Goal: Task Accomplishment & Management: Use online tool/utility

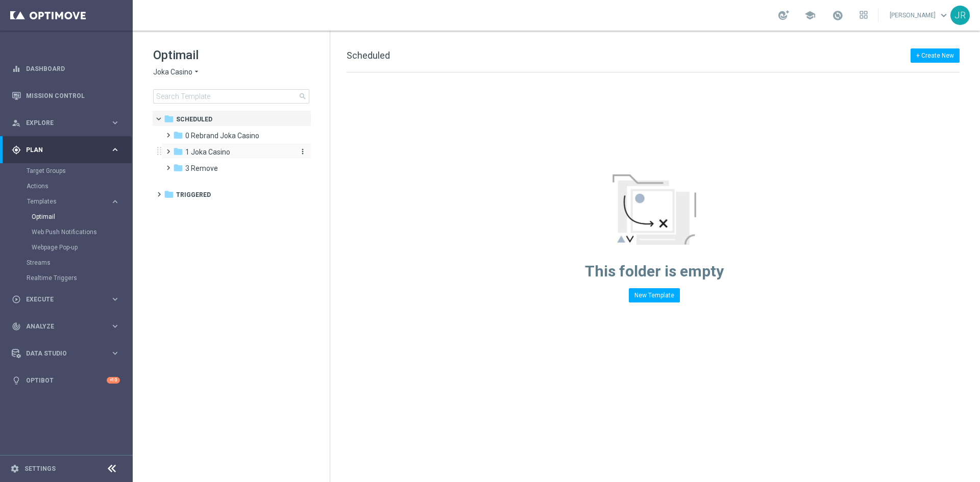
click at [204, 155] on span "1 Joka Casino" at bounding box center [207, 151] width 45 height 9
click at [209, 181] on span "2- Extra Send" at bounding box center [216, 184] width 43 height 9
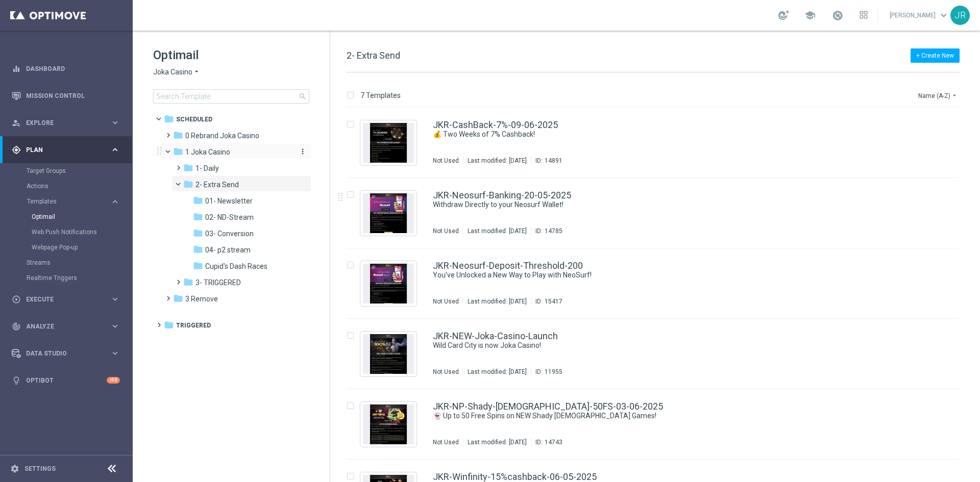
click at [199, 148] on span "1 Joka Casino" at bounding box center [207, 151] width 45 height 9
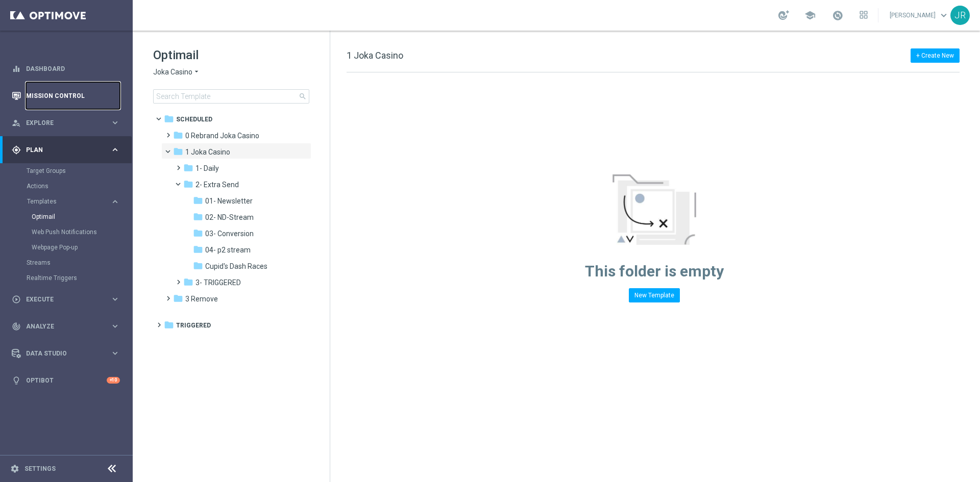
drag, startPoint x: 70, startPoint y: 88, endPoint x: 76, endPoint y: 88, distance: 5.6
click at [70, 88] on link "Mission Control" at bounding box center [73, 95] width 94 height 27
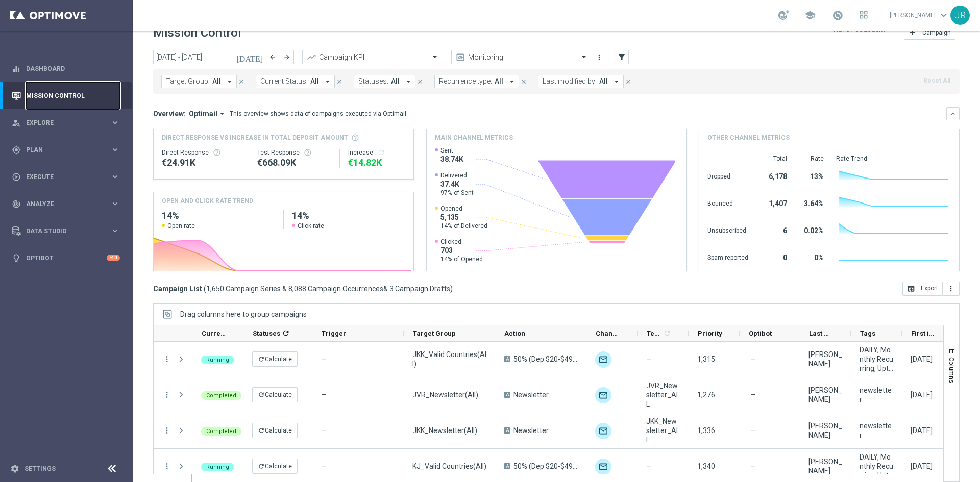
scroll to position [28, 0]
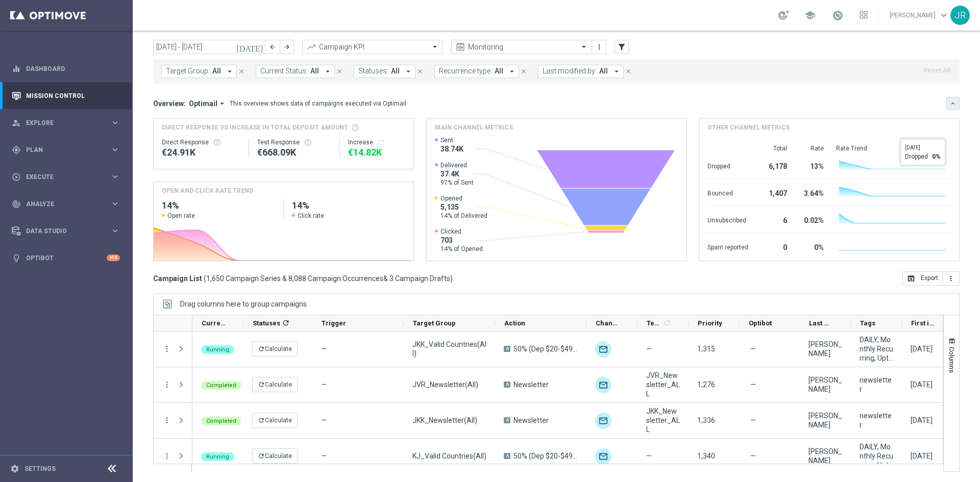
click at [947, 109] on button "keyboard_arrow_down" at bounding box center [952, 103] width 13 height 13
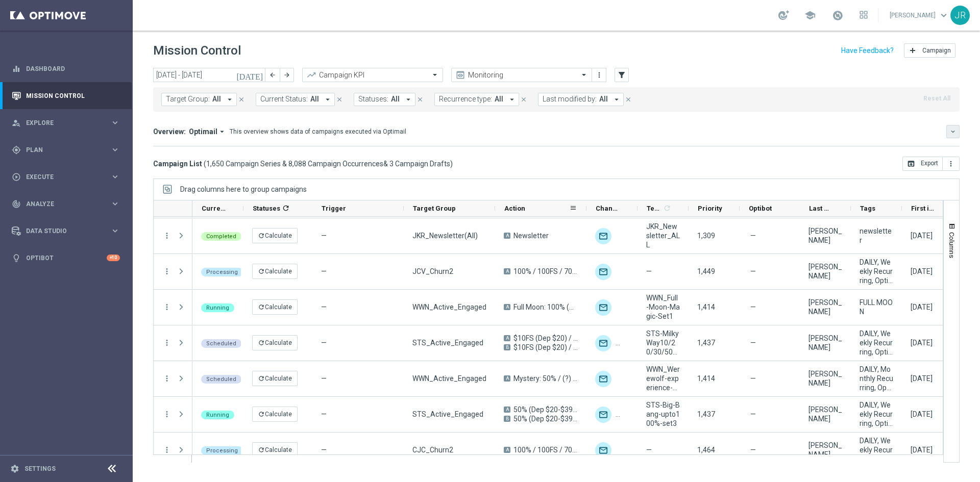
scroll to position [1378, 0]
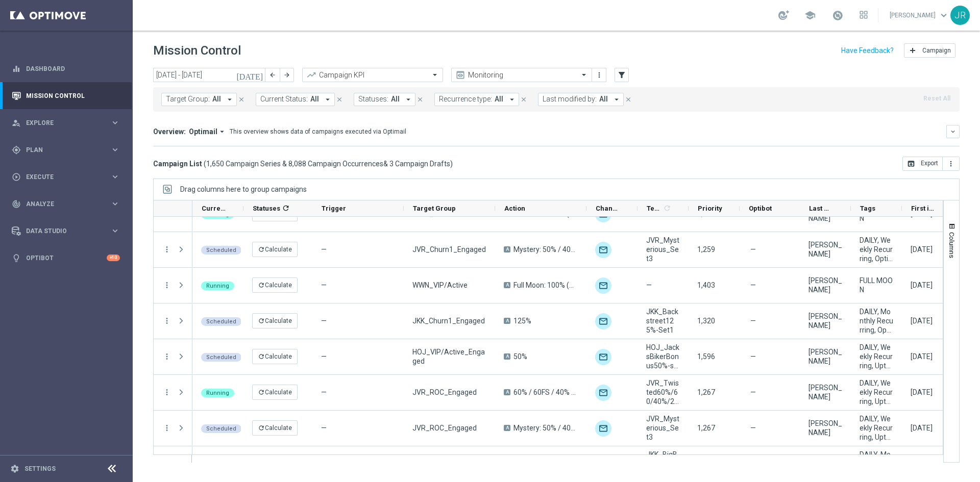
click at [259, 76] on icon "today" at bounding box center [250, 74] width 28 height 9
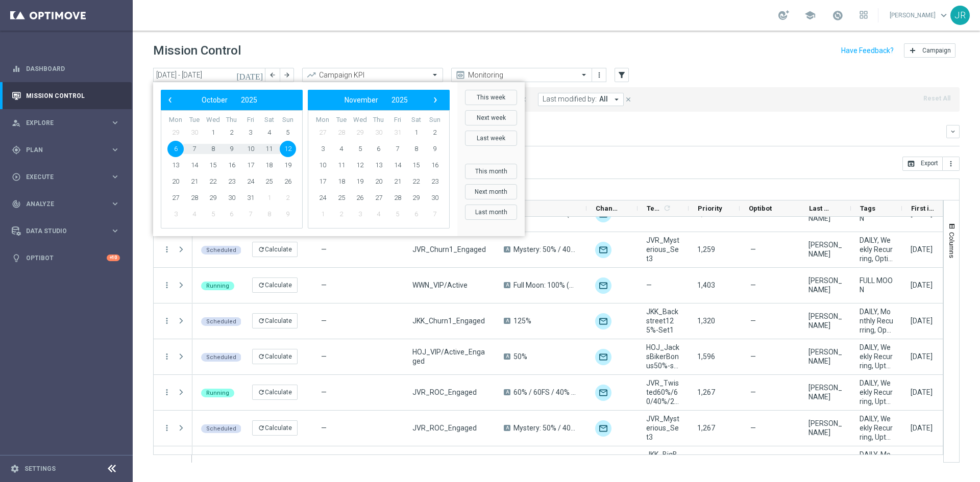
drag, startPoint x: 269, startPoint y: 17, endPoint x: 227, endPoint y: 2, distance: 44.6
click at [269, 18] on div "school Judith Ratau keyboard_arrow_down JR" at bounding box center [556, 15] width 847 height 31
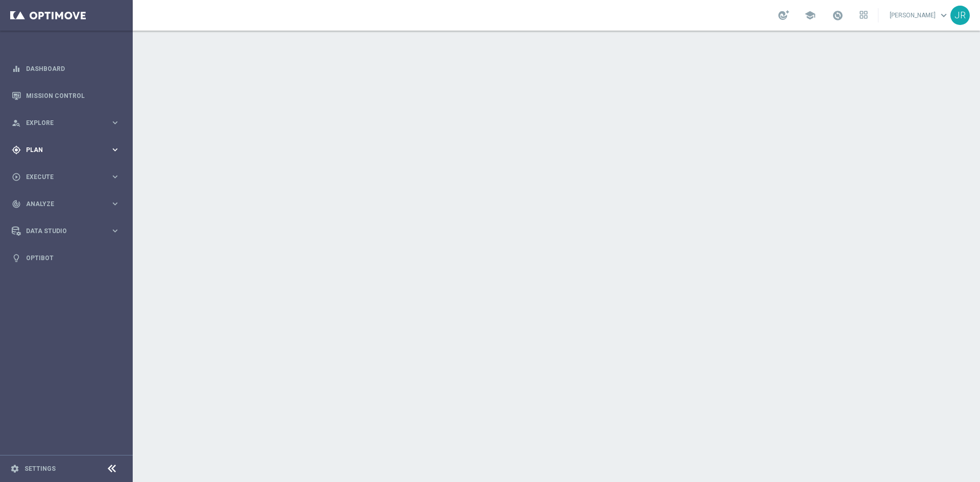
click at [44, 144] on div "gps_fixed Plan keyboard_arrow_right" at bounding box center [66, 149] width 132 height 27
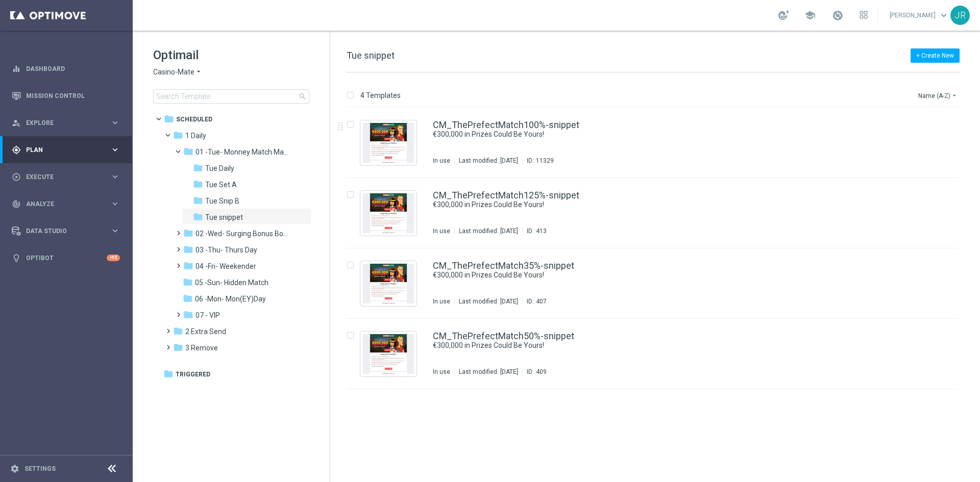
click at [149, 71] on div "Optimail Casino-Mate arrow_drop_down × Casino-Mate search folder 1 Folder folde…" at bounding box center [231, 101] width 197 height 140
click at [164, 71] on span "Casino-Mate" at bounding box center [173, 72] width 41 height 10
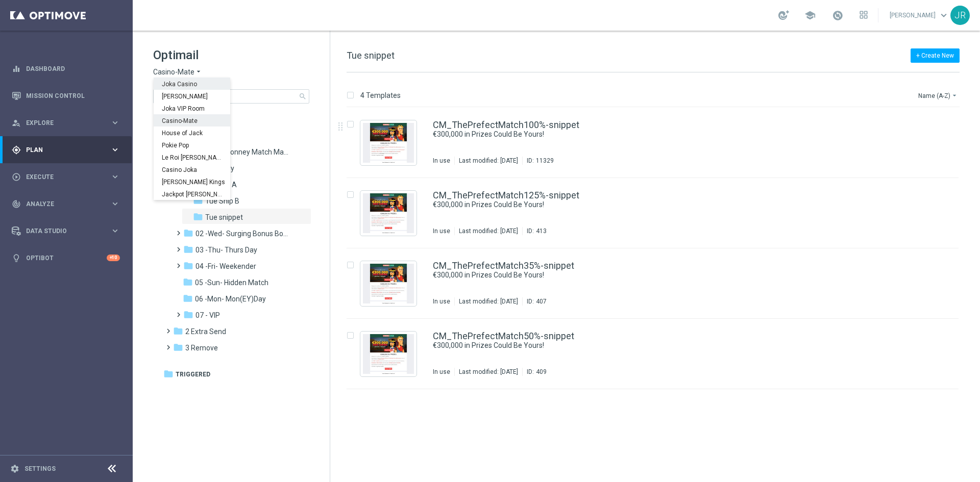
click at [196, 85] on div "Joka Casino" at bounding box center [192, 84] width 77 height 12
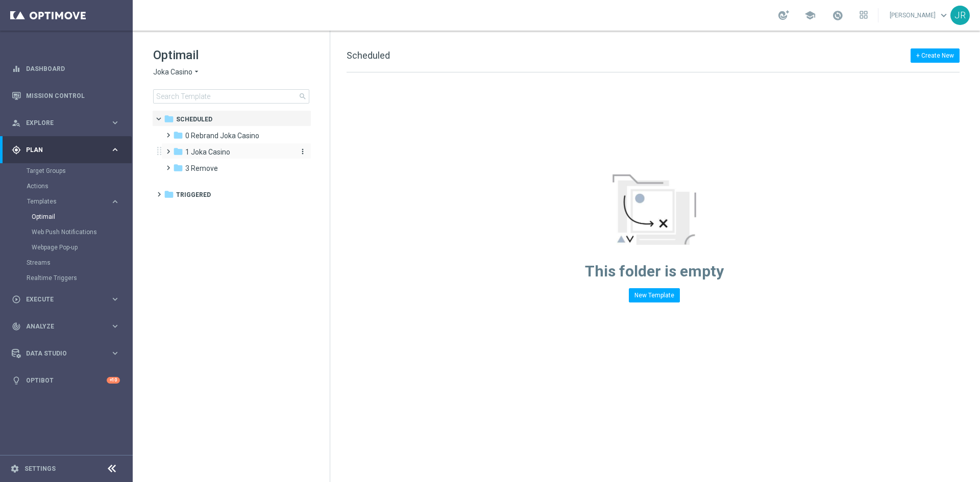
click at [211, 153] on span "1 Joka Casino" at bounding box center [207, 151] width 45 height 9
click at [217, 166] on span "1- Daily" at bounding box center [206, 168] width 23 height 9
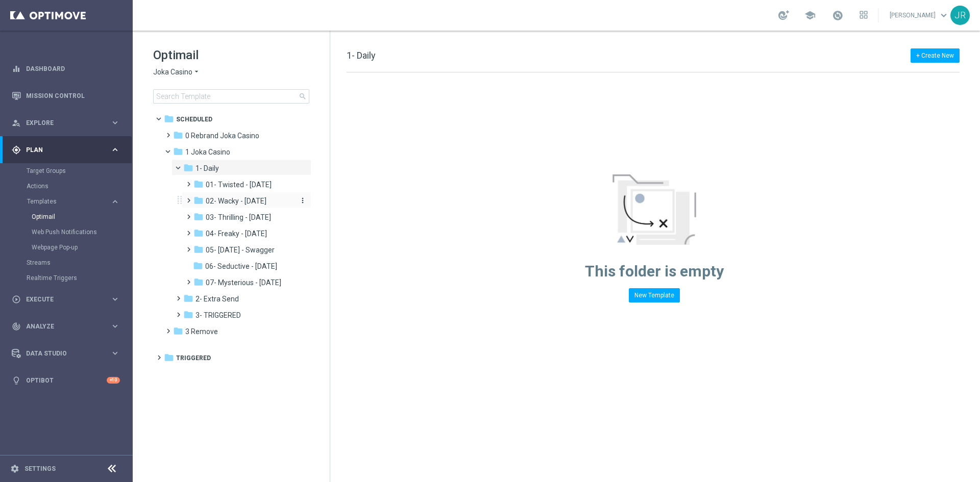
click at [221, 197] on span "02- Wacky - Wednesday" at bounding box center [236, 200] width 61 height 9
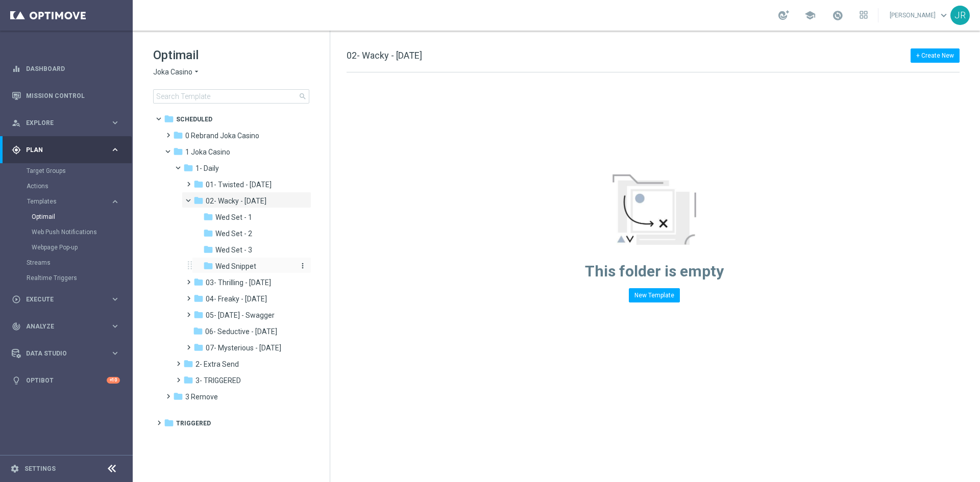
click at [229, 269] on span "Wed Snippet" at bounding box center [235, 266] width 41 height 9
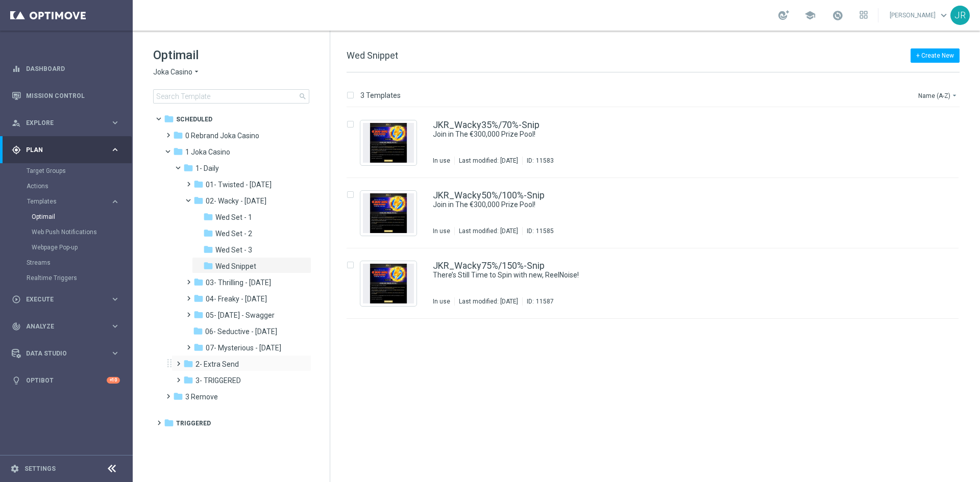
click at [205, 356] on div "folder 2- Extra Send more_vert" at bounding box center [241, 363] width 140 height 16
click at [210, 361] on span "2- Extra Send" at bounding box center [216, 364] width 43 height 9
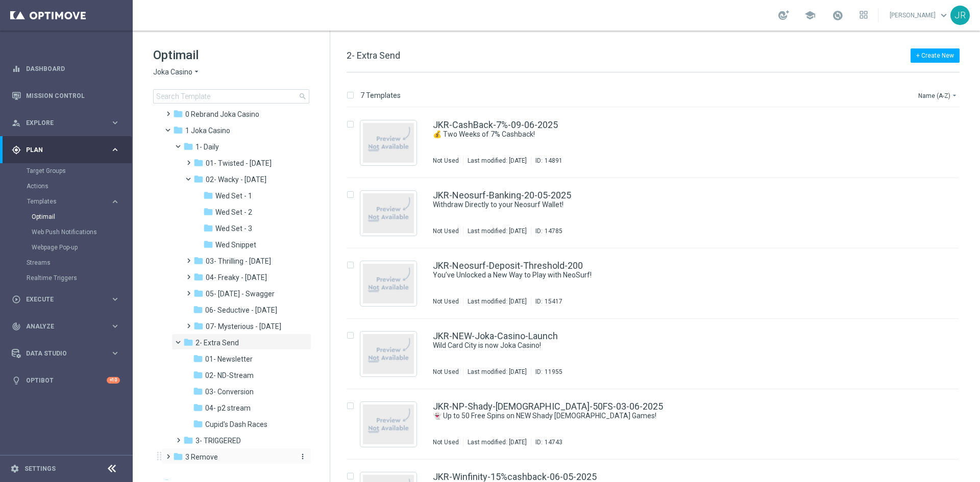
scroll to position [32, 0]
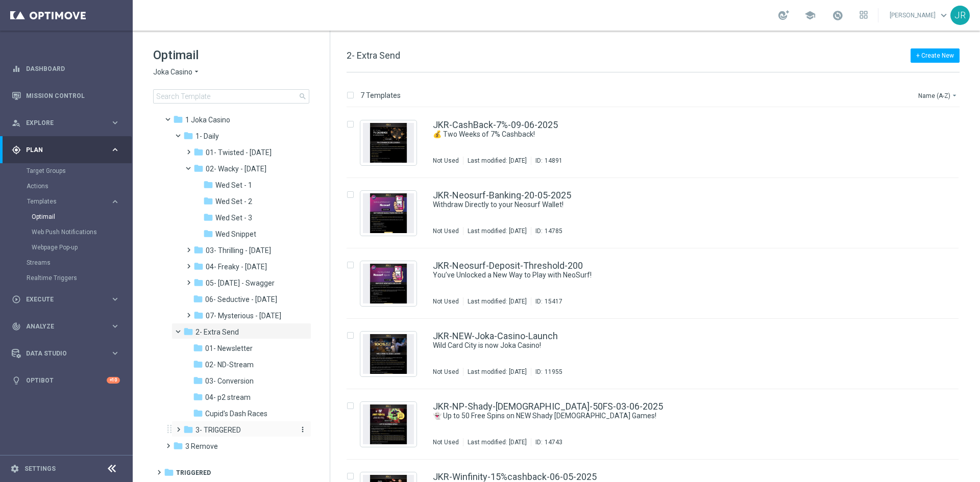
click at [217, 432] on span "3- TRIGGERED" at bounding box center [217, 430] width 45 height 9
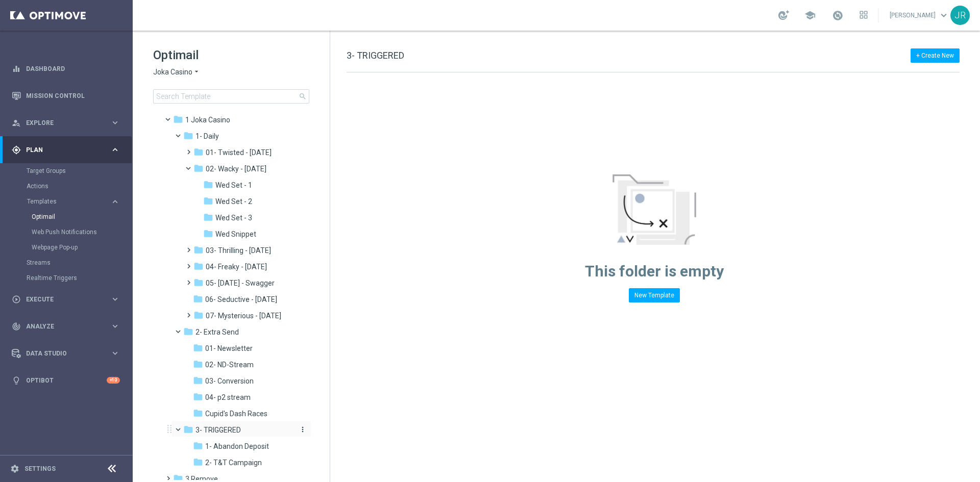
scroll to position [65, 0]
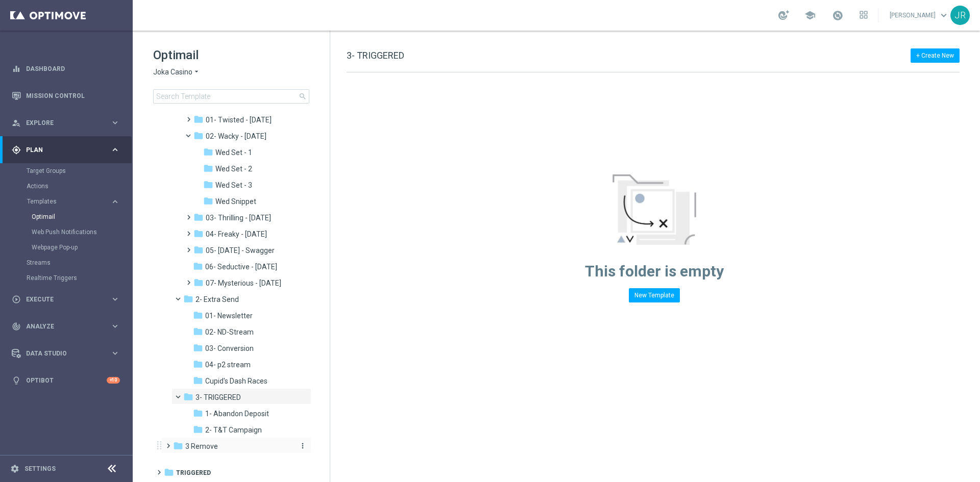
click at [191, 441] on div "folder 3 Remove" at bounding box center [231, 447] width 117 height 12
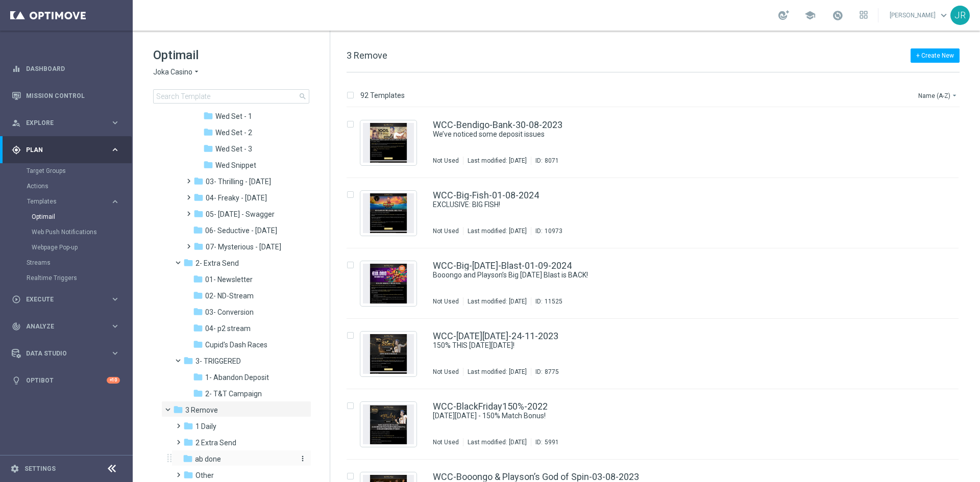
scroll to position [130, 0]
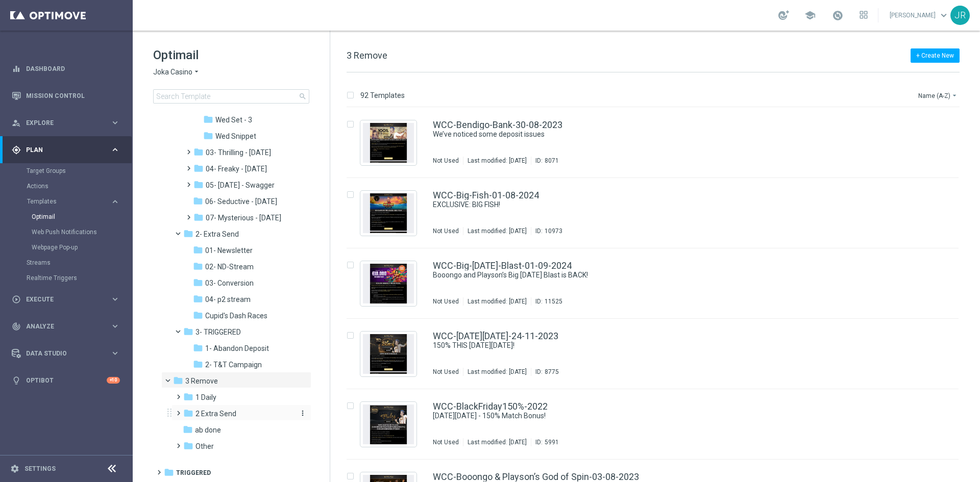
click at [205, 413] on span "2 Extra Send" at bounding box center [215, 413] width 41 height 9
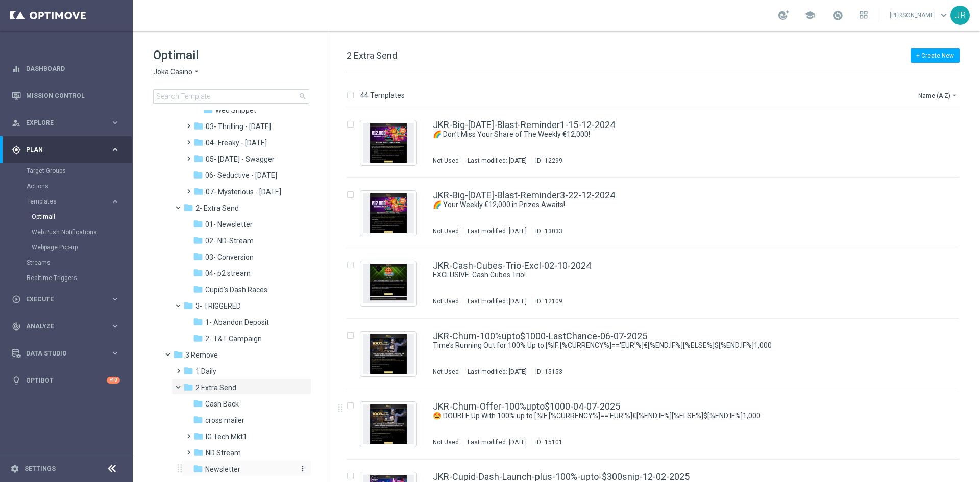
scroll to position [181, 0]
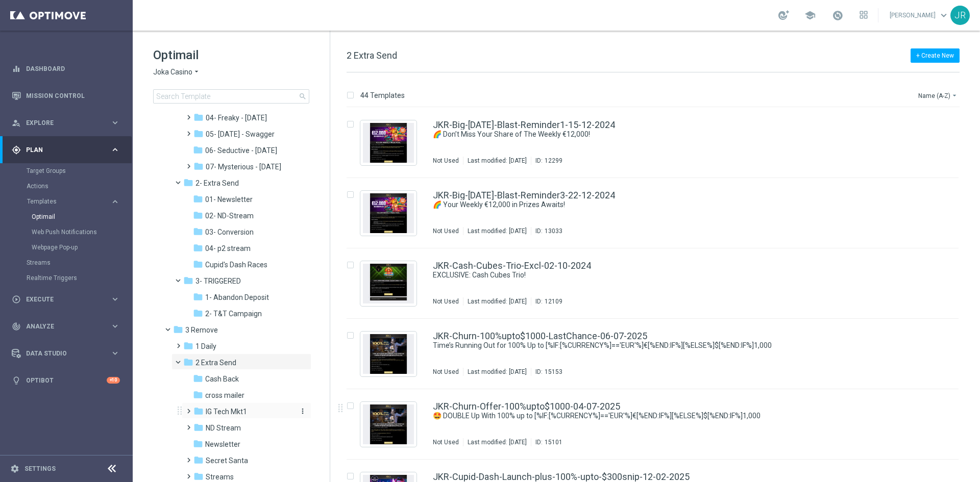
click at [226, 413] on span "IG Tech Mkt1" at bounding box center [226, 411] width 41 height 9
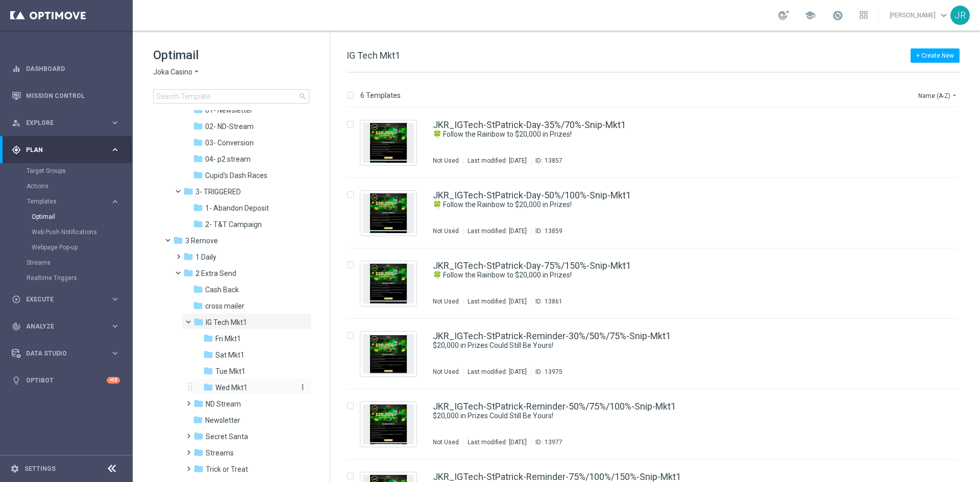
scroll to position [342, 0]
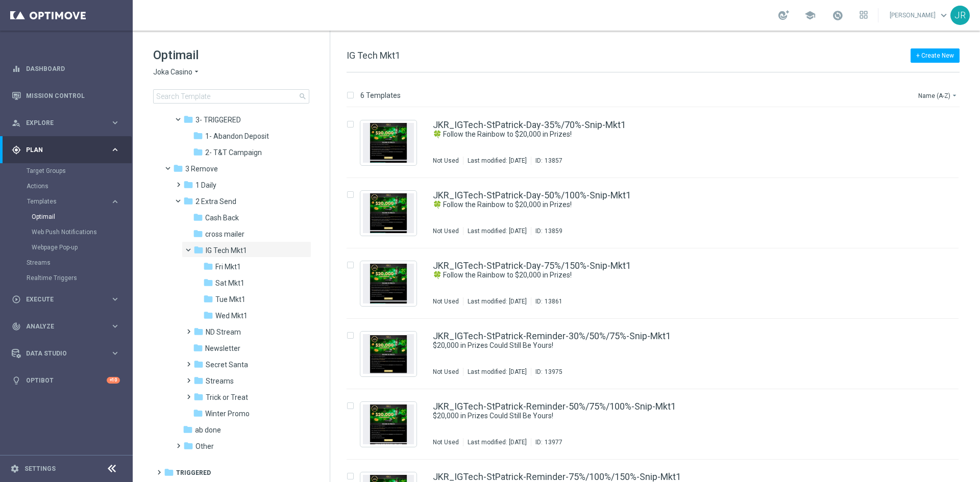
drag, startPoint x: 231, startPoint y: 320, endPoint x: 322, endPoint y: 334, distance: 91.9
click at [232, 319] on span "Wed Mkt1" at bounding box center [231, 315] width 32 height 9
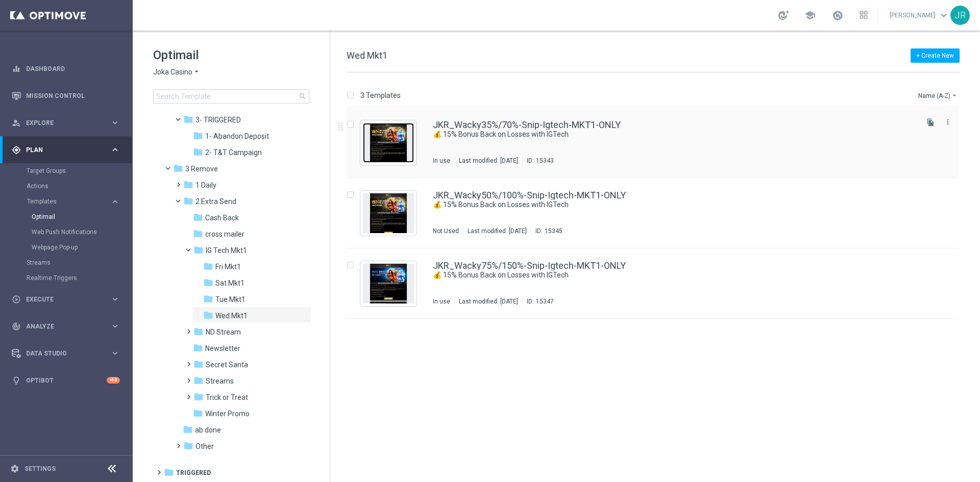
click at [403, 141] on img "Press SPACE to select this row." at bounding box center [388, 143] width 51 height 40
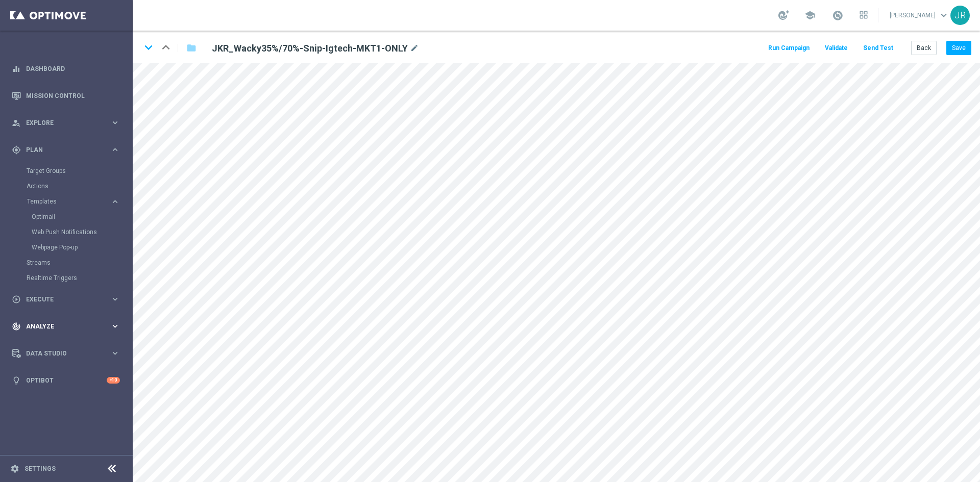
drag, startPoint x: 26, startPoint y: 320, endPoint x: 14, endPoint y: 320, distance: 11.7
click at [27, 320] on div "track_changes Analyze keyboard_arrow_right" at bounding box center [66, 326] width 132 height 27
click at [964, 50] on button "Save" at bounding box center [958, 48] width 25 height 14
click at [958, 50] on button "Save" at bounding box center [958, 48] width 25 height 14
click at [960, 49] on button "Save" at bounding box center [958, 48] width 25 height 14
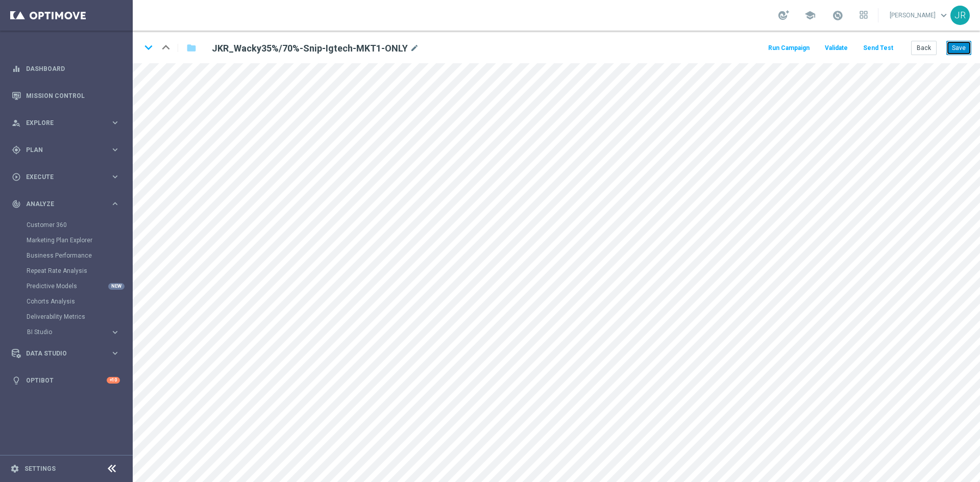
click at [957, 47] on button "Save" at bounding box center [958, 48] width 25 height 14
click at [952, 46] on button "Save" at bounding box center [958, 48] width 25 height 14
drag, startPoint x: 958, startPoint y: 49, endPoint x: 954, endPoint y: 61, distance: 12.6
click at [958, 50] on button "Save" at bounding box center [958, 48] width 25 height 14
click at [952, 53] on button "Save" at bounding box center [958, 48] width 25 height 14
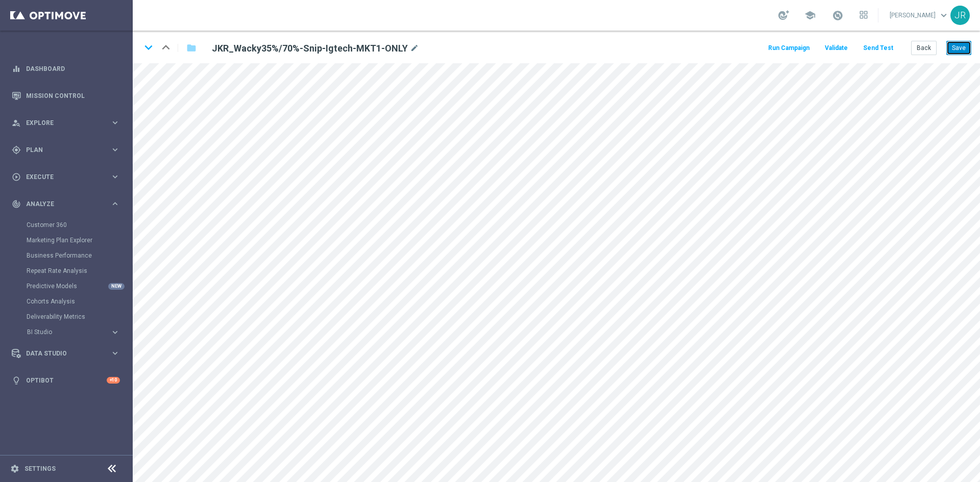
click at [962, 45] on button "Save" at bounding box center [958, 48] width 25 height 14
click at [953, 47] on button "Save" at bounding box center [958, 48] width 25 height 14
click at [961, 51] on button "Save" at bounding box center [958, 48] width 25 height 14
click at [878, 49] on button "Send Test" at bounding box center [877, 48] width 33 height 14
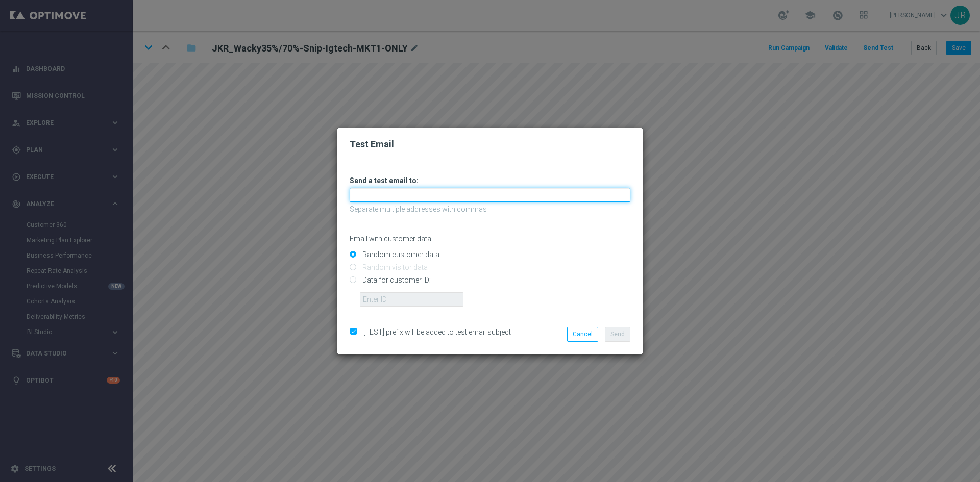
click at [410, 200] on input "text" at bounding box center [490, 195] width 281 height 14
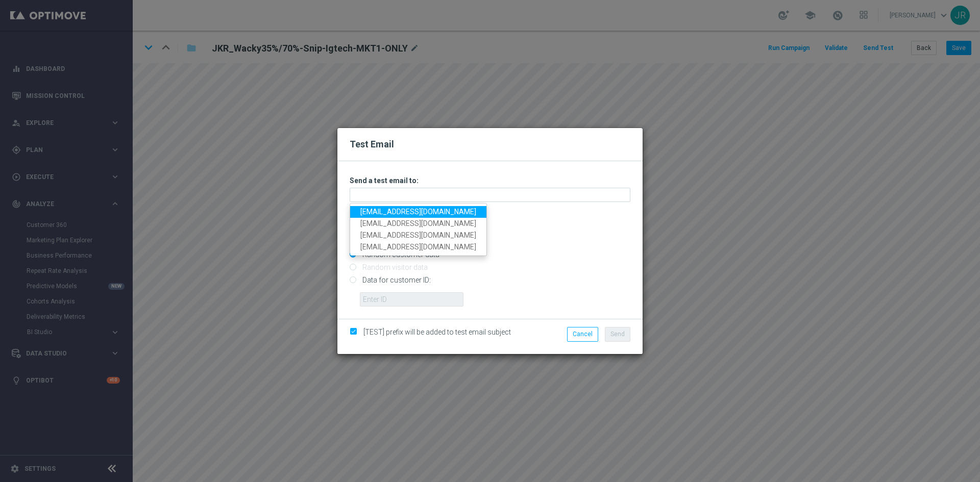
click at [383, 211] on link "testingalltesting@gmail.com" at bounding box center [418, 212] width 136 height 12
type input "testingalltesting@gmail.com"
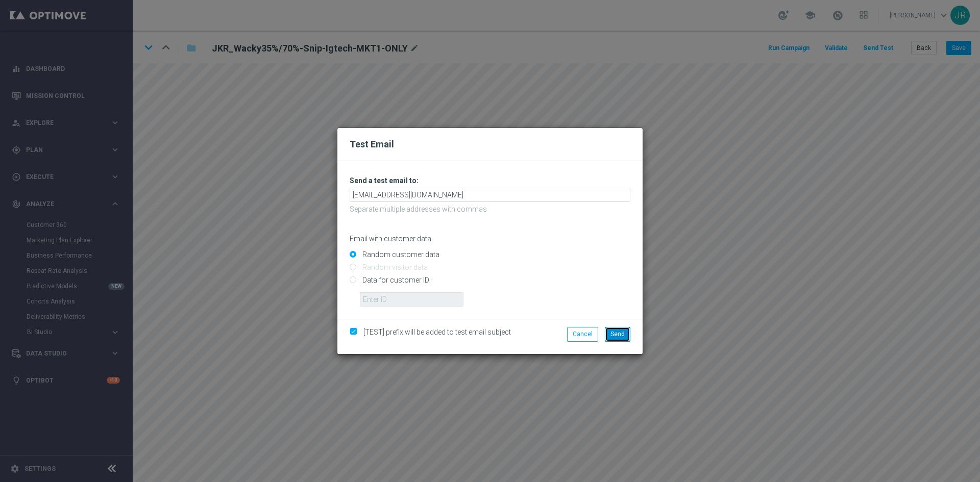
click at [627, 333] on button "Send" at bounding box center [618, 334] width 26 height 14
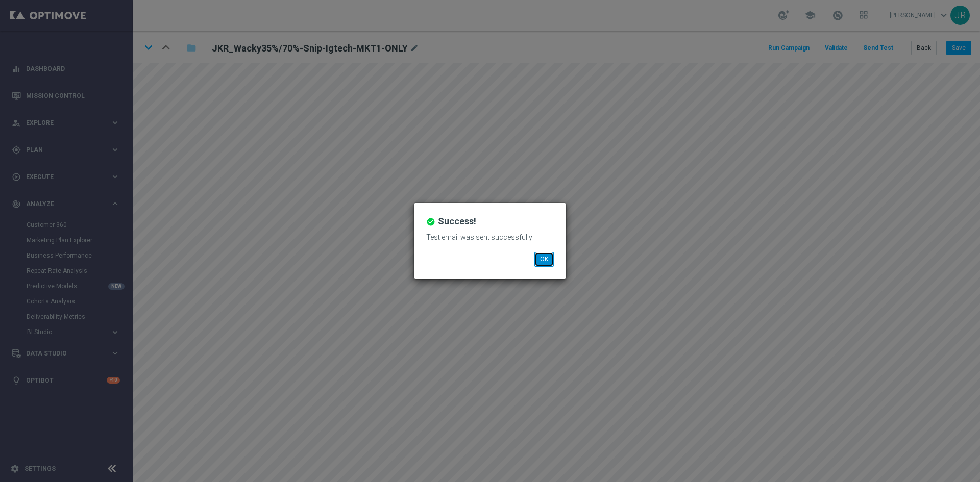
click at [547, 258] on button "OK" at bounding box center [543, 259] width 19 height 14
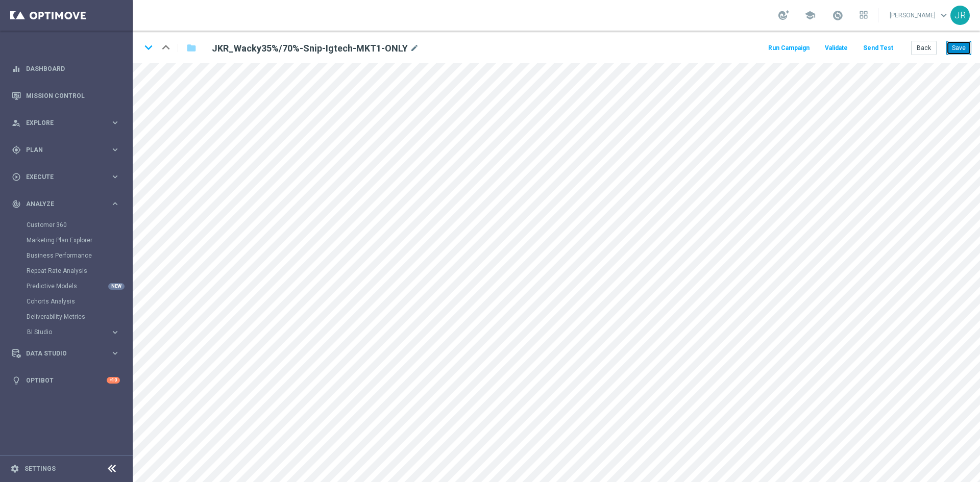
drag, startPoint x: 951, startPoint y: 45, endPoint x: 958, endPoint y: 87, distance: 41.9
click at [952, 46] on button "Save" at bounding box center [958, 48] width 25 height 14
click at [958, 48] on button "Save" at bounding box center [958, 48] width 25 height 14
click at [952, 54] on button "Save" at bounding box center [958, 48] width 25 height 14
click at [148, 41] on icon "keyboard_arrow_down" at bounding box center [148, 47] width 15 height 15
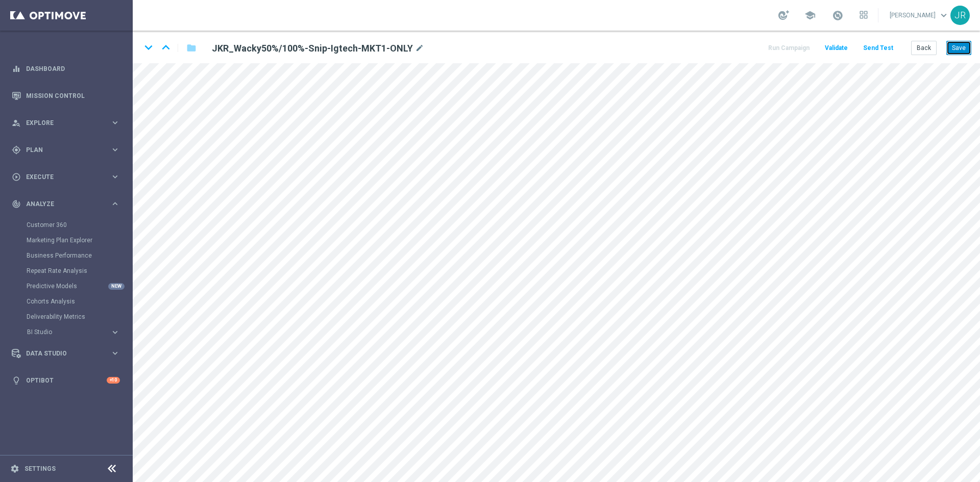
click at [969, 47] on button "Save" at bounding box center [958, 48] width 25 height 14
click at [965, 47] on button "Save" at bounding box center [958, 48] width 25 height 14
click at [145, 47] on icon "keyboard_arrow_down" at bounding box center [148, 47] width 15 height 15
drag, startPoint x: 956, startPoint y: 50, endPoint x: 957, endPoint y: 88, distance: 37.8
click at [956, 51] on button "Save" at bounding box center [958, 48] width 25 height 14
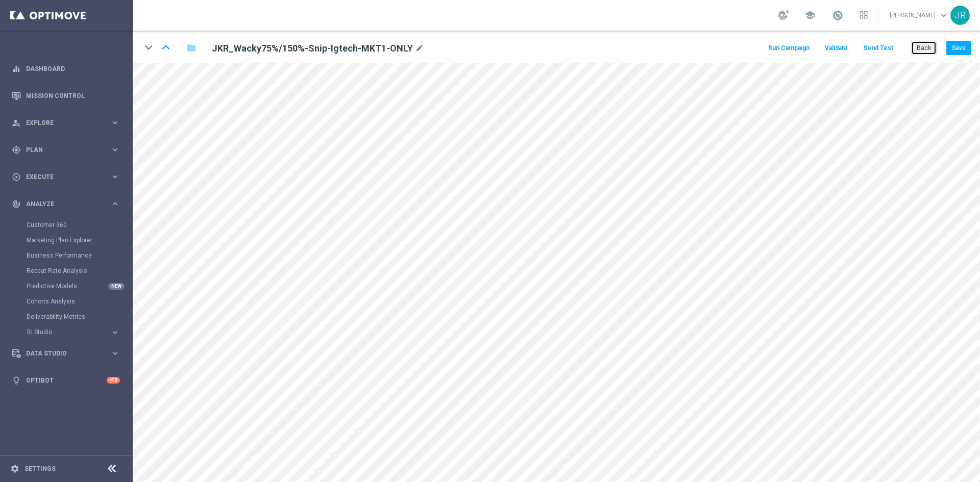
click at [927, 53] on button "Back" at bounding box center [924, 48] width 26 height 14
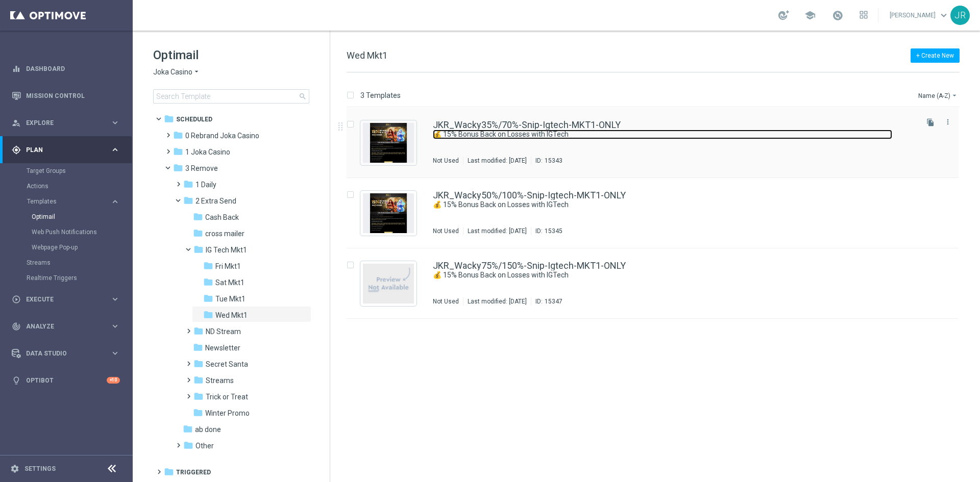
click at [511, 133] on link "💰 15% Bonus Back on Losses with IGTech" at bounding box center [662, 135] width 459 height 10
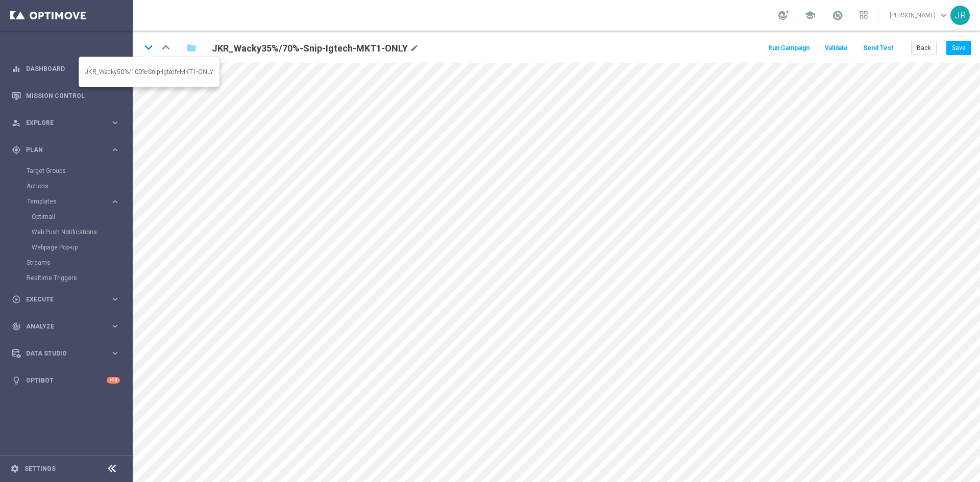
click at [145, 46] on icon "keyboard_arrow_down" at bounding box center [148, 47] width 15 height 15
click at [145, 47] on icon "keyboard_arrow_down" at bounding box center [148, 47] width 15 height 15
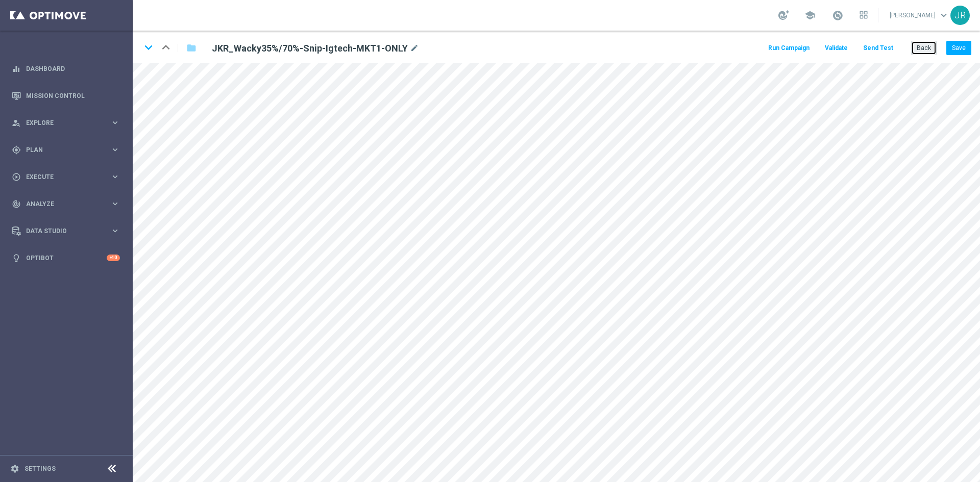
click at [918, 50] on button "Back" at bounding box center [924, 48] width 26 height 14
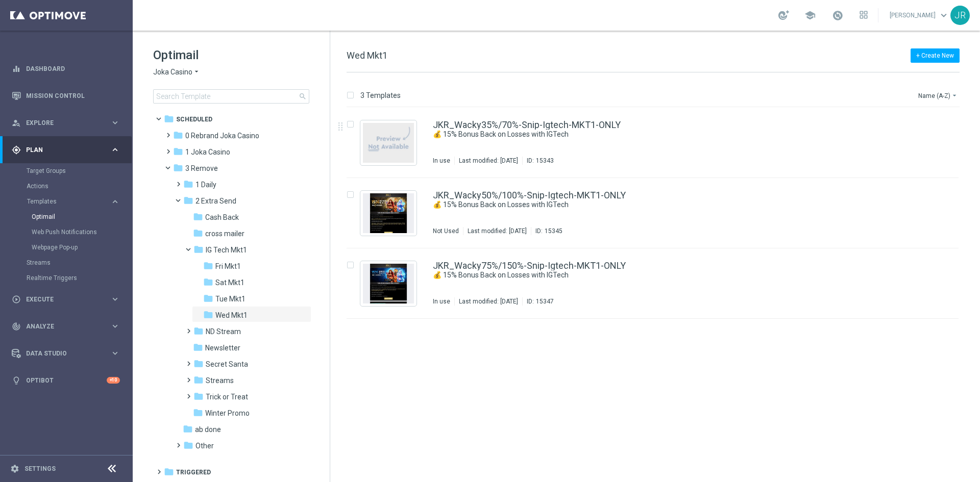
click at [167, 71] on span "Joka Casino" at bounding box center [172, 72] width 39 height 10
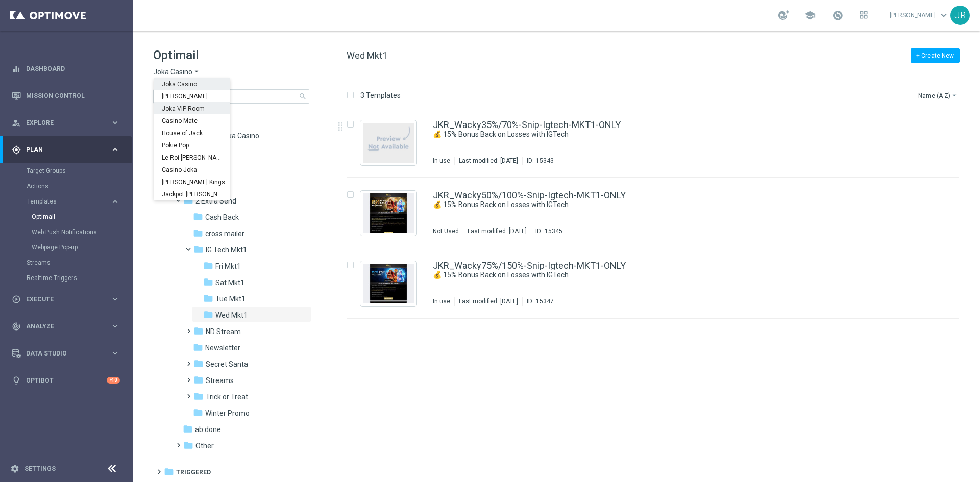
click at [0, 0] on span "Joka VIP Room" at bounding box center [0, 0] width 0 height 0
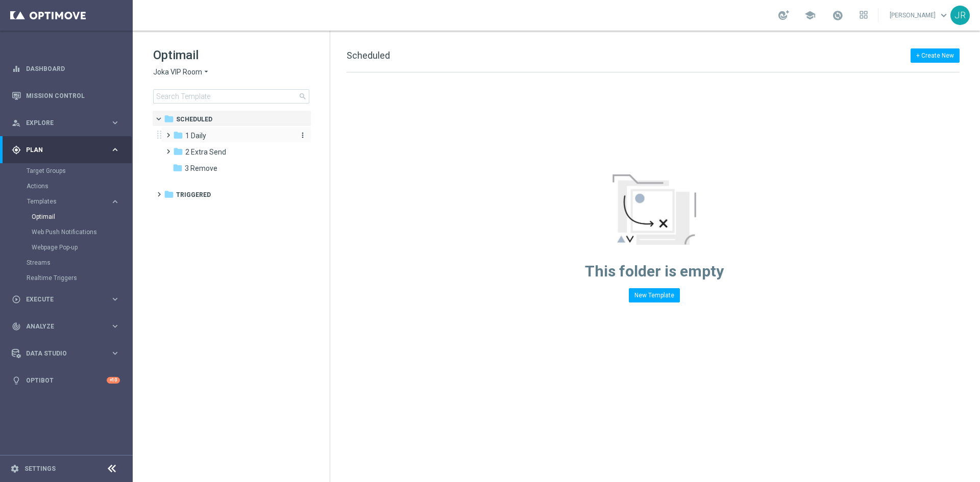
click at [202, 133] on span "1 Daily" at bounding box center [195, 135] width 21 height 9
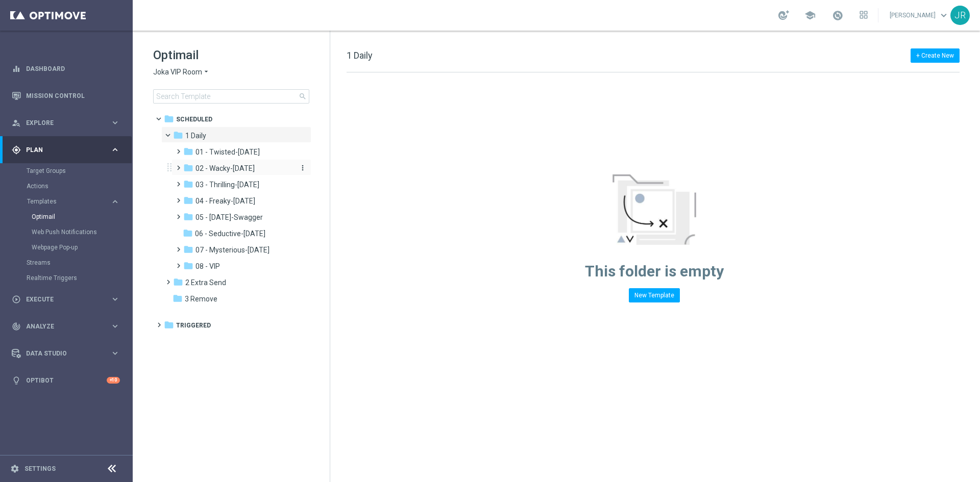
click at [221, 171] on span "02 - Wacky-Wednesday" at bounding box center [224, 168] width 59 height 9
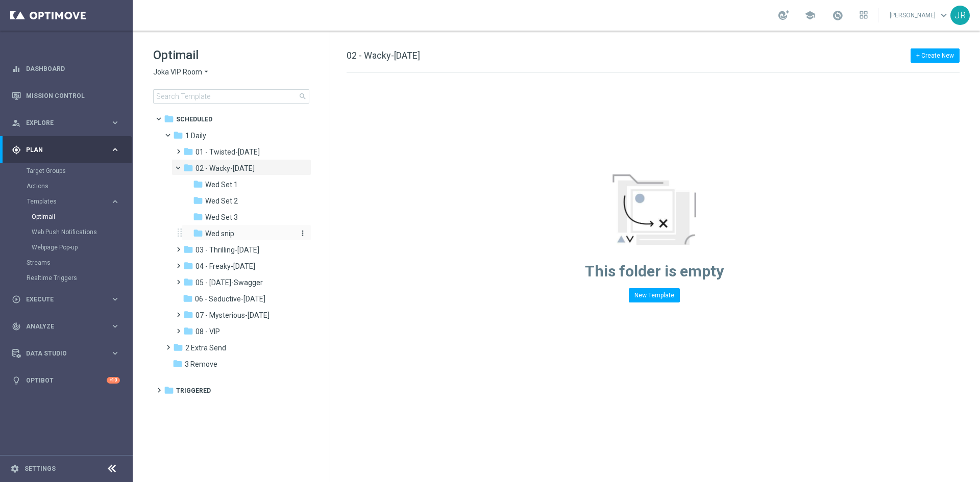
click at [227, 231] on span "Wed snip" at bounding box center [219, 233] width 29 height 9
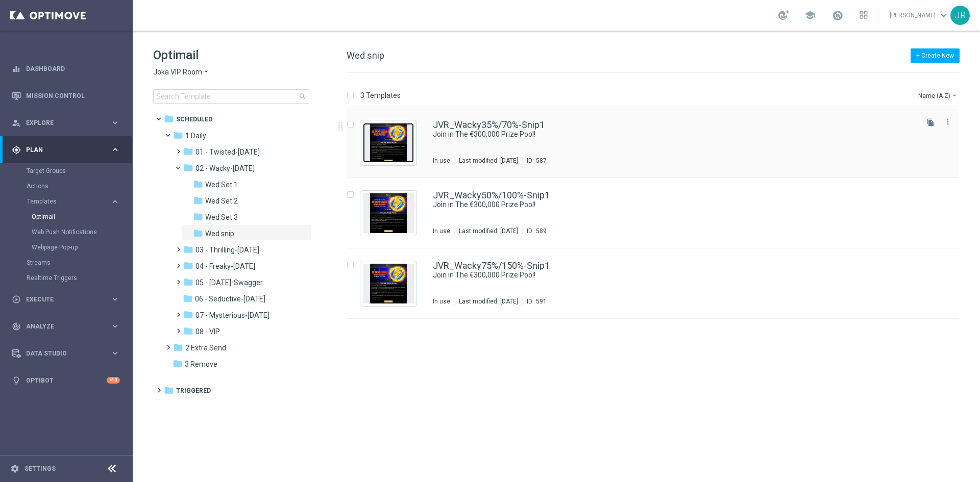
click at [390, 155] on img "Press SPACE to select this row." at bounding box center [388, 143] width 51 height 40
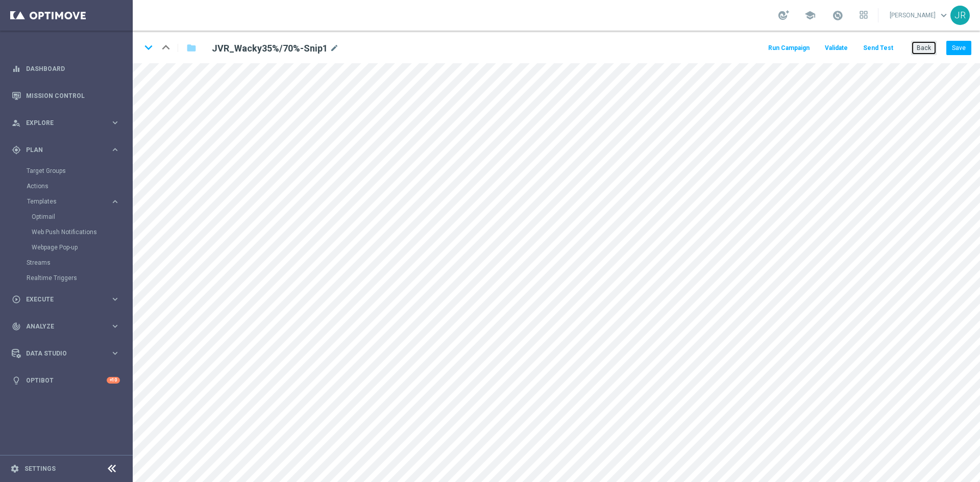
click at [935, 48] on button "Back" at bounding box center [924, 48] width 26 height 14
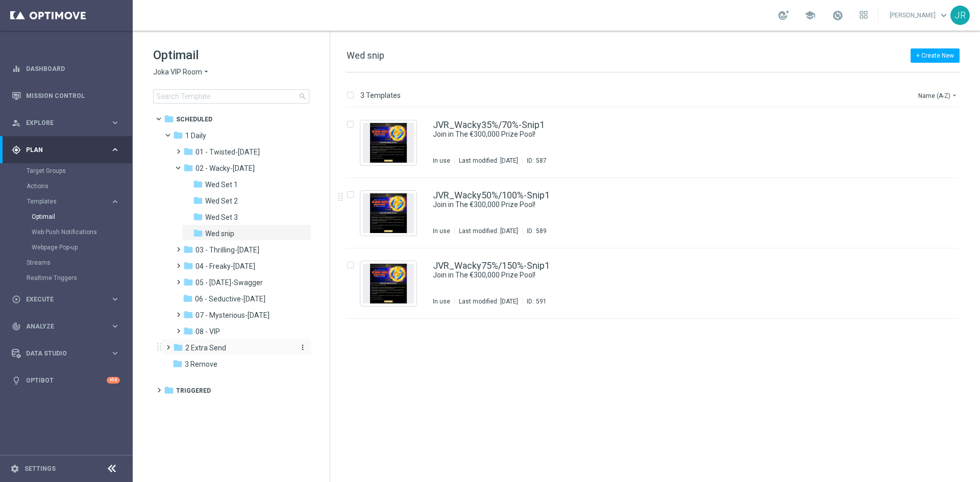
click at [219, 352] on span "2 Extra Send" at bounding box center [205, 347] width 41 height 9
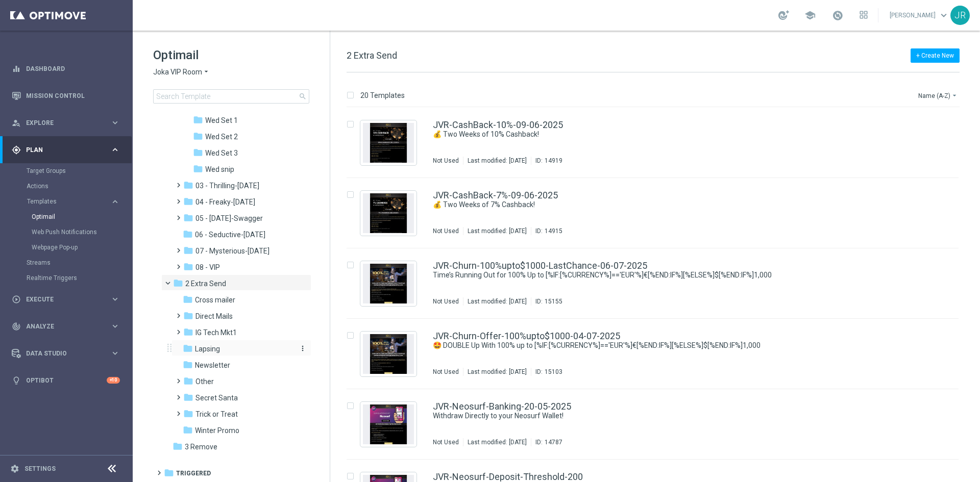
scroll to position [65, 0]
click at [230, 328] on span "IG Tech Mkt1" at bounding box center [215, 332] width 41 height 9
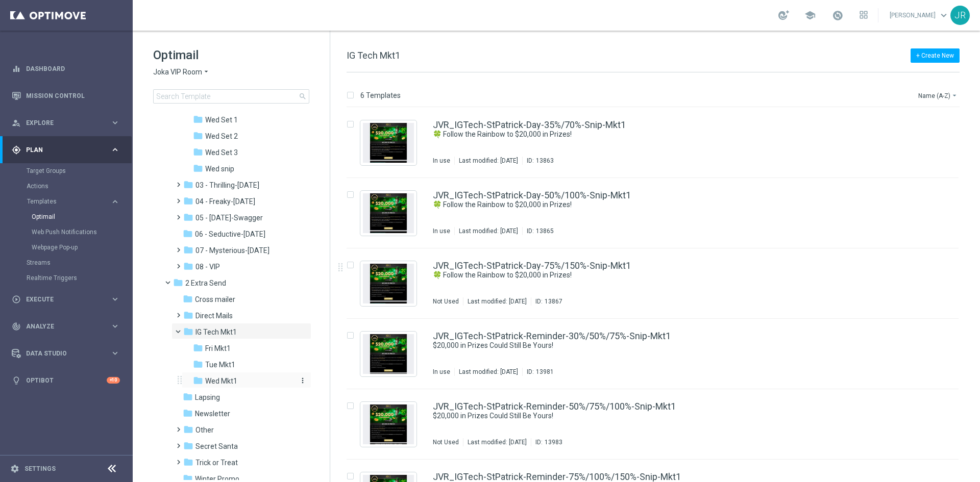
click at [223, 381] on span "Wed Mkt1" at bounding box center [221, 381] width 32 height 9
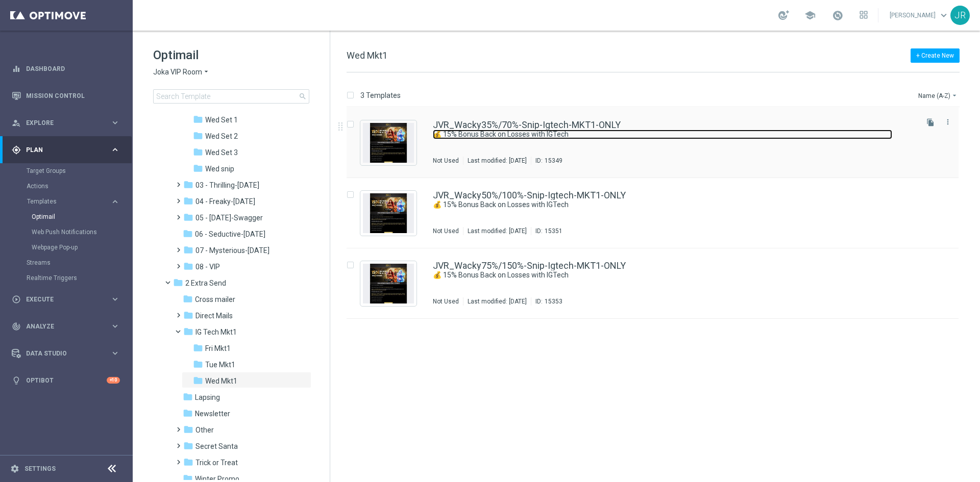
click at [561, 134] on link "💰 15% Bonus Back on Losses with IGTech" at bounding box center [662, 135] width 459 height 10
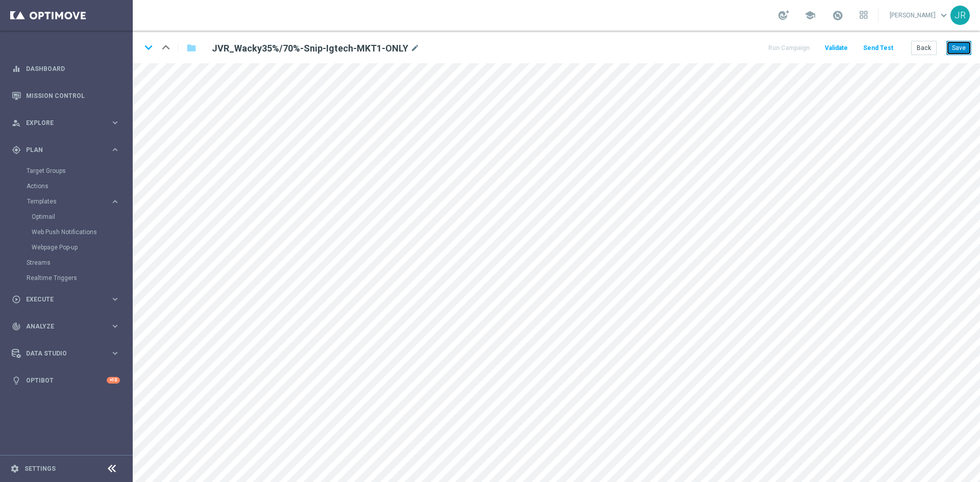
drag, startPoint x: 960, startPoint y: 46, endPoint x: 967, endPoint y: 54, distance: 9.7
click at [960, 46] on button "Save" at bounding box center [958, 48] width 25 height 14
click at [962, 48] on button "Save" at bounding box center [958, 48] width 25 height 14
click at [959, 42] on button "Save" at bounding box center [958, 48] width 25 height 14
click at [964, 51] on button "Save" at bounding box center [958, 48] width 25 height 14
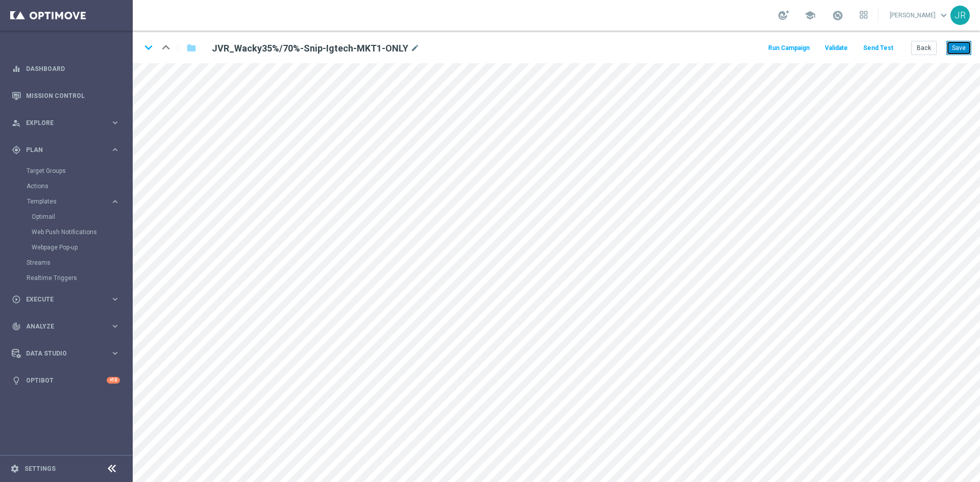
click at [964, 49] on button "Save" at bounding box center [958, 48] width 25 height 14
click at [959, 44] on button "Save" at bounding box center [958, 48] width 25 height 14
click at [147, 46] on icon "keyboard_arrow_down" at bounding box center [148, 47] width 15 height 15
click at [960, 49] on button "Save" at bounding box center [958, 48] width 25 height 14
click at [958, 44] on button "Save" at bounding box center [958, 48] width 25 height 14
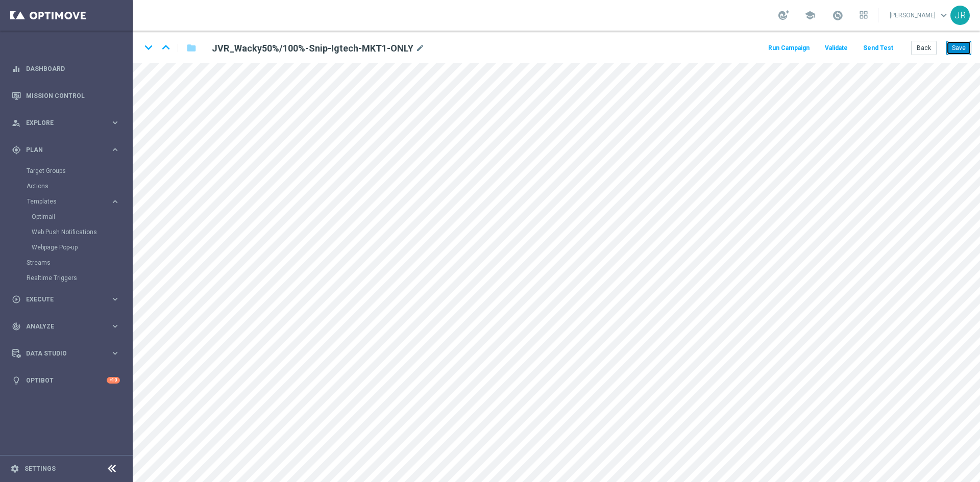
click at [961, 44] on button "Save" at bounding box center [958, 48] width 25 height 14
click at [145, 51] on icon "keyboard_arrow_down" at bounding box center [148, 47] width 15 height 15
click at [960, 44] on button "Save" at bounding box center [958, 48] width 25 height 14
click at [961, 44] on button "Save" at bounding box center [958, 48] width 25 height 14
click at [168, 40] on icon "keyboard_arrow_up" at bounding box center [165, 47] width 15 height 15
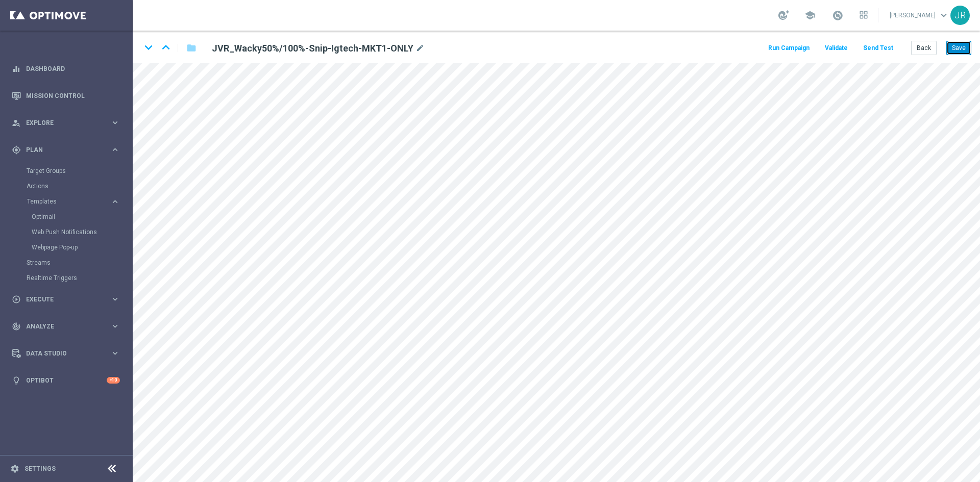
drag, startPoint x: 962, startPoint y: 49, endPoint x: 661, endPoint y: 13, distance: 302.7
click at [961, 50] on button "Save" at bounding box center [958, 48] width 25 height 14
click at [152, 47] on icon "keyboard_arrow_down" at bounding box center [148, 47] width 15 height 15
click at [964, 51] on button "Save" at bounding box center [958, 48] width 25 height 14
click at [931, 45] on button "Back" at bounding box center [924, 48] width 26 height 14
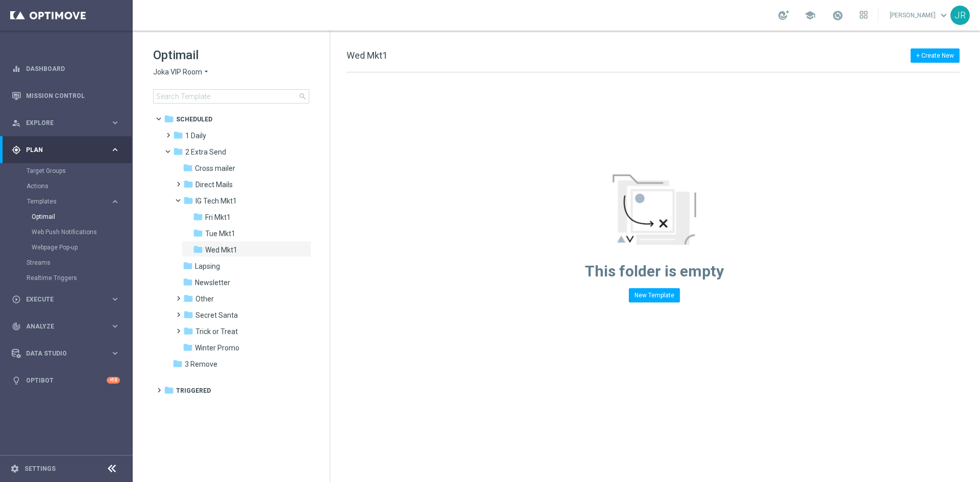
click at [163, 69] on span "Joka VIP Room" at bounding box center [177, 72] width 49 height 10
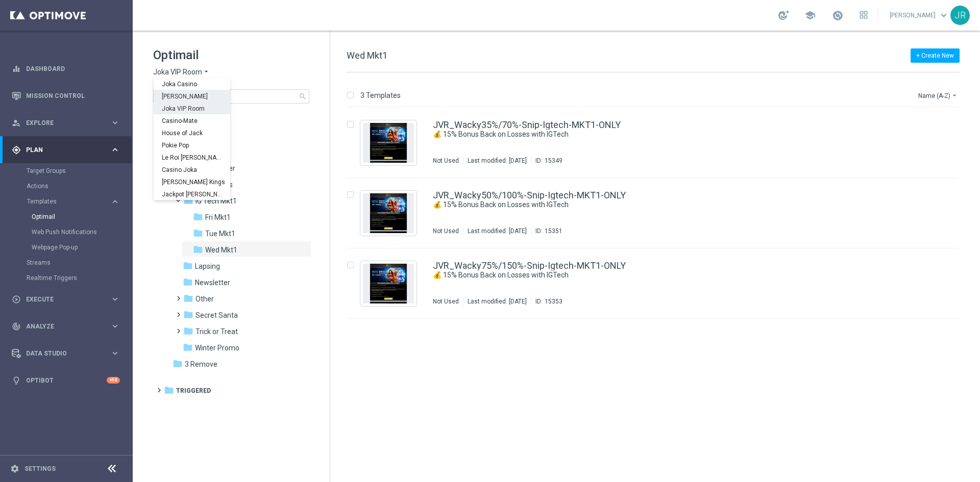
click at [0, 0] on span "[PERSON_NAME]" at bounding box center [0, 0] width 0 height 0
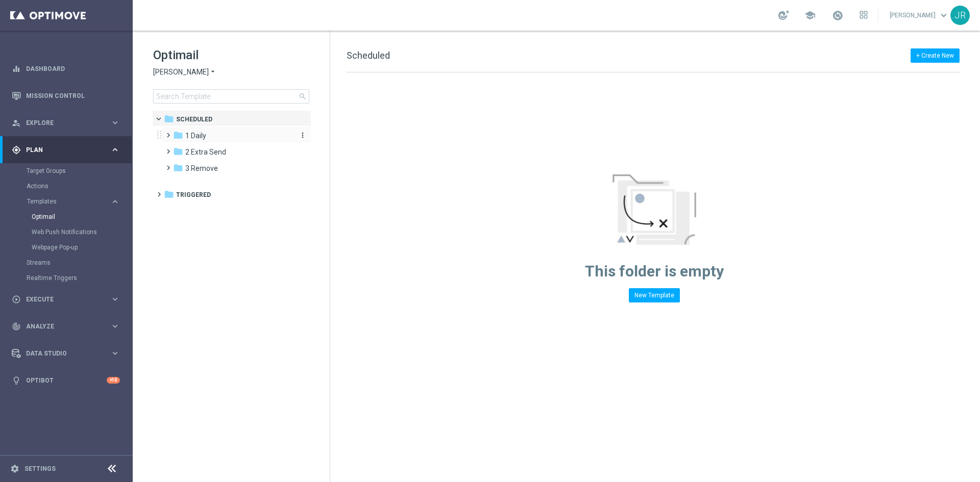
click at [225, 138] on div "folder 1 Daily" at bounding box center [231, 136] width 117 height 12
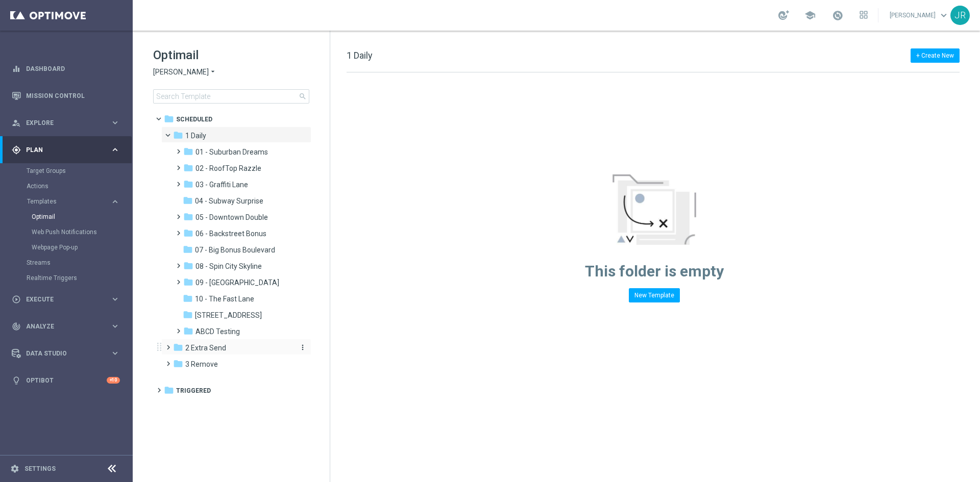
click at [201, 349] on span "2 Extra Send" at bounding box center [205, 347] width 41 height 9
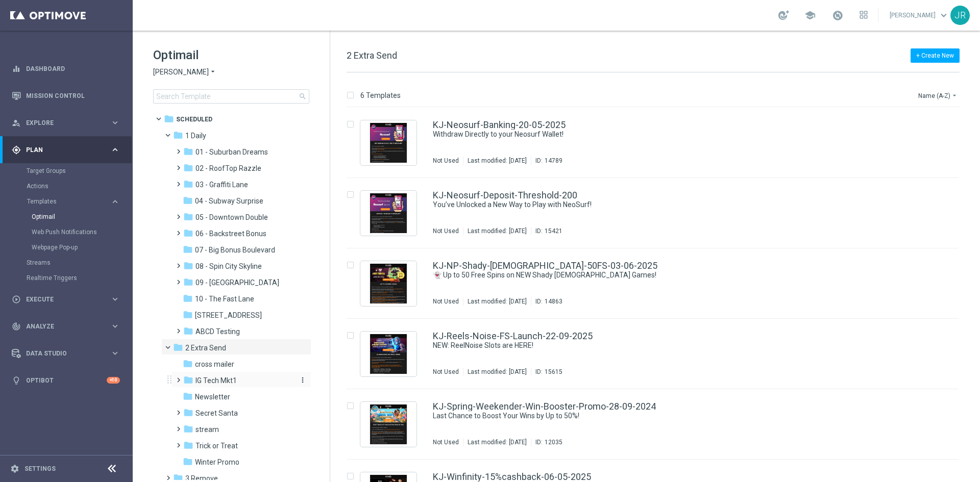
click at [214, 379] on span "IG Tech Mkt1" at bounding box center [215, 380] width 41 height 9
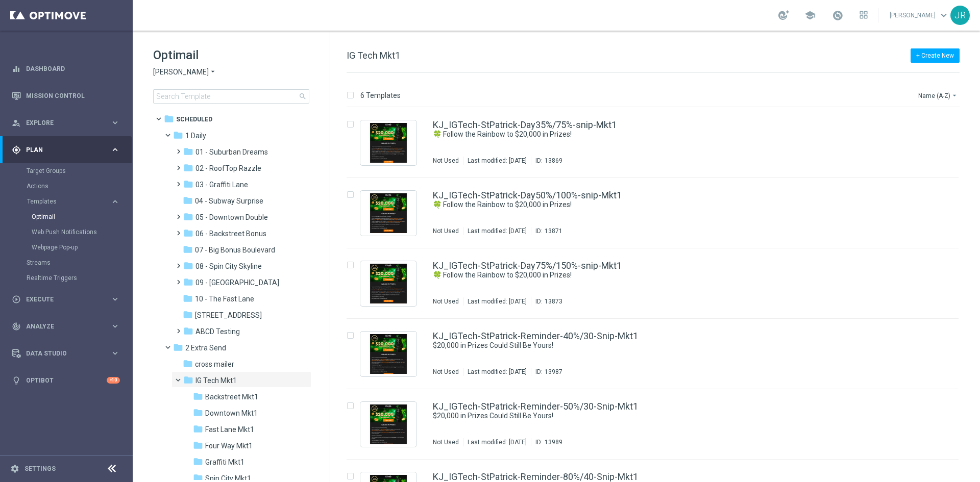
scroll to position [102, 0]
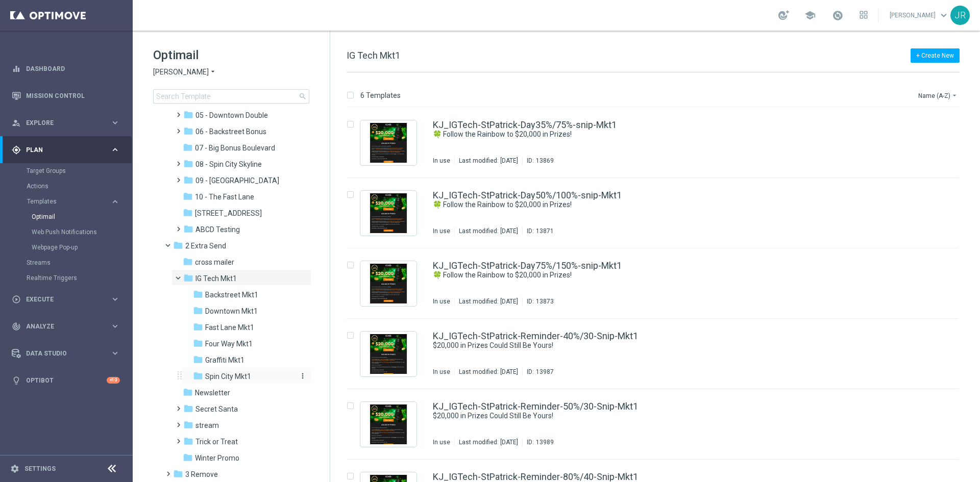
click at [234, 376] on span "Spin City Mkt1" at bounding box center [228, 376] width 46 height 9
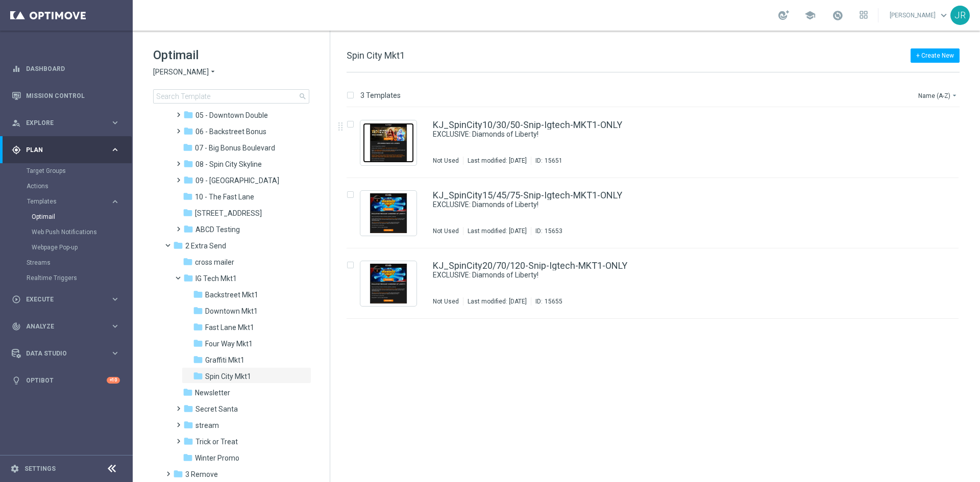
click at [402, 141] on img "Press SPACE to select this row." at bounding box center [388, 143] width 51 height 40
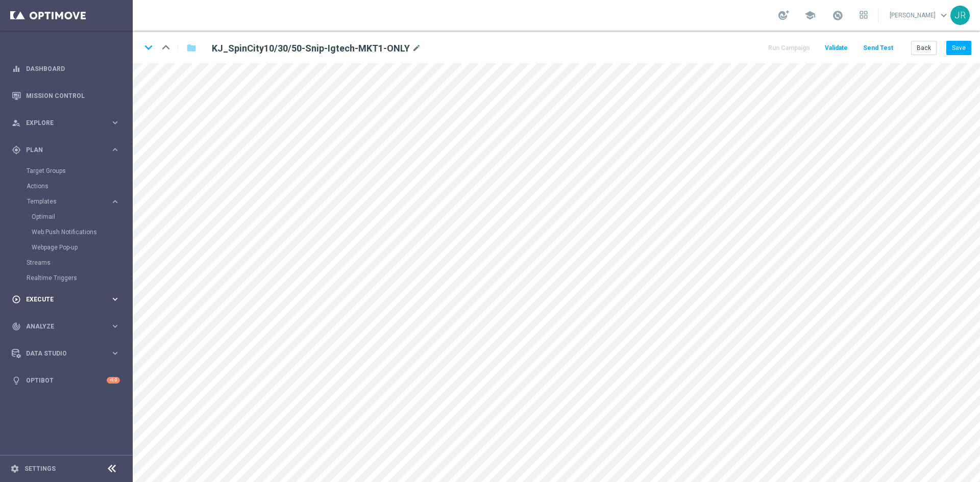
click at [98, 301] on main "equalizer Dashboard Mission Control" at bounding box center [490, 241] width 980 height 482
click at [961, 45] on button "Save" at bounding box center [958, 48] width 25 height 14
click at [961, 49] on button "Save" at bounding box center [958, 48] width 25 height 14
click at [965, 47] on button "Save" at bounding box center [958, 48] width 25 height 14
drag, startPoint x: 967, startPoint y: 44, endPoint x: 979, endPoint y: 61, distance: 21.5
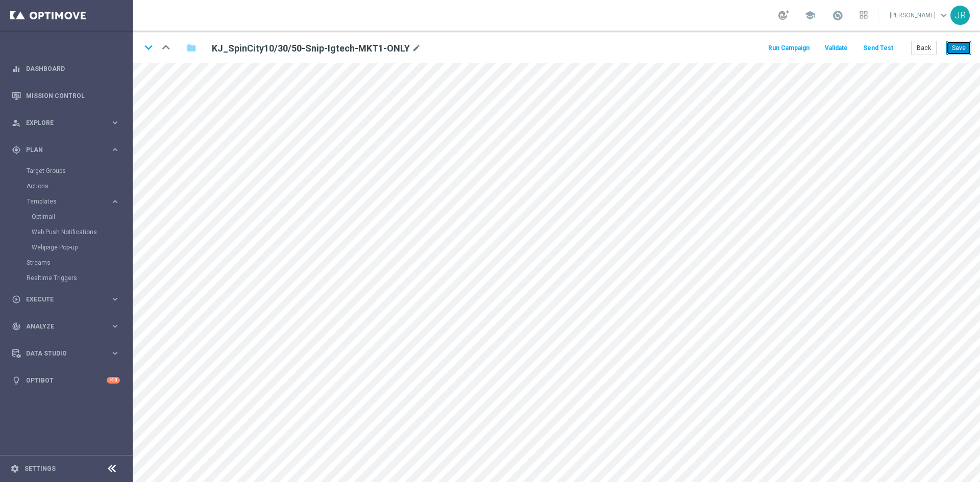
click at [967, 44] on button "Save" at bounding box center [958, 48] width 25 height 14
click at [915, 47] on button "Back" at bounding box center [924, 48] width 26 height 14
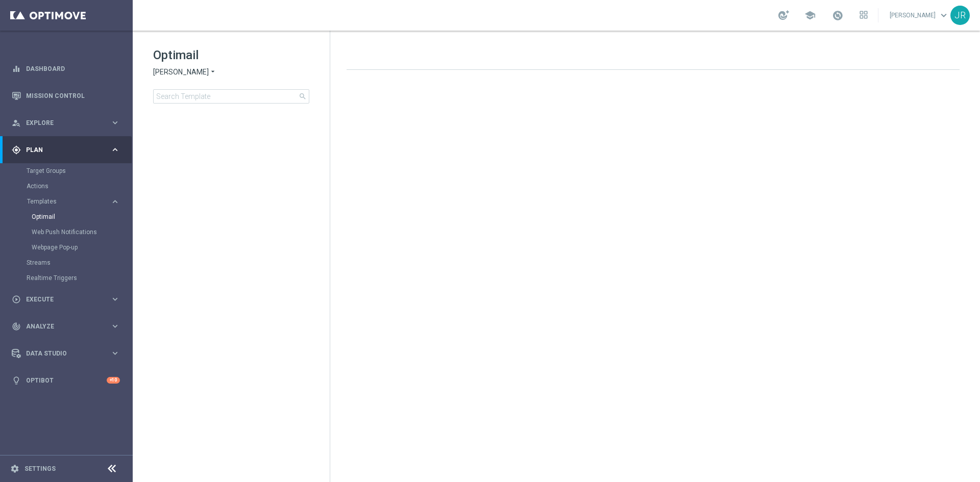
click at [180, 71] on span "[PERSON_NAME]" at bounding box center [181, 72] width 56 height 10
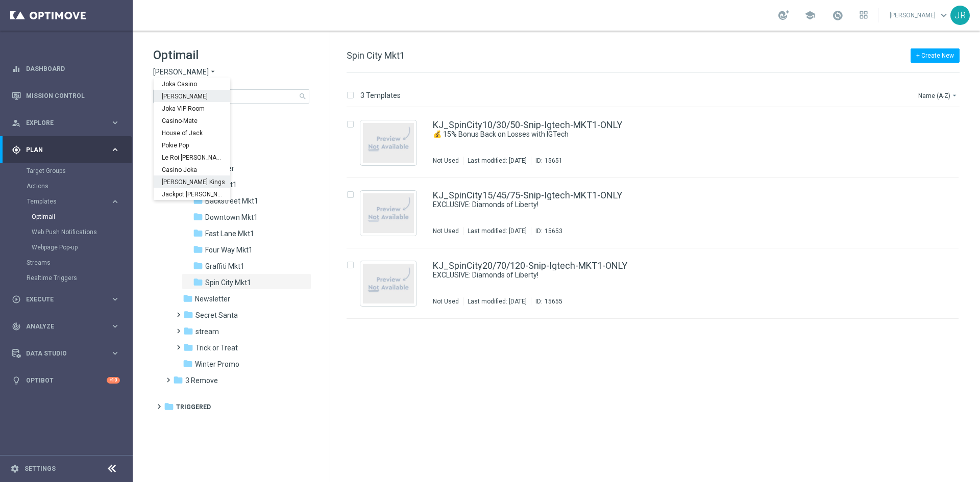
click at [0, 0] on span "[PERSON_NAME] Kings" at bounding box center [0, 0] width 0 height 0
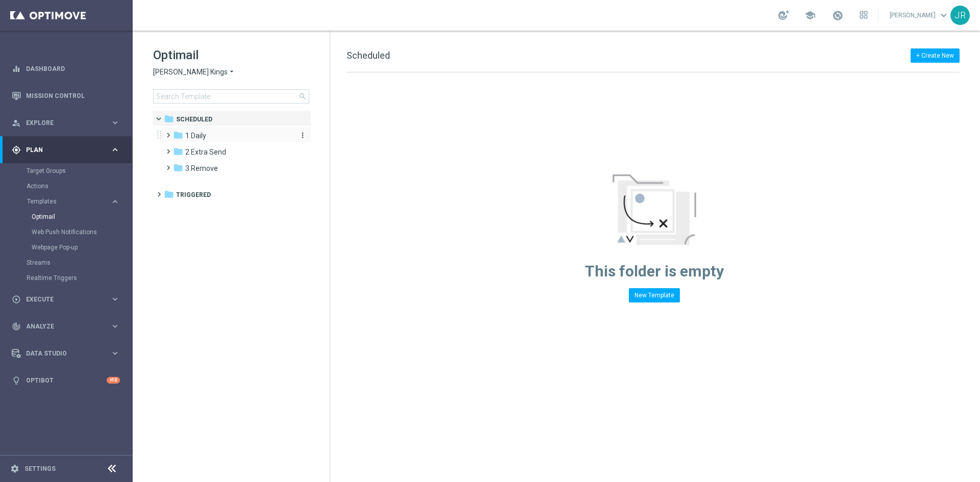
click at [198, 136] on span "1 Daily" at bounding box center [195, 135] width 21 height 9
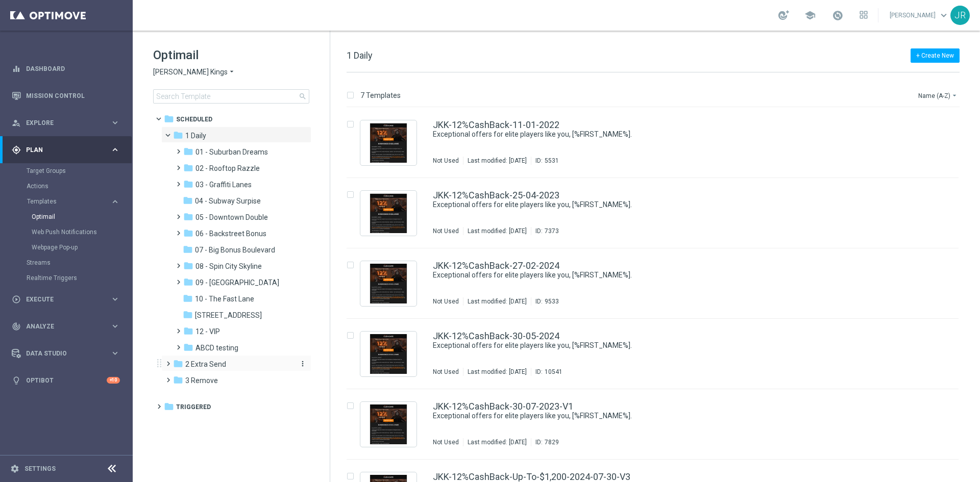
click at [207, 360] on span "2 Extra Send" at bounding box center [205, 364] width 41 height 9
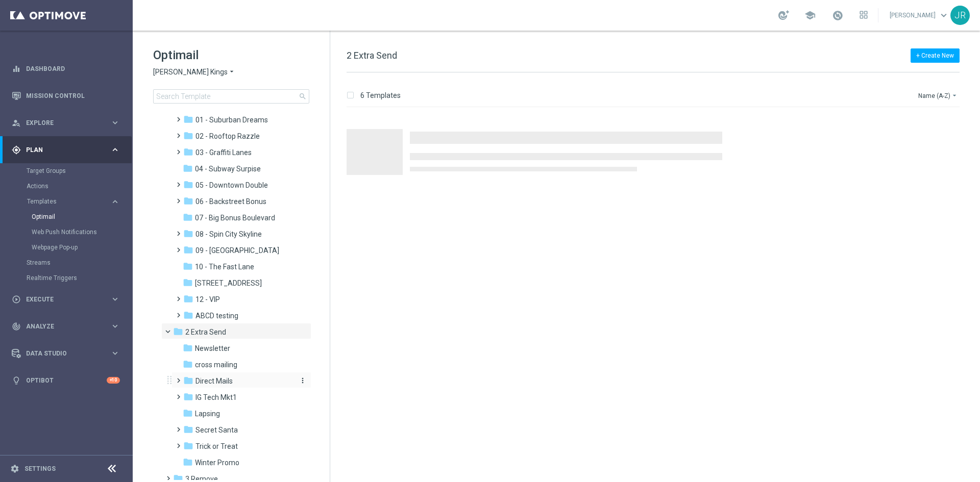
scroll to position [65, 0]
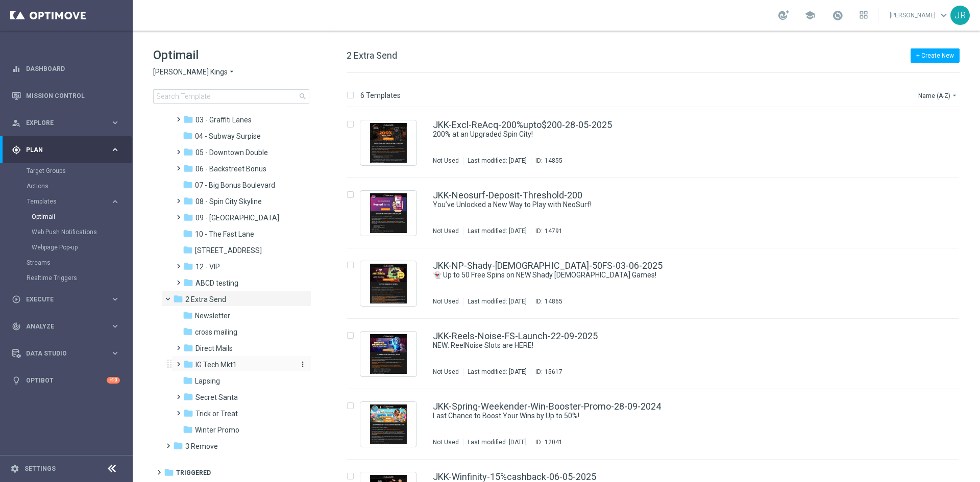
click at [212, 365] on span "IG Tech Mkt1" at bounding box center [215, 364] width 41 height 9
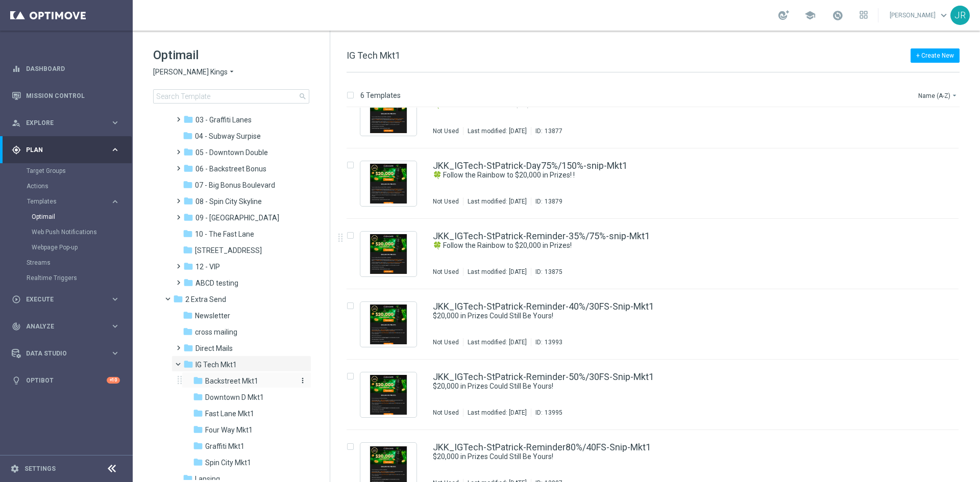
scroll to position [48, 0]
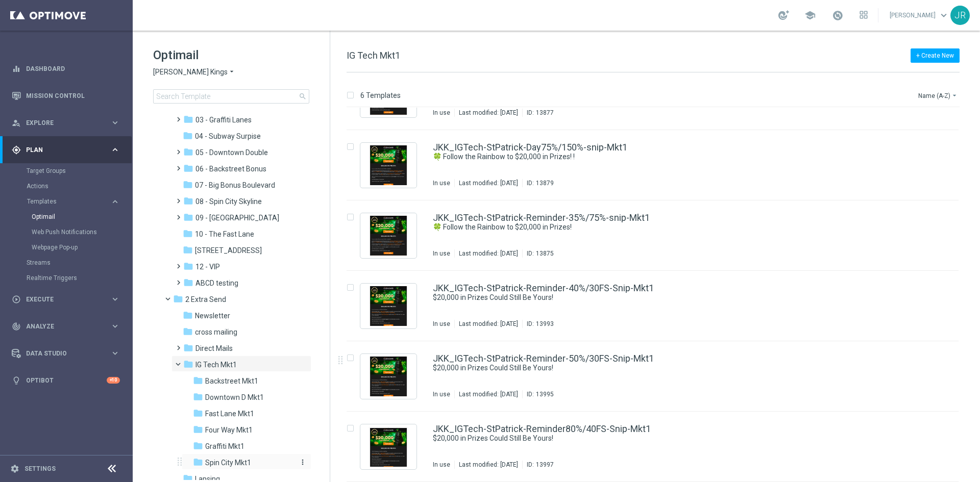
drag, startPoint x: 229, startPoint y: 462, endPoint x: 456, endPoint y: 333, distance: 261.0
click at [231, 461] on span "Spin City Mkt1" at bounding box center [228, 462] width 46 height 9
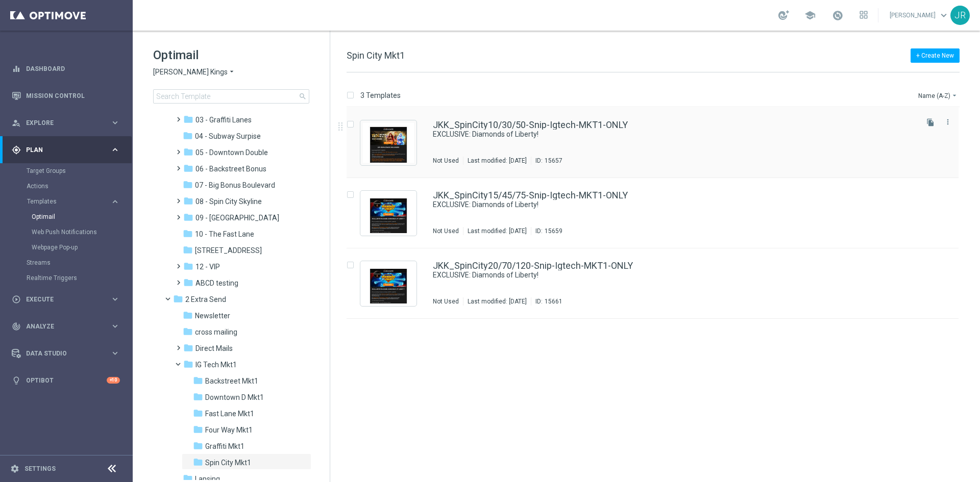
click at [486, 147] on div "JKK_SpinCity10/30/50-Snip-Igtech-MKT1-ONLY EXCLUSIVE: Diamonds of Liberty! Not …" at bounding box center [674, 142] width 483 height 44
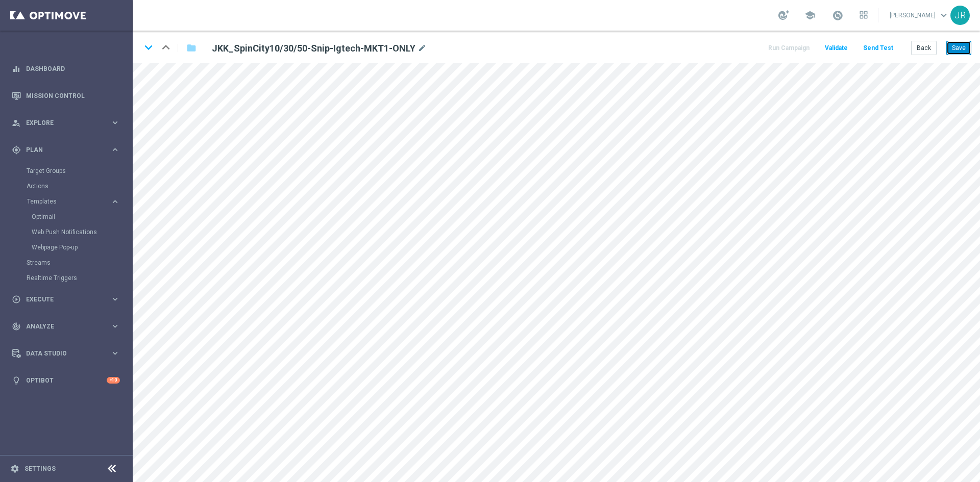
drag, startPoint x: 961, startPoint y: 51, endPoint x: 973, endPoint y: 60, distance: 14.9
click at [962, 51] on button "Save" at bounding box center [958, 48] width 25 height 14
click at [952, 47] on button "Save" at bounding box center [958, 48] width 25 height 14
click at [961, 57] on div "keyboard_arrow_down keyboard_arrow_up folder JKK_SpinCity10/30/50-Snip-Igtech-M…" at bounding box center [556, 47] width 847 height 33
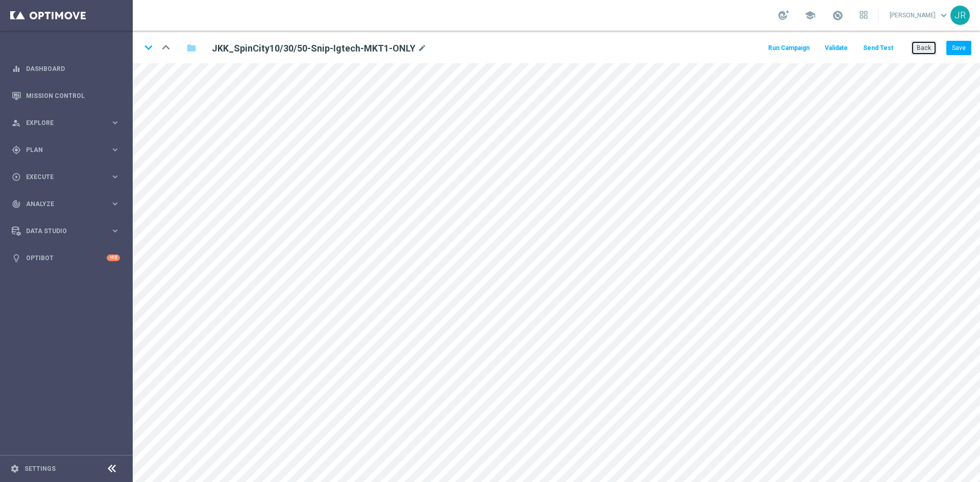
click at [925, 52] on button "Back" at bounding box center [924, 48] width 26 height 14
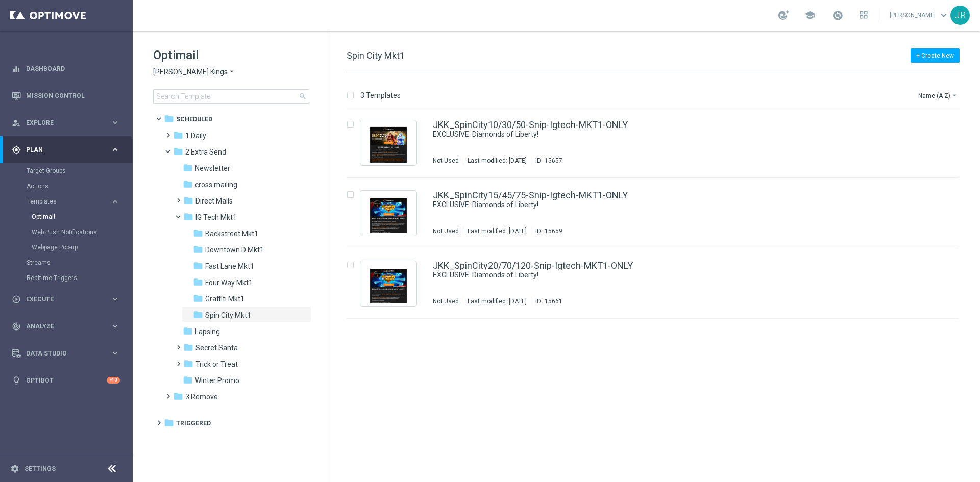
drag, startPoint x: 182, startPoint y: 70, endPoint x: 150, endPoint y: 198, distance: 131.6
click at [182, 72] on span "[PERSON_NAME] Kings" at bounding box center [190, 72] width 75 height 10
click at [0, 0] on span "Jackpot [PERSON_NAME]" at bounding box center [0, 0] width 0 height 0
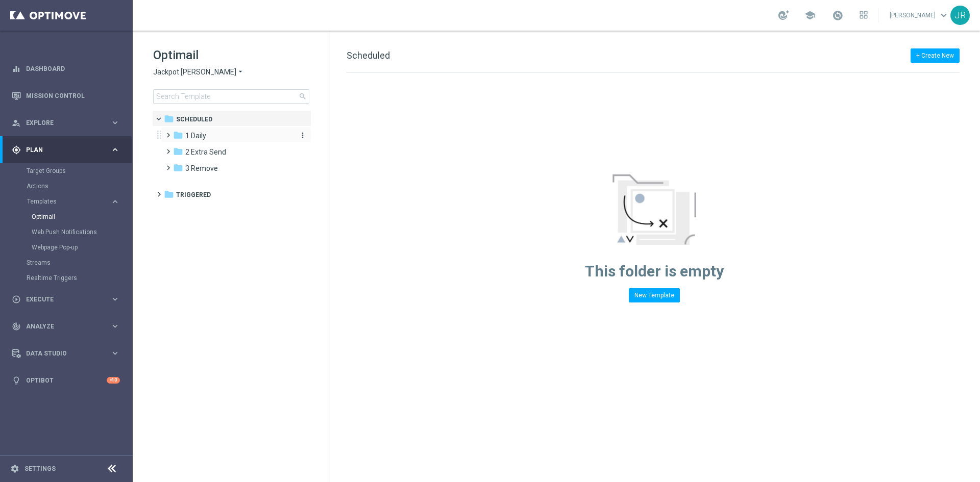
click at [182, 141] on div "folder 1 Daily" at bounding box center [231, 136] width 117 height 12
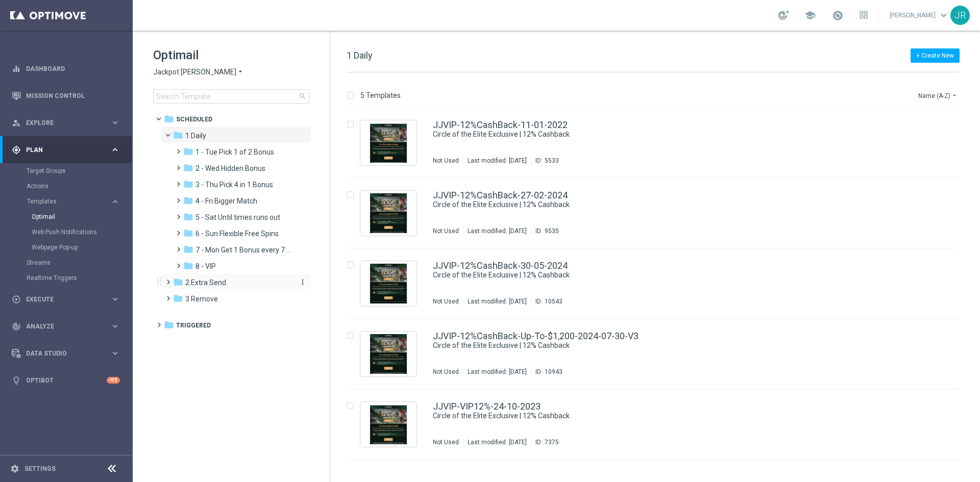
click at [219, 280] on span "2 Extra Send" at bounding box center [205, 282] width 41 height 9
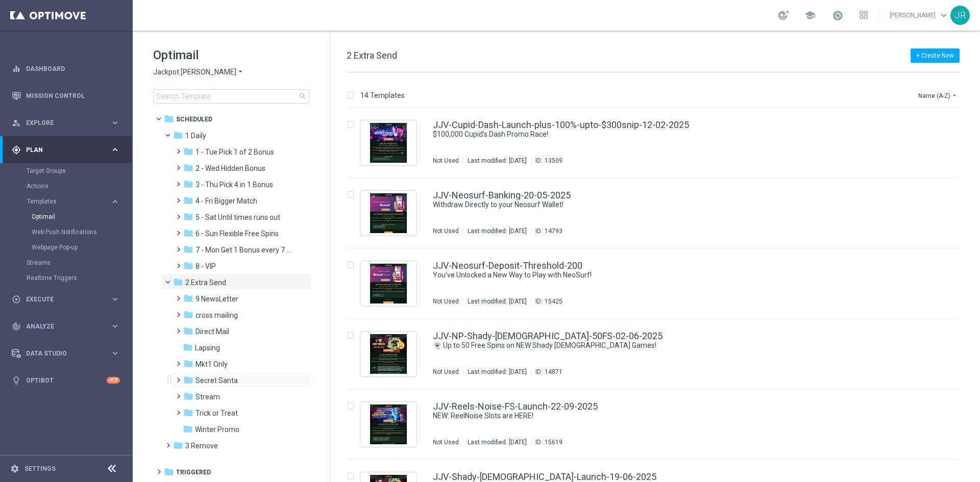
click at [215, 373] on div "folder Secret Santa more_vert" at bounding box center [241, 379] width 140 height 16
click at [212, 366] on span "Mkt1 Only" at bounding box center [211, 364] width 32 height 9
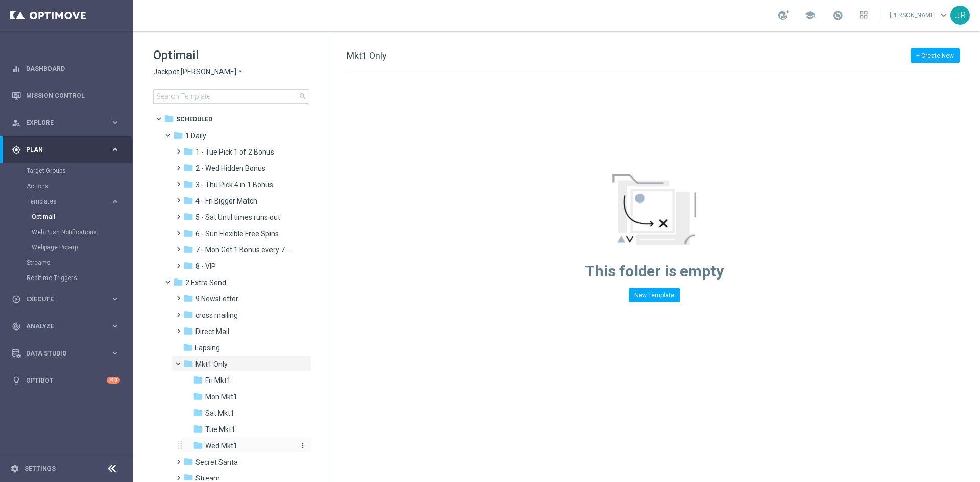
click at [226, 451] on div "folder Wed Mkt1" at bounding box center [243, 446] width 101 height 12
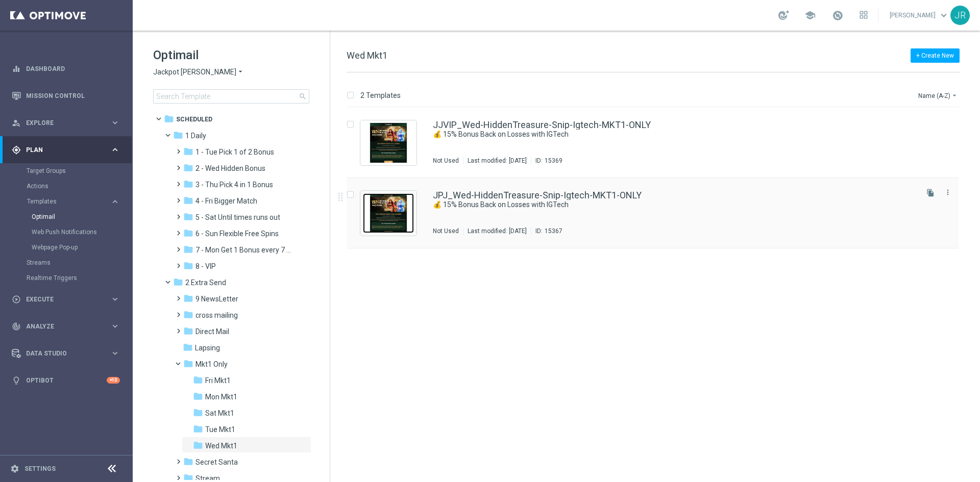
click at [376, 225] on img "Press SPACE to select this row." at bounding box center [388, 213] width 51 height 40
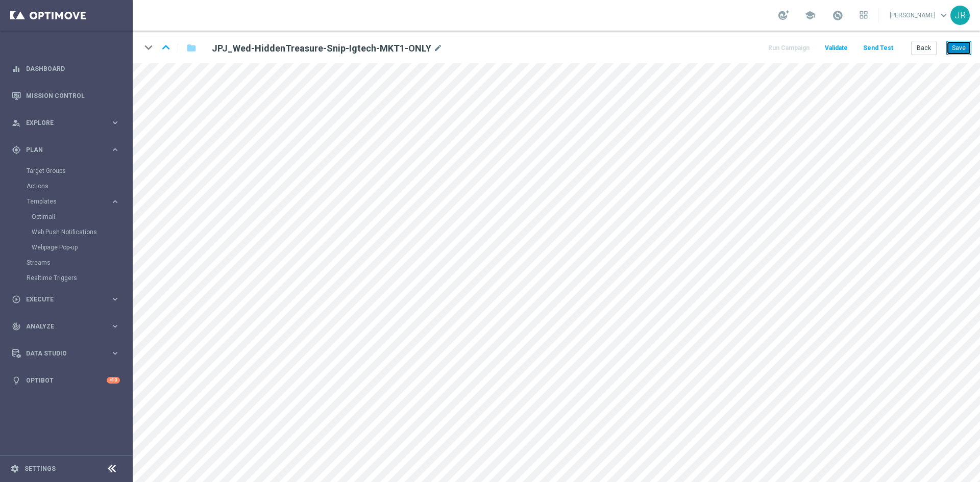
click at [955, 46] on button "Save" at bounding box center [958, 48] width 25 height 14
click at [961, 46] on button "Save" at bounding box center [958, 48] width 25 height 14
click at [955, 47] on button "Save" at bounding box center [958, 48] width 25 height 14
click at [972, 52] on div "keyboard_arrow_down keyboard_arrow_up folder JPJ_Wed-HiddenTreasure-Snip-Igtech…" at bounding box center [556, 47] width 847 height 33
click at [961, 52] on button "Save" at bounding box center [958, 48] width 25 height 14
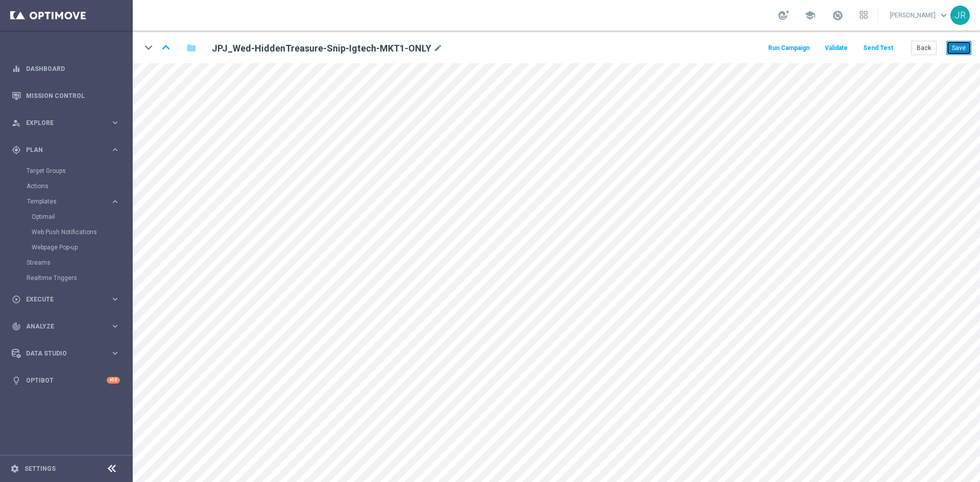
click at [956, 50] on button "Save" at bounding box center [958, 48] width 25 height 14
click at [880, 47] on button "Send Test" at bounding box center [877, 48] width 33 height 14
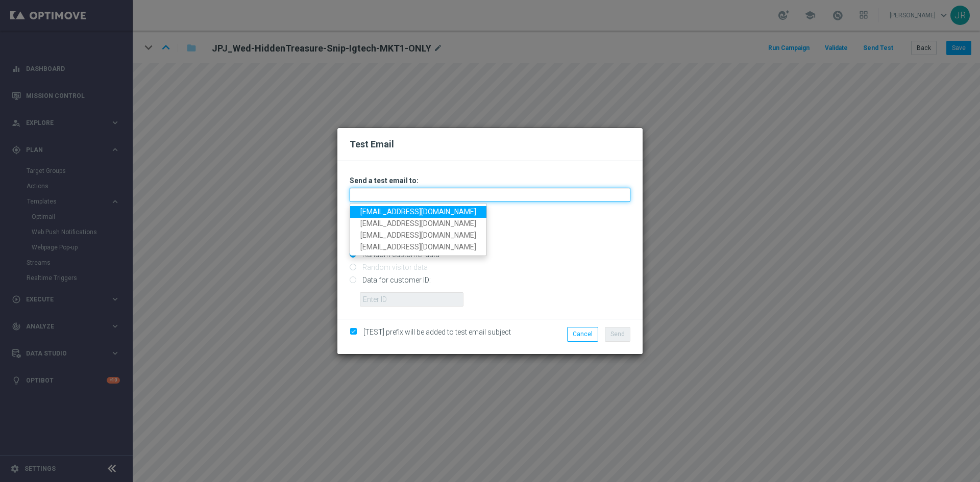
drag, startPoint x: 426, startPoint y: 198, endPoint x: 366, endPoint y: 209, distance: 60.8
click at [426, 198] on input "text" at bounding box center [490, 195] width 281 height 14
click at [363, 212] on link "[EMAIL_ADDRESS][DOMAIN_NAME]" at bounding box center [418, 212] width 136 height 12
type input "[EMAIL_ADDRESS][DOMAIN_NAME]"
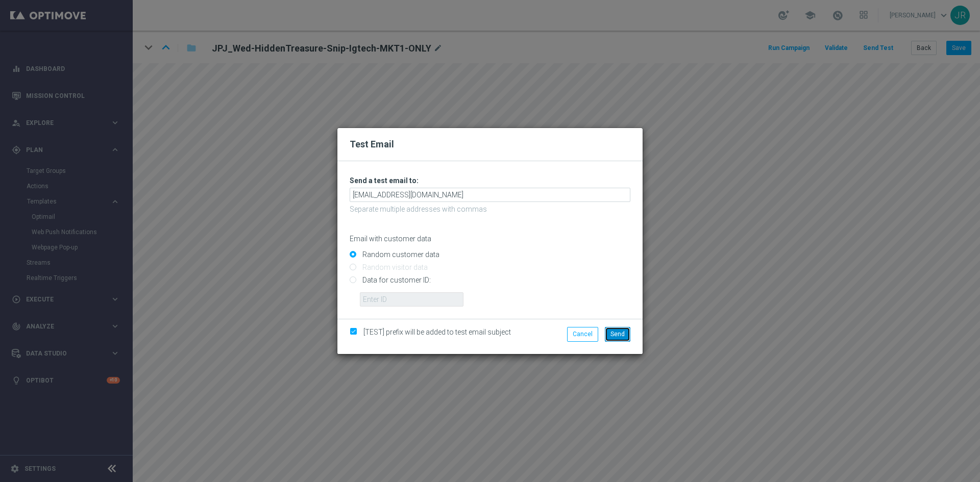
click at [617, 333] on span "Send" at bounding box center [617, 334] width 14 height 7
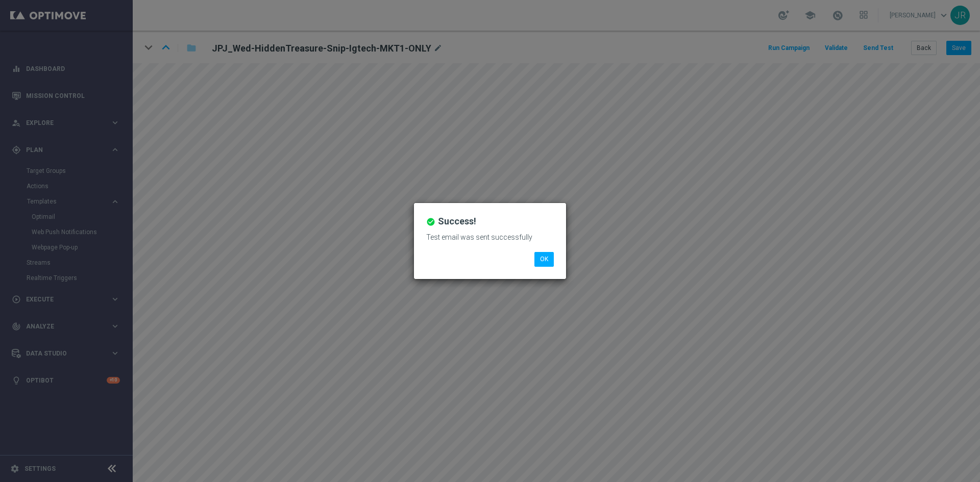
click at [528, 268] on div "check_circle Success! Test email was sent successfully OK" at bounding box center [490, 241] width 152 height 76
click at [542, 258] on button "OK" at bounding box center [543, 259] width 19 height 14
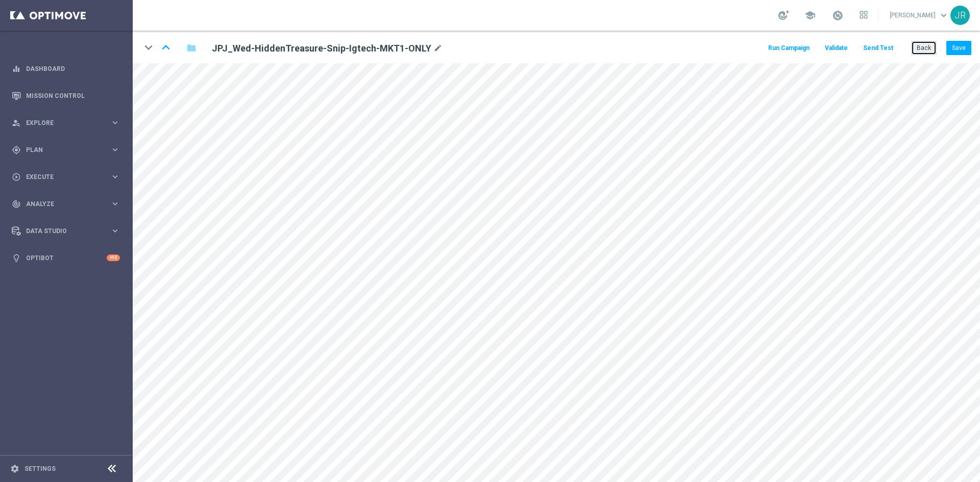
click at [922, 50] on button "Back" at bounding box center [924, 48] width 26 height 14
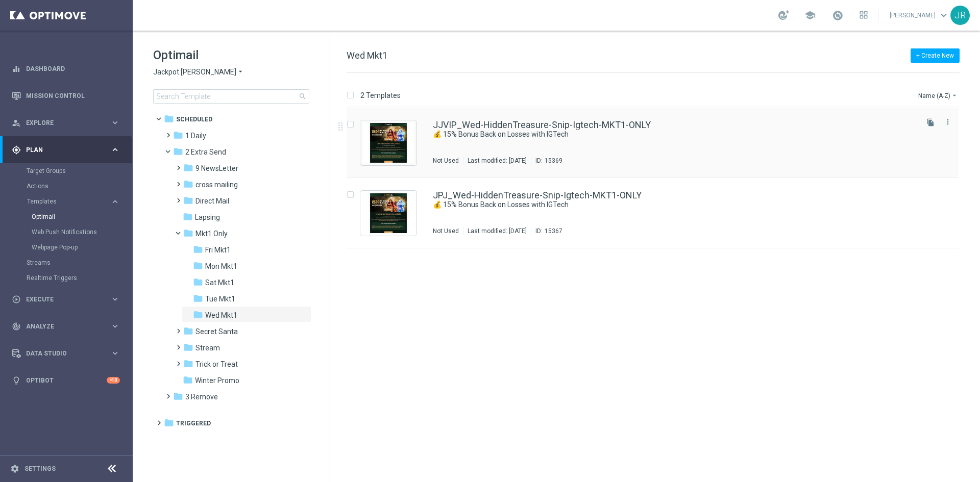
click at [443, 149] on div "JJVIP_Wed-HiddenTreasure-Snip-Igtech-MKT1-ONLY 💰 15% Bonus Back on Losses with …" at bounding box center [674, 142] width 483 height 44
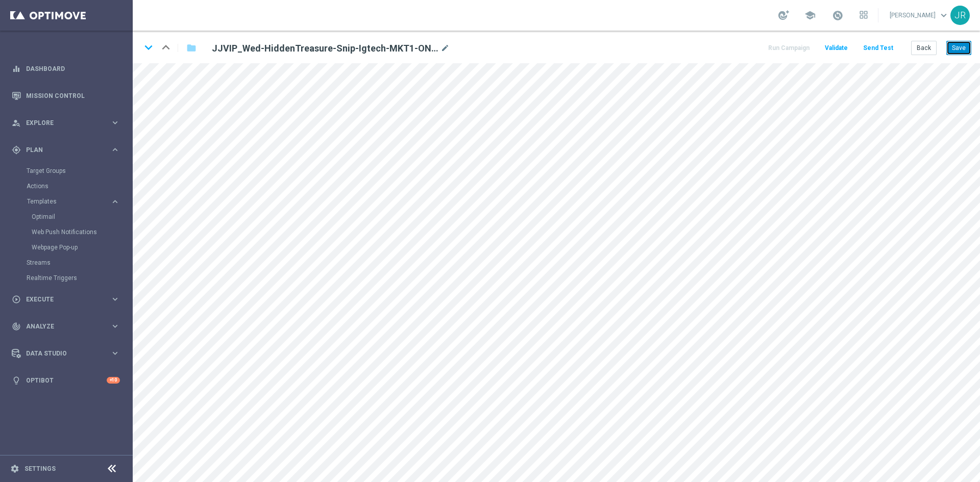
click at [959, 45] on button "Save" at bounding box center [958, 48] width 25 height 14
click at [959, 44] on button "Save" at bounding box center [958, 48] width 25 height 14
click at [952, 52] on button "Save" at bounding box center [958, 48] width 25 height 14
click at [958, 46] on button "Save" at bounding box center [958, 48] width 25 height 14
click at [955, 50] on button "Save" at bounding box center [958, 48] width 25 height 14
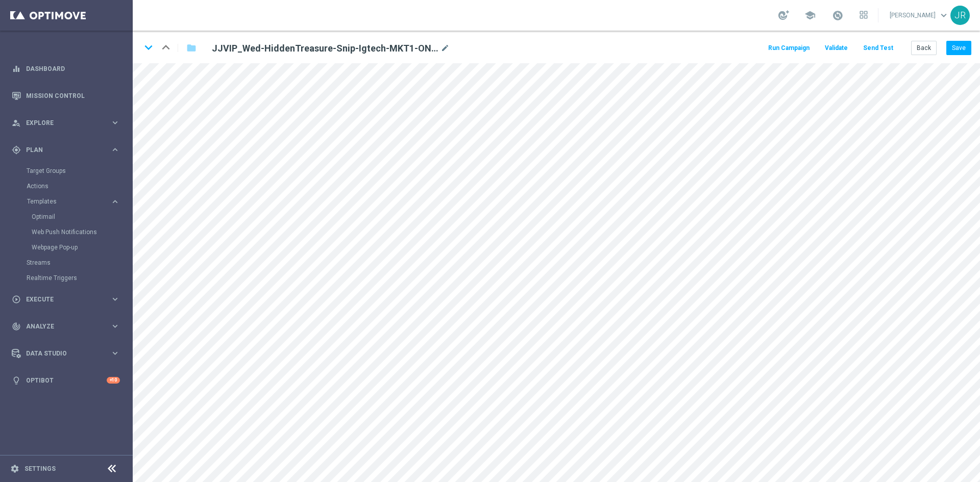
click at [881, 49] on button "Send Test" at bounding box center [877, 48] width 33 height 14
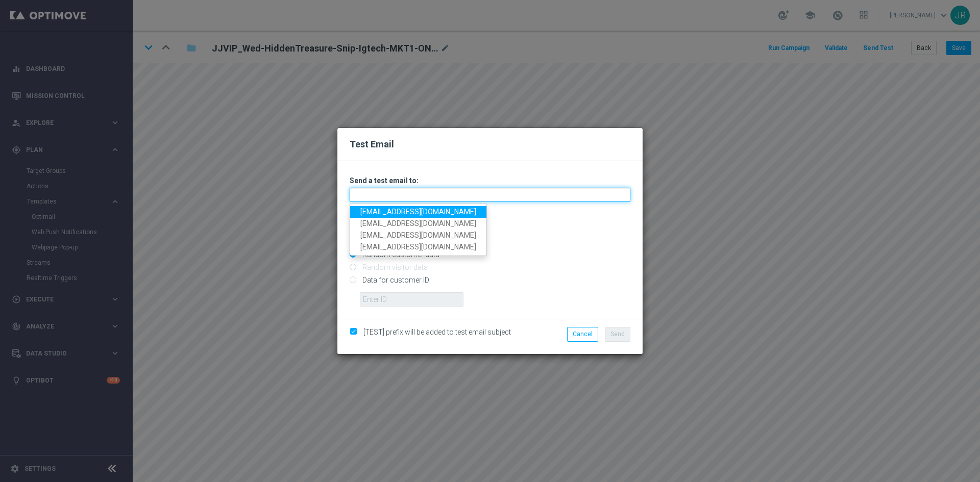
click at [449, 198] on input "text" at bounding box center [490, 195] width 281 height 14
click at [379, 210] on link "[EMAIL_ADDRESS][DOMAIN_NAME]" at bounding box center [418, 212] width 136 height 12
type input "[EMAIL_ADDRESS][DOMAIN_NAME]"
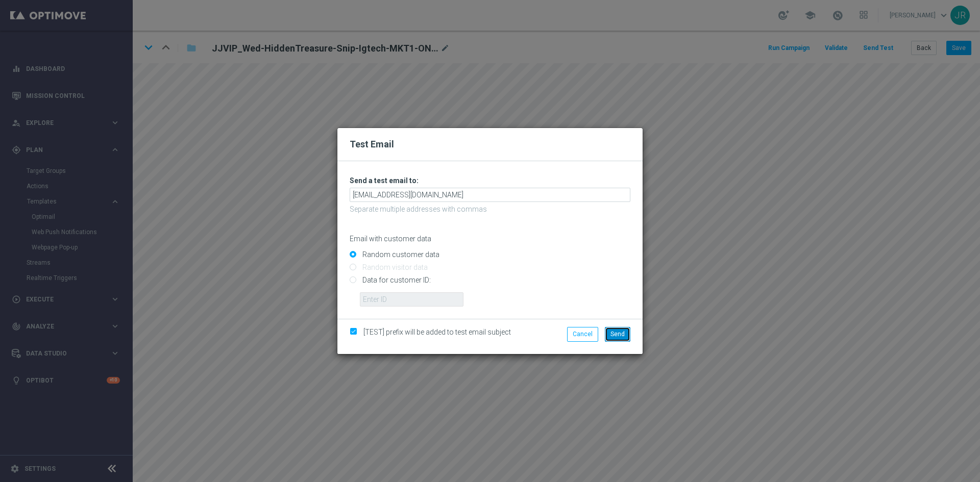
click at [619, 336] on span "Send" at bounding box center [617, 334] width 14 height 7
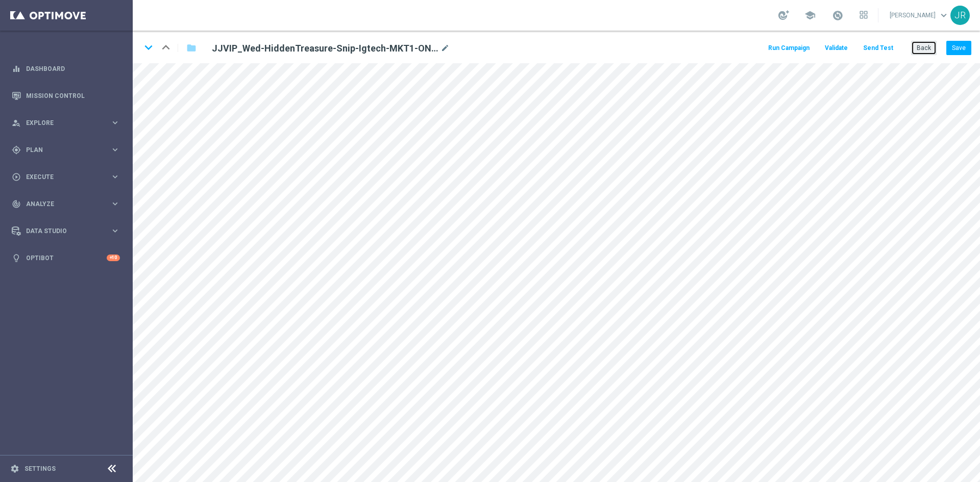
click at [919, 46] on button "Back" at bounding box center [924, 48] width 26 height 14
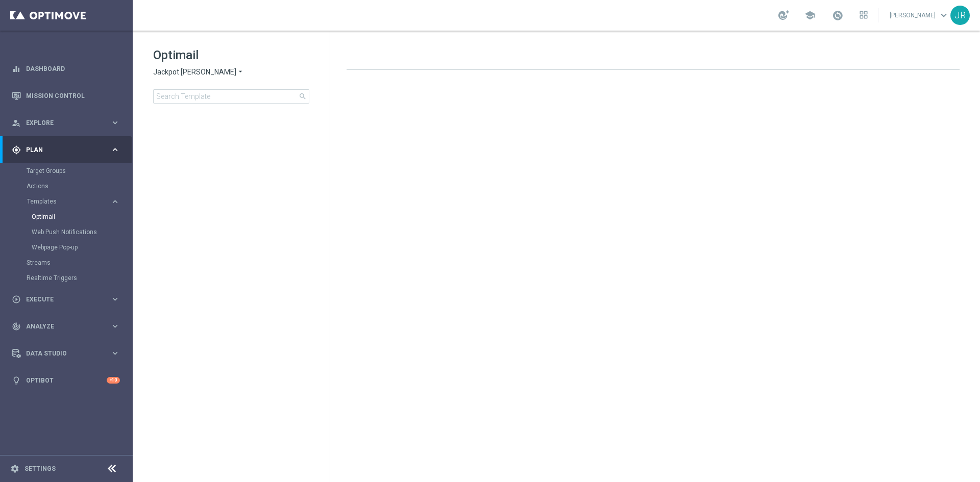
click at [179, 73] on span "Jackpot [PERSON_NAME]" at bounding box center [194, 72] width 83 height 10
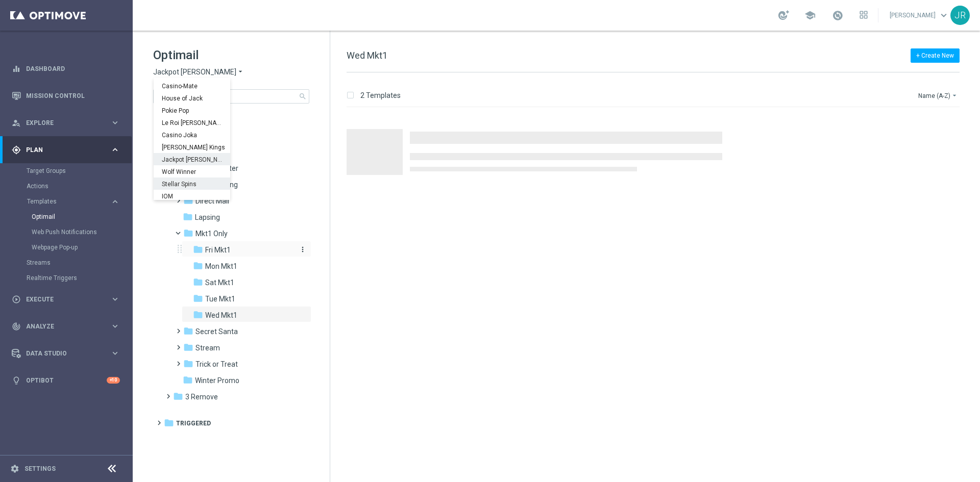
scroll to position [37, 0]
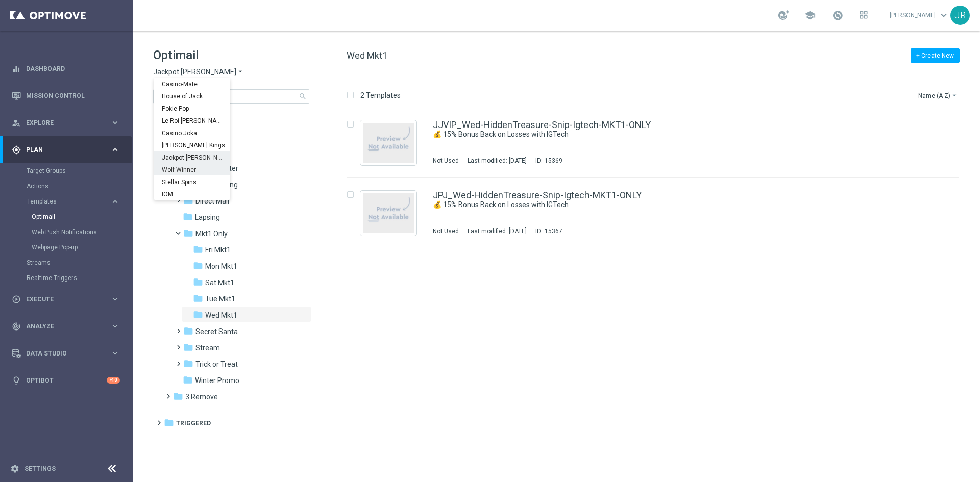
click at [0, 0] on span "Wolf Winner" at bounding box center [0, 0] width 0 height 0
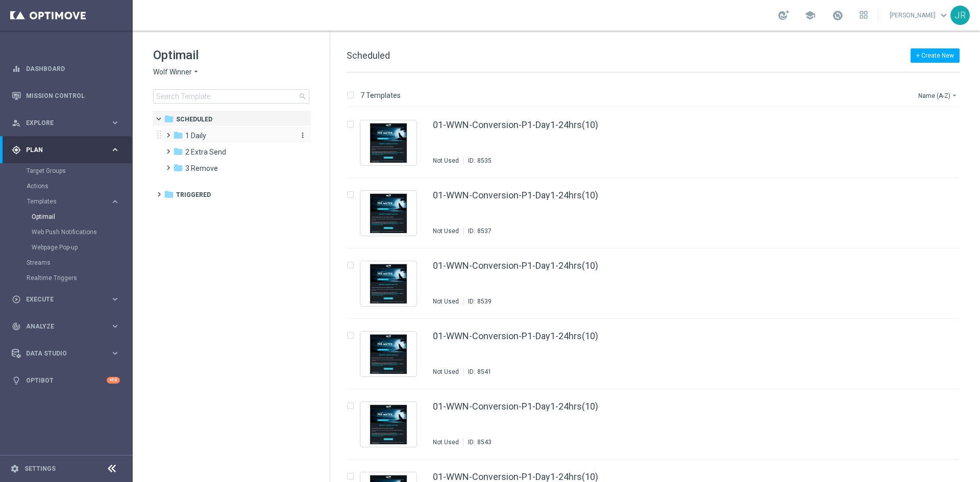
click at [208, 139] on div "folder 1 Daily" at bounding box center [231, 136] width 117 height 12
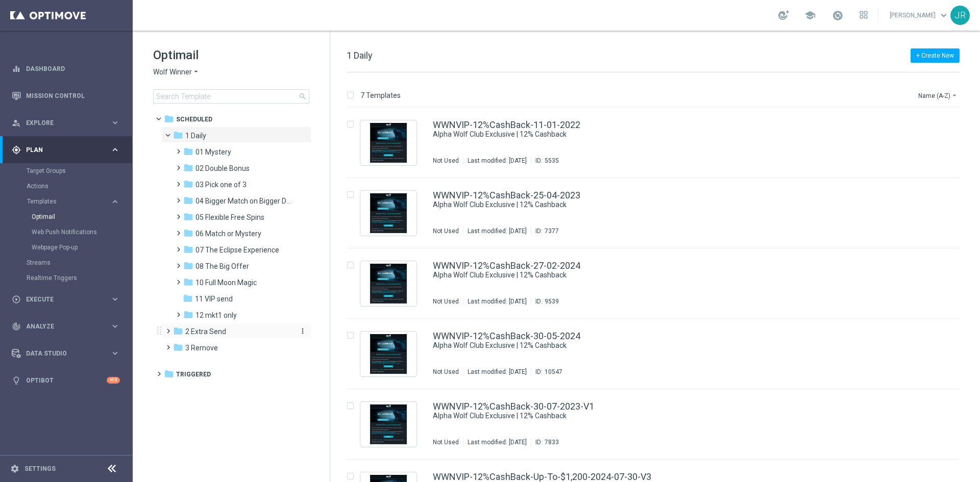
click at [201, 335] on span "2 Extra Send" at bounding box center [205, 331] width 41 height 9
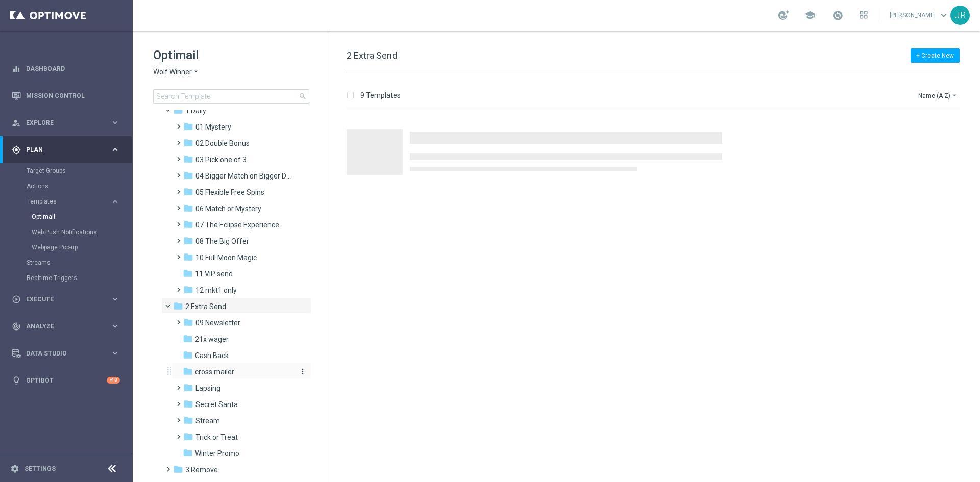
scroll to position [48, 0]
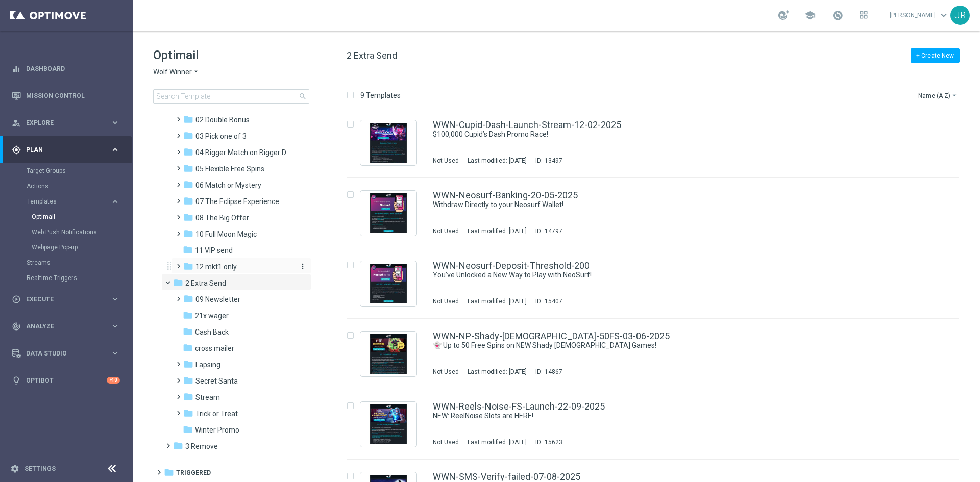
click at [209, 265] on span "12 mkt1 only" at bounding box center [215, 266] width 41 height 9
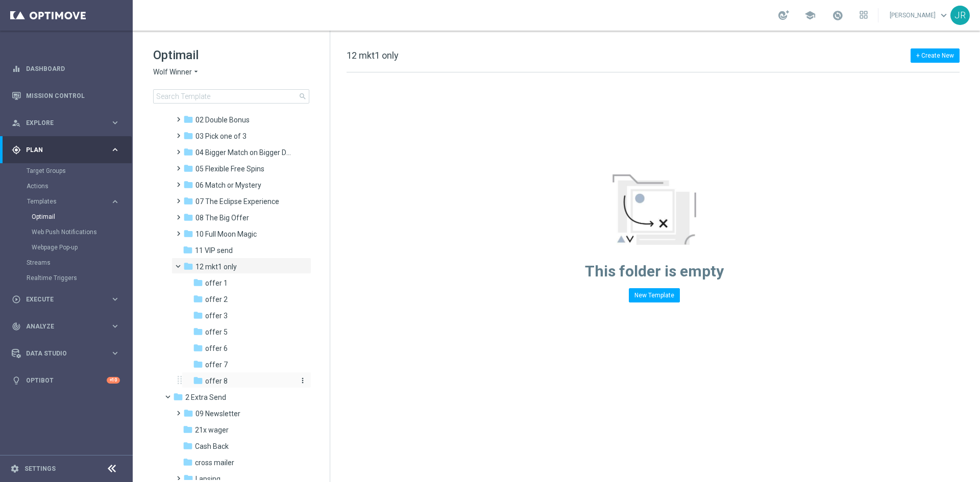
click at [225, 386] on div "folder offer 8" at bounding box center [243, 382] width 101 height 12
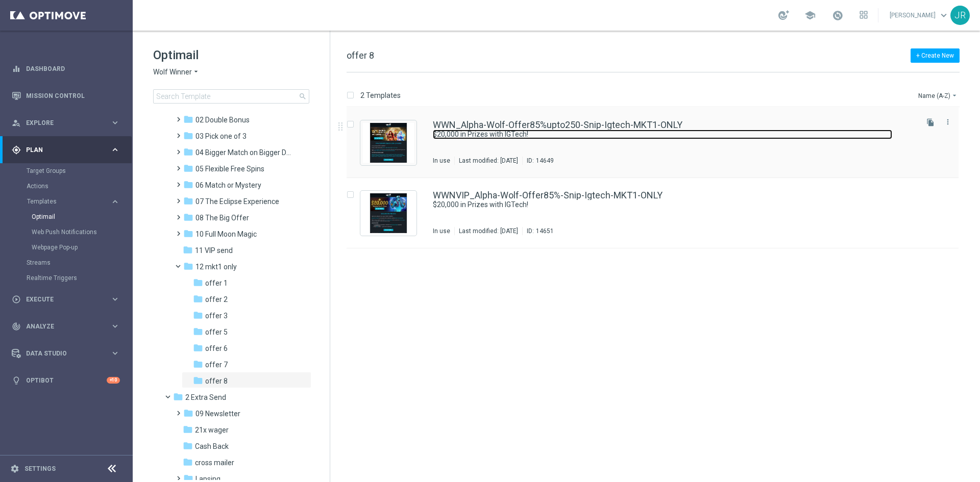
click at [462, 130] on link "$20,000 in Prizes with IGTech!" at bounding box center [662, 135] width 459 height 10
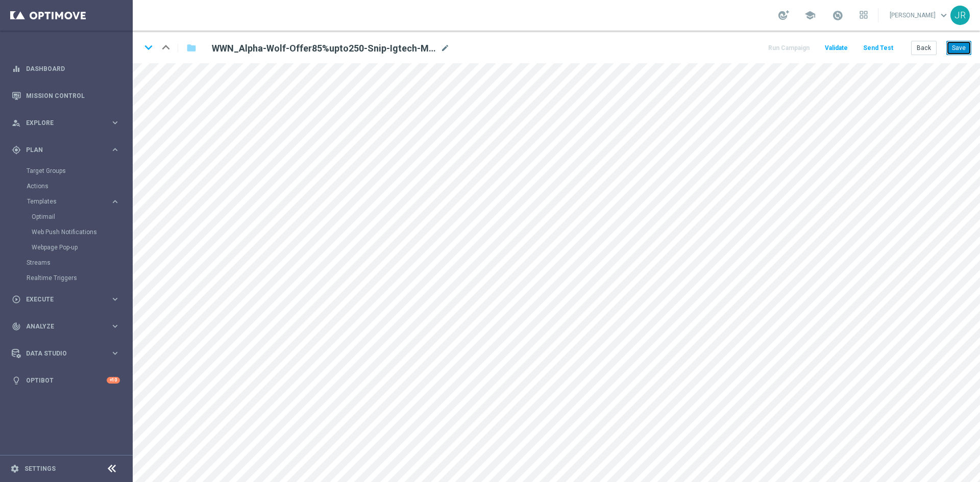
click at [960, 51] on button "Save" at bounding box center [958, 48] width 25 height 14
click at [954, 45] on button "Save" at bounding box center [958, 48] width 25 height 14
click at [958, 43] on button "Save" at bounding box center [958, 48] width 25 height 14
click at [954, 49] on button "Save" at bounding box center [958, 48] width 25 height 14
drag, startPoint x: 963, startPoint y: 35, endPoint x: 955, endPoint y: 63, distance: 29.2
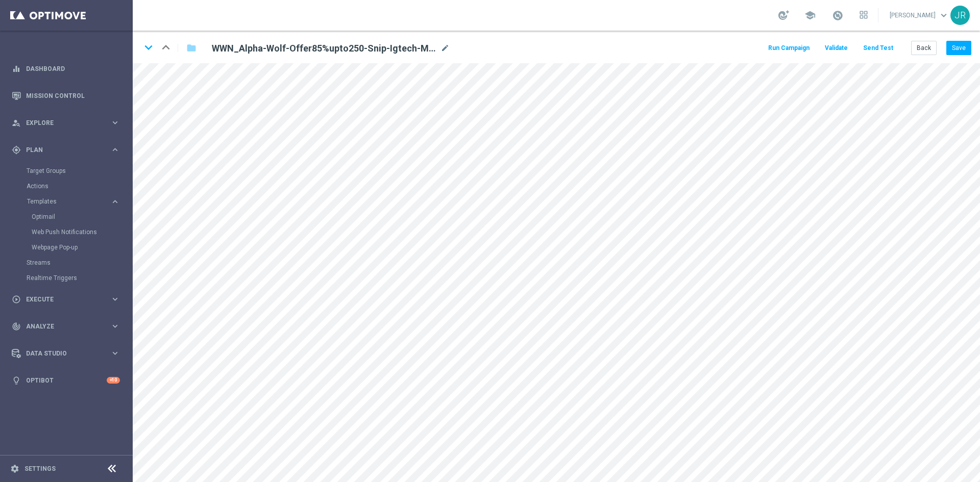
click at [963, 34] on div "keyboard_arrow_down keyboard_arrow_up folder WWN_Alpha-Wolf-Offer85%upto250-Sni…" at bounding box center [556, 47] width 847 height 33
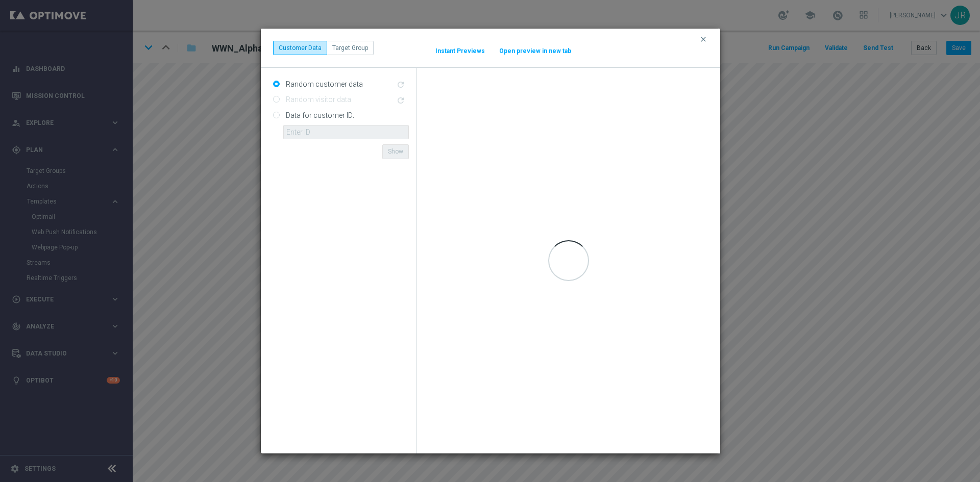
click at [960, 48] on div "clear Customer Data Target Group It might take a while... Instant Previews Open…" at bounding box center [490, 241] width 980 height 482
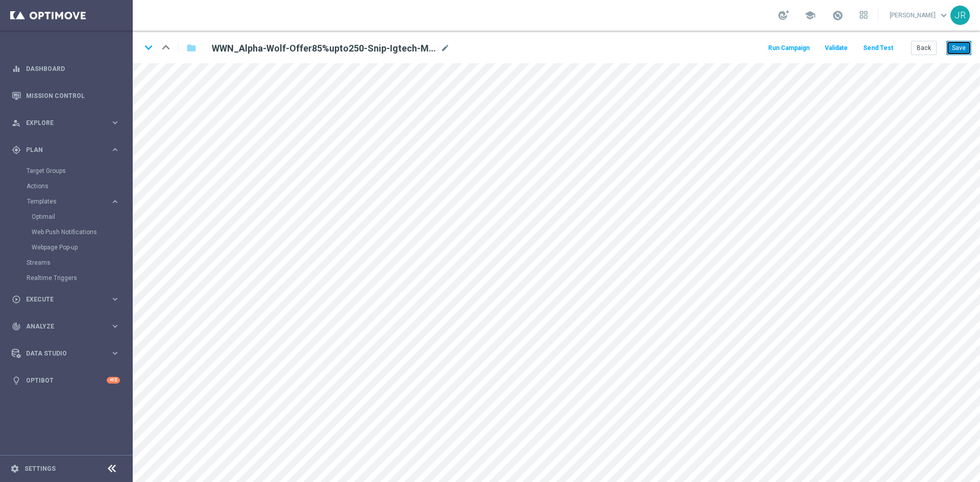
click at [960, 49] on button "Save" at bounding box center [958, 48] width 25 height 14
click at [875, 41] on button "Send Test" at bounding box center [877, 48] width 33 height 14
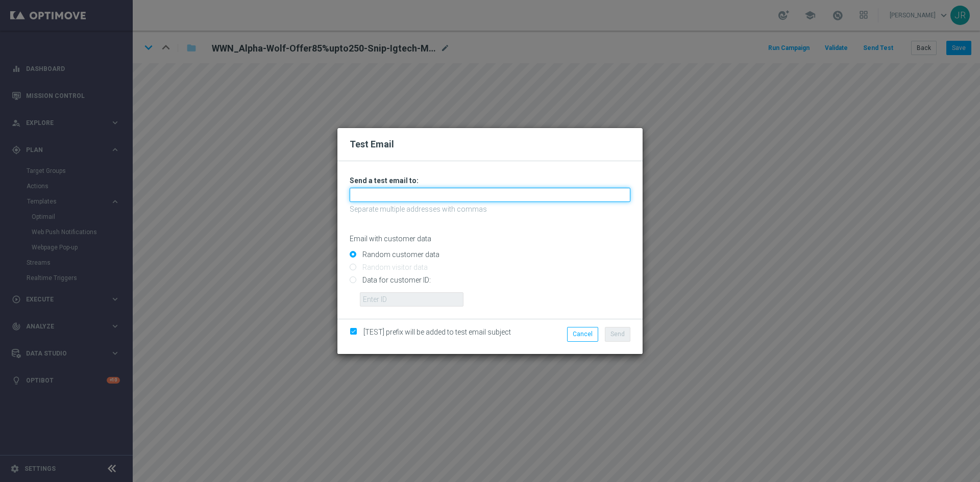
drag, startPoint x: 410, startPoint y: 196, endPoint x: 403, endPoint y: 198, distance: 7.3
click at [410, 196] on input "text" at bounding box center [490, 195] width 281 height 14
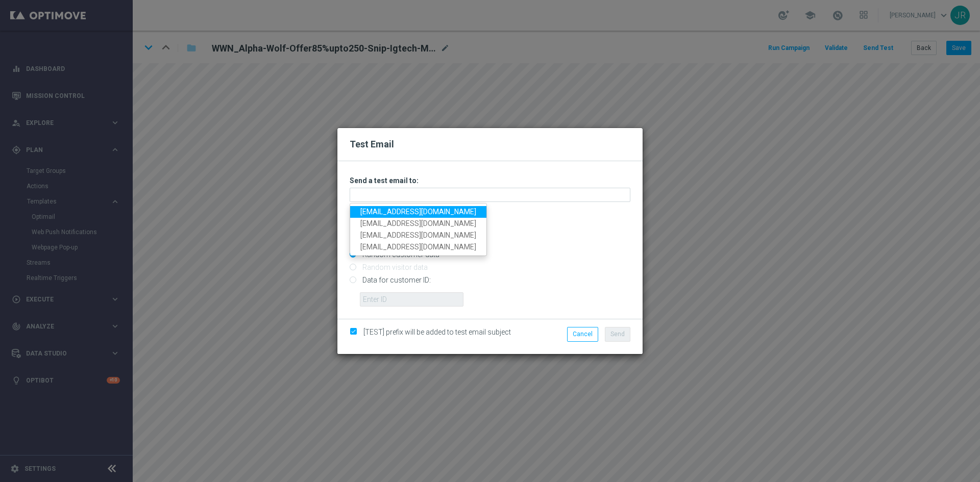
click at [388, 208] on link "[EMAIL_ADDRESS][DOMAIN_NAME]" at bounding box center [418, 212] width 136 height 12
type input "[EMAIL_ADDRESS][DOMAIN_NAME]"
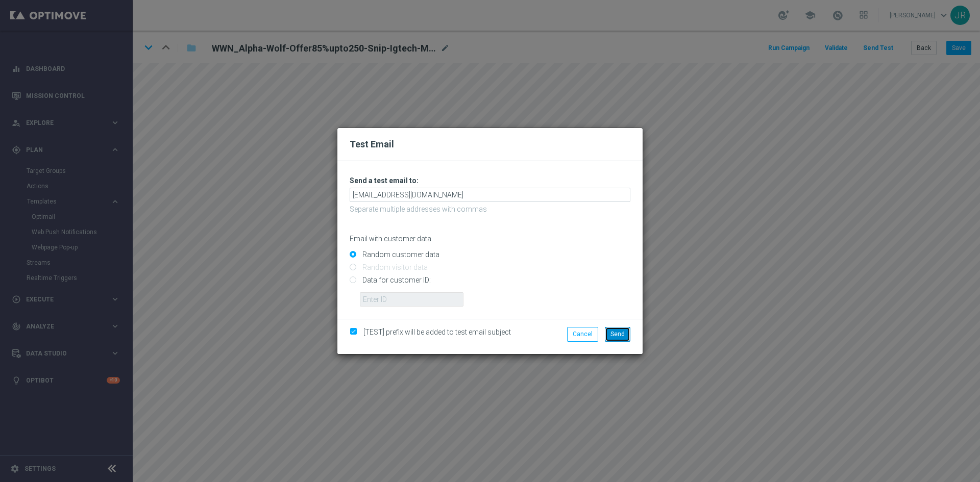
click at [617, 329] on button "Send" at bounding box center [618, 334] width 26 height 14
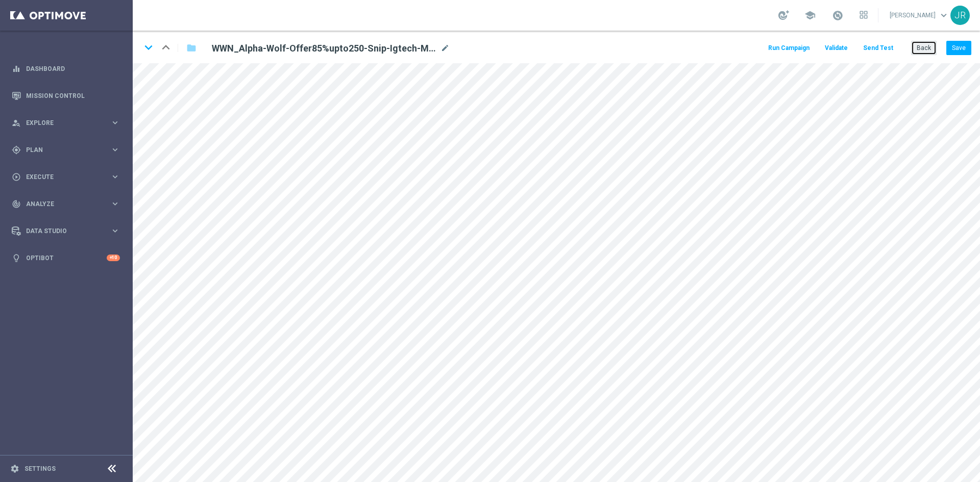
click at [920, 48] on button "Back" at bounding box center [924, 48] width 26 height 14
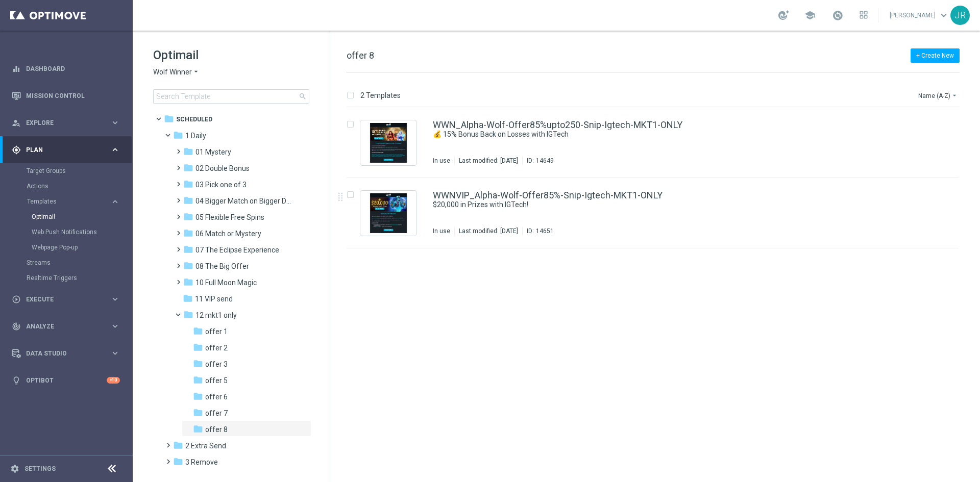
click at [626, 218] on div "WWNVIP_Alpha-Wolf-Offer85%-Snip-Igtech-MKT1-ONLY $20,000 in Prizes with IGTech!…" at bounding box center [674, 213] width 483 height 44
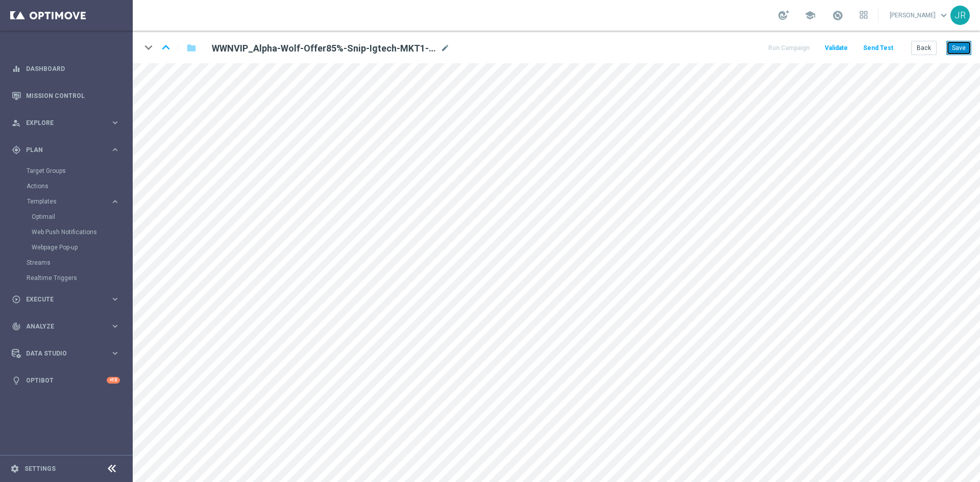
click at [957, 44] on button "Save" at bounding box center [958, 48] width 25 height 14
click at [951, 52] on button "Save" at bounding box center [958, 48] width 25 height 14
click at [872, 51] on button "Send Test" at bounding box center [877, 48] width 33 height 14
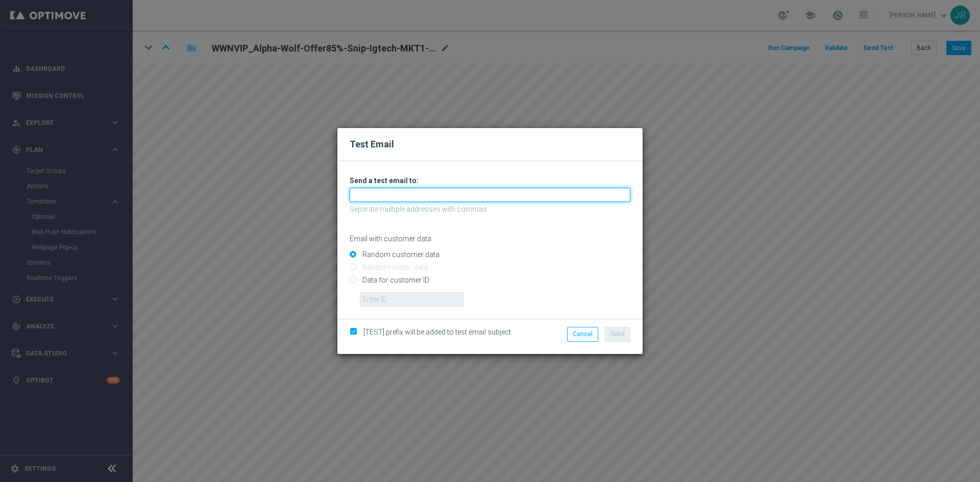
drag, startPoint x: 451, startPoint y: 194, endPoint x: 422, endPoint y: 202, distance: 30.0
click at [451, 194] on input "text" at bounding box center [490, 195] width 281 height 14
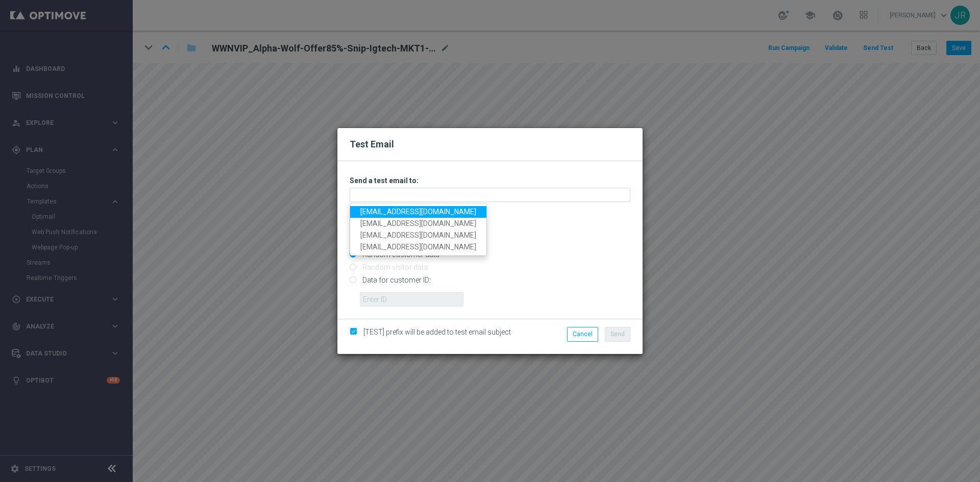
drag, startPoint x: 386, startPoint y: 211, endPoint x: 395, endPoint y: 211, distance: 9.2
click at [386, 211] on link "[EMAIL_ADDRESS][DOMAIN_NAME]" at bounding box center [418, 212] width 136 height 12
type input "[EMAIL_ADDRESS][DOMAIN_NAME]"
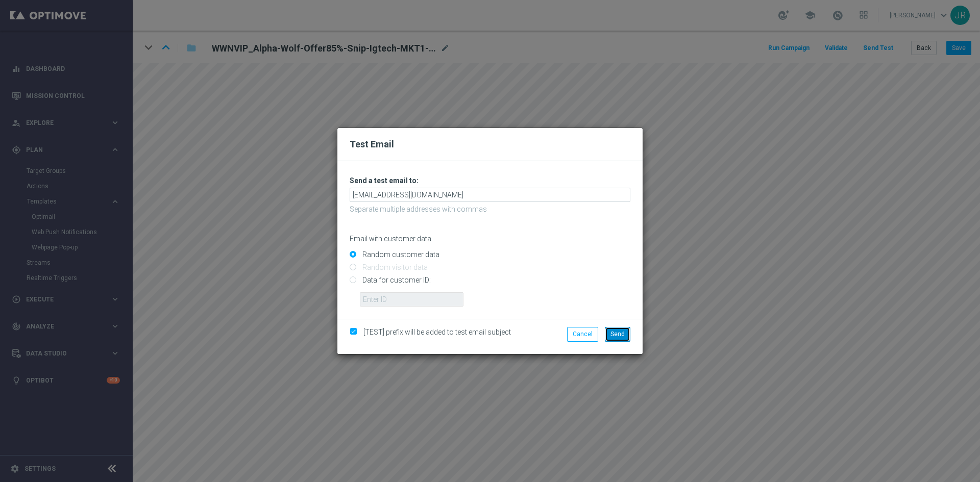
click at [622, 331] on span "Send" at bounding box center [617, 334] width 14 height 7
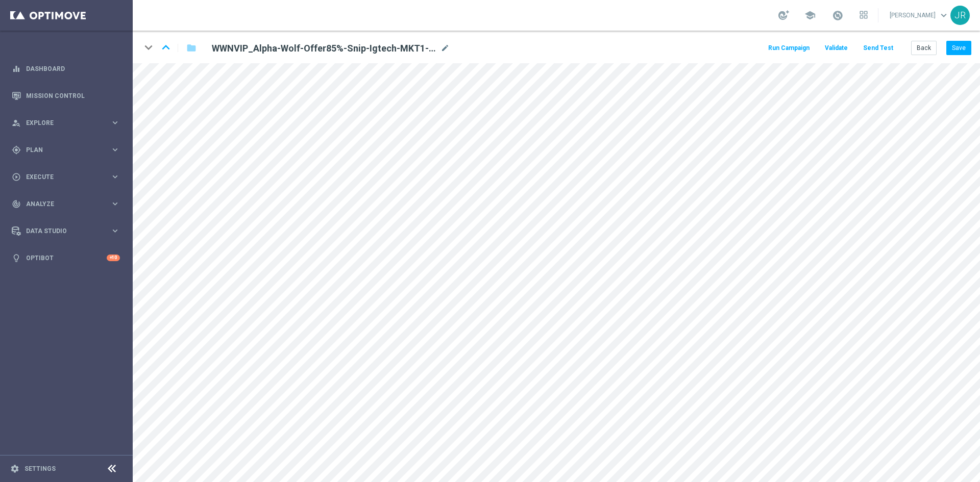
click at [927, 39] on div "keyboard_arrow_down keyboard_arrow_up folder WWNVIP_Alpha-Wolf-Offer85%-Snip-Ig…" at bounding box center [556, 47] width 847 height 33
drag, startPoint x: 927, startPoint y: 43, endPoint x: 418, endPoint y: 17, distance: 509.9
click at [928, 44] on button "Back" at bounding box center [924, 48] width 26 height 14
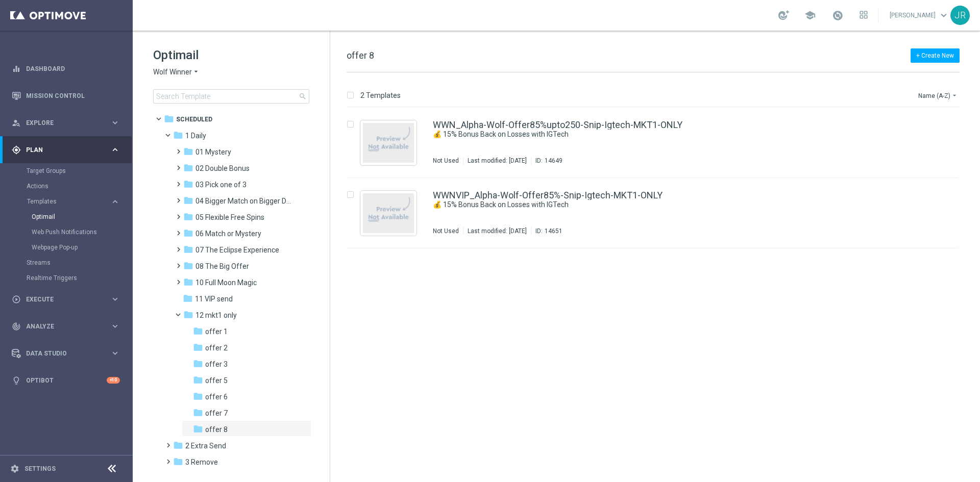
click at [179, 70] on span "Wolf Winner" at bounding box center [172, 72] width 39 height 10
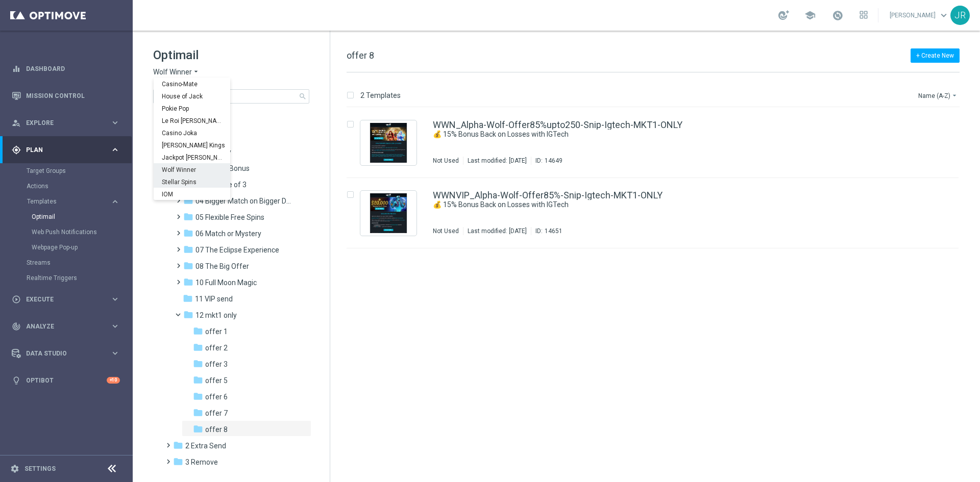
click at [0, 0] on span "Stellar Spins" at bounding box center [0, 0] width 0 height 0
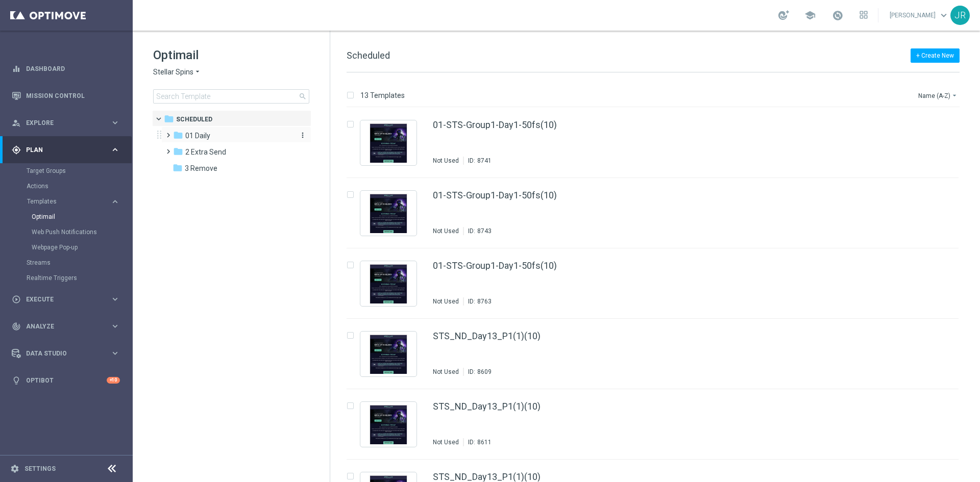
click at [195, 135] on span "01 Daily" at bounding box center [197, 135] width 25 height 9
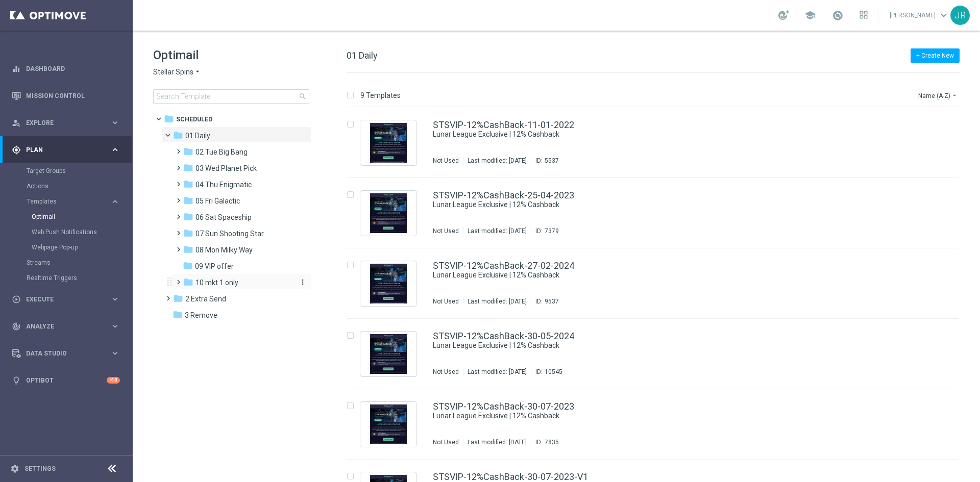
click at [219, 277] on div "folder 10 mkt 1 only more_vert" at bounding box center [241, 282] width 140 height 16
click at [218, 281] on span "10 mkt 1 only" at bounding box center [216, 282] width 43 height 9
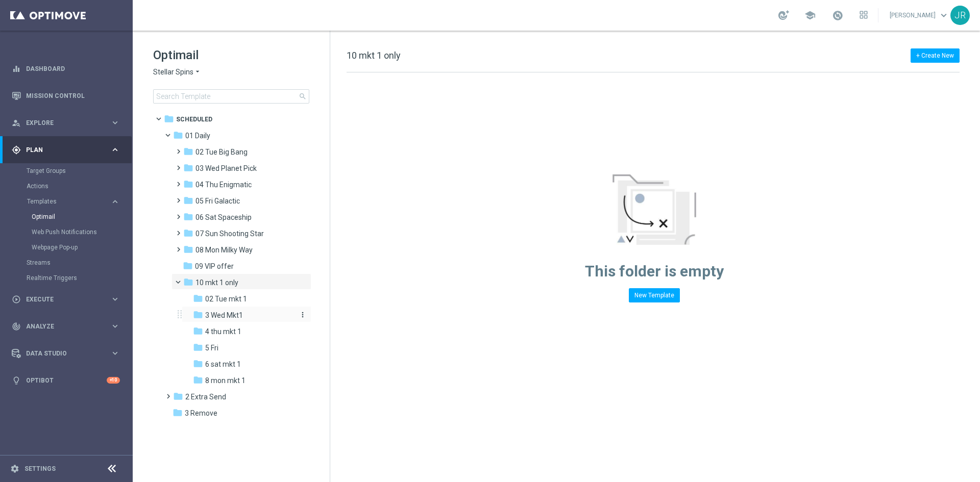
click at [226, 318] on span "3 Wed Mkt1" at bounding box center [224, 315] width 38 height 9
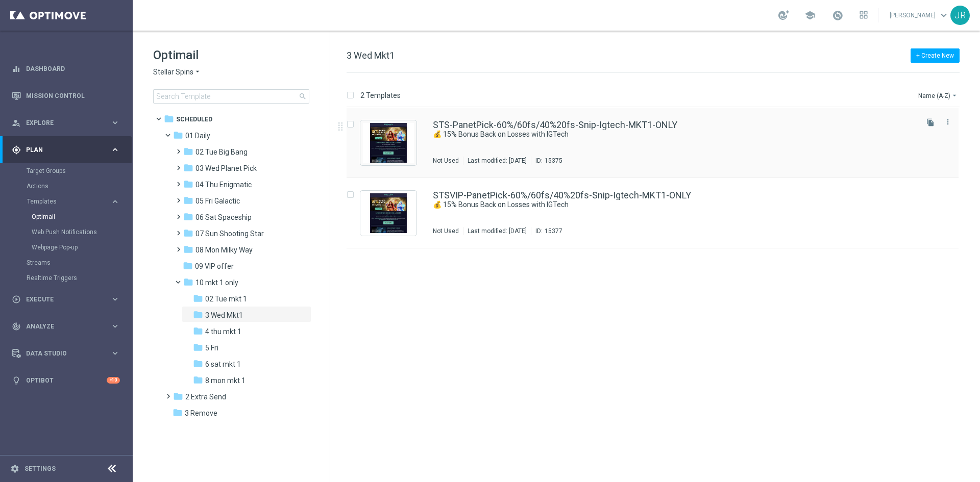
click at [601, 142] on div "STS-PanetPick-60%/60fs/40%20fs-Snip-Igtech-MKT1-ONLY 💰 15% Bonus Back on Losses…" at bounding box center [674, 142] width 483 height 44
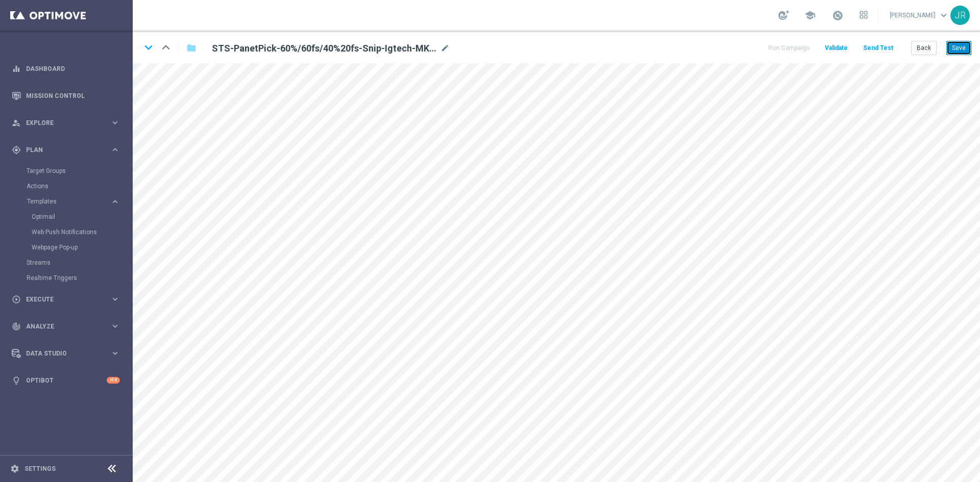
click at [957, 45] on button "Save" at bounding box center [958, 48] width 25 height 14
click at [959, 44] on button "Save" at bounding box center [958, 48] width 25 height 14
click at [948, 47] on button "Save" at bounding box center [958, 48] width 25 height 14
click at [961, 44] on button "Save" at bounding box center [958, 48] width 25 height 14
click at [965, 47] on button "Save" at bounding box center [958, 48] width 25 height 14
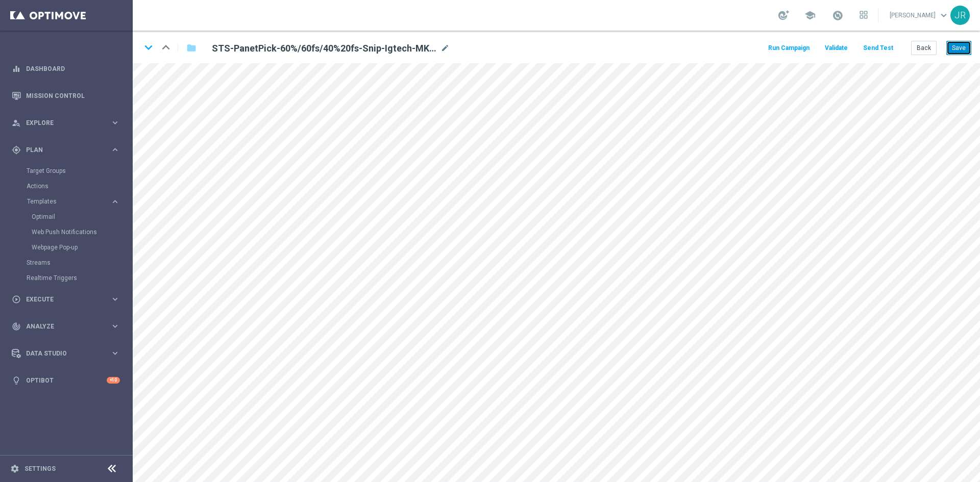
click at [957, 45] on button "Save" at bounding box center [958, 48] width 25 height 14
click at [964, 46] on button "Save" at bounding box center [958, 48] width 25 height 14
click at [884, 51] on button "Send Test" at bounding box center [877, 48] width 33 height 14
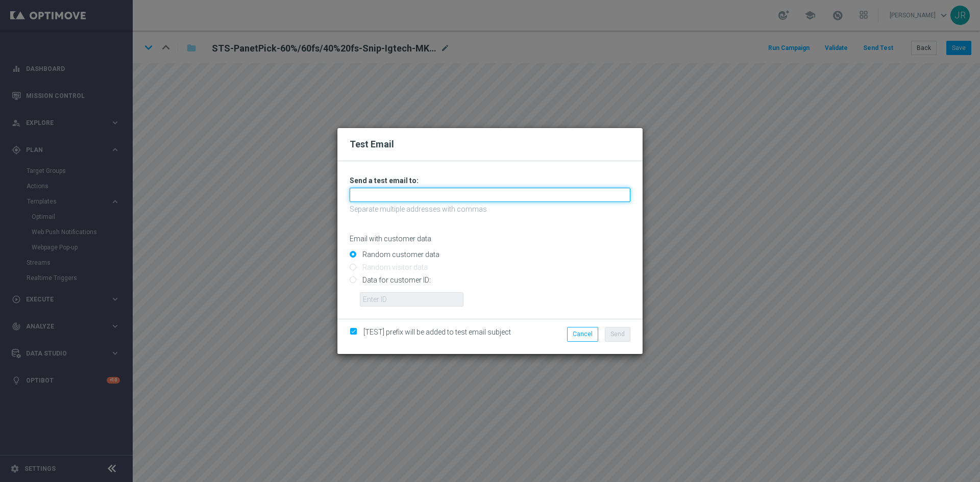
click at [366, 192] on input "text" at bounding box center [490, 195] width 281 height 14
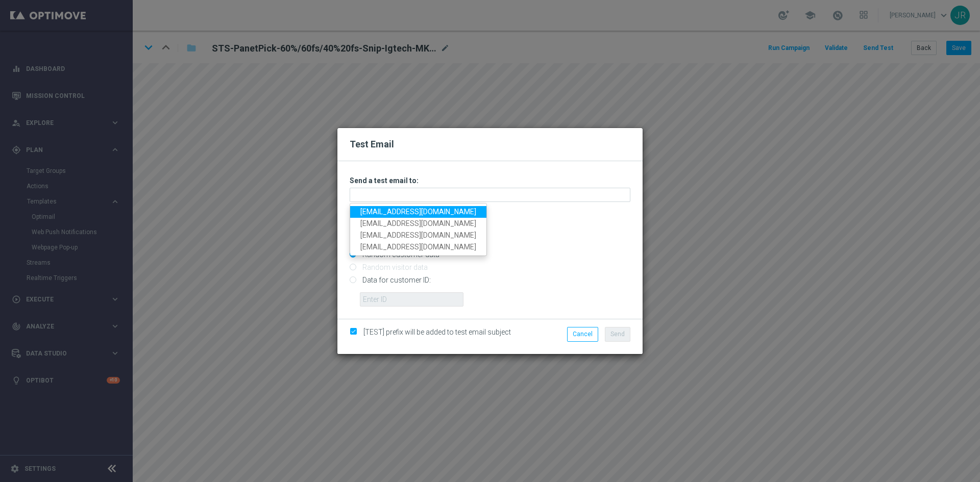
drag, startPoint x: 365, startPoint y: 210, endPoint x: 396, endPoint y: 215, distance: 31.1
click at [365, 210] on link "testingalltesting@gmail.com" at bounding box center [418, 212] width 136 height 12
type input "testingalltesting@gmail.com"
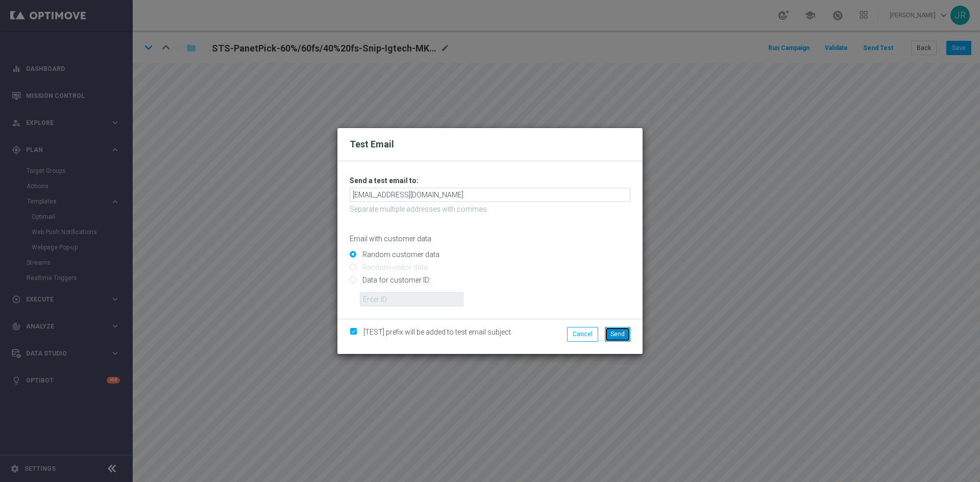
click at [620, 332] on span "Send" at bounding box center [617, 334] width 14 height 7
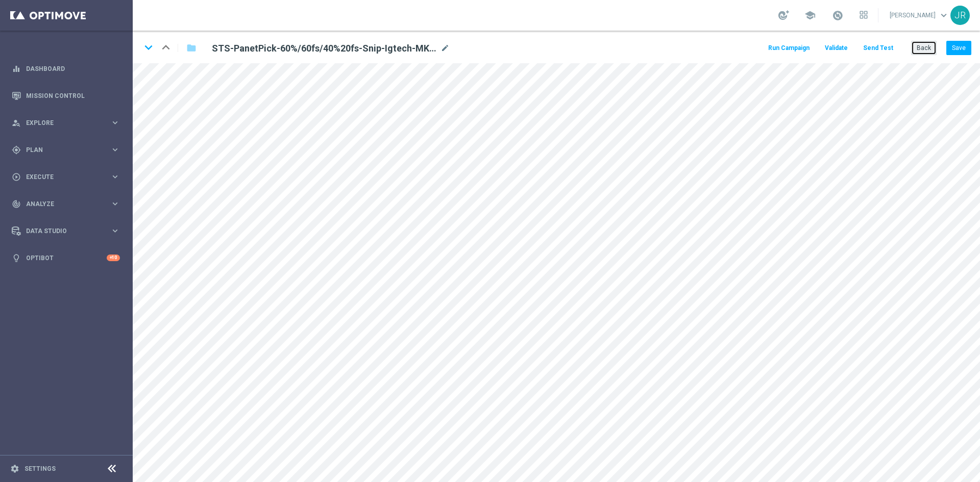
drag, startPoint x: 919, startPoint y: 44, endPoint x: 903, endPoint y: 47, distance: 16.2
click at [914, 47] on button "Back" at bounding box center [924, 48] width 26 height 14
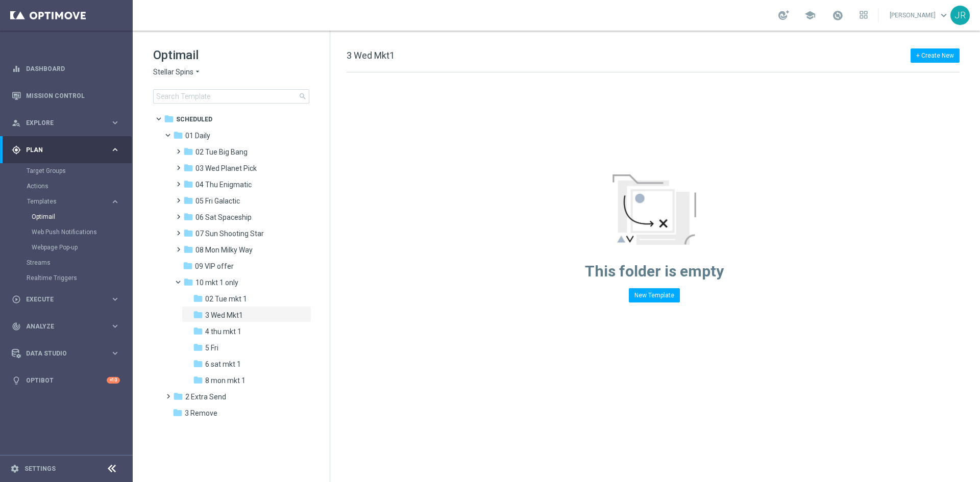
drag, startPoint x: 175, startPoint y: 68, endPoint x: 175, endPoint y: 74, distance: 5.6
click at [175, 69] on span "Stellar Spins" at bounding box center [173, 72] width 40 height 10
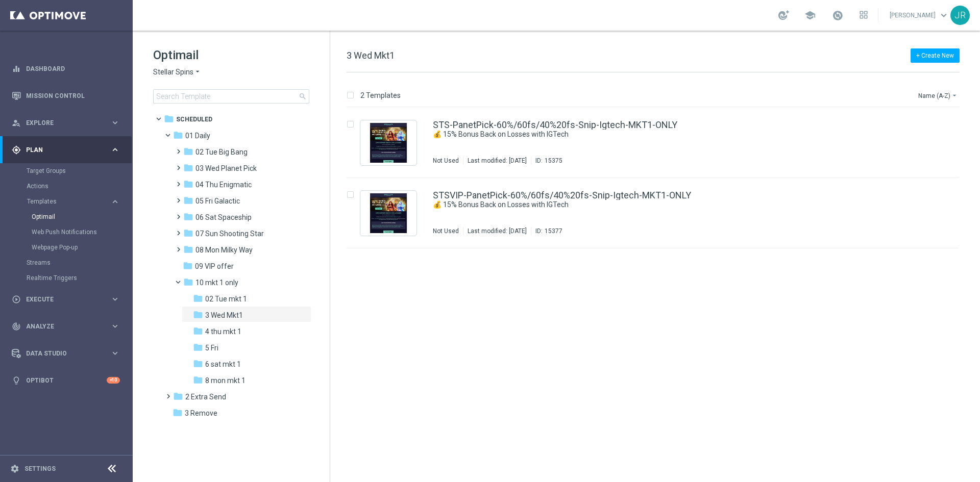
click at [577, 343] on div "insert_drive_file STS-PanetPick-60%/60fs/40%20fs-Snip-Igtech-MKT1-ONLY 💰 15% Bo…" at bounding box center [656, 295] width 641 height 375
click at [499, 194] on link "STSVIP-PanetPick-60%/60fs/40%20fs-Snip-Igtech-MKT1-ONLY" at bounding box center [562, 195] width 258 height 9
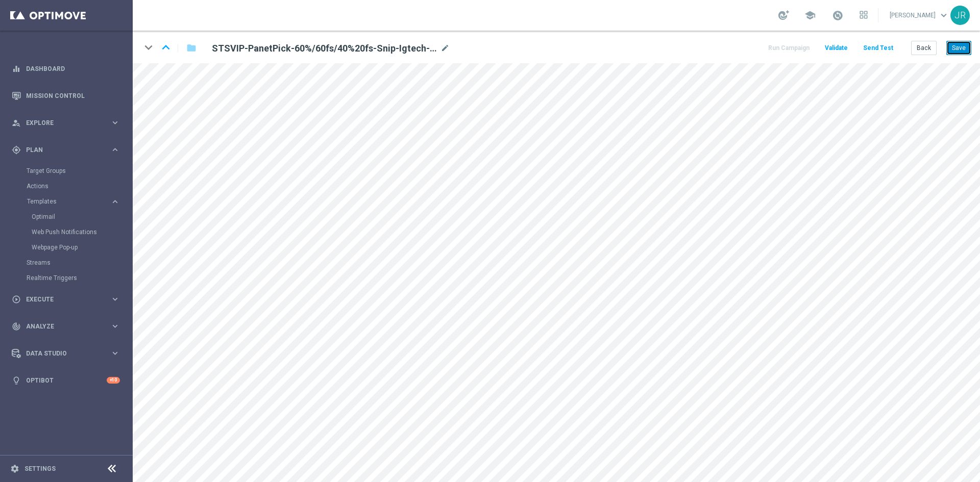
drag, startPoint x: 954, startPoint y: 46, endPoint x: 952, endPoint y: 59, distance: 12.4
click at [955, 46] on button "Save" at bounding box center [958, 48] width 25 height 14
click at [964, 53] on button "Save" at bounding box center [958, 48] width 25 height 14
click at [967, 47] on button "Save" at bounding box center [958, 48] width 25 height 14
click at [880, 50] on button "Send Test" at bounding box center [877, 48] width 33 height 14
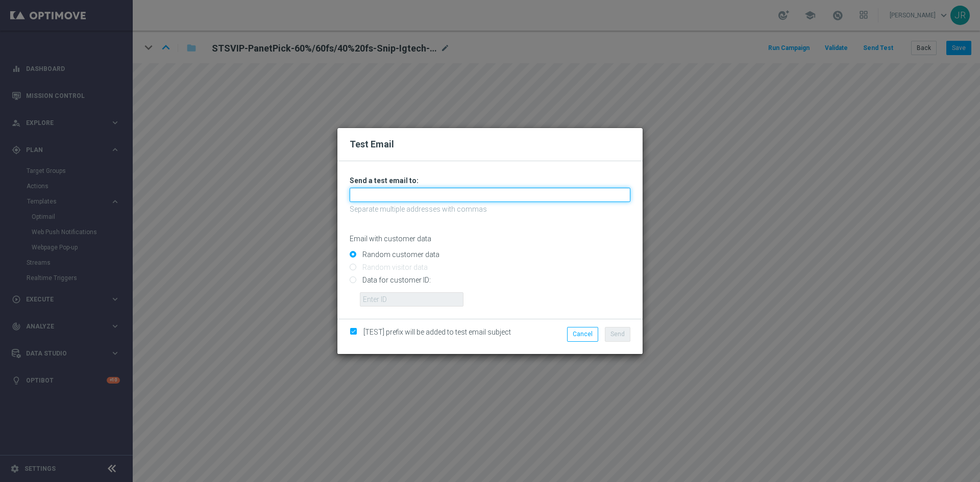
drag, startPoint x: 376, startPoint y: 198, endPoint x: 374, endPoint y: 204, distance: 6.2
click at [376, 198] on input "text" at bounding box center [490, 195] width 281 height 14
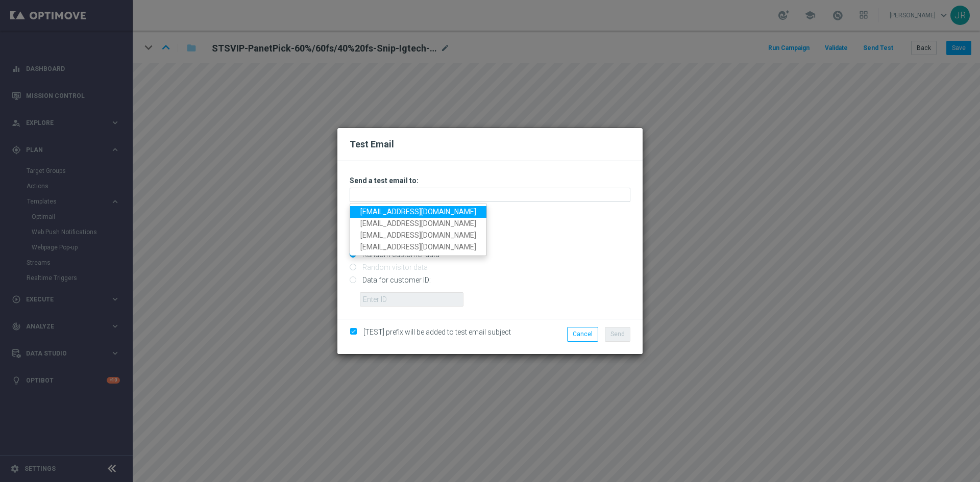
click at [374, 213] on link "[EMAIL_ADDRESS][DOMAIN_NAME]" at bounding box center [418, 212] width 136 height 12
type input "[EMAIL_ADDRESS][DOMAIN_NAME]"
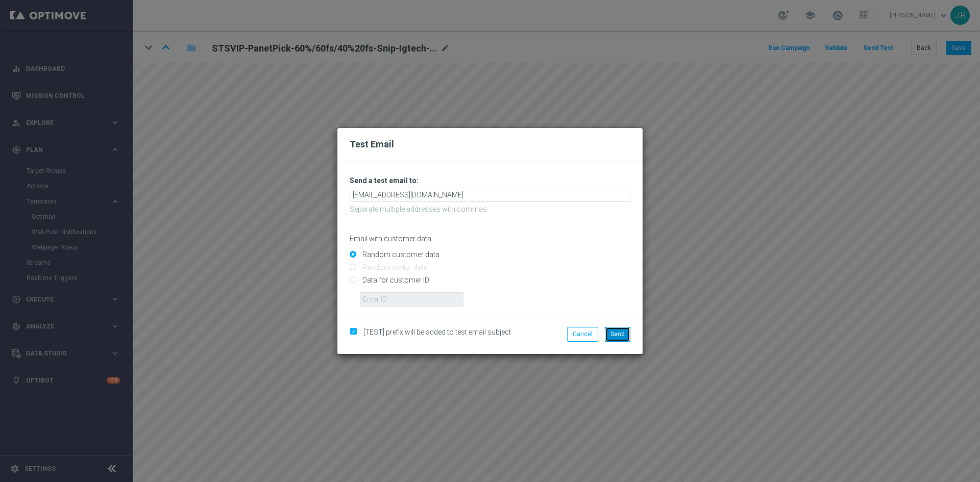
click at [612, 339] on button "Send" at bounding box center [618, 334] width 26 height 14
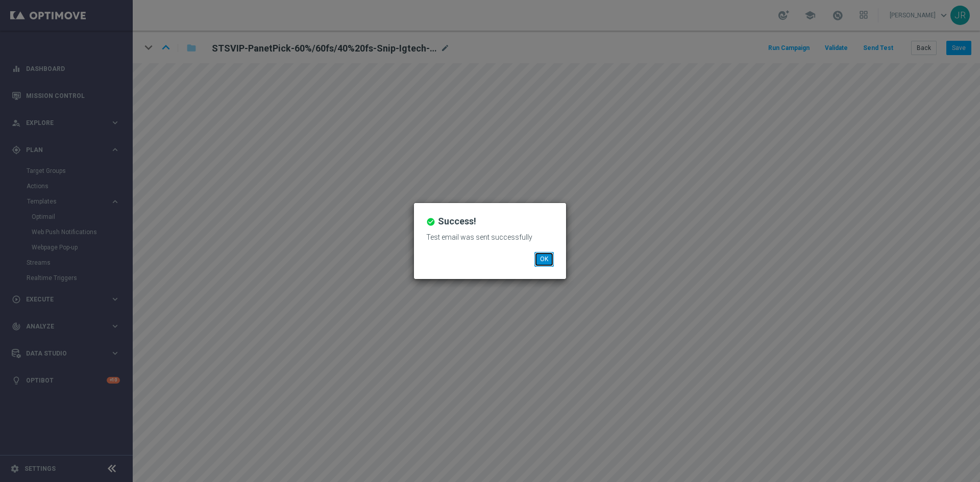
click at [540, 260] on button "OK" at bounding box center [543, 259] width 19 height 14
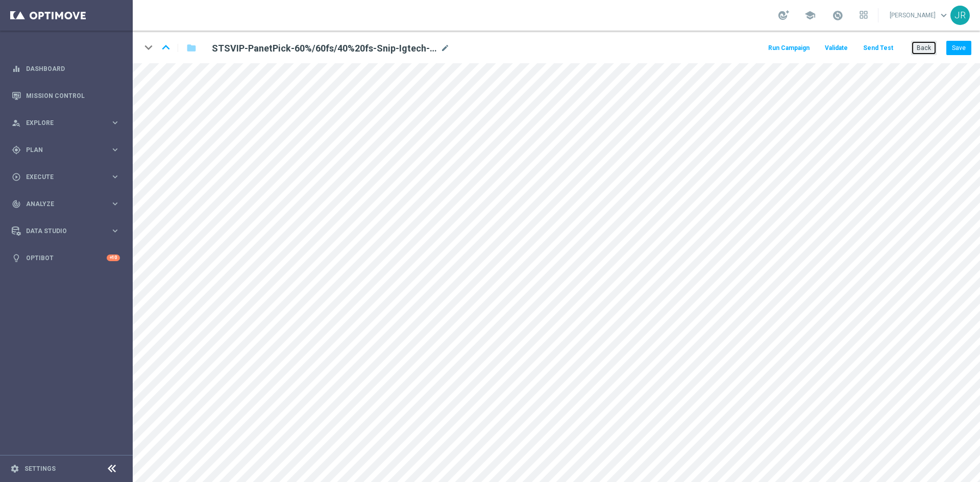
click at [924, 52] on button "Back" at bounding box center [924, 48] width 26 height 14
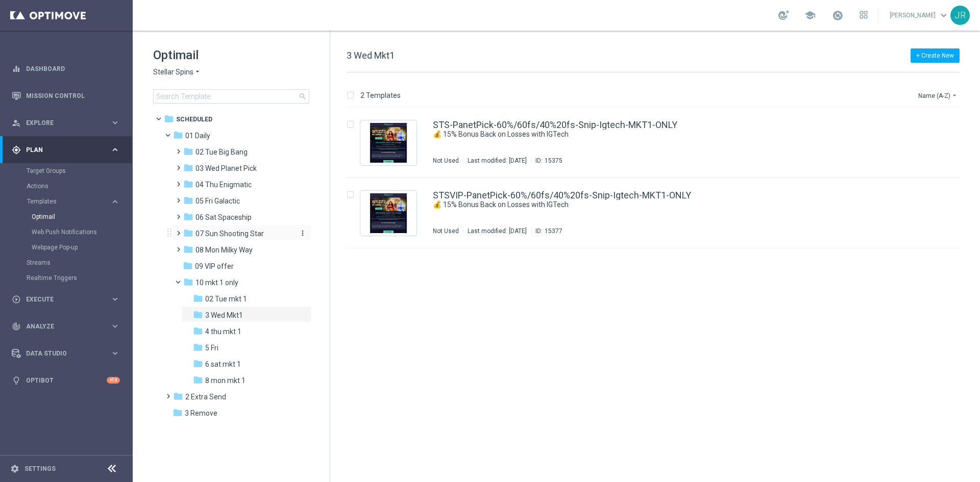
click at [224, 232] on span "07 Sun Shooting Star" at bounding box center [229, 233] width 68 height 9
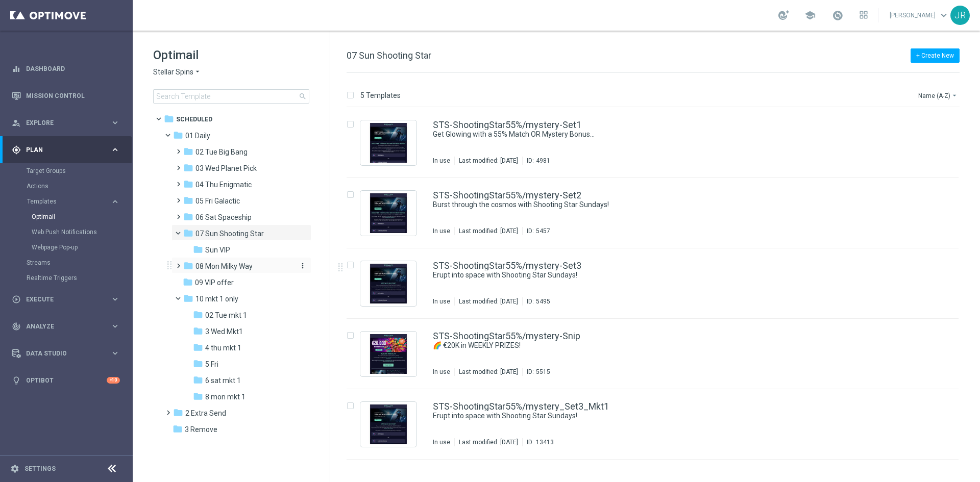
click at [223, 263] on span "08 Mon Milky Way" at bounding box center [223, 266] width 57 height 9
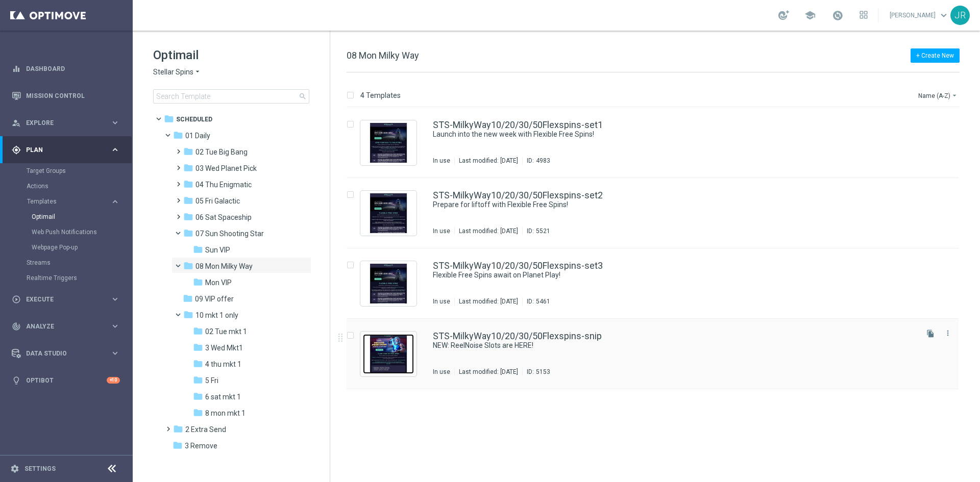
click at [392, 359] on img "Press SPACE to select this row." at bounding box center [388, 354] width 51 height 40
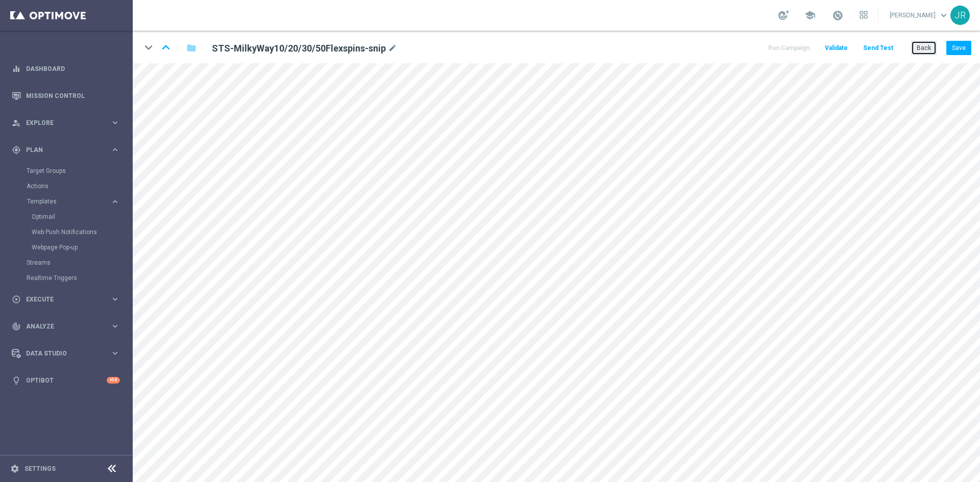
click at [925, 50] on button "Back" at bounding box center [924, 48] width 26 height 14
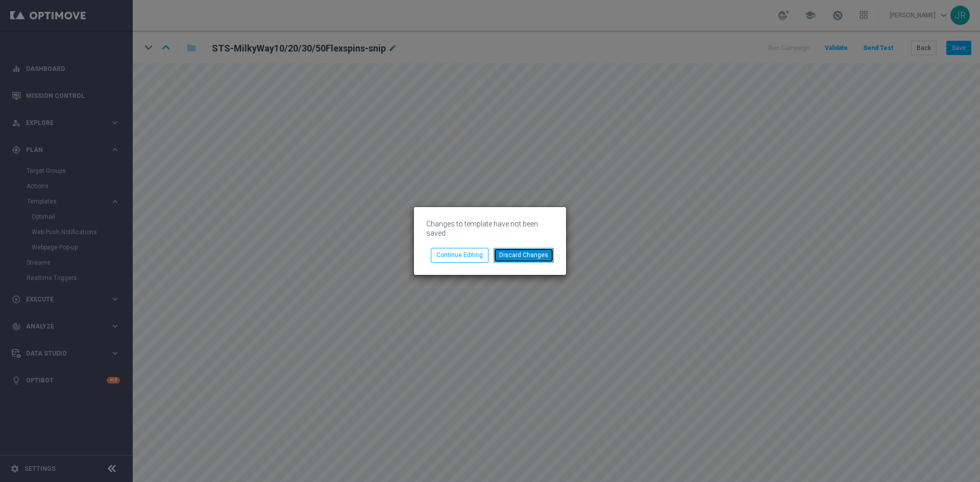
click at [523, 251] on button "Discard Changes" at bounding box center [523, 255] width 60 height 14
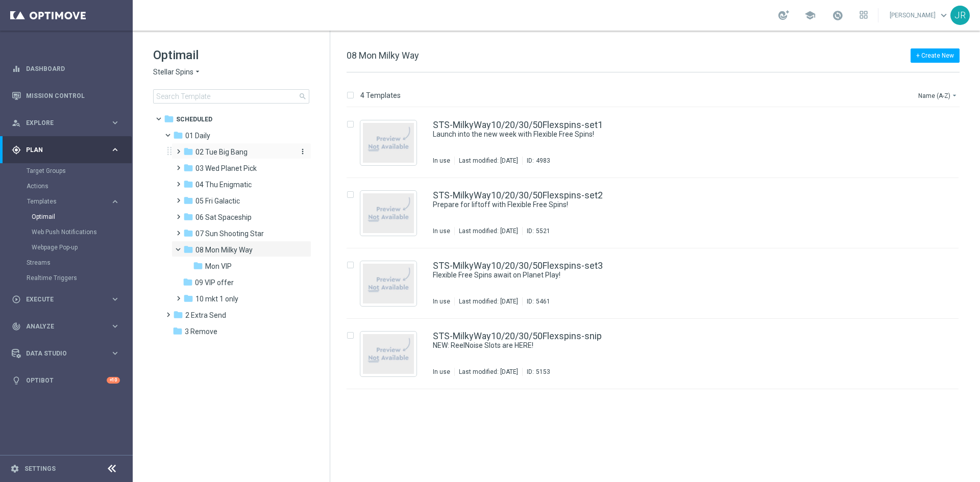
click at [208, 154] on span "02 Tue Big Bang" at bounding box center [221, 151] width 52 height 9
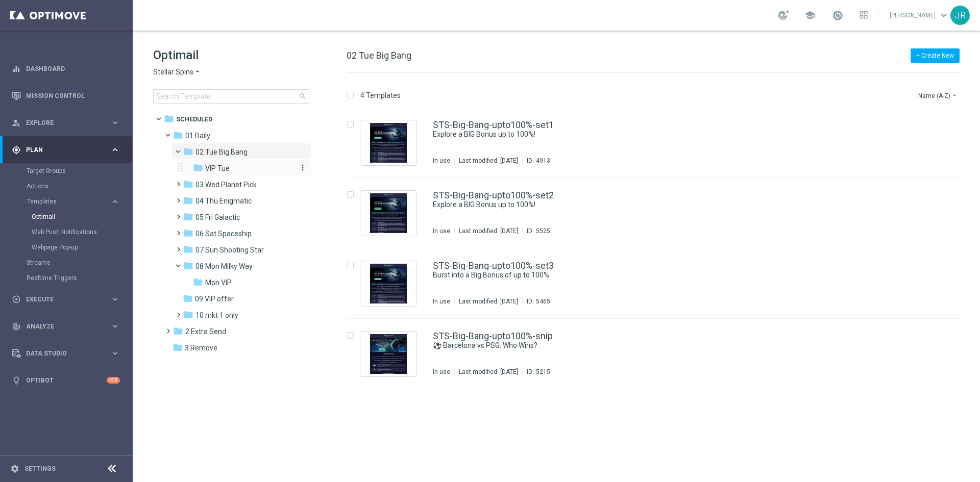
click at [212, 171] on span "VIP Tue" at bounding box center [217, 168] width 24 height 9
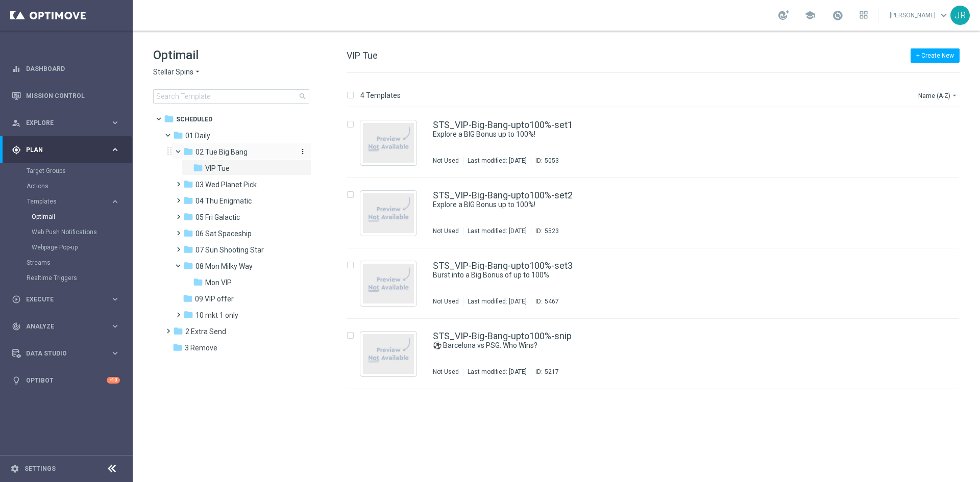
click at [212, 152] on span "02 Tue Big Bang" at bounding box center [221, 151] width 52 height 9
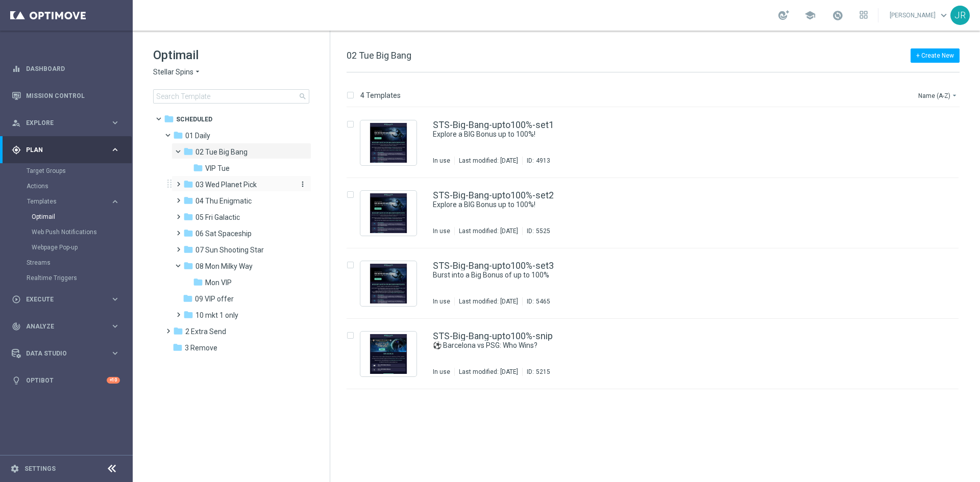
click at [217, 184] on span "03 Wed Planet Pick" at bounding box center [225, 184] width 61 height 9
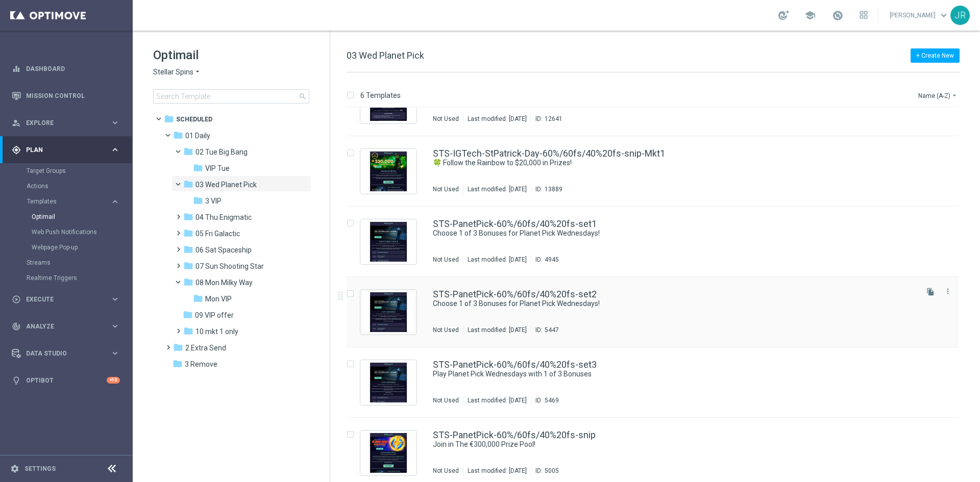
scroll to position [48, 0]
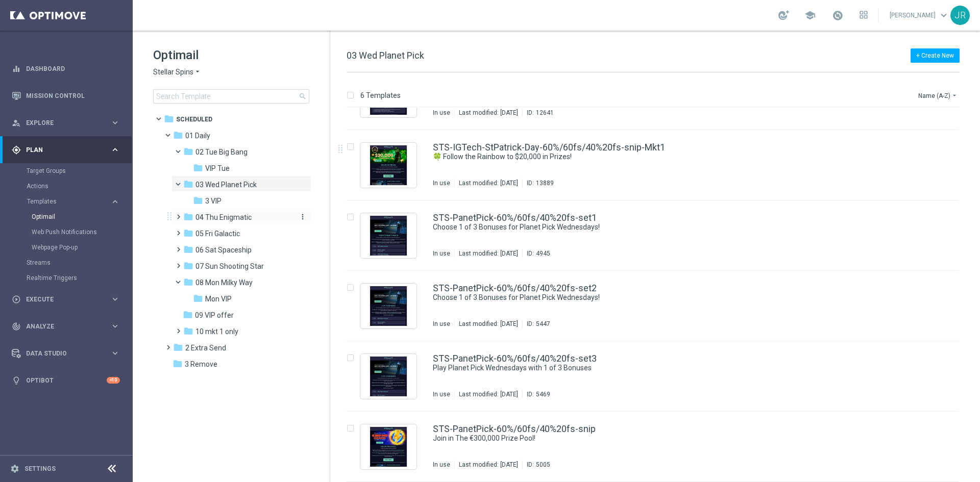
click at [253, 217] on div "folder 04 Thu Enigmatic" at bounding box center [237, 218] width 109 height 12
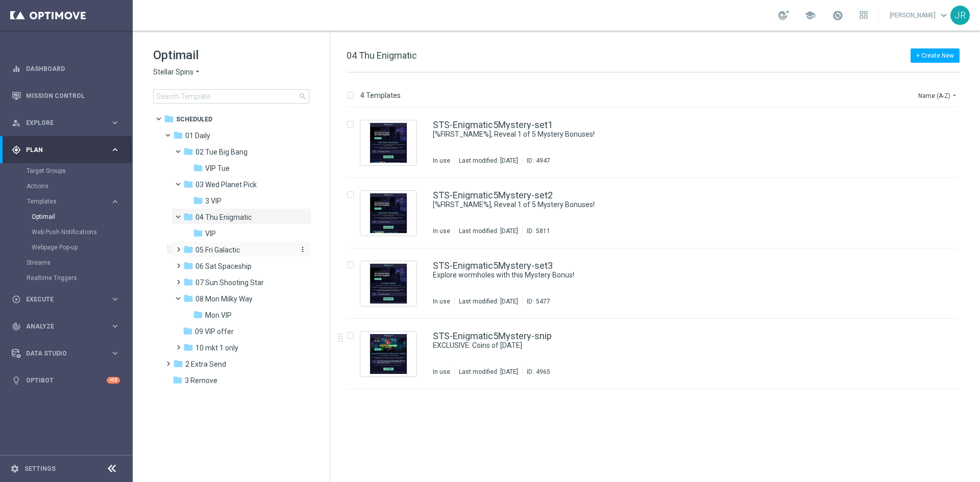
click at [210, 252] on span "05 Fri Galactic" at bounding box center [217, 249] width 44 height 9
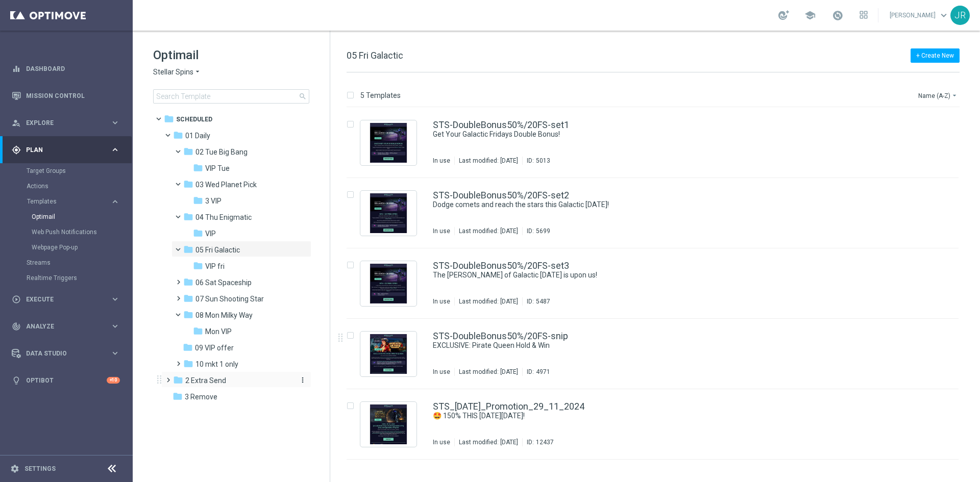
click at [203, 376] on span "2 Extra Send" at bounding box center [205, 380] width 41 height 9
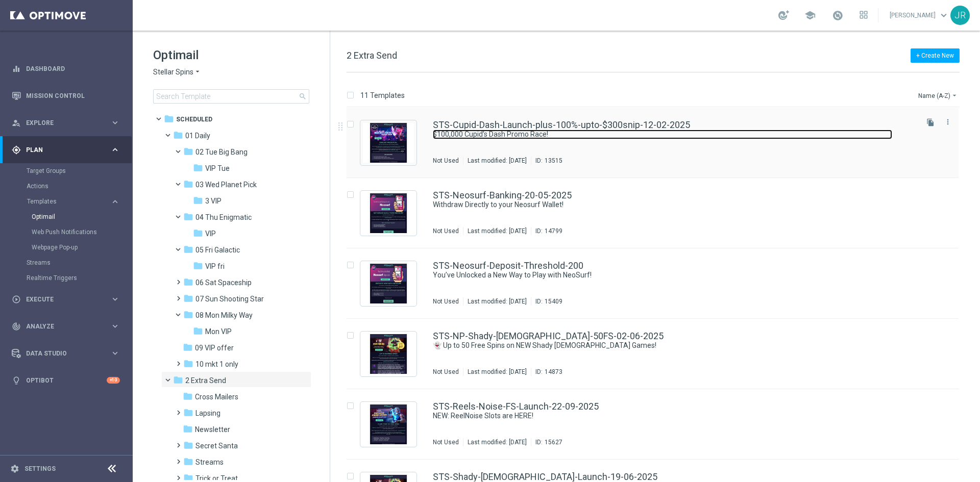
click at [482, 132] on link "$100,000 Cupid’s Dash Promo Race!" at bounding box center [662, 135] width 459 height 10
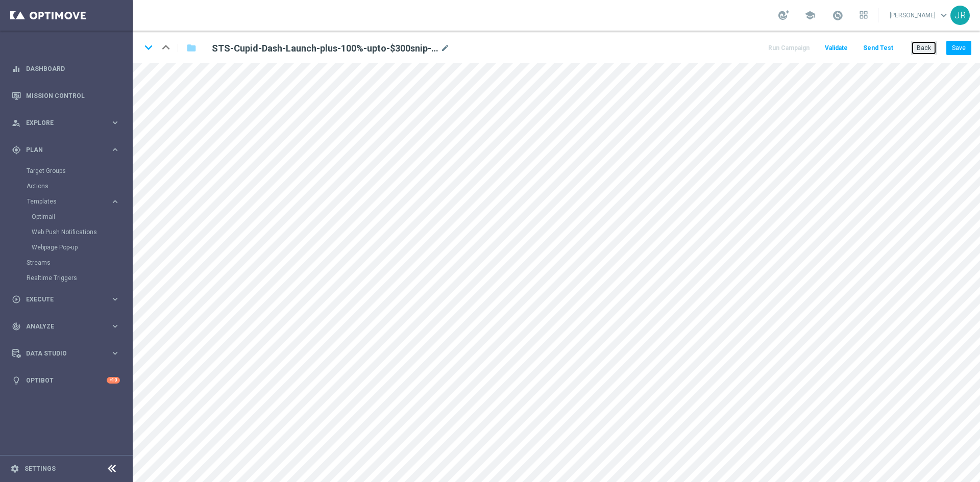
click at [925, 48] on button "Back" at bounding box center [924, 48] width 26 height 14
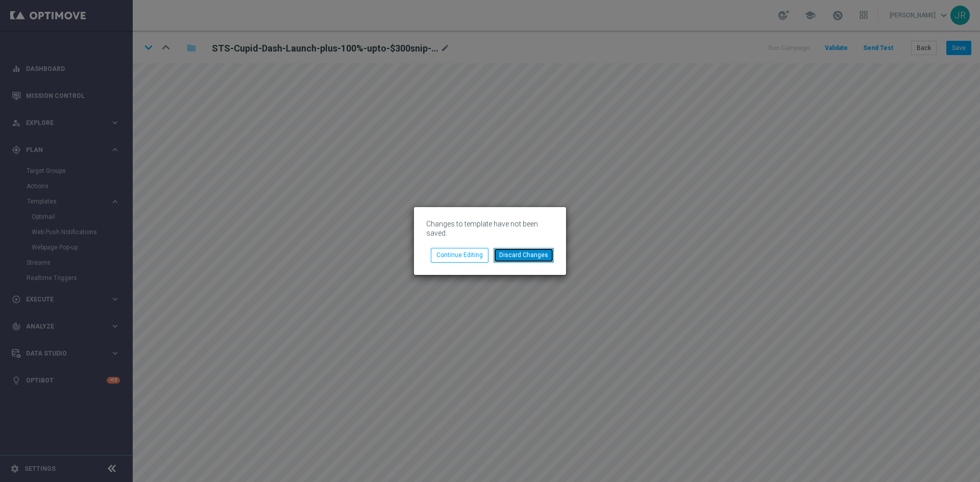
click at [522, 257] on button "Discard Changes" at bounding box center [523, 255] width 60 height 14
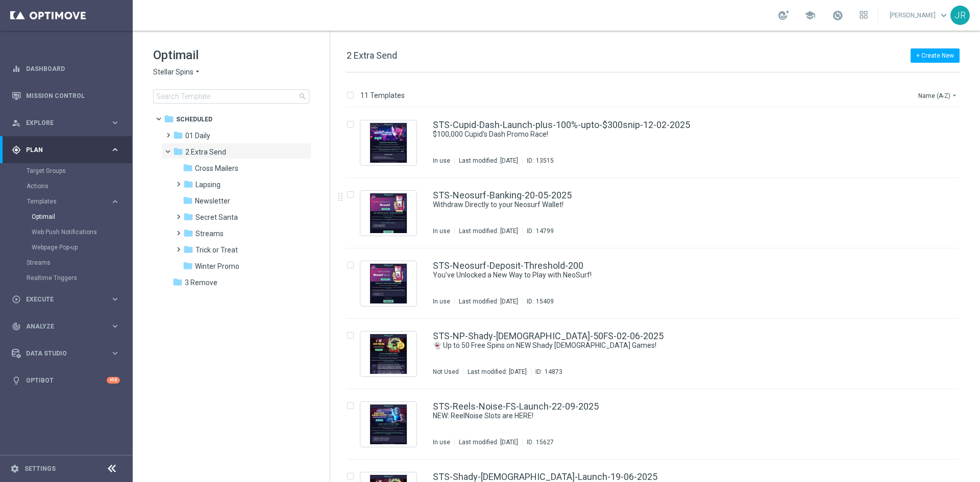
click at [162, 72] on span "Stellar Spins" at bounding box center [173, 72] width 40 height 10
click at [0, 0] on span "Jackpot Jill" at bounding box center [0, 0] width 0 height 0
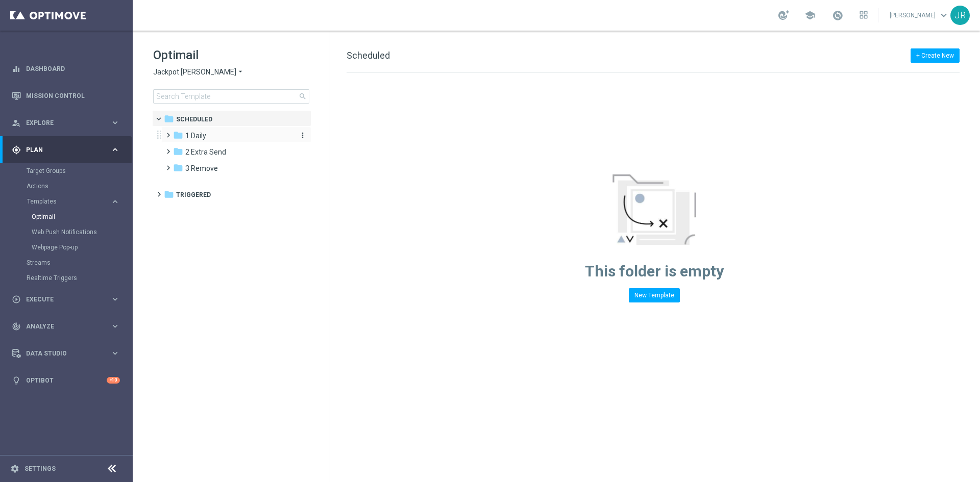
click at [213, 140] on div "folder 1 Daily" at bounding box center [231, 136] width 117 height 12
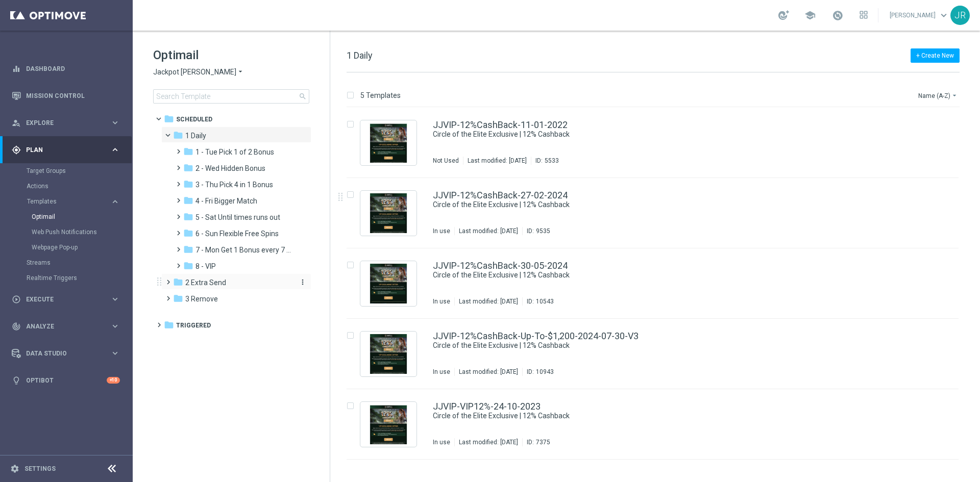
click at [204, 279] on span "2 Extra Send" at bounding box center [205, 282] width 41 height 9
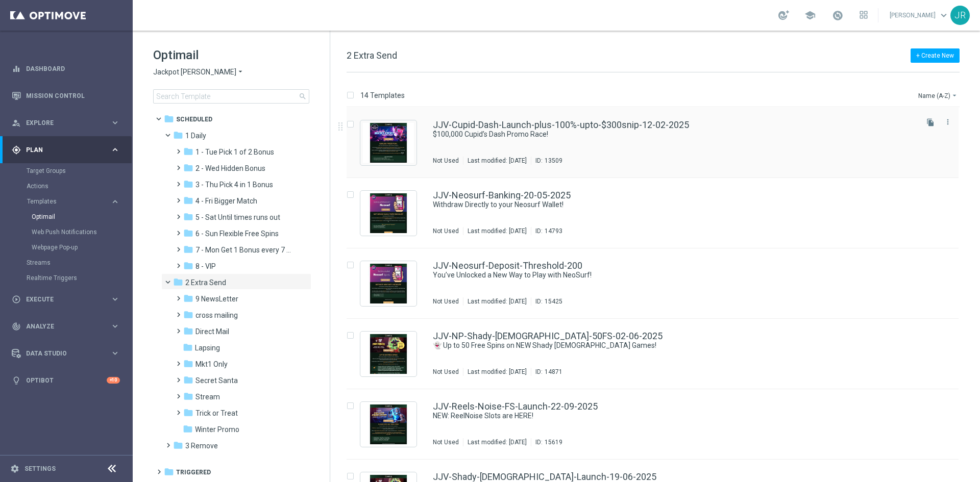
click at [515, 152] on div "JJV-Cupid-Dash-Launch-plus-100%-upto-$300snip-12-02-2025 $100,000 Cupid’s Dash …" at bounding box center [674, 142] width 483 height 44
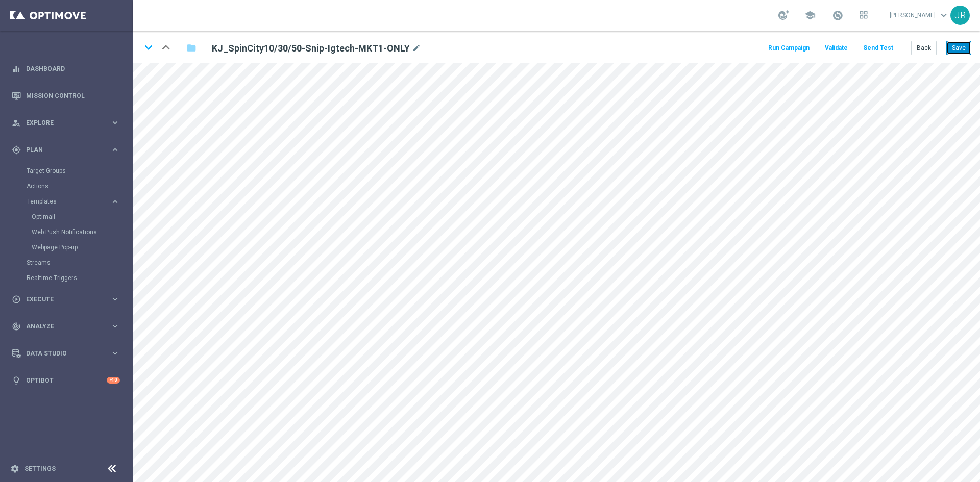
drag, startPoint x: 957, startPoint y: 49, endPoint x: 954, endPoint y: 92, distance: 43.0
click at [958, 49] on button "Save" at bounding box center [958, 48] width 25 height 14
drag, startPoint x: 962, startPoint y: 47, endPoint x: 969, endPoint y: 61, distance: 15.3
click at [963, 49] on button "Save" at bounding box center [958, 48] width 25 height 14
click at [956, 47] on button "Save" at bounding box center [958, 48] width 25 height 14
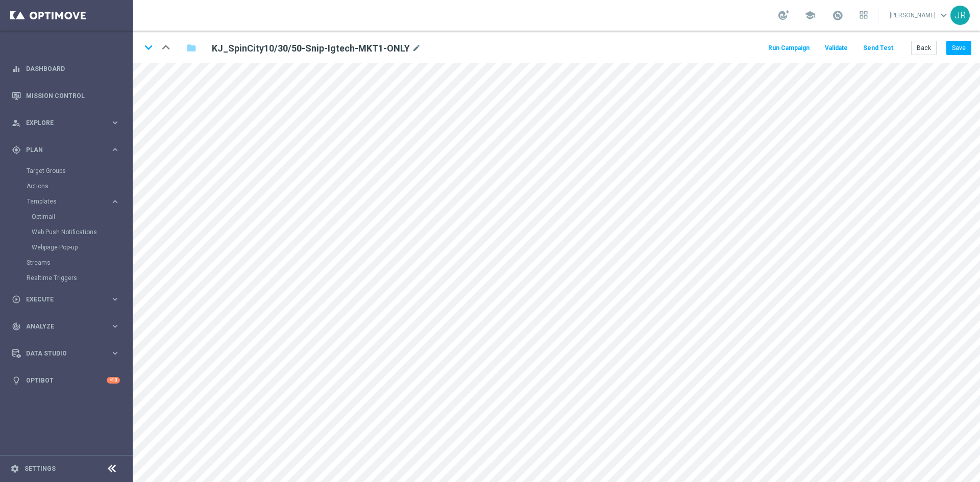
click at [877, 45] on button "Send Test" at bounding box center [877, 48] width 33 height 14
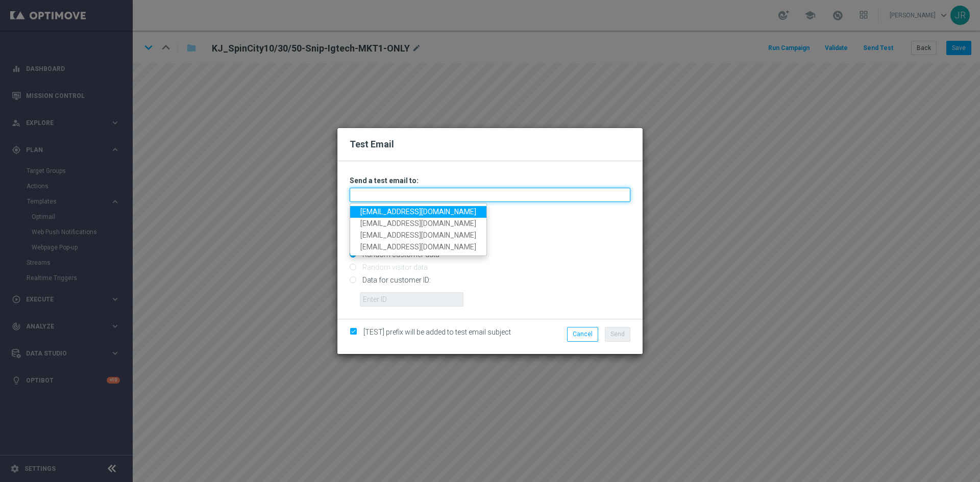
click at [368, 198] on input "text" at bounding box center [490, 195] width 281 height 14
drag, startPoint x: 366, startPoint y: 210, endPoint x: 397, endPoint y: 225, distance: 33.8
click at [366, 210] on link "[EMAIL_ADDRESS][DOMAIN_NAME]" at bounding box center [418, 212] width 136 height 12
type input "[EMAIL_ADDRESS][DOMAIN_NAME]"
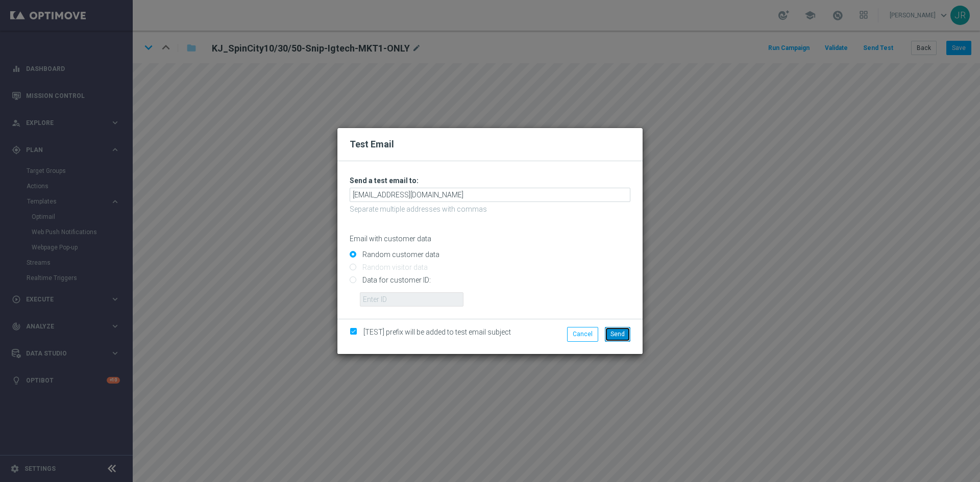
click at [620, 333] on span "Send" at bounding box center [617, 334] width 14 height 7
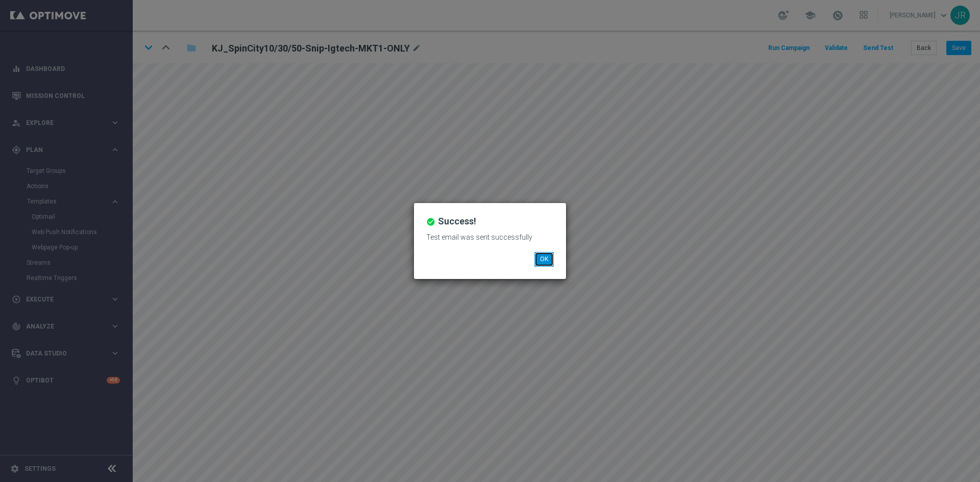
click at [541, 261] on button "OK" at bounding box center [543, 259] width 19 height 14
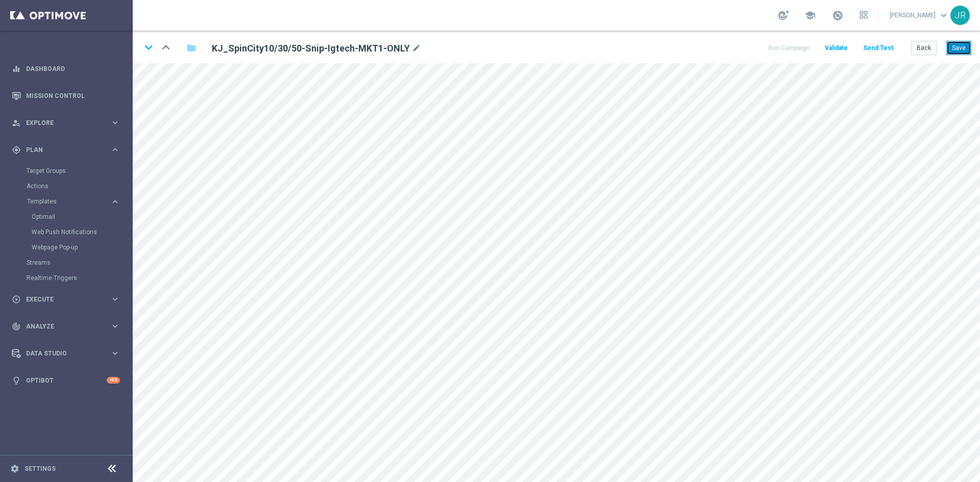
click at [967, 49] on button "Save" at bounding box center [958, 48] width 25 height 14
click at [146, 48] on icon "keyboard_arrow_down" at bounding box center [148, 47] width 15 height 15
click at [963, 45] on button "Save" at bounding box center [958, 48] width 25 height 14
click at [147, 41] on icon "keyboard_arrow_down" at bounding box center [148, 47] width 15 height 15
click at [957, 42] on button "Save" at bounding box center [958, 48] width 25 height 14
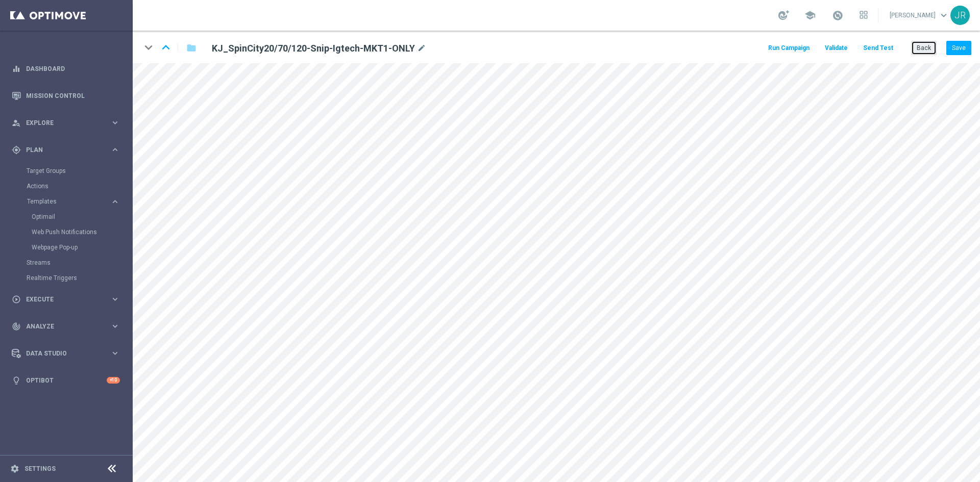
drag, startPoint x: 926, startPoint y: 48, endPoint x: 924, endPoint y: 65, distance: 16.4
click at [925, 51] on button "Back" at bounding box center [924, 48] width 26 height 14
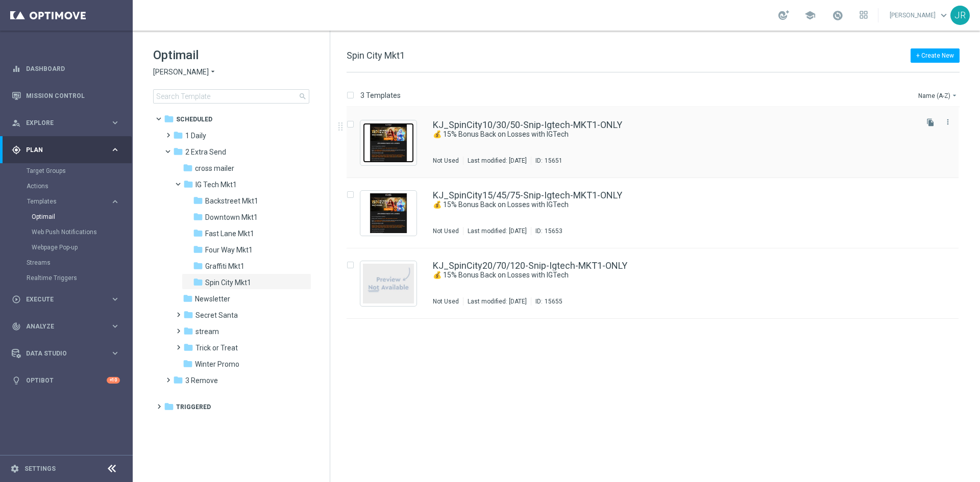
click at [389, 148] on img "Press SPACE to select this row." at bounding box center [388, 143] width 51 height 40
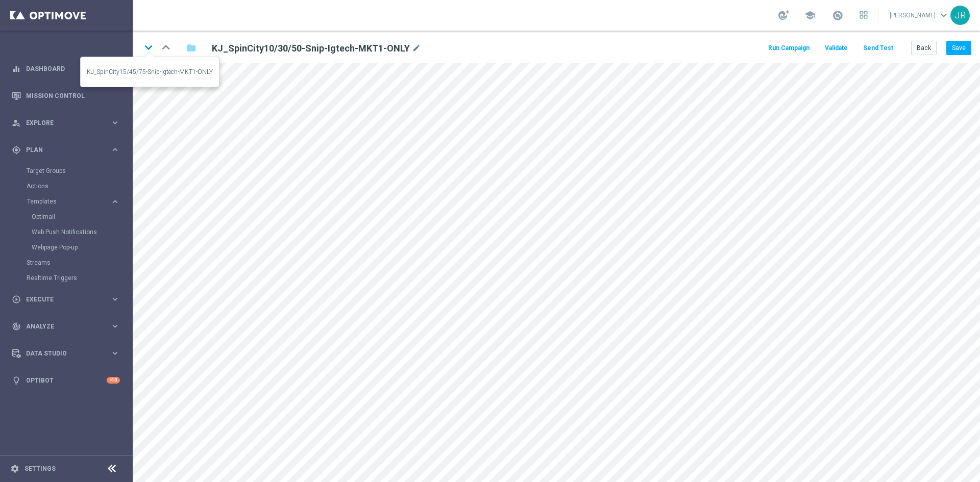
click at [153, 46] on icon "keyboard_arrow_down" at bounding box center [148, 47] width 15 height 15
click at [150, 49] on icon "keyboard_arrow_down" at bounding box center [148, 47] width 15 height 15
click at [957, 46] on button "Save" at bounding box center [958, 48] width 25 height 14
click at [953, 45] on button "Save" at bounding box center [958, 48] width 25 height 14
click at [875, 48] on button "Send Test" at bounding box center [877, 48] width 33 height 14
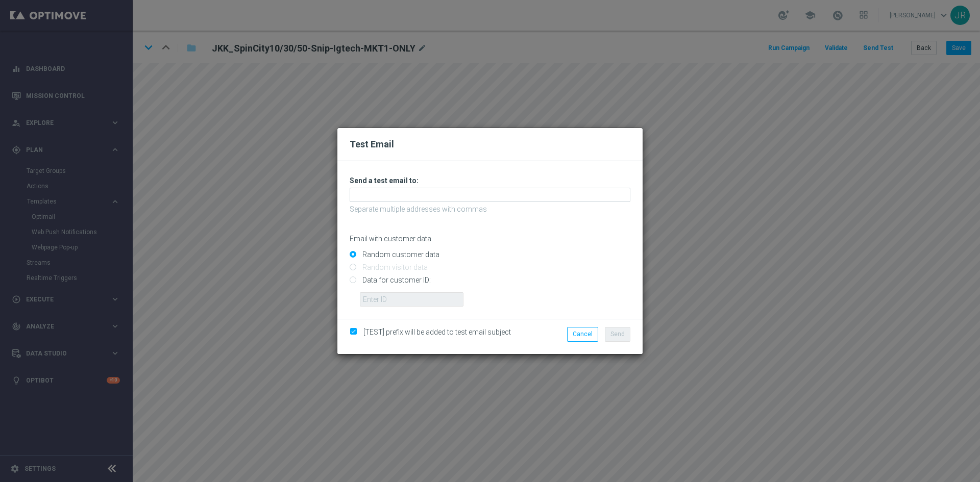
drag, startPoint x: 428, startPoint y: 182, endPoint x: 420, endPoint y: 186, distance: 8.7
click at [428, 182] on h3 "Send a test email to:" at bounding box center [490, 180] width 281 height 9
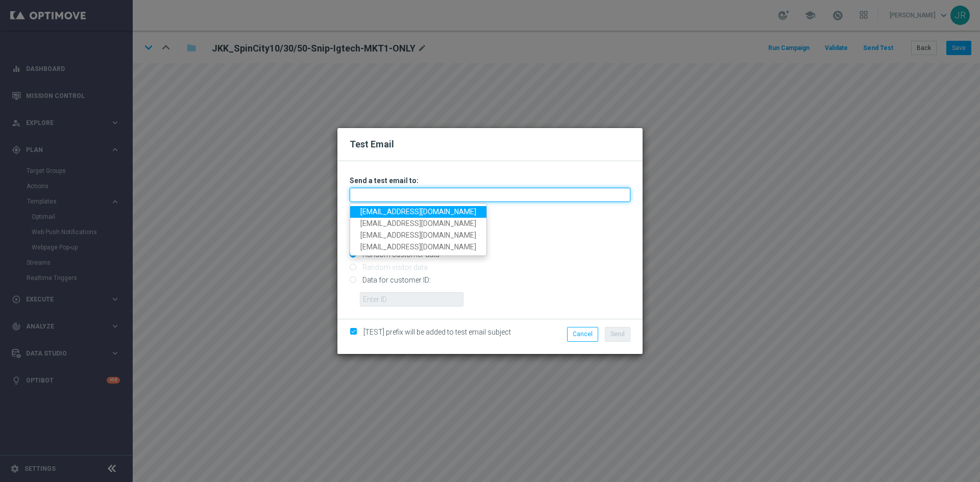
click at [410, 191] on input "text" at bounding box center [490, 195] width 281 height 14
click at [371, 210] on link "[EMAIL_ADDRESS][DOMAIN_NAME]" at bounding box center [418, 212] width 136 height 12
type input "[EMAIL_ADDRESS][DOMAIN_NAME]"
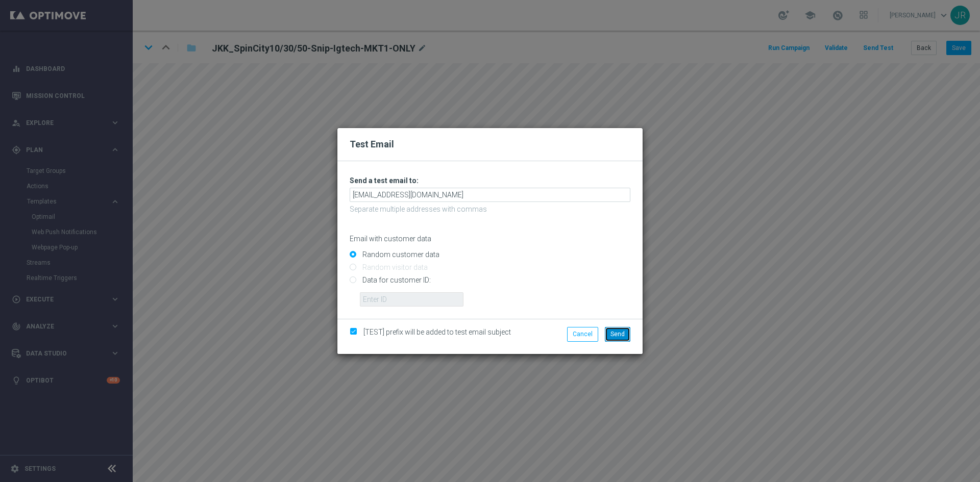
click at [618, 334] on span "Send" at bounding box center [617, 334] width 14 height 7
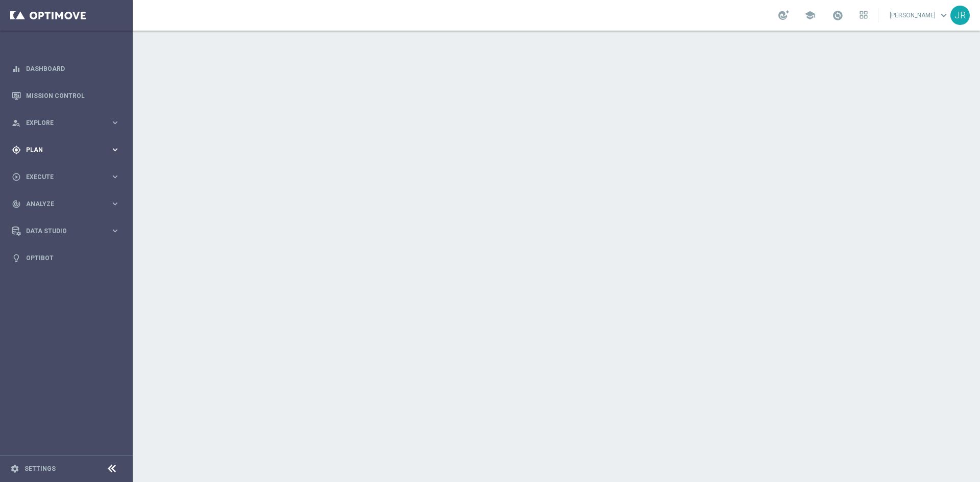
click at [44, 155] on div "gps_fixed Plan keyboard_arrow_right" at bounding box center [66, 149] width 132 height 27
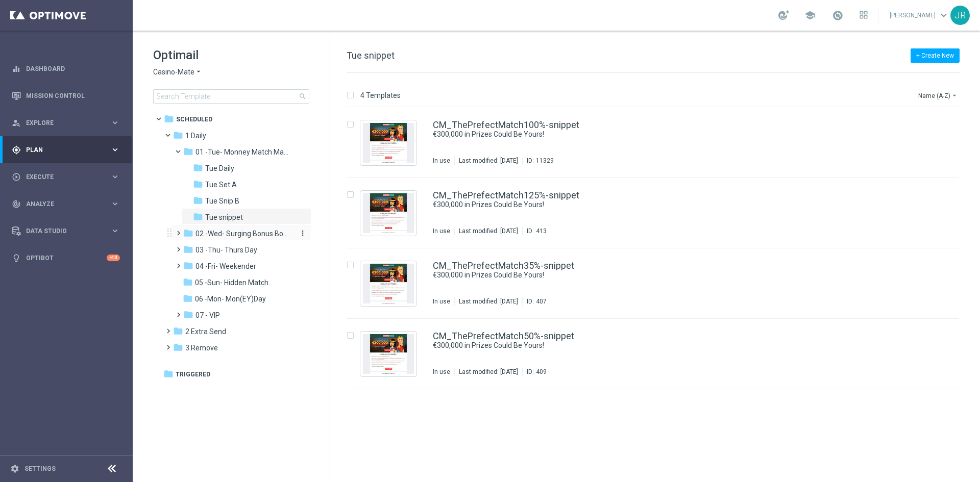
click at [224, 237] on span "02 -Wed- Surging Bonus Booster" at bounding box center [243, 233] width 96 height 9
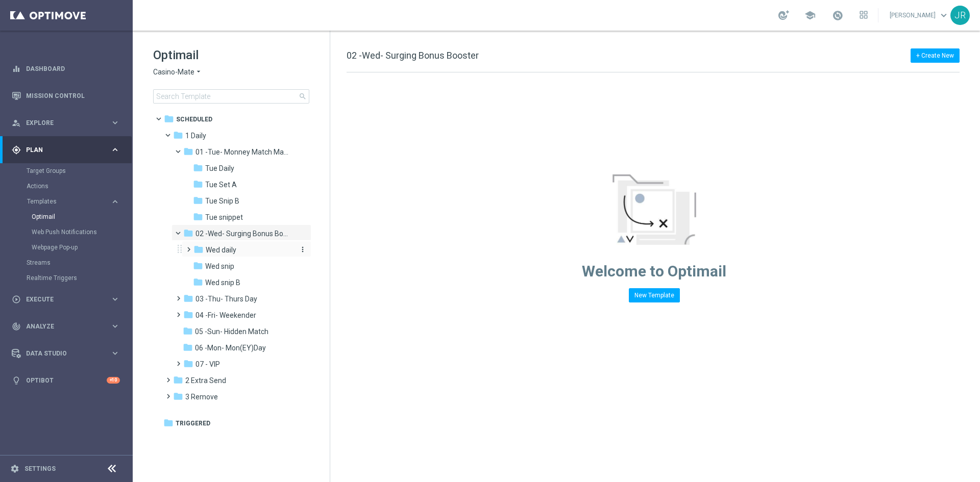
click at [217, 250] on span "Wed daily" at bounding box center [221, 249] width 31 height 9
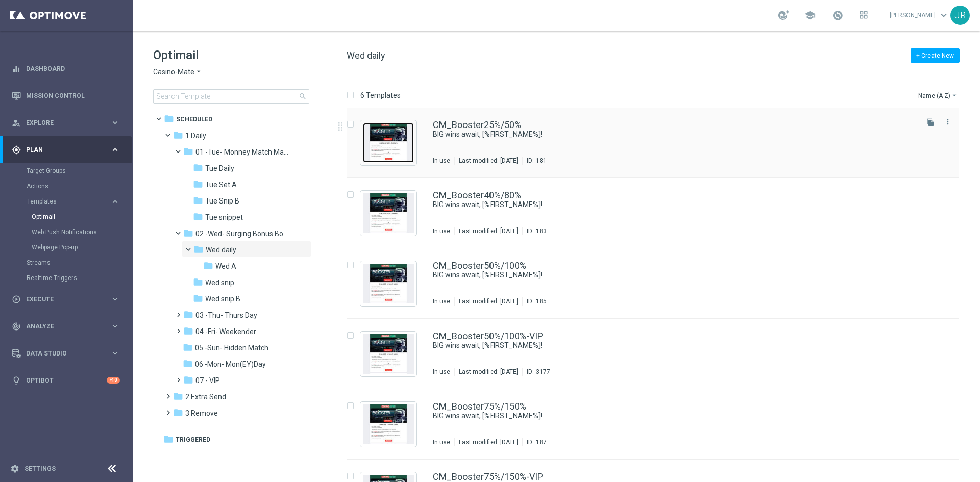
click at [393, 141] on img "Press SPACE to select this row." at bounding box center [388, 143] width 51 height 40
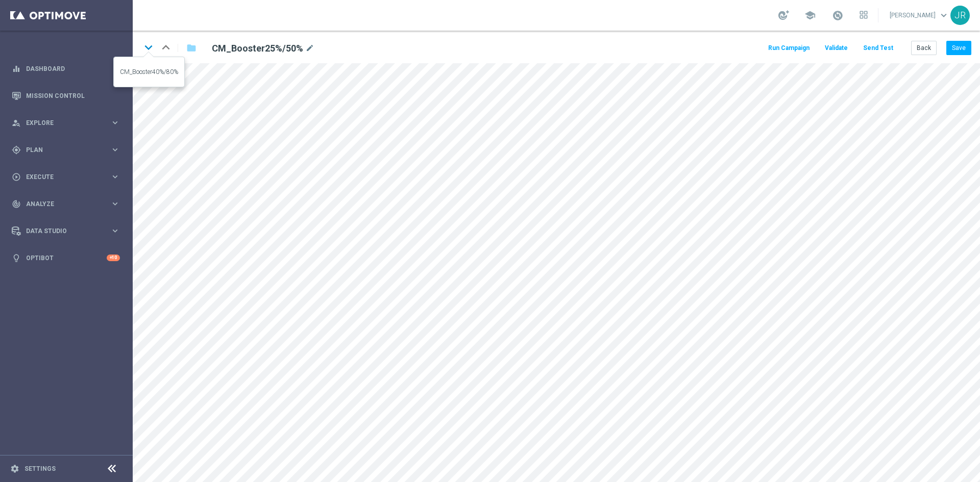
click at [148, 43] on icon "keyboard_arrow_down" at bounding box center [148, 47] width 15 height 15
click at [145, 44] on icon "keyboard_arrow_down" at bounding box center [148, 47] width 15 height 15
click at [148, 46] on icon "keyboard_arrow_down" at bounding box center [148, 47] width 15 height 15
click at [147, 43] on icon "keyboard_arrow_down" at bounding box center [148, 47] width 15 height 15
click at [144, 49] on icon "keyboard_arrow_down" at bounding box center [148, 47] width 15 height 15
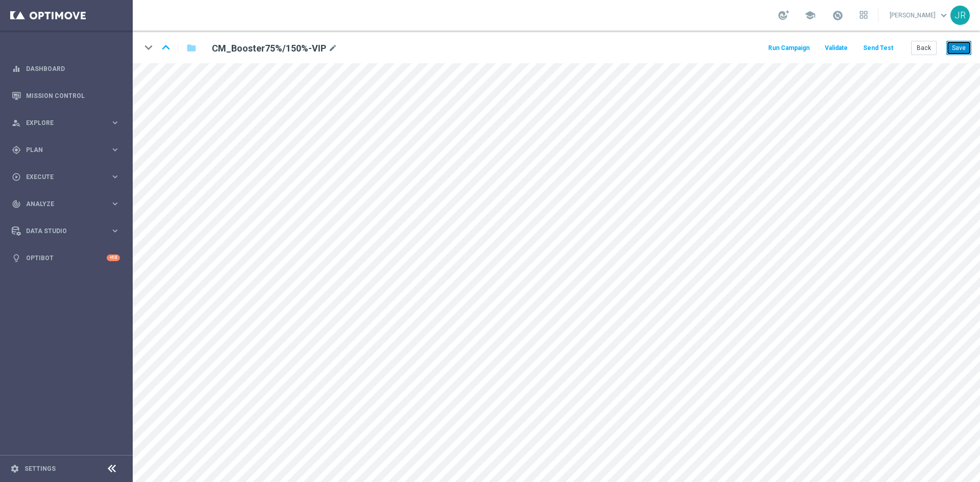
click at [963, 47] on button "Save" at bounding box center [958, 48] width 25 height 14
drag, startPoint x: 914, startPoint y: 51, endPoint x: 916, endPoint y: 56, distance: 5.5
click at [915, 52] on button "Back" at bounding box center [924, 48] width 26 height 14
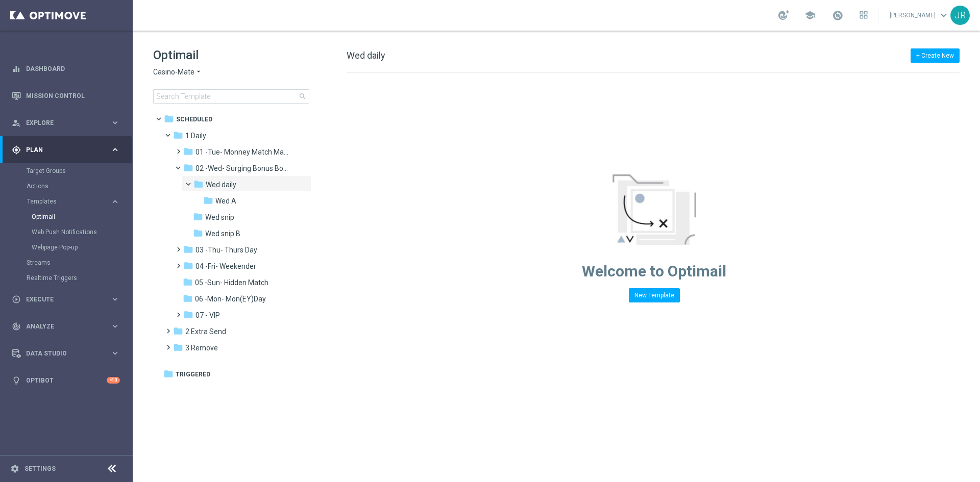
click at [185, 69] on span "Casino-Mate" at bounding box center [173, 72] width 41 height 10
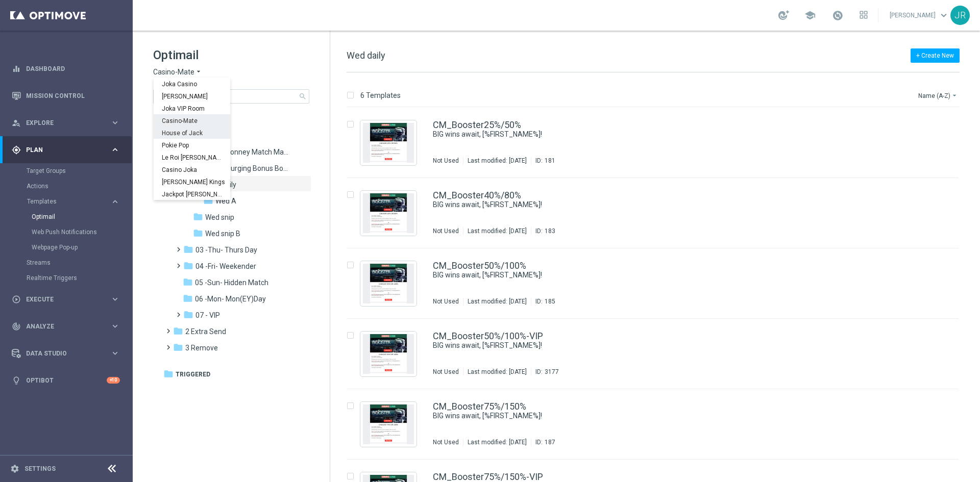
click at [0, 0] on span "House of Jack" at bounding box center [0, 0] width 0 height 0
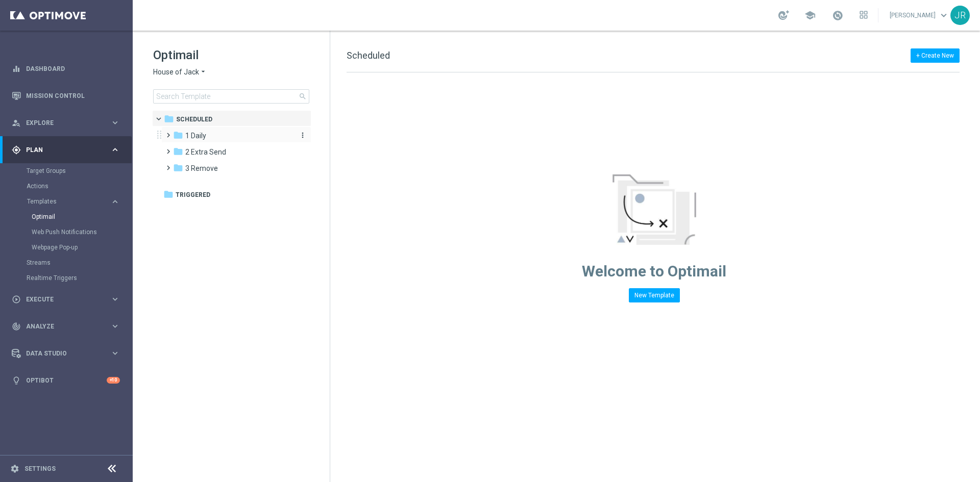
click at [192, 135] on span "1 Daily" at bounding box center [195, 135] width 21 height 9
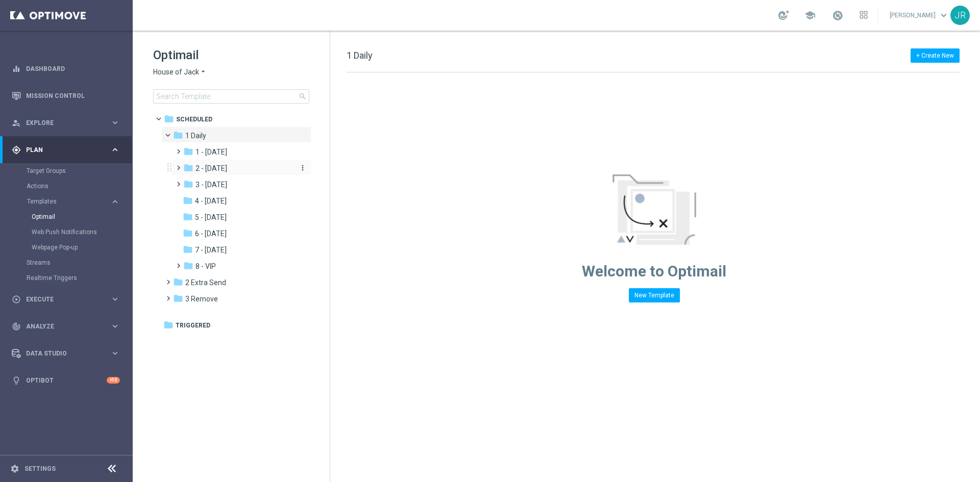
click at [215, 168] on span "2 - [DATE]" at bounding box center [211, 168] width 32 height 9
click at [226, 185] on span "Wed Daily" at bounding box center [221, 184] width 31 height 9
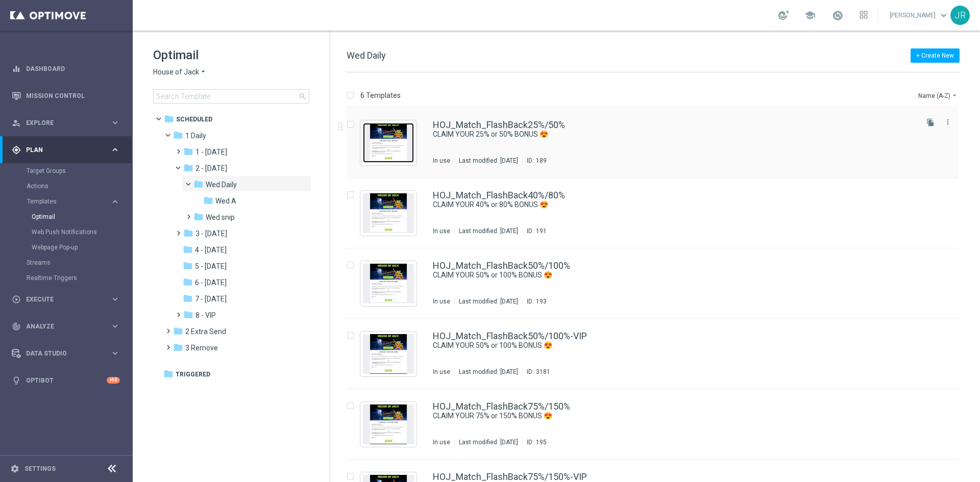
click at [392, 137] on img "Press SPACE to select this row." at bounding box center [388, 143] width 51 height 40
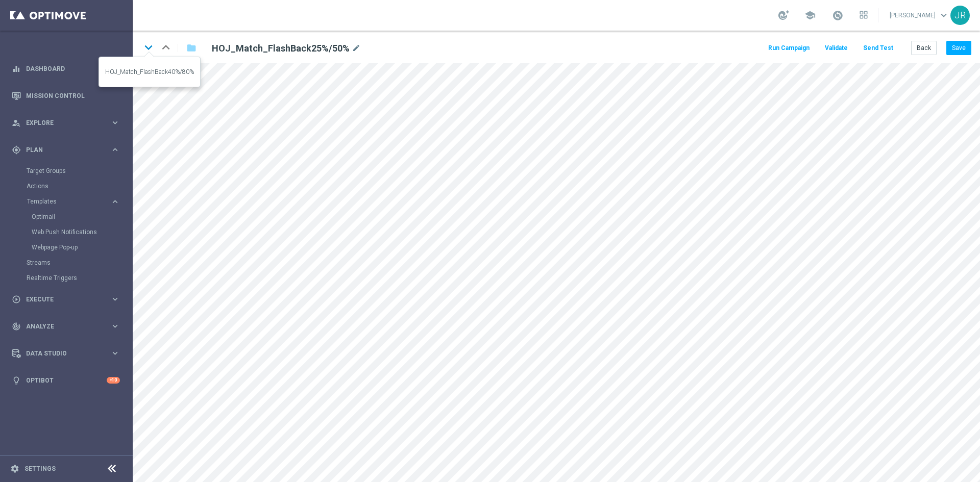
click at [147, 45] on icon "keyboard_arrow_down" at bounding box center [148, 47] width 15 height 15
click at [145, 45] on icon "keyboard_arrow_down" at bounding box center [148, 47] width 15 height 15
click at [144, 47] on icon "keyboard_arrow_down" at bounding box center [148, 47] width 15 height 15
click at [152, 49] on icon "keyboard_arrow_down" at bounding box center [148, 47] width 15 height 15
click at [146, 43] on icon "keyboard_arrow_down" at bounding box center [148, 47] width 15 height 15
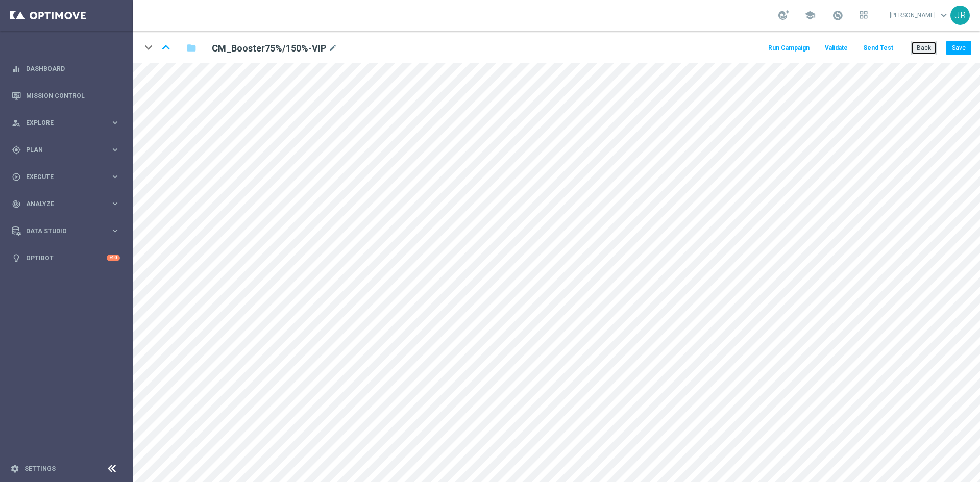
click at [916, 49] on button "Back" at bounding box center [924, 48] width 26 height 14
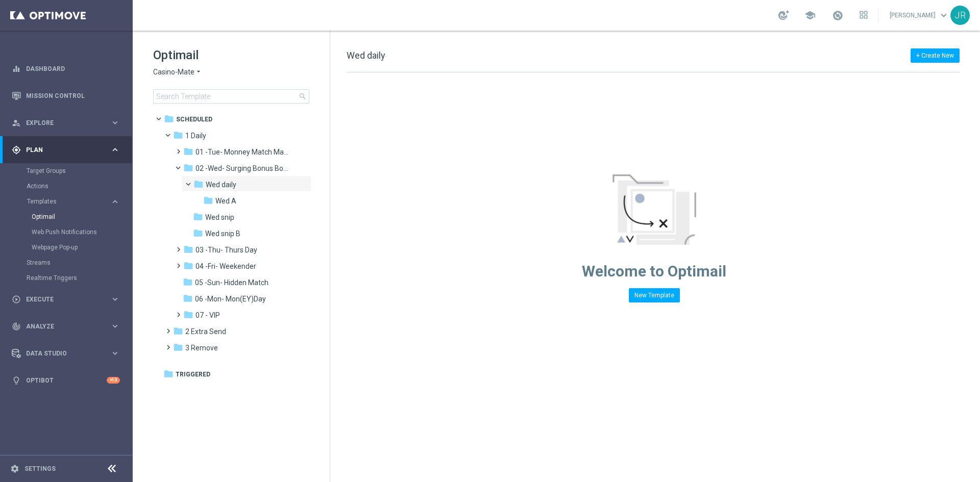
drag, startPoint x: 181, startPoint y: 74, endPoint x: 187, endPoint y: 72, distance: 5.8
click at [183, 72] on span "Casino-Mate" at bounding box center [173, 72] width 41 height 10
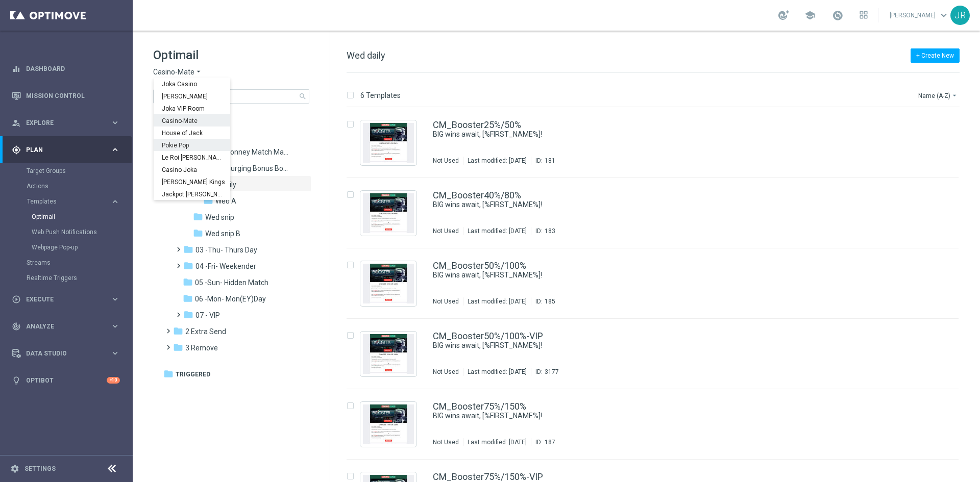
click at [0, 0] on span "Pokie Pop" at bounding box center [0, 0] width 0 height 0
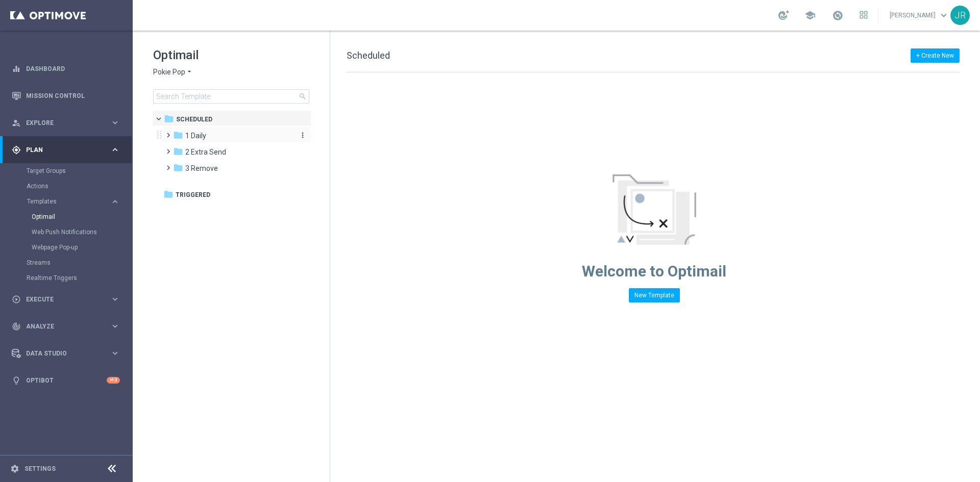
click at [207, 140] on div "folder 1 Daily" at bounding box center [231, 136] width 117 height 12
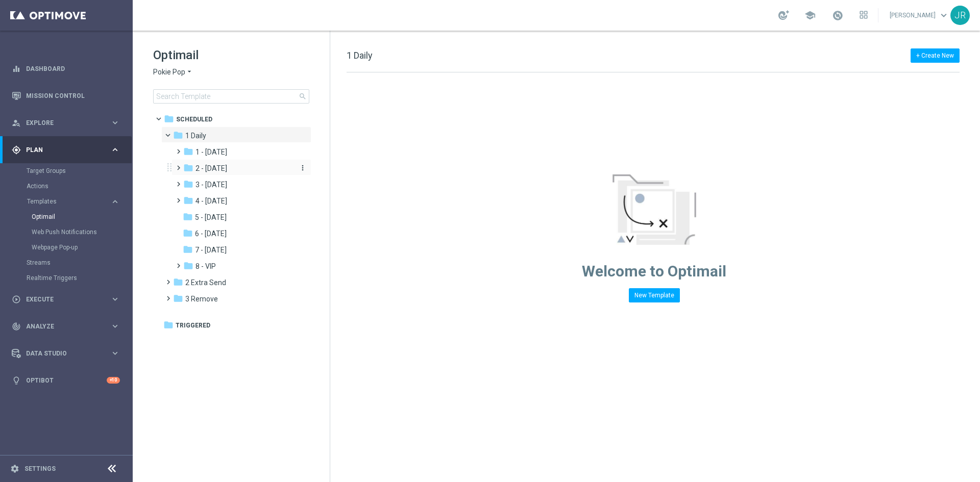
click at [212, 168] on span "2 - [DATE]" at bounding box center [211, 168] width 32 height 9
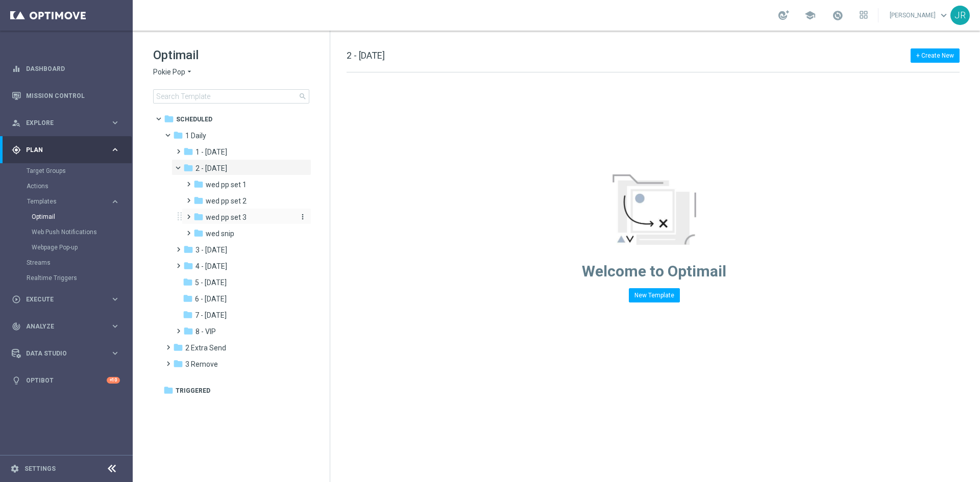
click at [249, 220] on div "folder wed pp set 3" at bounding box center [243, 218] width 100 height 12
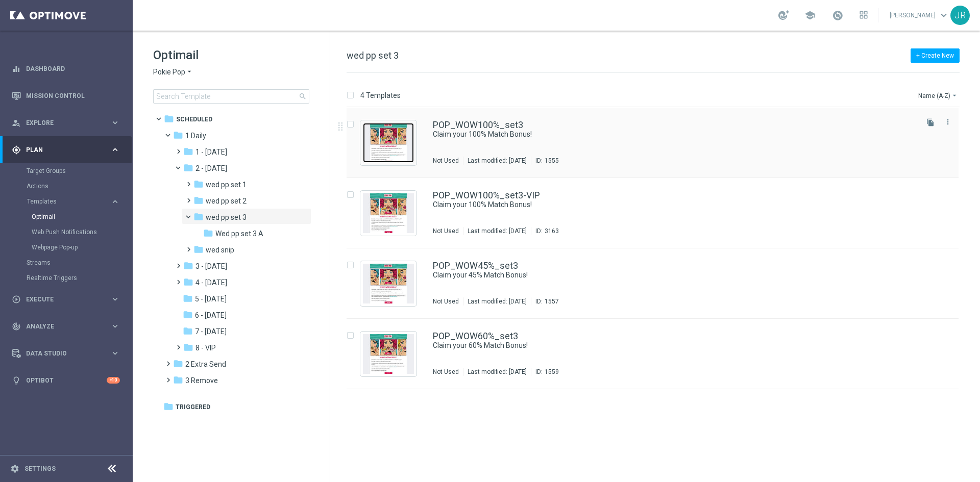
click at [383, 148] on img "Press SPACE to select this row." at bounding box center [388, 143] width 51 height 40
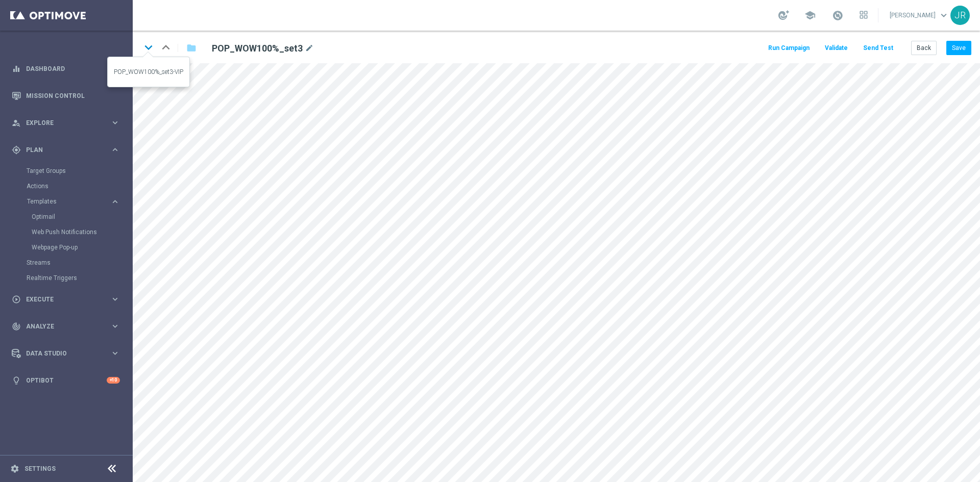
click at [148, 51] on icon "keyboard_arrow_down" at bounding box center [148, 47] width 15 height 15
click at [142, 50] on icon "keyboard_arrow_down" at bounding box center [148, 47] width 15 height 15
click at [152, 47] on icon "keyboard_arrow_down" at bounding box center [148, 47] width 15 height 15
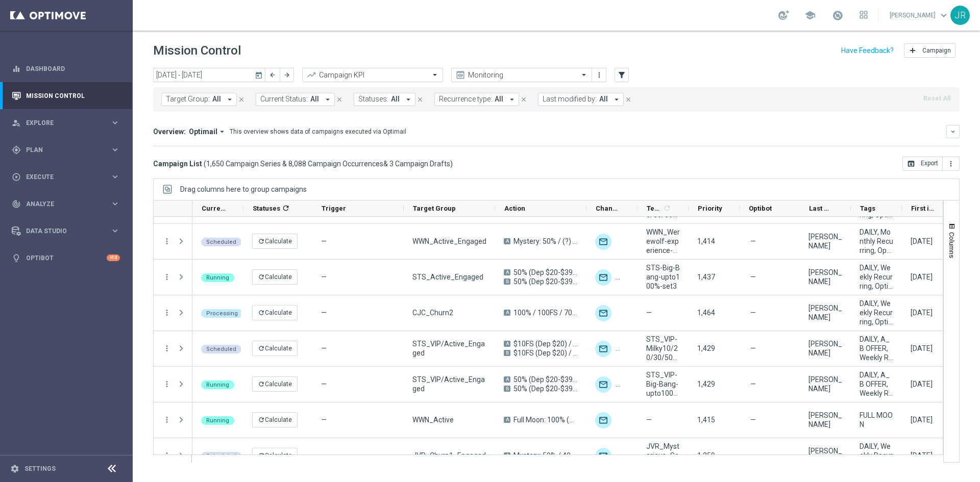
scroll to position [1021, 0]
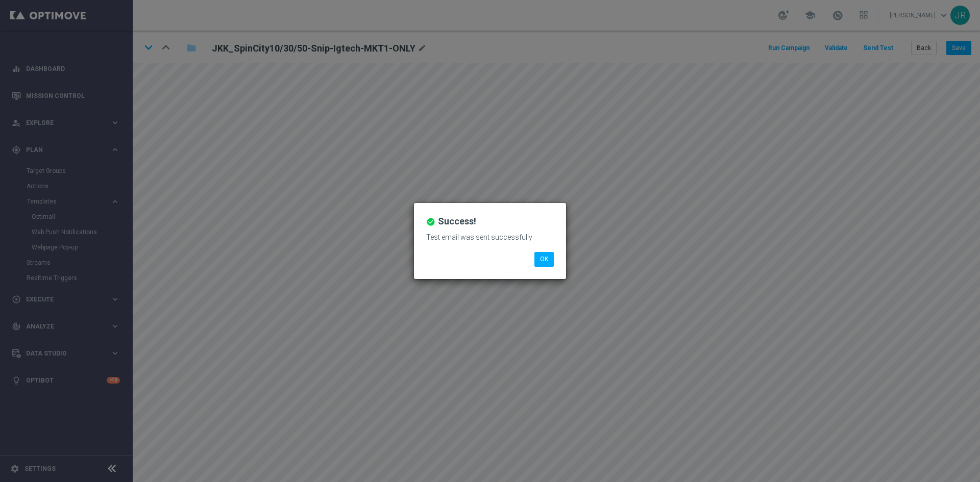
click at [539, 260] on button "OK" at bounding box center [543, 259] width 19 height 14
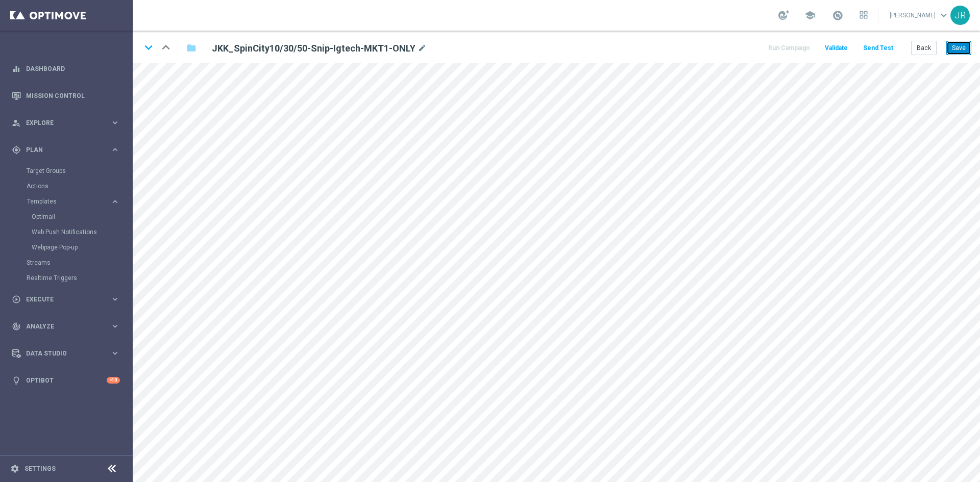
drag, startPoint x: 955, startPoint y: 47, endPoint x: 955, endPoint y: 57, distance: 10.2
click at [955, 47] on button "Save" at bounding box center [958, 48] width 25 height 14
click at [966, 41] on button "Save" at bounding box center [958, 48] width 25 height 14
click at [142, 48] on icon "keyboard_arrow_down" at bounding box center [148, 47] width 15 height 15
click at [952, 48] on button "Save" at bounding box center [958, 48] width 25 height 14
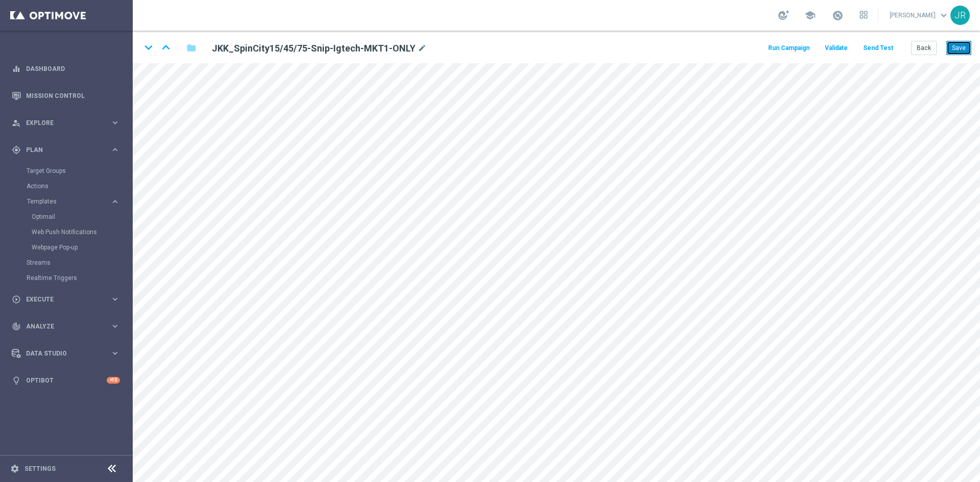
click at [962, 46] on button "Save" at bounding box center [958, 48] width 25 height 14
click at [145, 50] on icon "keyboard_arrow_down" at bounding box center [148, 47] width 15 height 15
click at [956, 52] on button "Save" at bounding box center [958, 48] width 25 height 14
click at [930, 49] on button "Back" at bounding box center [924, 48] width 26 height 14
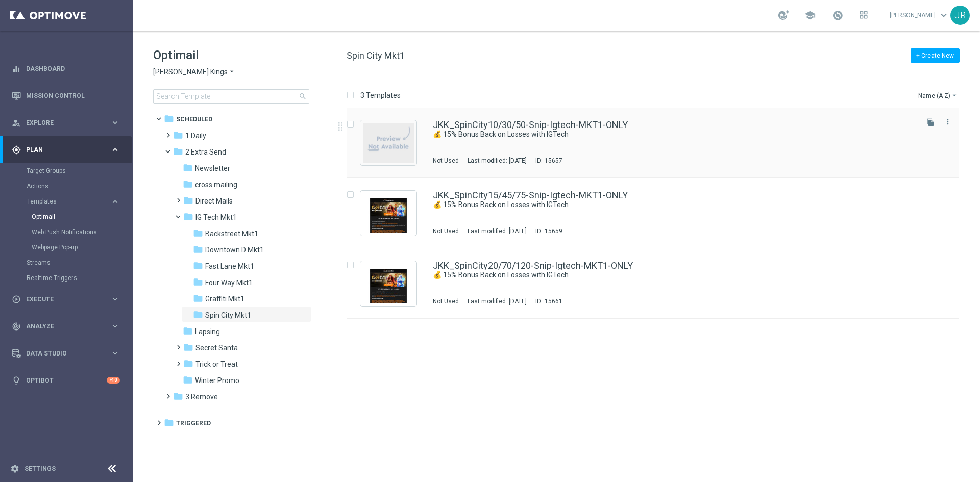
click at [543, 144] on div "JKK_SpinCity10/30/50-Snip-Igtech-MKT1-ONLY 💰 15% Bonus Back on Losses with IGTe…" at bounding box center [674, 142] width 483 height 44
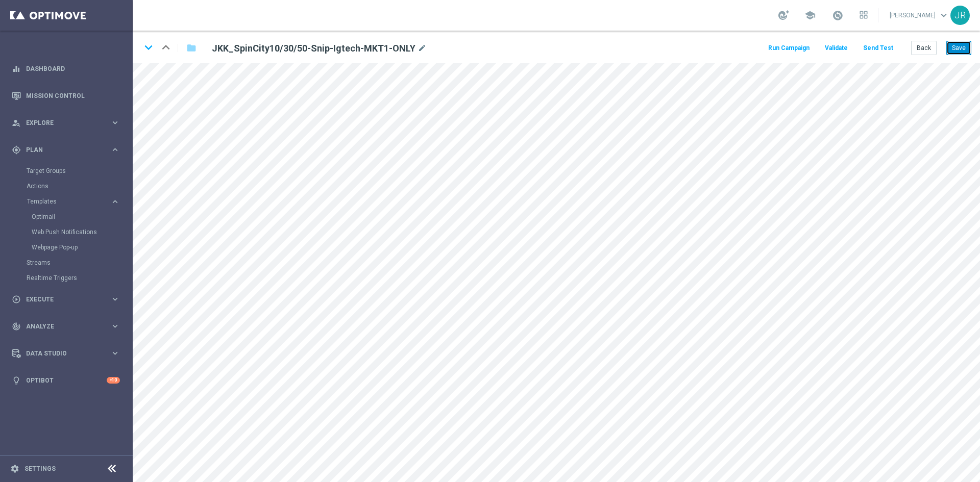
drag, startPoint x: 960, startPoint y: 49, endPoint x: 961, endPoint y: 56, distance: 6.7
click at [959, 51] on button "Save" at bounding box center [958, 48] width 25 height 14
click at [148, 48] on icon "keyboard_arrow_down" at bounding box center [148, 47] width 15 height 15
click at [962, 48] on button "Save" at bounding box center [958, 48] width 25 height 14
click at [146, 48] on icon "keyboard_arrow_down" at bounding box center [148, 47] width 15 height 15
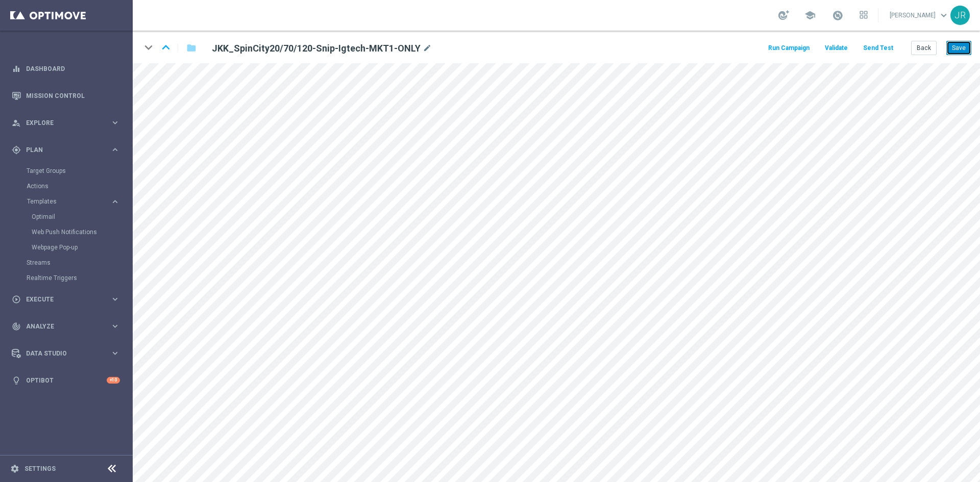
click at [955, 49] on button "Save" at bounding box center [958, 48] width 25 height 14
drag, startPoint x: 955, startPoint y: 47, endPoint x: 946, endPoint y: 62, distance: 17.4
click at [955, 48] on button "Save" at bounding box center [958, 48] width 25 height 14
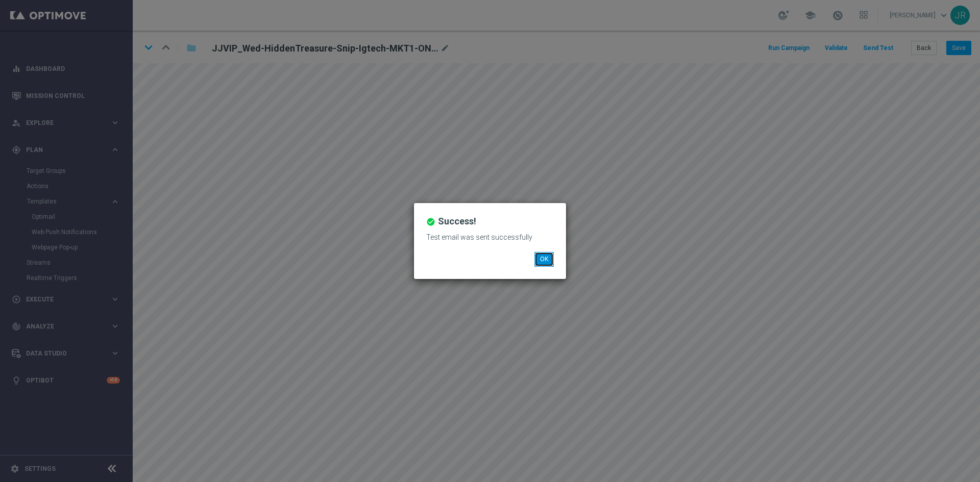
drag, startPoint x: 542, startPoint y: 256, endPoint x: 541, endPoint y: 261, distance: 5.6
click at [542, 256] on button "OK" at bounding box center [543, 259] width 19 height 14
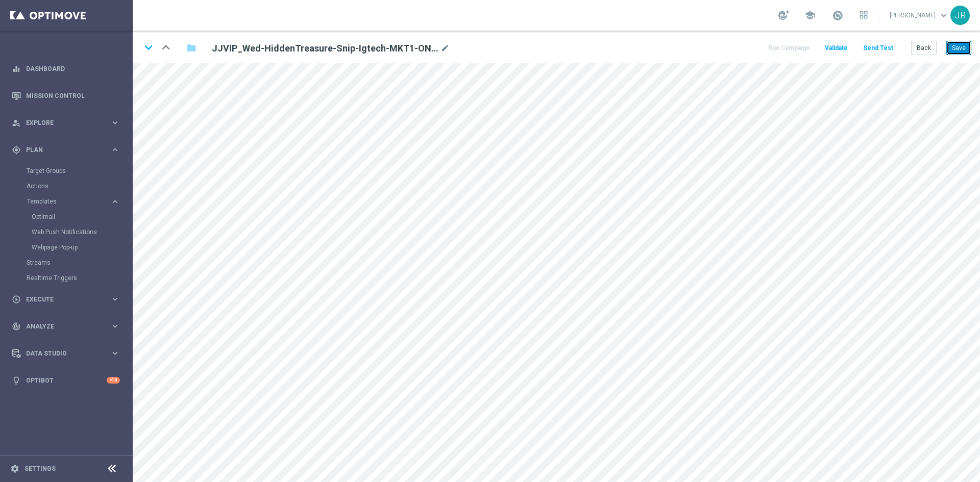
click at [962, 49] on button "Save" at bounding box center [958, 48] width 25 height 14
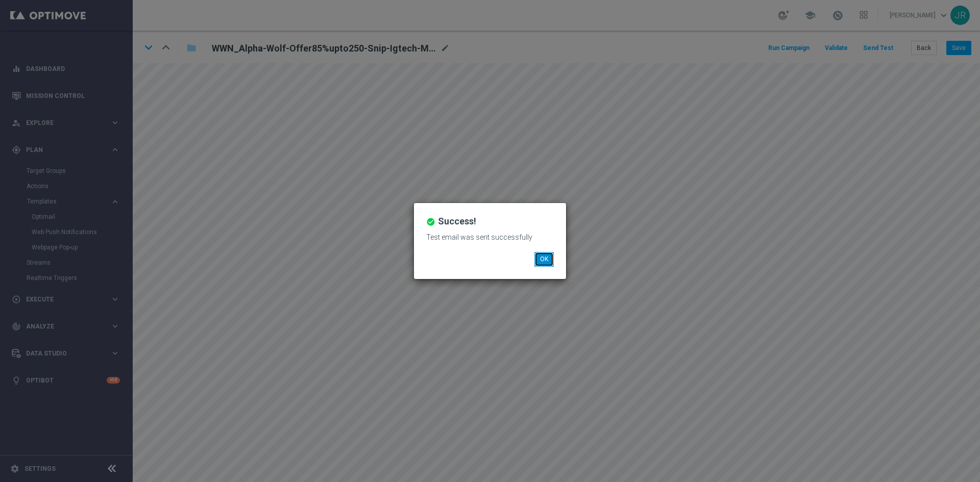
click at [544, 255] on button "OK" at bounding box center [543, 259] width 19 height 14
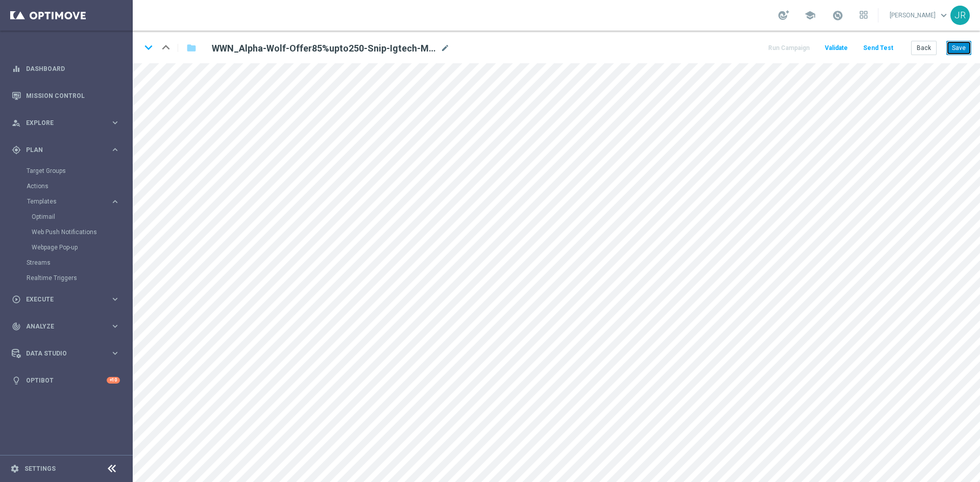
click at [956, 45] on button "Save" at bounding box center [958, 48] width 25 height 14
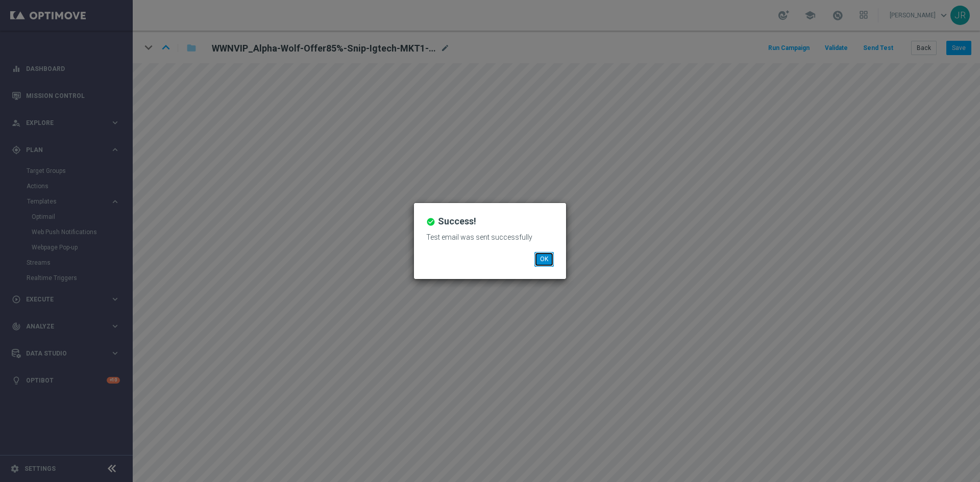
click at [545, 254] on button "OK" at bounding box center [543, 259] width 19 height 14
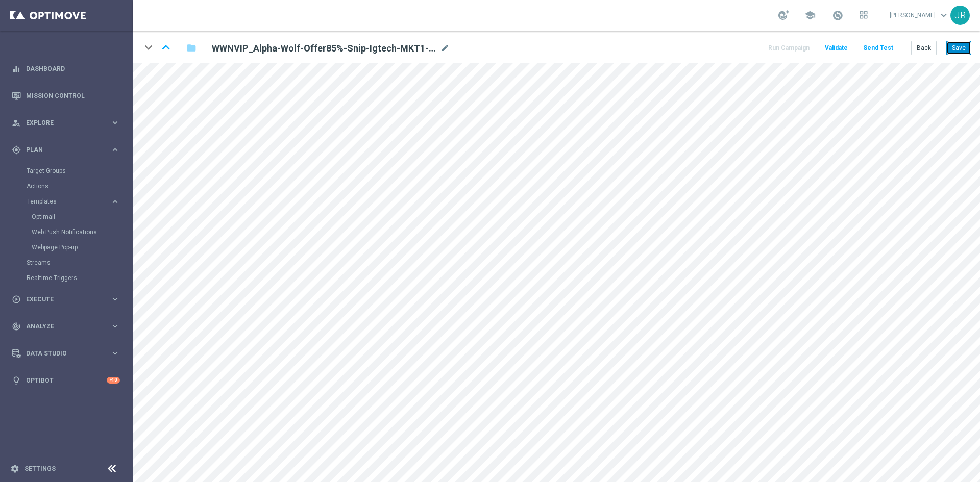
click at [954, 47] on button "Save" at bounding box center [958, 48] width 25 height 14
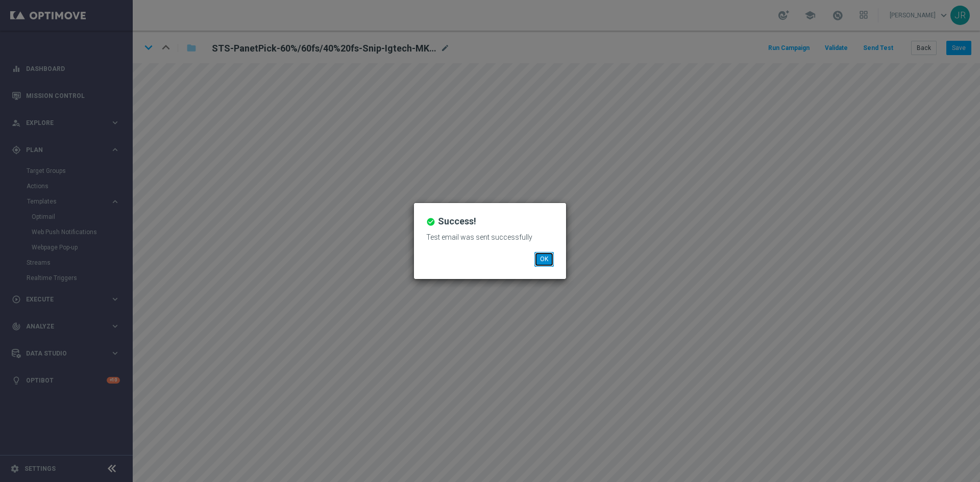
click at [546, 255] on button "OK" at bounding box center [543, 259] width 19 height 14
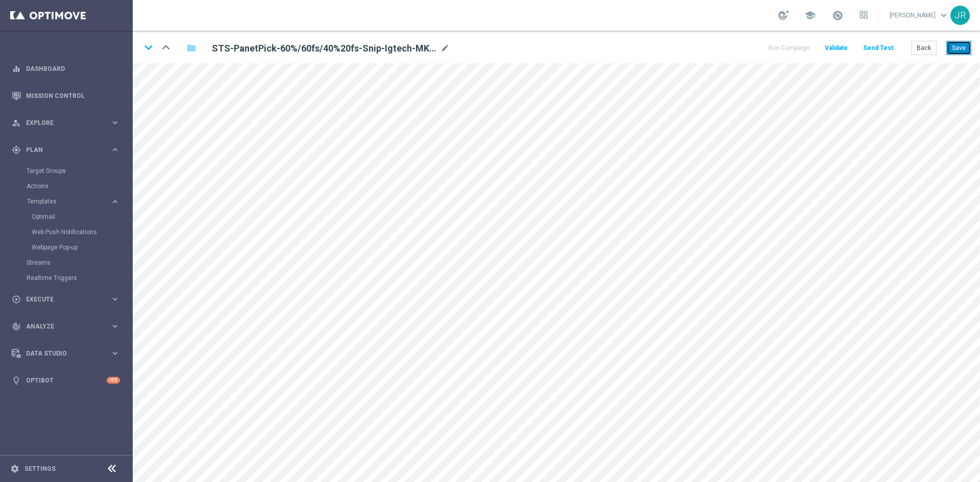
drag, startPoint x: 958, startPoint y: 48, endPoint x: 958, endPoint y: 56, distance: 7.7
click at [958, 51] on button "Save" at bounding box center [958, 48] width 25 height 14
click at [966, 48] on button "Save" at bounding box center [958, 48] width 25 height 14
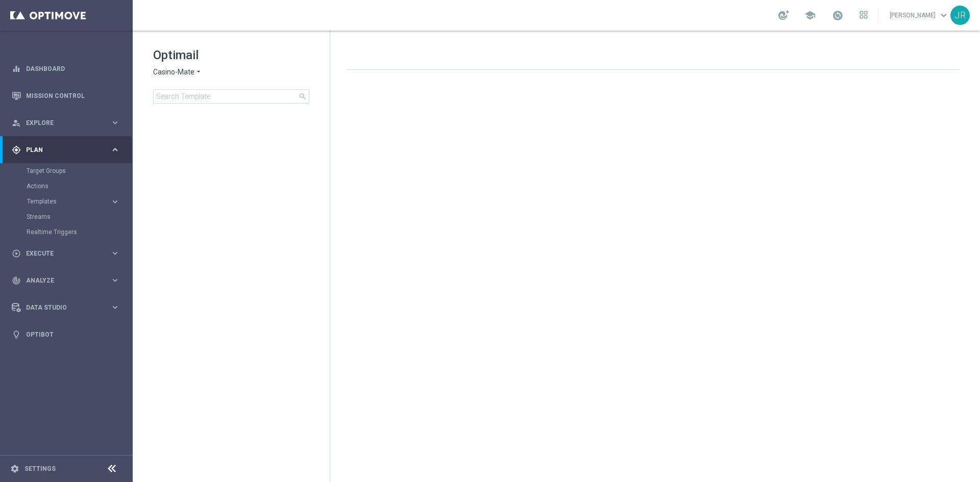
click at [44, 155] on div "gps_fixed Plan keyboard_arrow_right" at bounding box center [66, 149] width 132 height 27
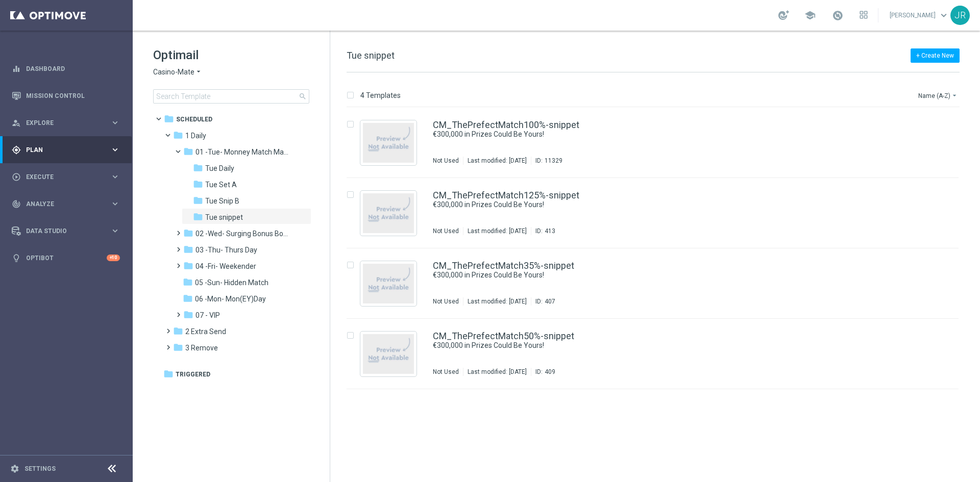
click at [162, 67] on div "Optimail Casino-Mate arrow_drop_down × Casino-Mate search" at bounding box center [241, 75] width 177 height 57
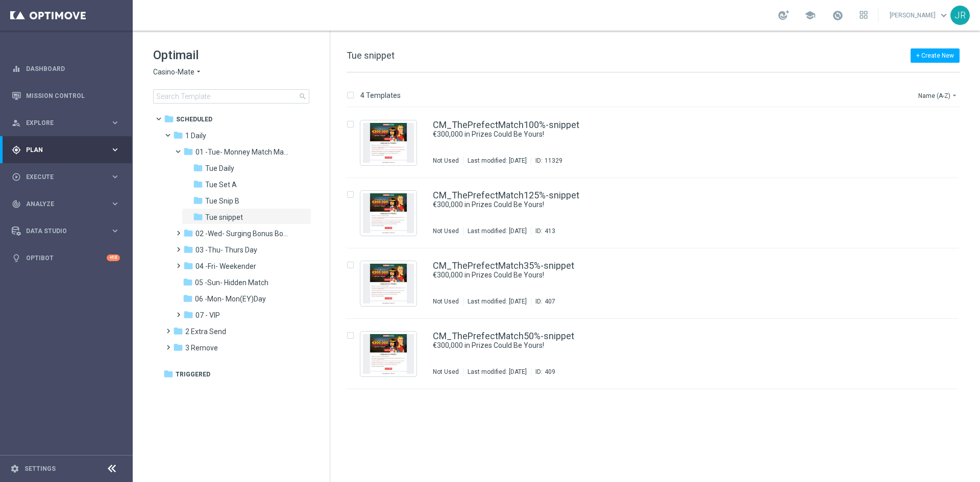
click at [164, 73] on span "Casino-Mate" at bounding box center [173, 72] width 41 height 10
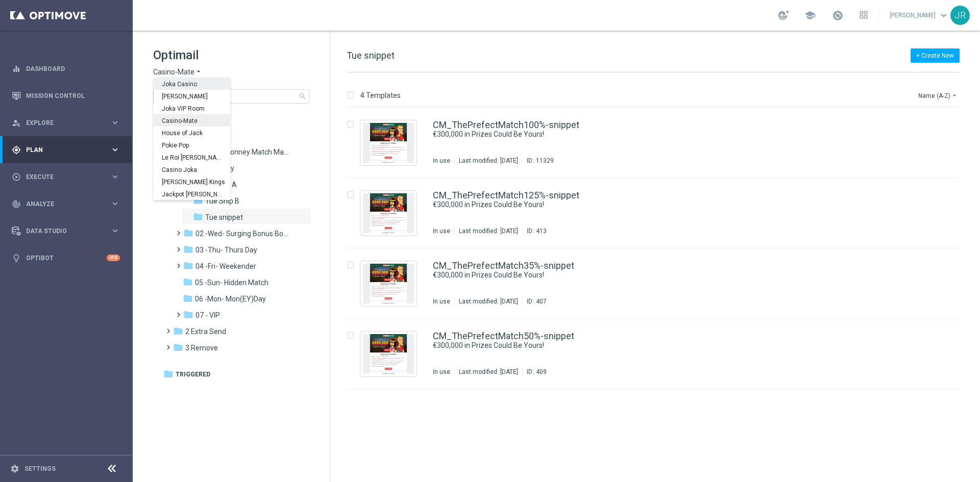
click at [0, 0] on span "Joka Casino" at bounding box center [0, 0] width 0 height 0
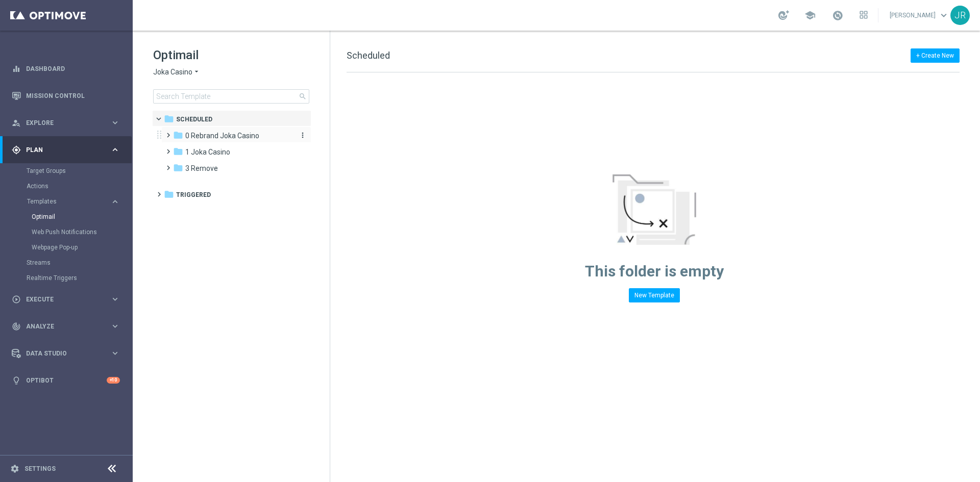
click at [197, 132] on span "0 Rebrand Joka Casino" at bounding box center [222, 135] width 74 height 9
click at [216, 189] on div "folder 1 Joka Casino" at bounding box center [231, 185] width 117 height 12
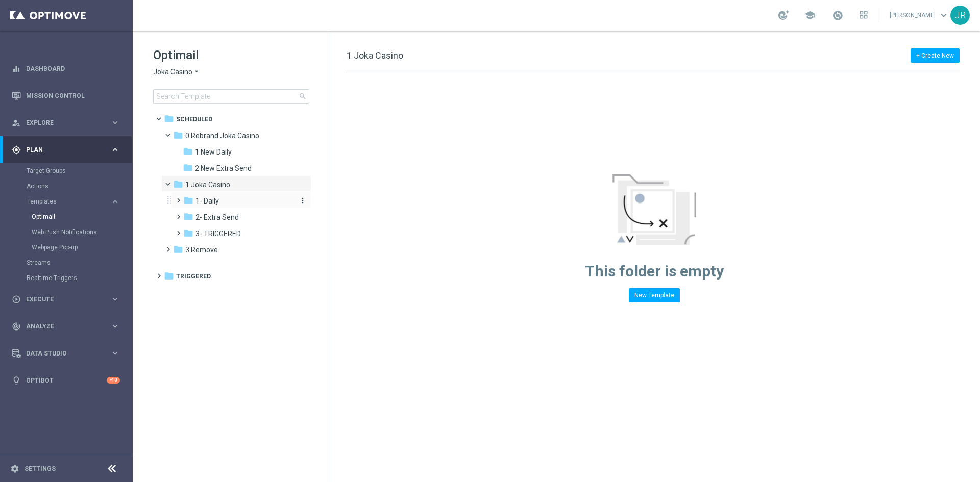
click at [210, 200] on span "1- Daily" at bounding box center [206, 200] width 23 height 9
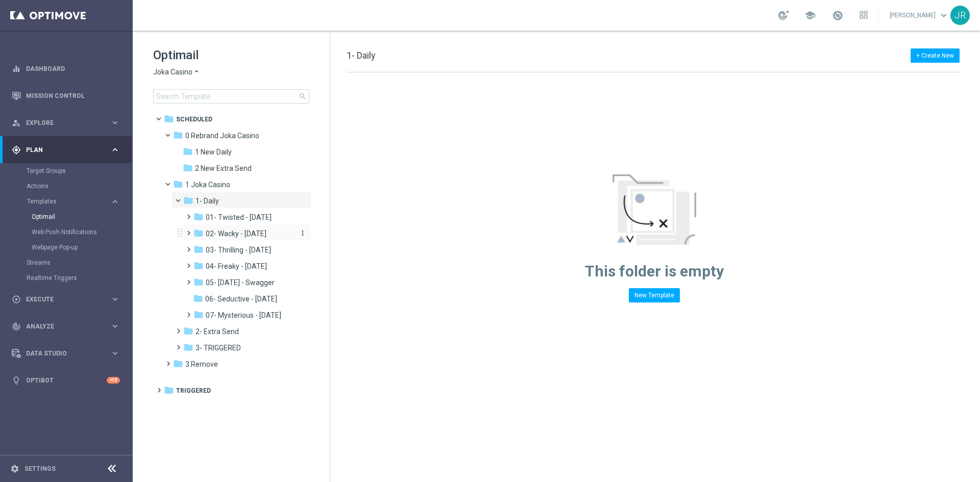
click at [228, 232] on span "02- Wacky - [DATE]" at bounding box center [236, 233] width 61 height 9
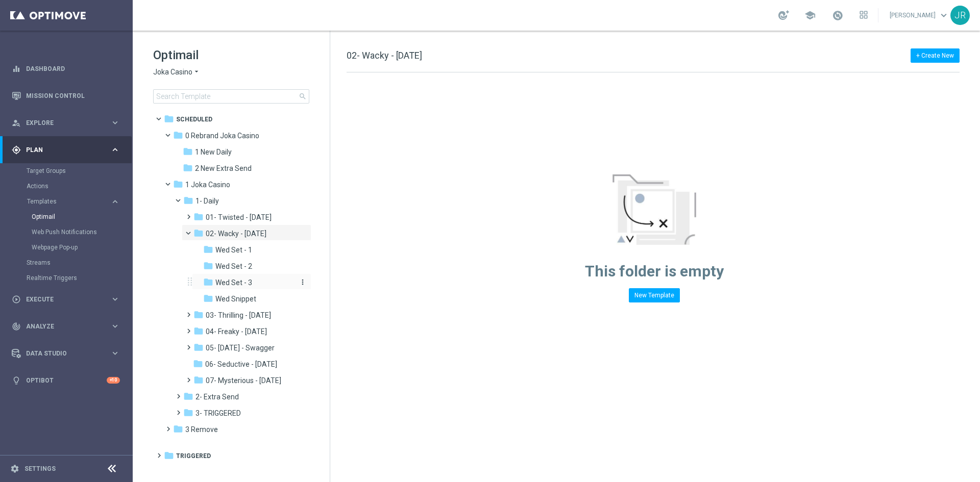
click at [255, 283] on div "folder Wed Set - 3" at bounding box center [249, 283] width 92 height 12
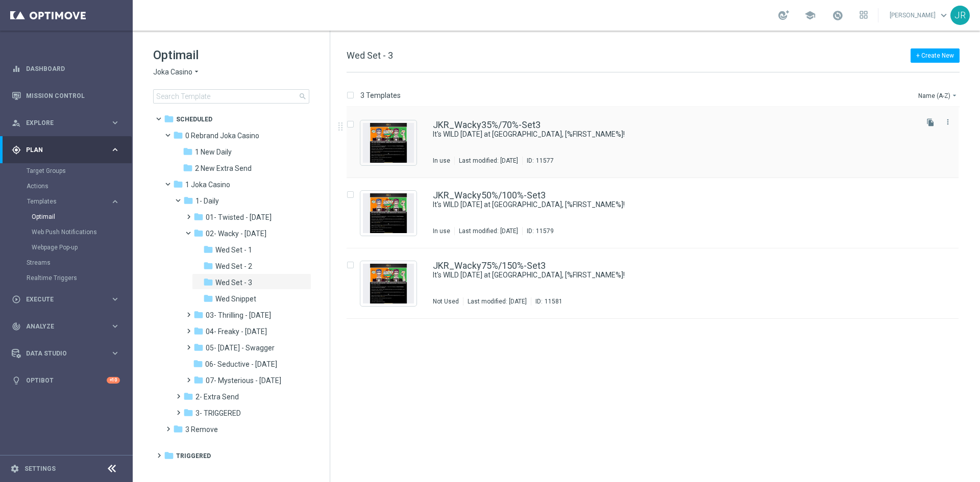
click at [478, 161] on div "Last modified: [DATE]" at bounding box center [488, 161] width 67 height 8
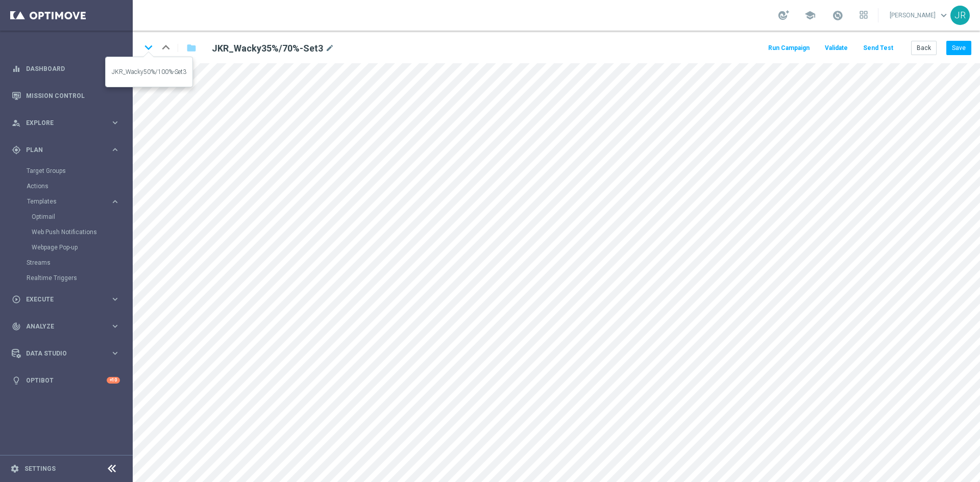
click at [150, 48] on icon "keyboard_arrow_down" at bounding box center [148, 47] width 15 height 15
click at [152, 50] on icon "keyboard_arrow_down" at bounding box center [148, 47] width 15 height 15
click at [930, 48] on button "Back" at bounding box center [924, 48] width 26 height 14
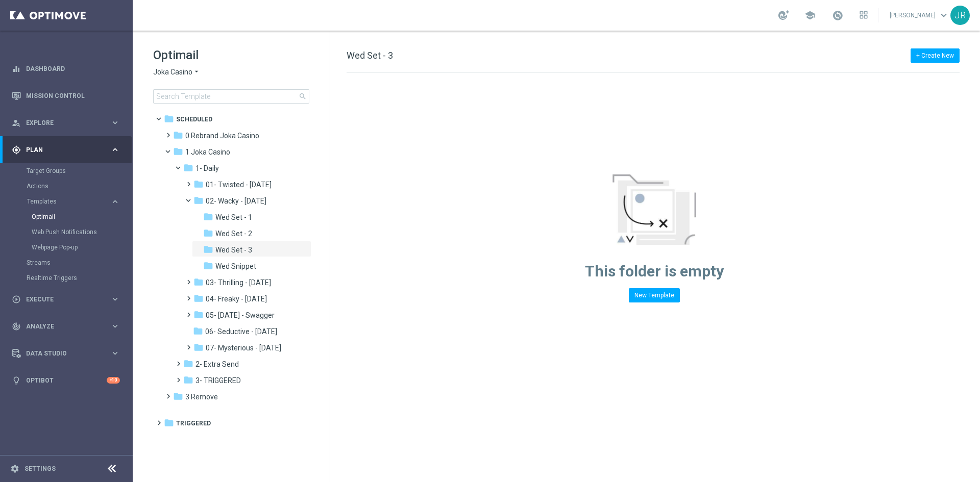
click at [174, 76] on span "Joka Casino" at bounding box center [172, 72] width 39 height 10
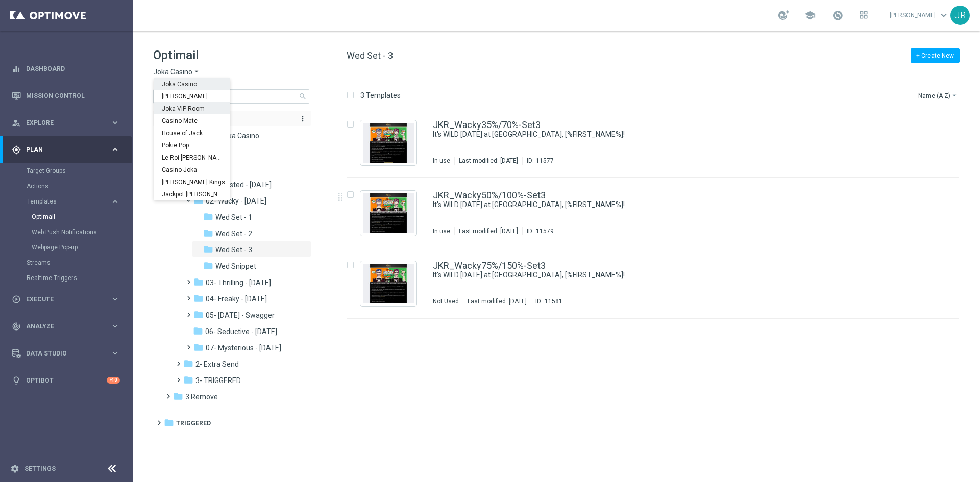
drag, startPoint x: 184, startPoint y: 112, endPoint x: 187, endPoint y: 122, distance: 11.3
click at [0, 0] on span "Joka VIP Room" at bounding box center [0, 0] width 0 height 0
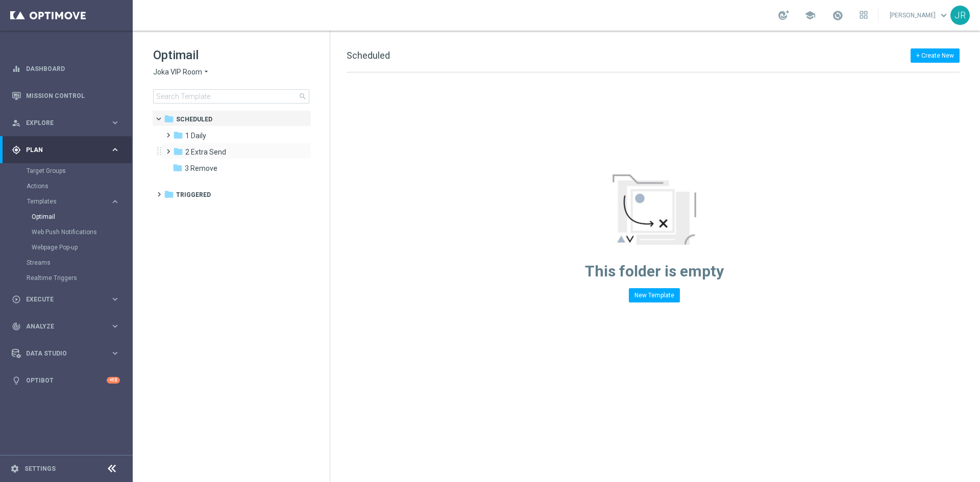
click at [227, 143] on div "folder 2 Extra Send more_vert" at bounding box center [236, 151] width 150 height 16
click at [215, 132] on div "folder 1 Daily" at bounding box center [231, 136] width 117 height 12
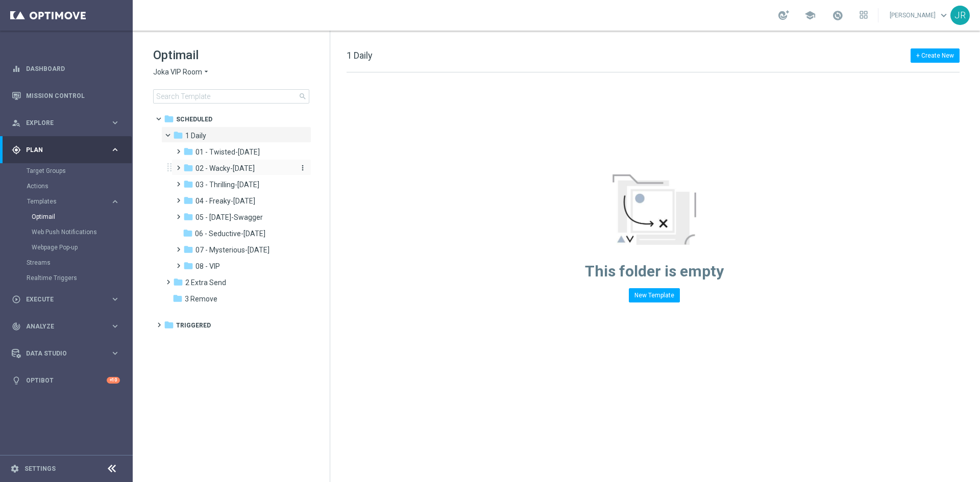
click at [223, 171] on span "02 - Wacky-[DATE]" at bounding box center [224, 168] width 59 height 9
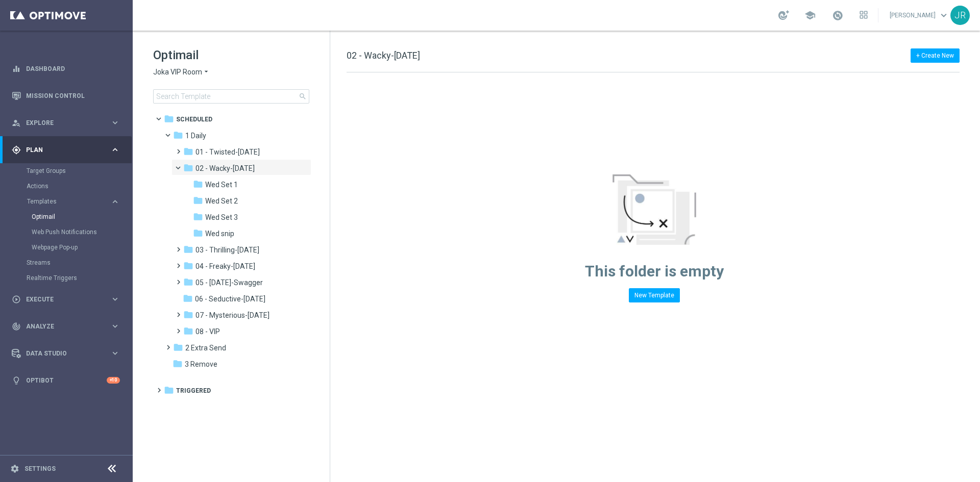
drag, startPoint x: 233, startPoint y: 215, endPoint x: 429, endPoint y: 201, distance: 196.4
click at [235, 214] on span "Wed Set 3" at bounding box center [221, 217] width 33 height 9
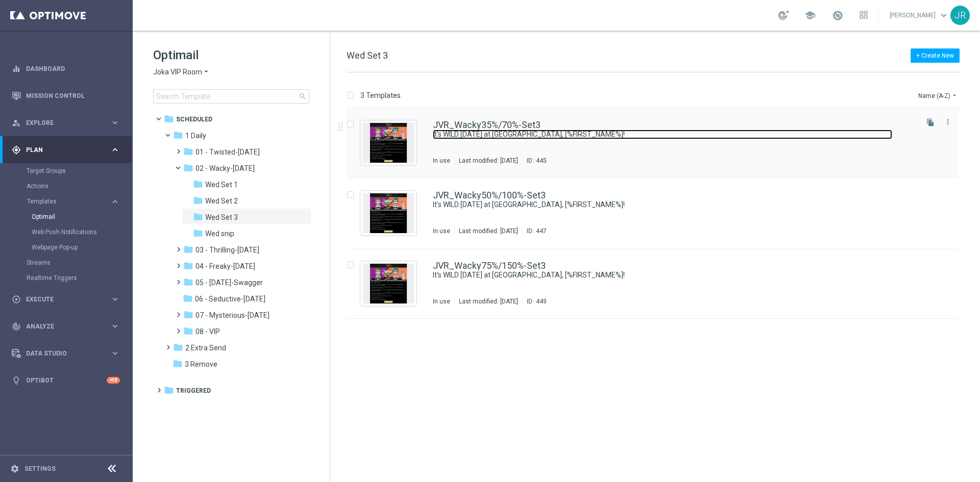
click at [439, 137] on link "It's WILD [DATE] at [GEOGRAPHIC_DATA], [%FIRST_NAME%]!" at bounding box center [662, 135] width 459 height 10
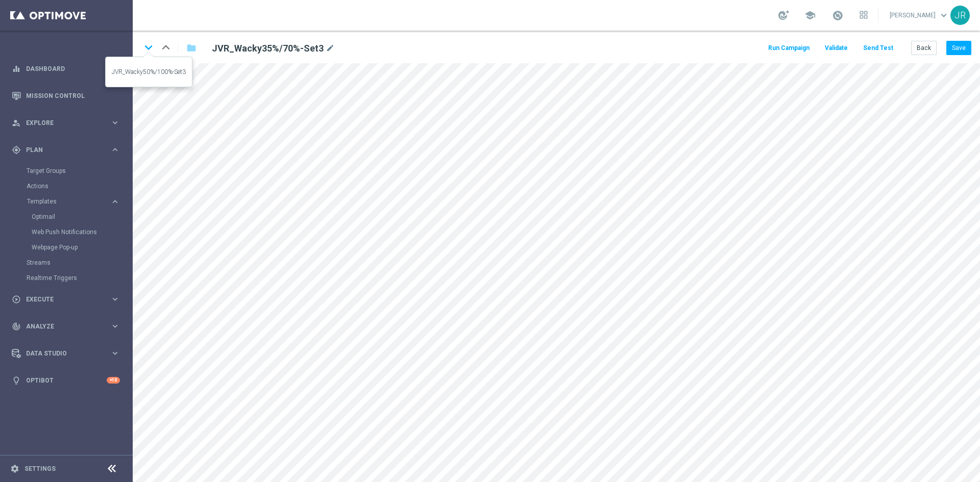
drag, startPoint x: 145, startPoint y: 51, endPoint x: 147, endPoint y: 68, distance: 17.5
click at [145, 52] on icon "keyboard_arrow_down" at bounding box center [148, 47] width 15 height 15
click at [144, 49] on icon "keyboard_arrow_down" at bounding box center [148, 47] width 15 height 15
click at [921, 47] on button "Back" at bounding box center [924, 48] width 26 height 14
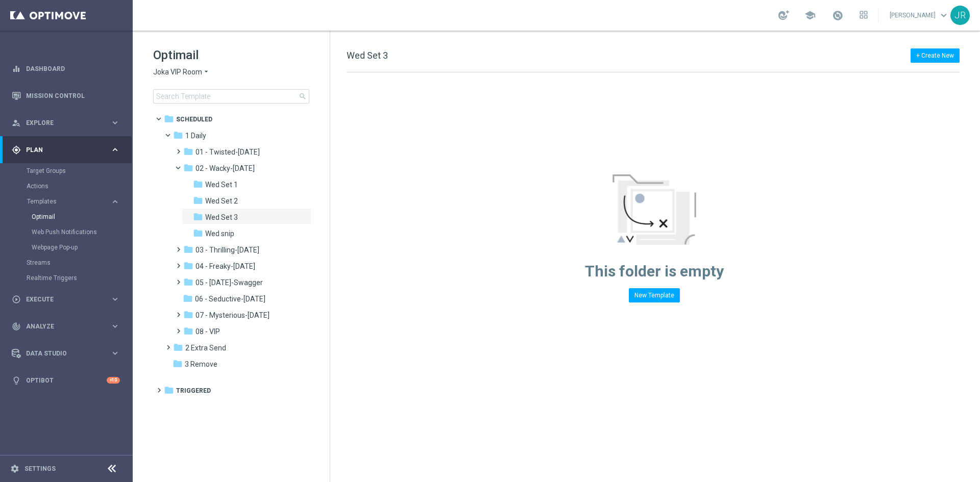
click at [177, 72] on span "Joka VIP Room" at bounding box center [177, 72] width 49 height 10
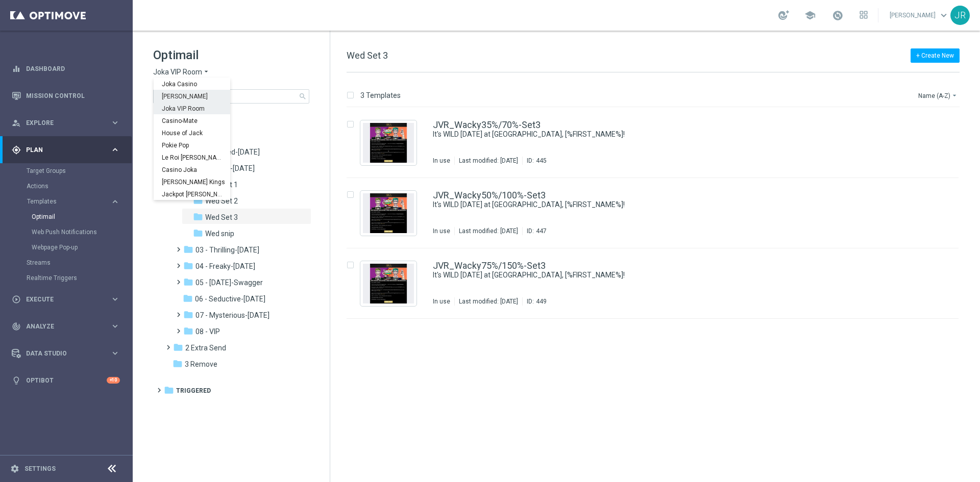
drag, startPoint x: 181, startPoint y: 96, endPoint x: 183, endPoint y: 105, distance: 8.4
click at [0, 0] on span "[PERSON_NAME]" at bounding box center [0, 0] width 0 height 0
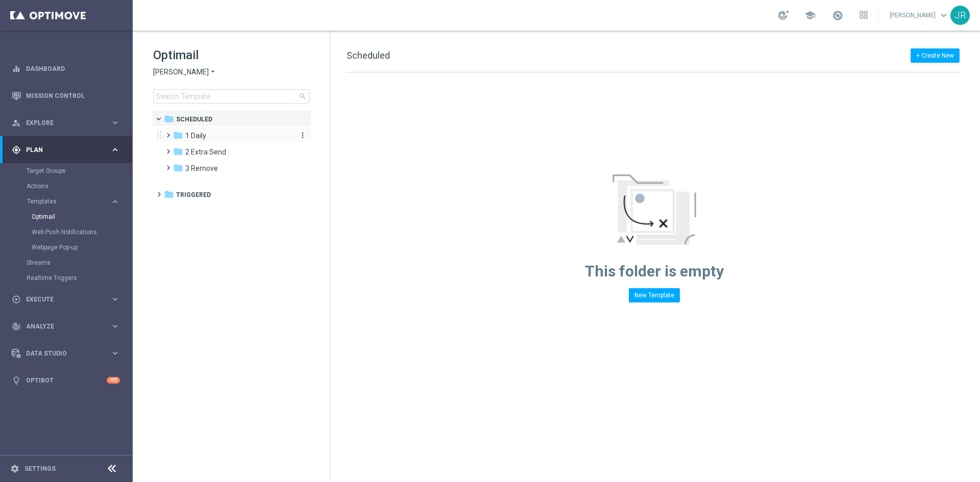
click at [211, 136] on div "folder 1 Daily" at bounding box center [231, 136] width 117 height 12
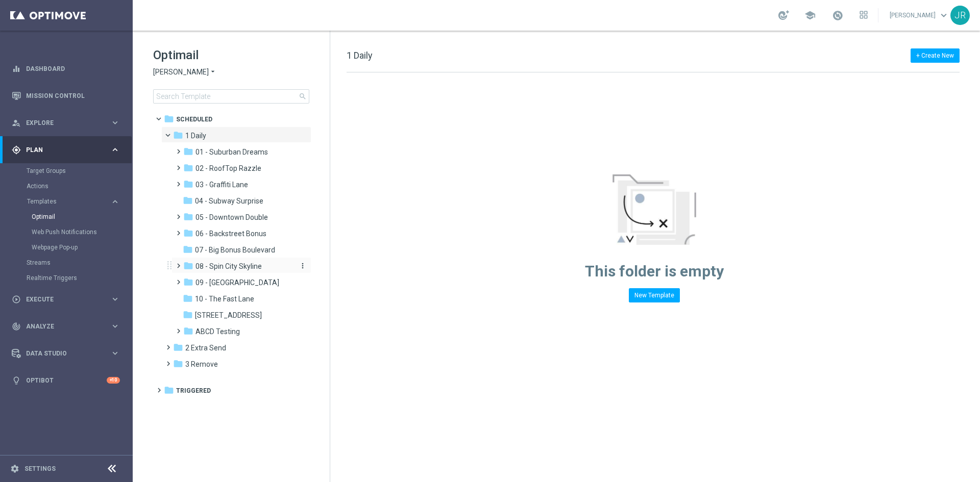
click at [240, 268] on span "08 - Spin City Skyline" at bounding box center [228, 266] width 66 height 9
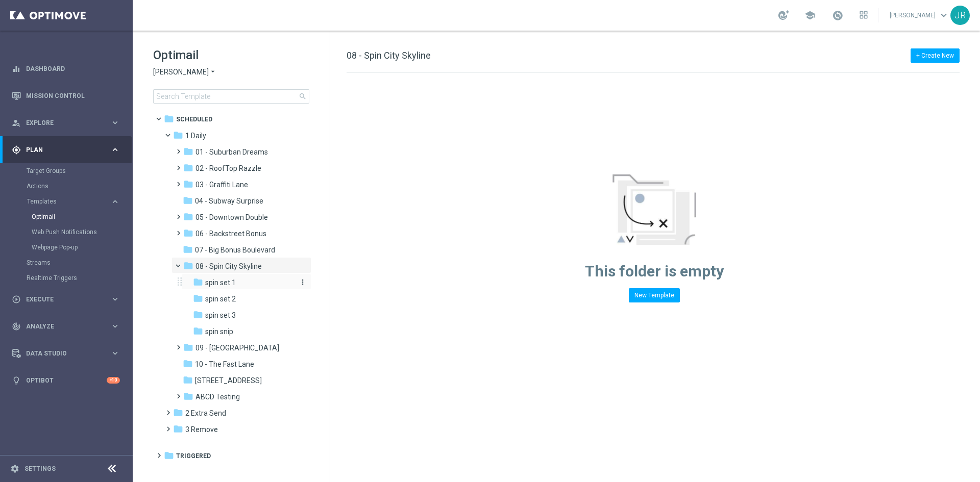
click at [221, 283] on span "spin set 1" at bounding box center [220, 282] width 31 height 9
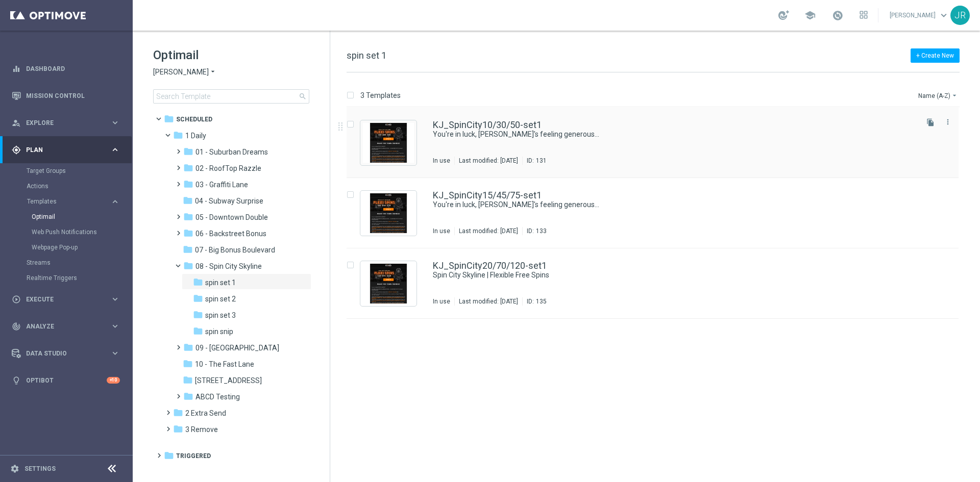
click at [516, 139] on div "KJ_SpinCity10/30/50-set1 You're in luck, Johnnie's feeling generous… In use Las…" at bounding box center [674, 142] width 483 height 44
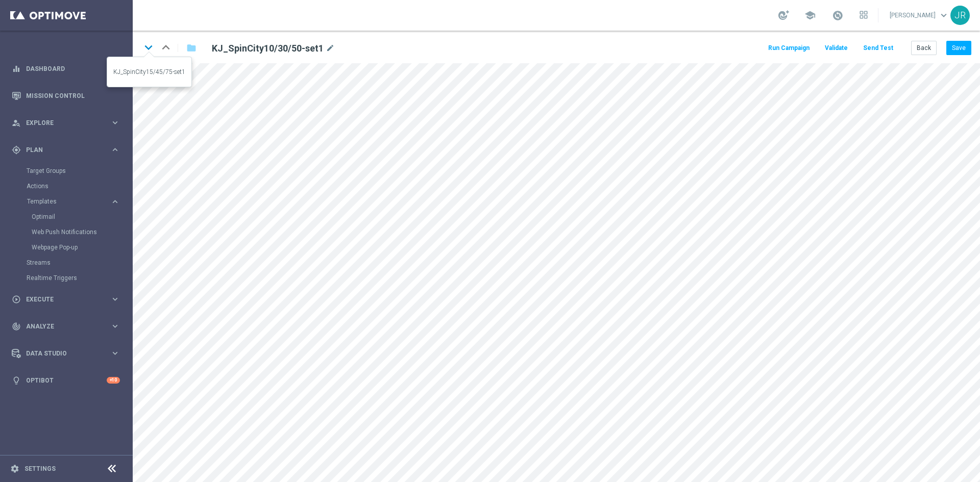
click at [146, 47] on icon "keyboard_arrow_down" at bounding box center [148, 47] width 15 height 15
click at [148, 49] on icon "keyboard_arrow_down" at bounding box center [148, 47] width 15 height 15
drag, startPoint x: 922, startPoint y: 49, endPoint x: 327, endPoint y: 29, distance: 595.4
click at [921, 49] on button "Back" at bounding box center [924, 48] width 26 height 14
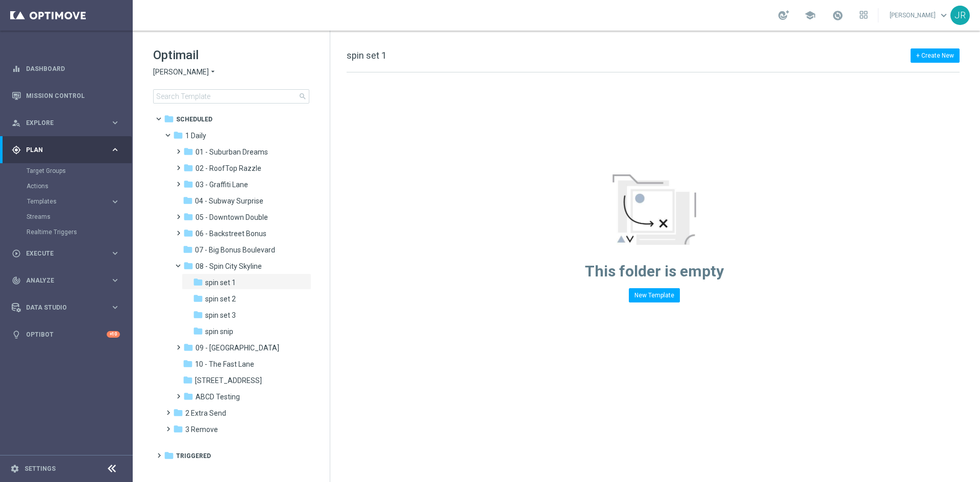
click at [179, 67] on span "[PERSON_NAME]" at bounding box center [181, 72] width 56 height 10
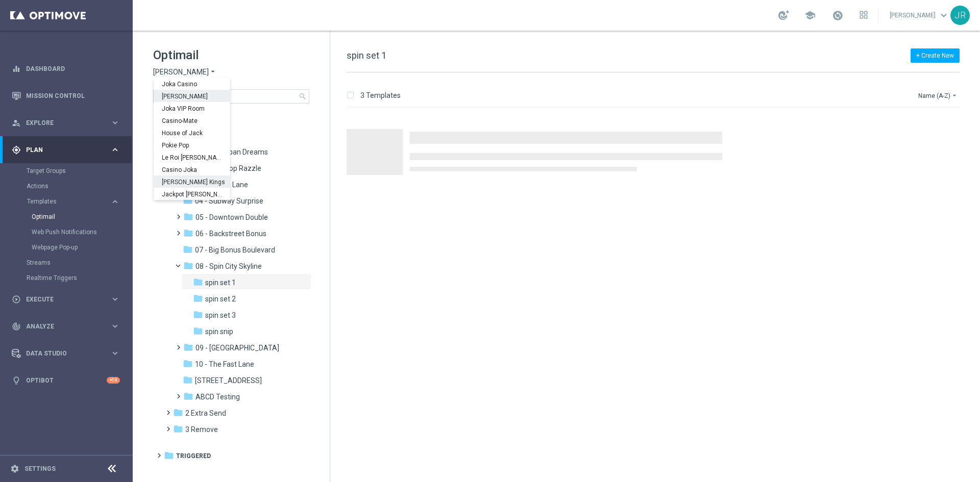
click at [0, 0] on span "[PERSON_NAME] Kings" at bounding box center [0, 0] width 0 height 0
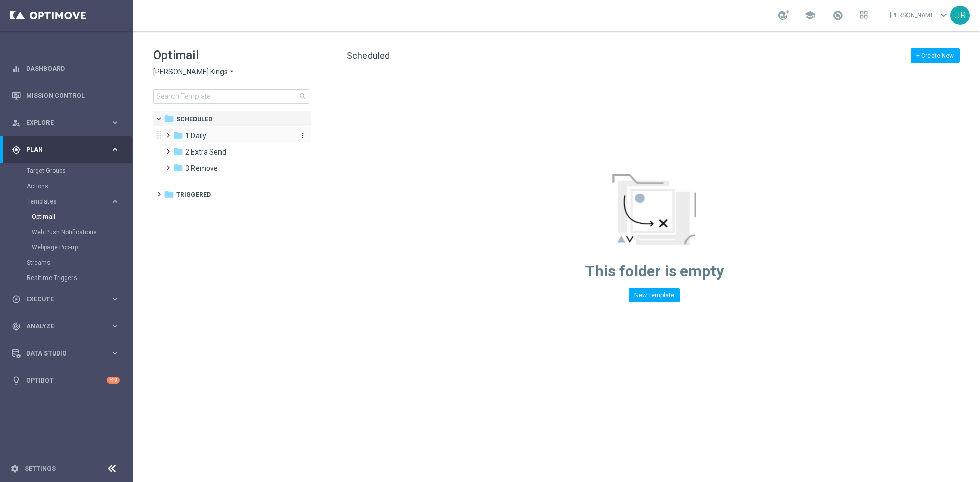
click at [200, 138] on span "1 Daily" at bounding box center [195, 135] width 21 height 9
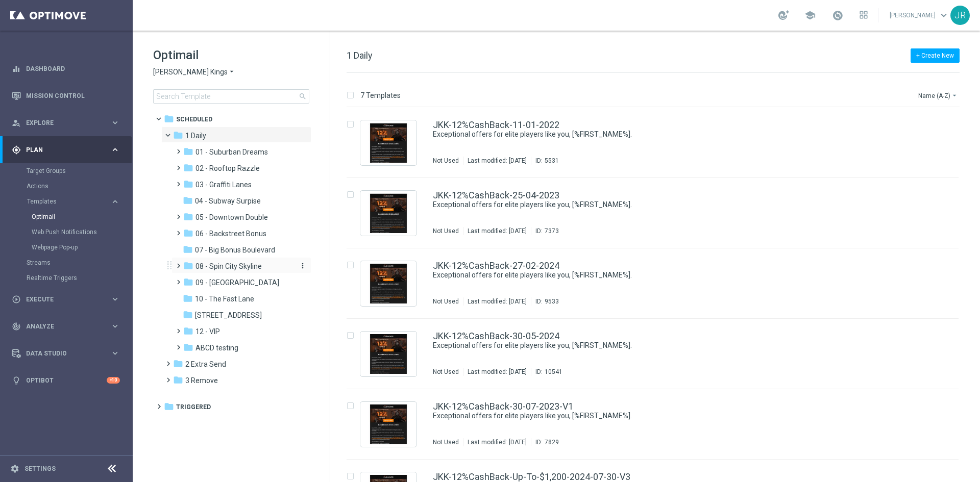
click at [234, 267] on span "08 - Spin City Skyline" at bounding box center [228, 266] width 66 height 9
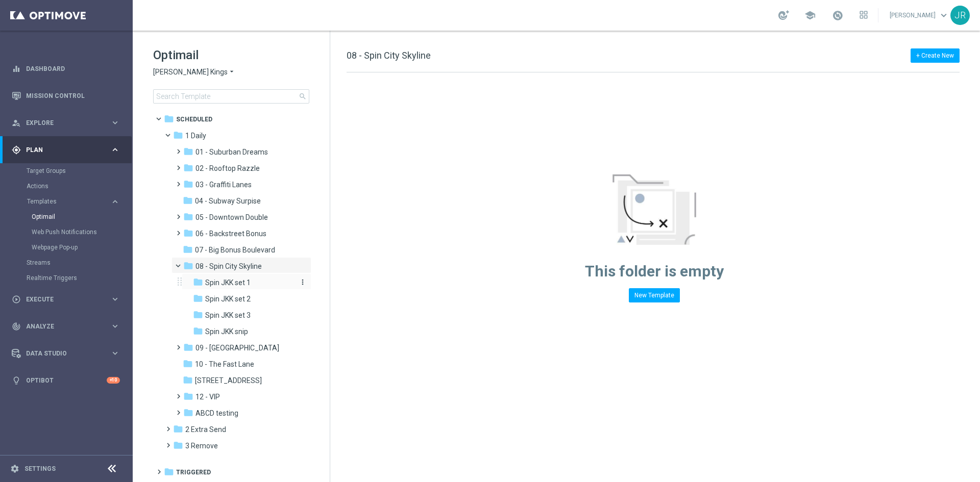
click at [250, 283] on span "Spin JKK set 1" at bounding box center [227, 282] width 45 height 9
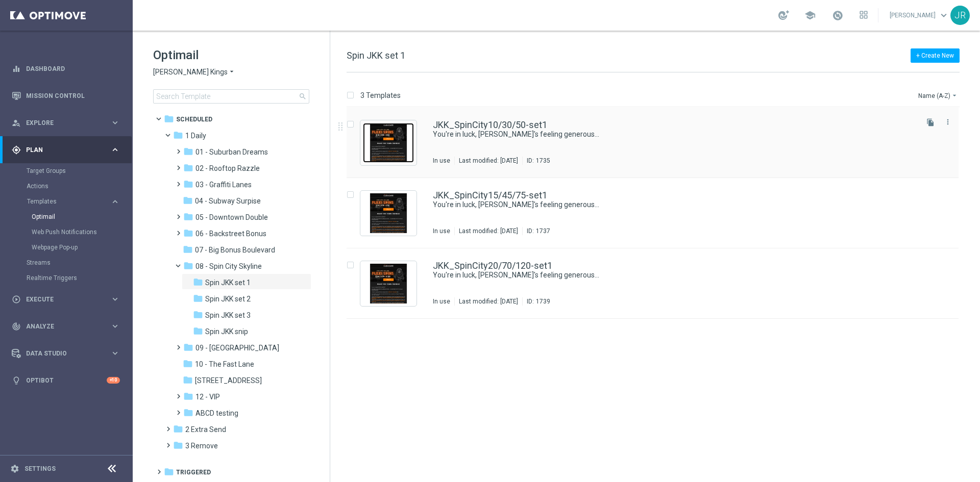
click at [411, 153] on img "Press SPACE to select this row." at bounding box center [388, 143] width 51 height 40
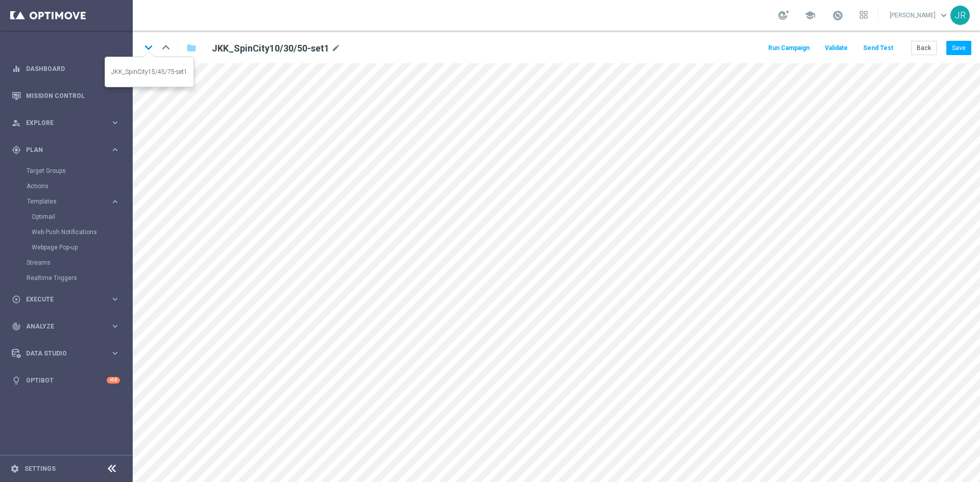
click at [142, 46] on icon "keyboard_arrow_down" at bounding box center [148, 47] width 15 height 15
click at [149, 47] on icon "keyboard_arrow_down" at bounding box center [148, 47] width 15 height 15
click at [914, 48] on button "Back" at bounding box center [924, 48] width 26 height 14
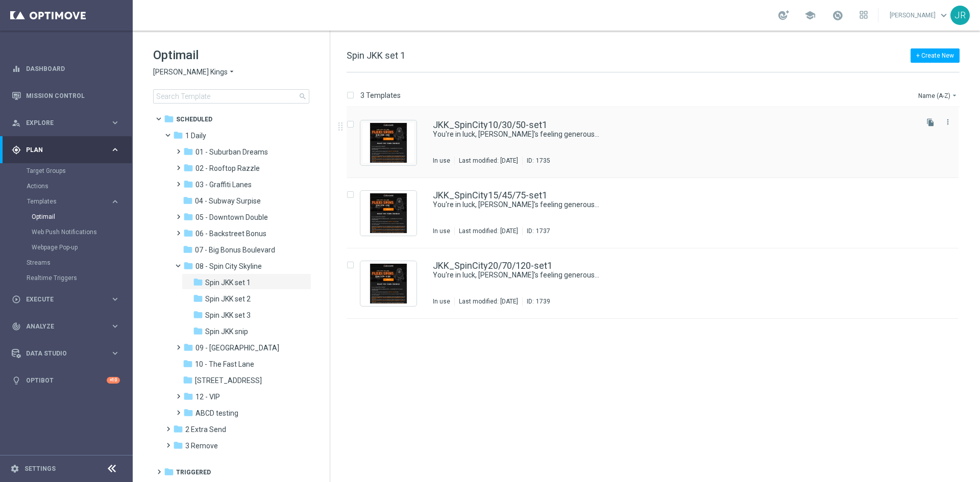
click at [550, 119] on div "JKK_SpinCity10/30/50-set1 You're in luck, Johnnie's feeling generous… In use La…" at bounding box center [652, 143] width 612 height 70
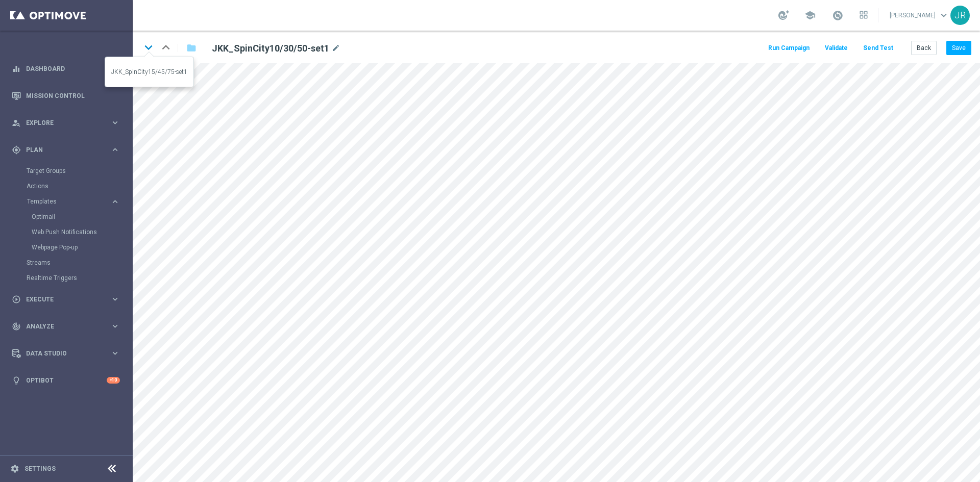
click at [151, 47] on icon "keyboard_arrow_down" at bounding box center [148, 47] width 15 height 15
click at [151, 40] on icon "keyboard_arrow_down" at bounding box center [148, 47] width 15 height 15
click at [924, 52] on button "Back" at bounding box center [924, 48] width 26 height 14
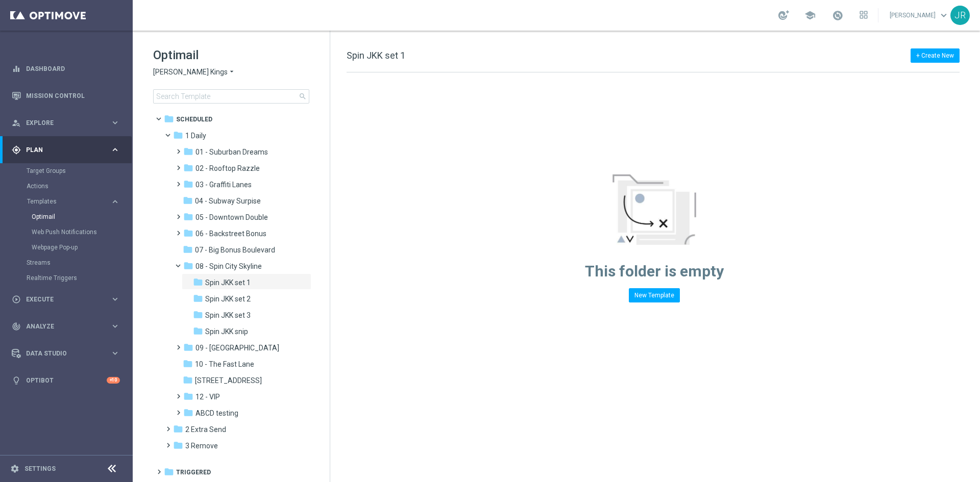
click at [183, 72] on span "[PERSON_NAME] Kings" at bounding box center [190, 72] width 75 height 10
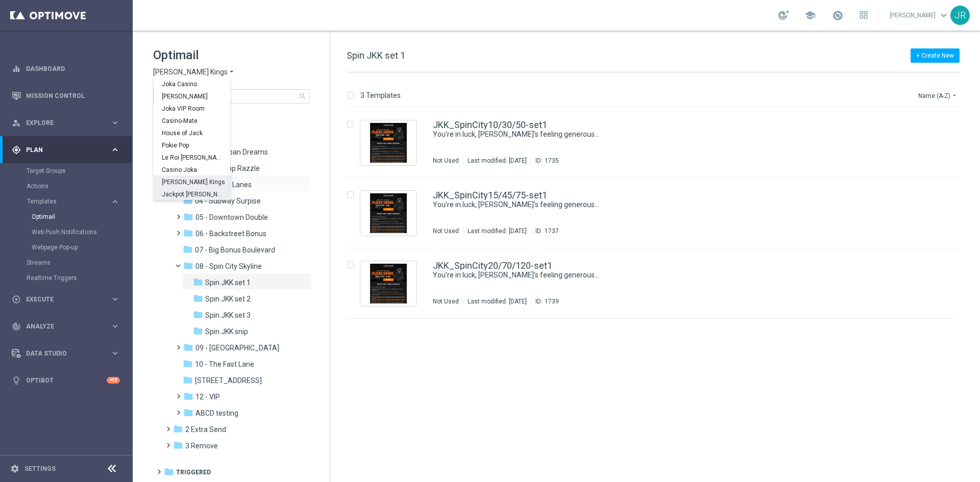
click at [0, 0] on span "Jackpot [PERSON_NAME]" at bounding box center [0, 0] width 0 height 0
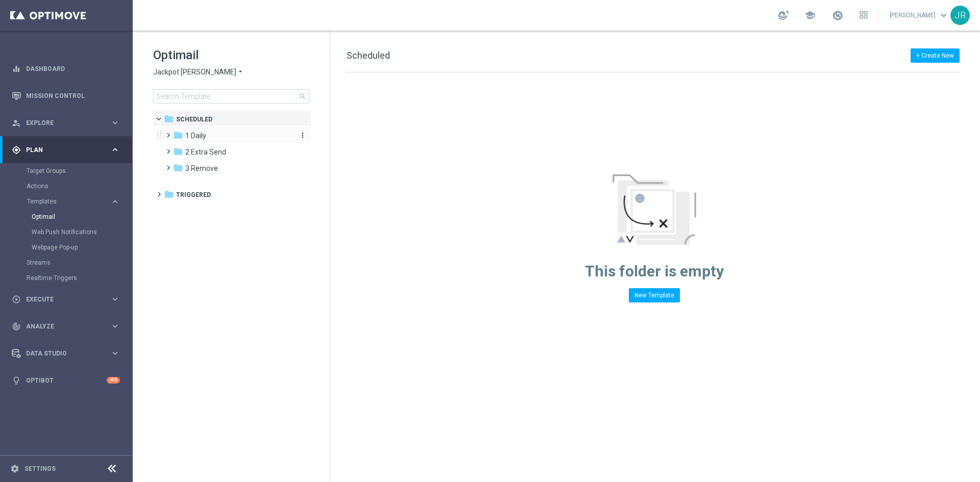
click at [194, 136] on span "1 Daily" at bounding box center [195, 135] width 21 height 9
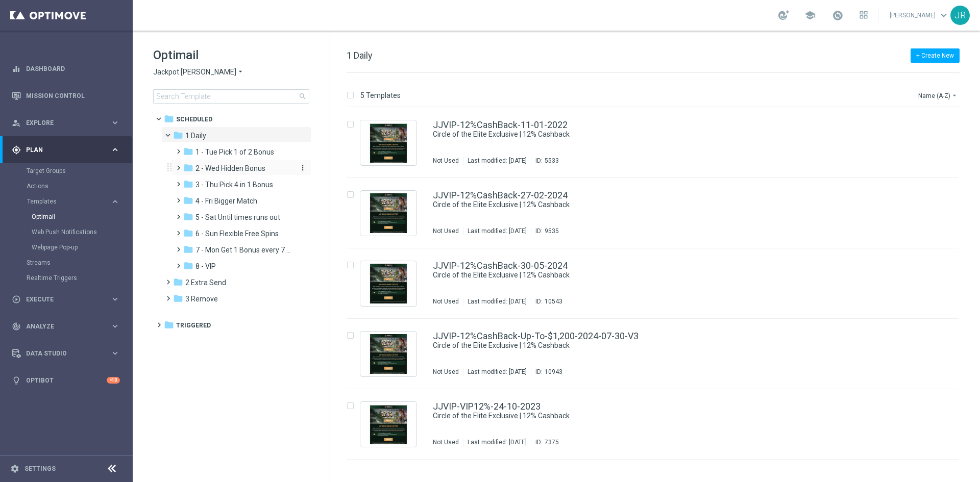
click at [222, 166] on span "2 - Wed Hidden Bonus" at bounding box center [230, 168] width 70 height 9
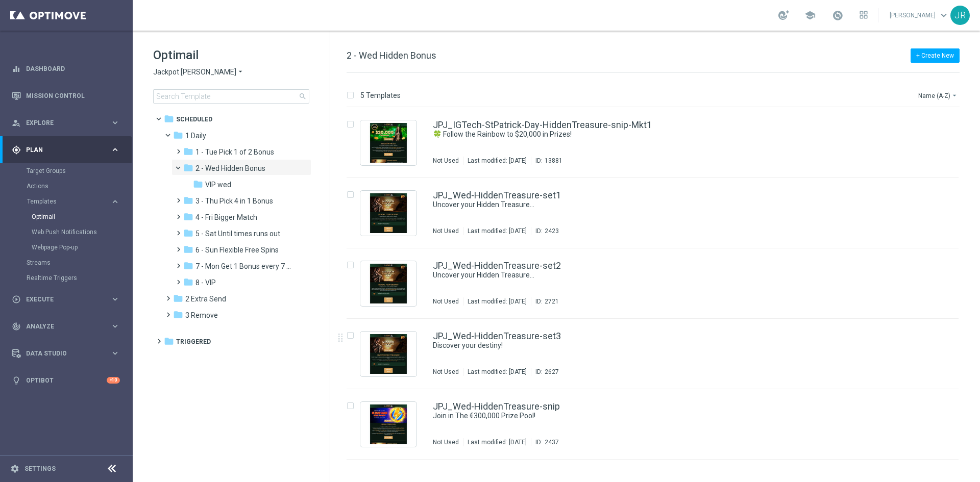
click at [537, 361] on div "JPJ_Wed-HiddenTreasure-set3 Discover your destiny! Not Used Last modified: Tues…" at bounding box center [674, 354] width 483 height 44
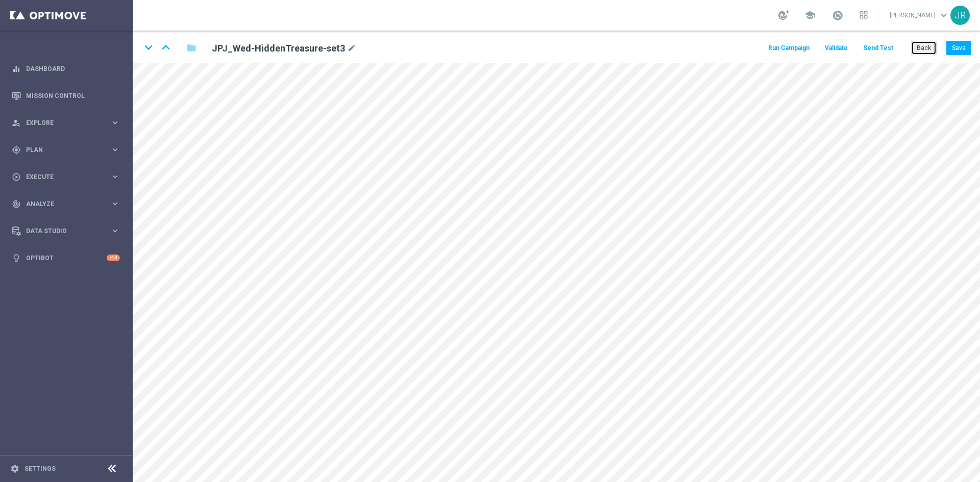
click at [928, 43] on button "Back" at bounding box center [924, 48] width 26 height 14
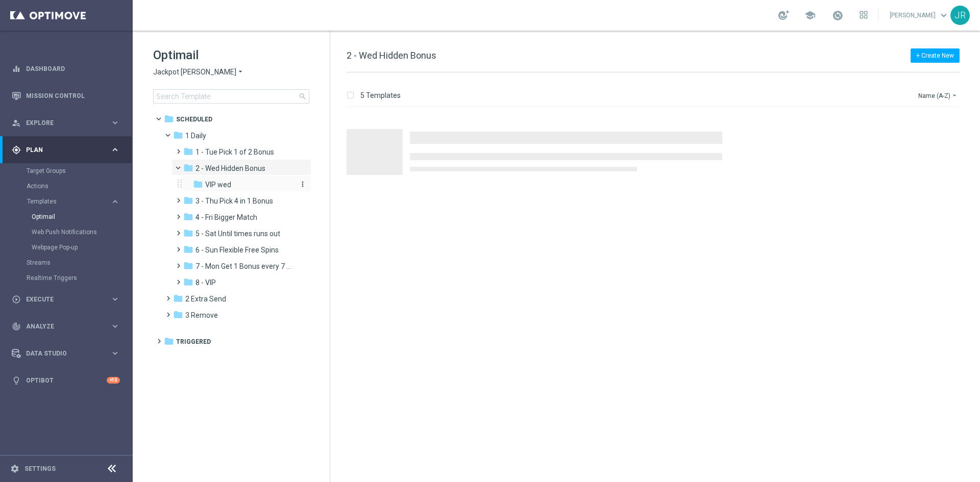
click at [209, 183] on span "VIP wed" at bounding box center [218, 184] width 26 height 9
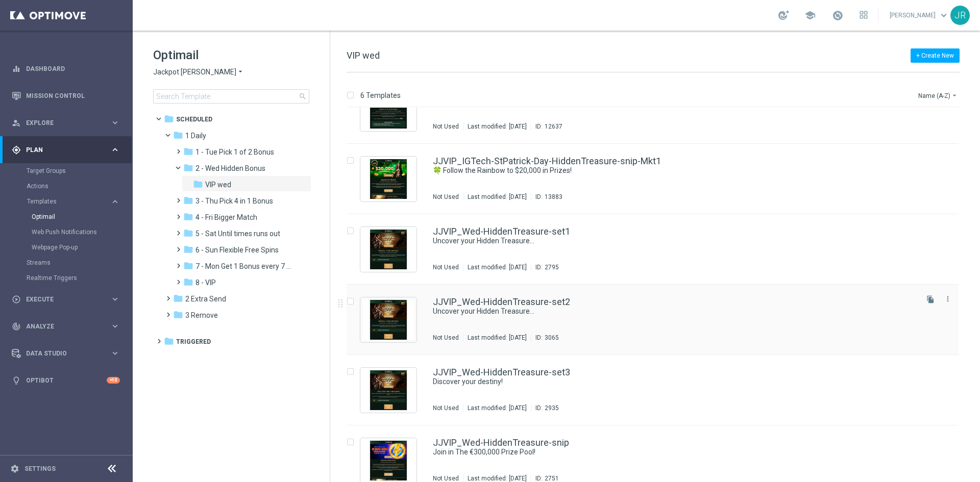
scroll to position [48, 0]
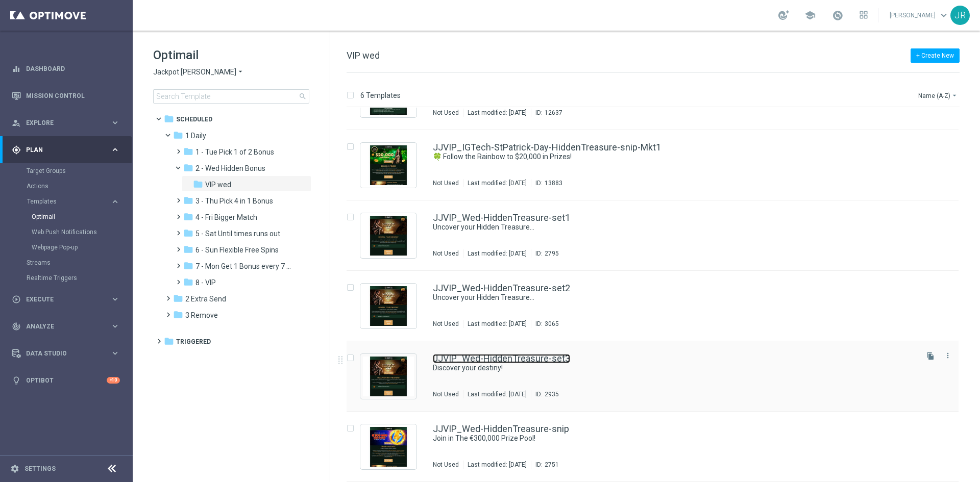
click at [548, 360] on link "JJVIP_Wed-HiddenTreasure-set3" at bounding box center [501, 358] width 137 height 9
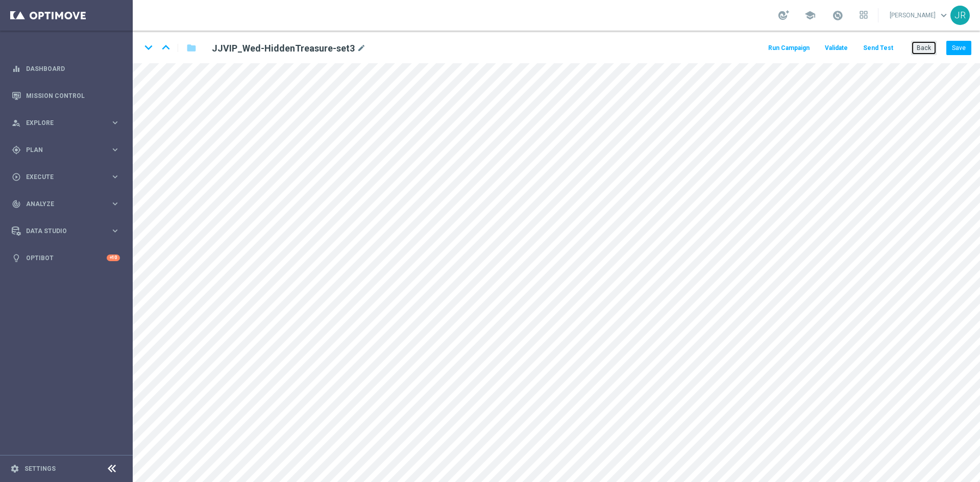
click at [914, 48] on button "Back" at bounding box center [924, 48] width 26 height 14
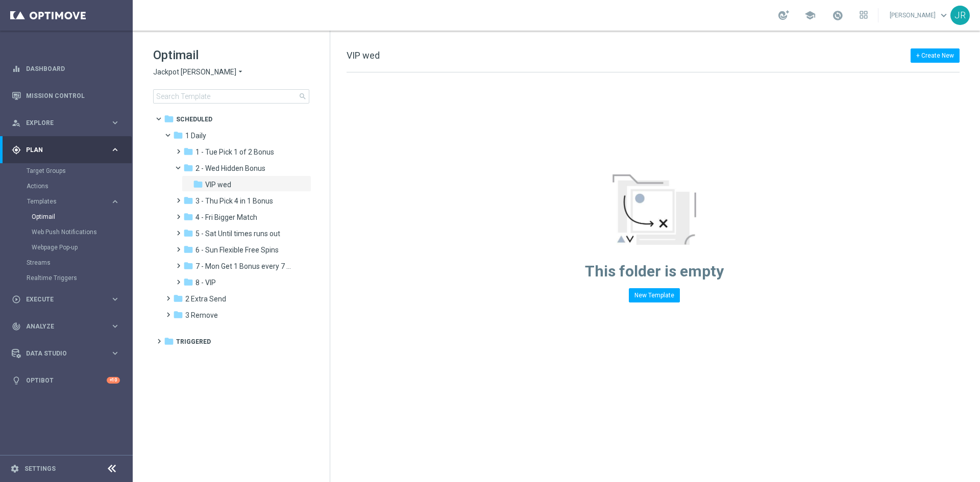
click at [174, 71] on span "Jackpot [PERSON_NAME]" at bounding box center [194, 72] width 83 height 10
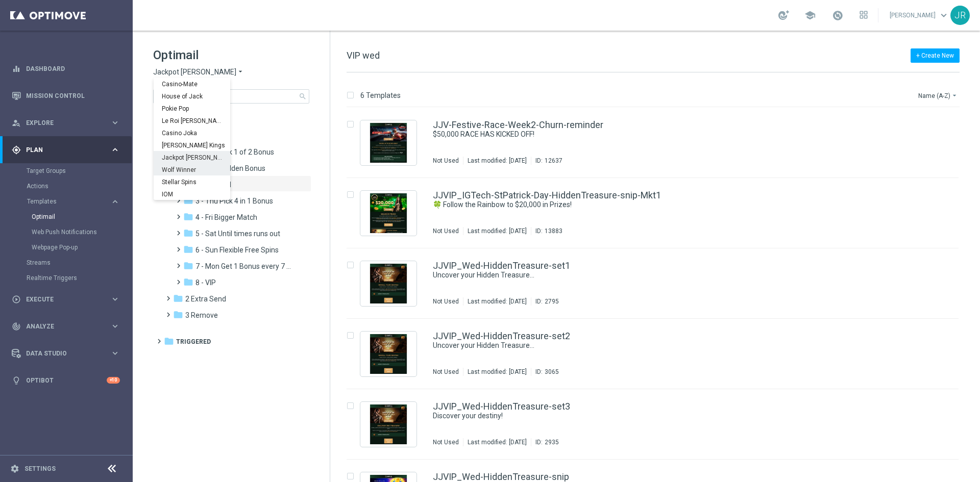
click at [0, 0] on span "Wolf Winner" at bounding box center [0, 0] width 0 height 0
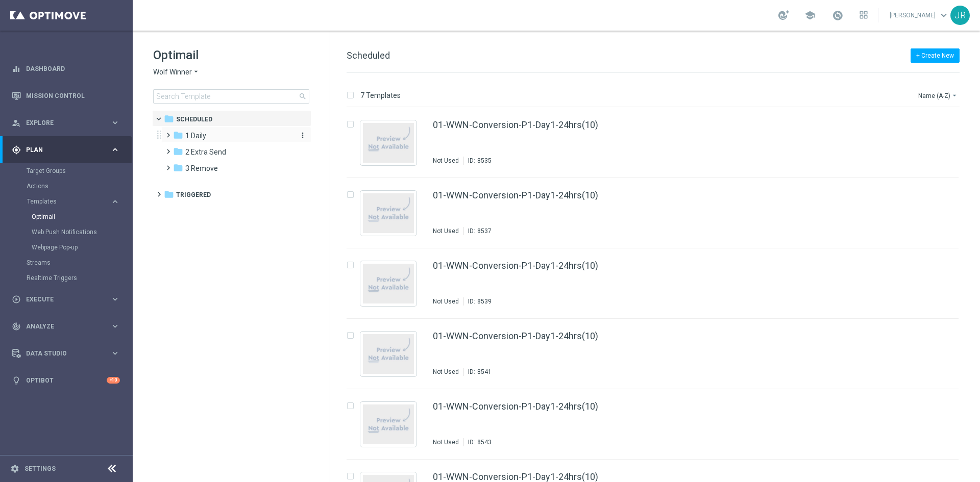
click at [208, 138] on div "folder 1 Daily" at bounding box center [231, 136] width 117 height 12
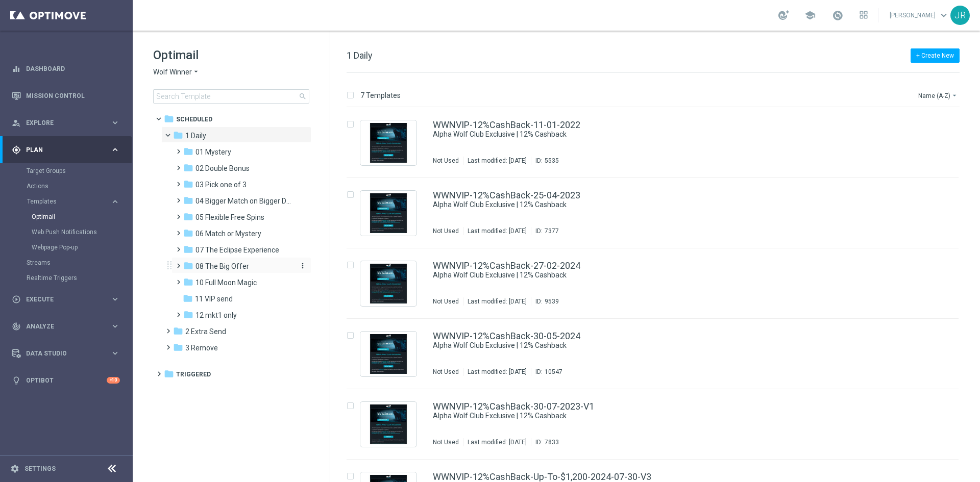
click at [224, 268] on span "08 The Big Offer" at bounding box center [222, 266] width 54 height 9
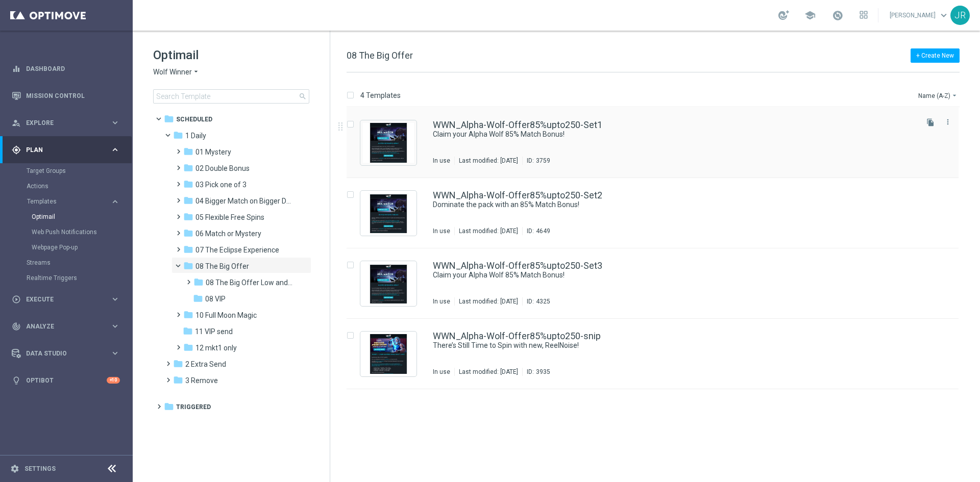
click at [581, 143] on div "WWN_Alpha-Wolf-Offer85%upto250-Set1 Claim your Alpha Wolf 85% Match Bonus! In u…" at bounding box center [674, 142] width 483 height 44
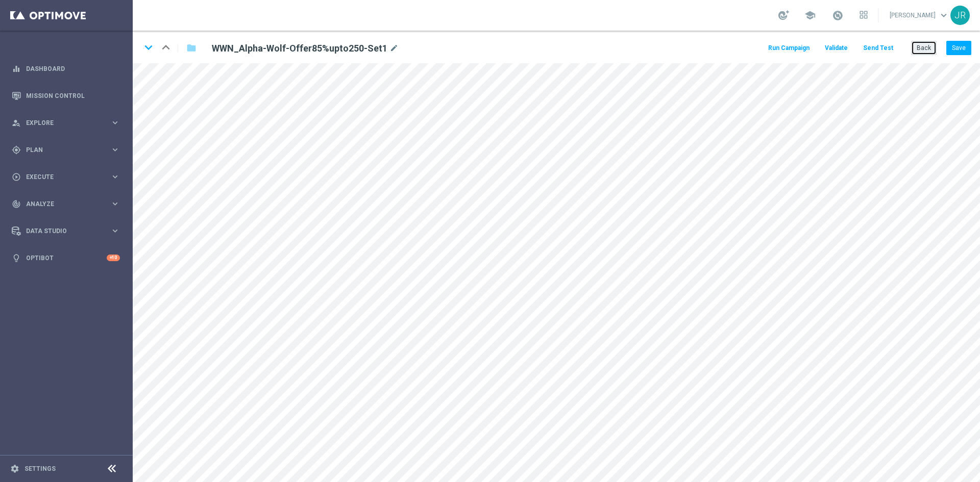
click at [914, 53] on button "Back" at bounding box center [924, 48] width 26 height 14
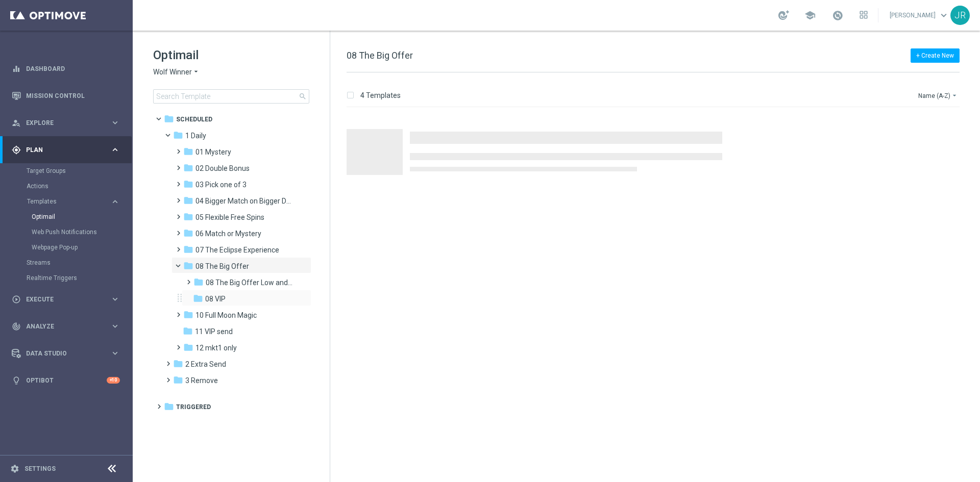
click at [229, 292] on div "folder 08 VIP more_vert" at bounding box center [247, 298] width 130 height 16
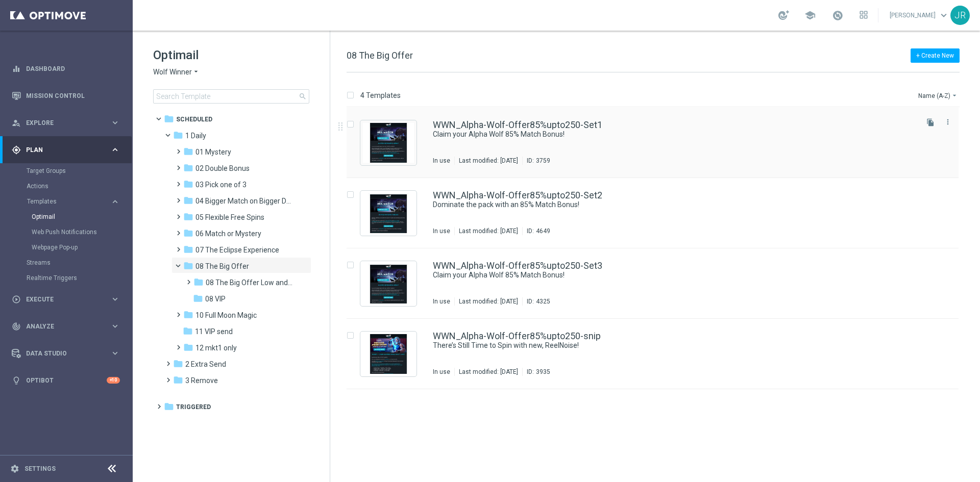
click at [608, 144] on div "WWN_Alpha-Wolf-Offer85%upto250-Set1 Claim your Alpha Wolf 85% Match Bonus! In u…" at bounding box center [674, 142] width 483 height 44
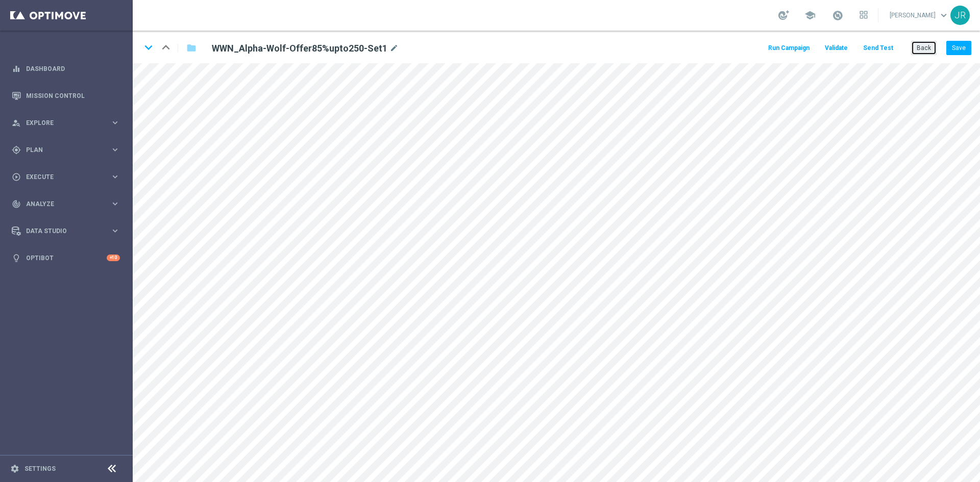
click at [922, 50] on button "Back" at bounding box center [924, 48] width 26 height 14
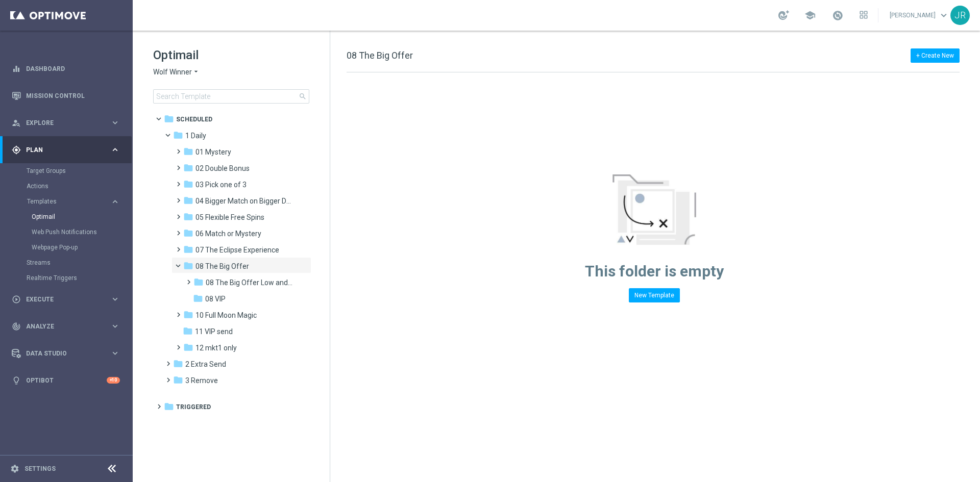
click at [183, 68] on span "Wolf Winner" at bounding box center [172, 72] width 39 height 10
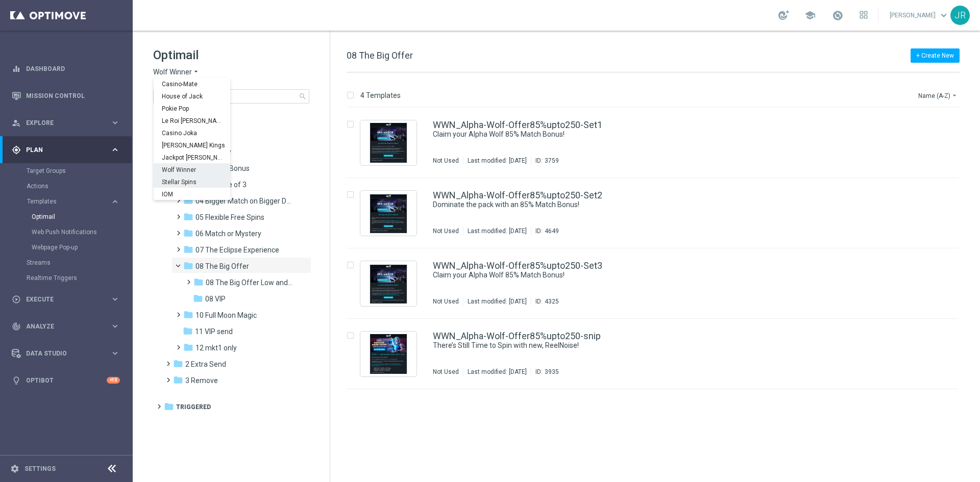
click at [0, 0] on span "Stellar Spins" at bounding box center [0, 0] width 0 height 0
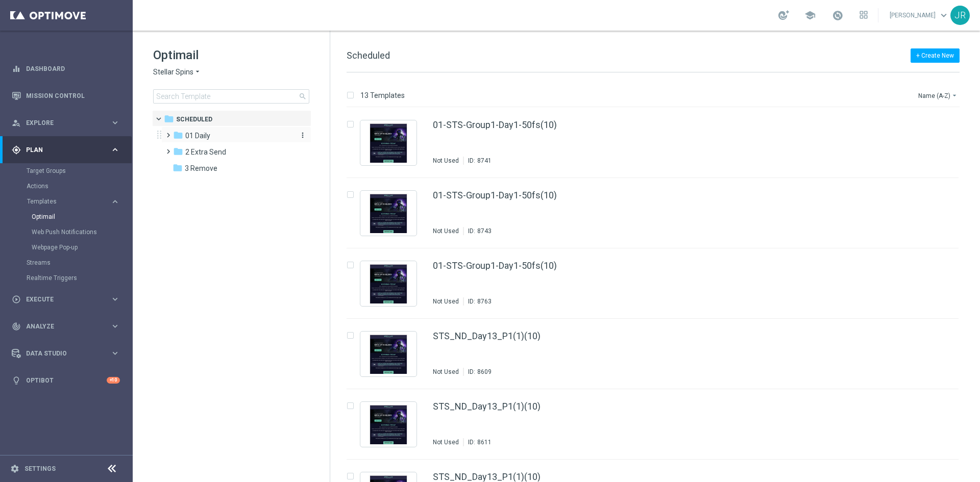
click at [195, 136] on span "01 Daily" at bounding box center [197, 135] width 25 height 9
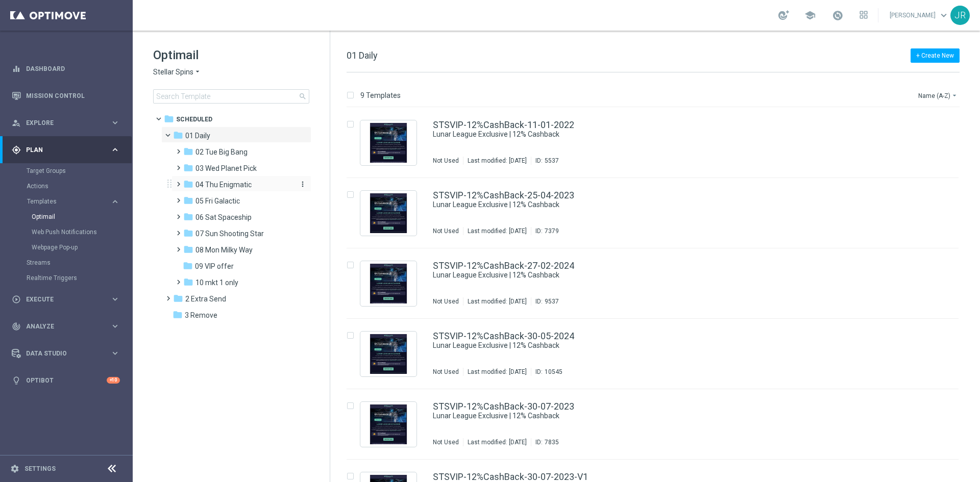
click at [202, 183] on span "04 Thu Enigmatic" at bounding box center [223, 184] width 56 height 9
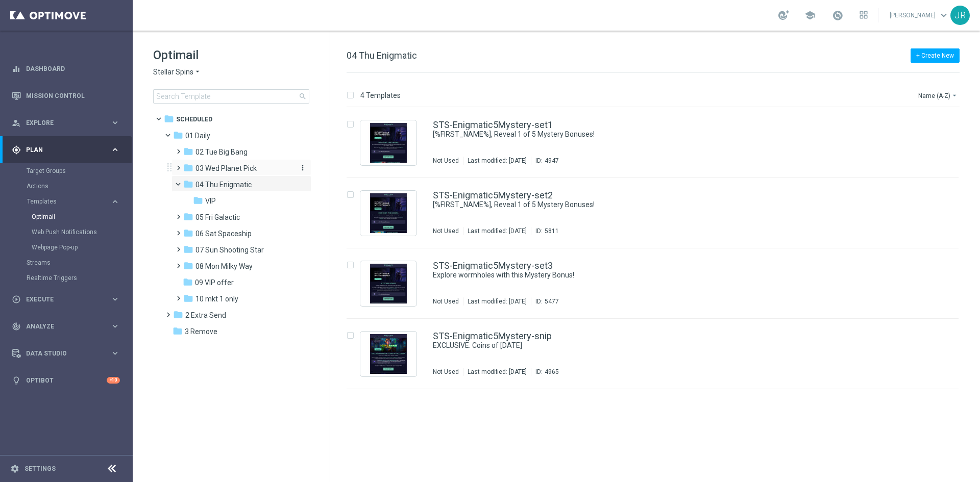
click at [210, 168] on span "03 Wed Planet Pick" at bounding box center [225, 168] width 61 height 9
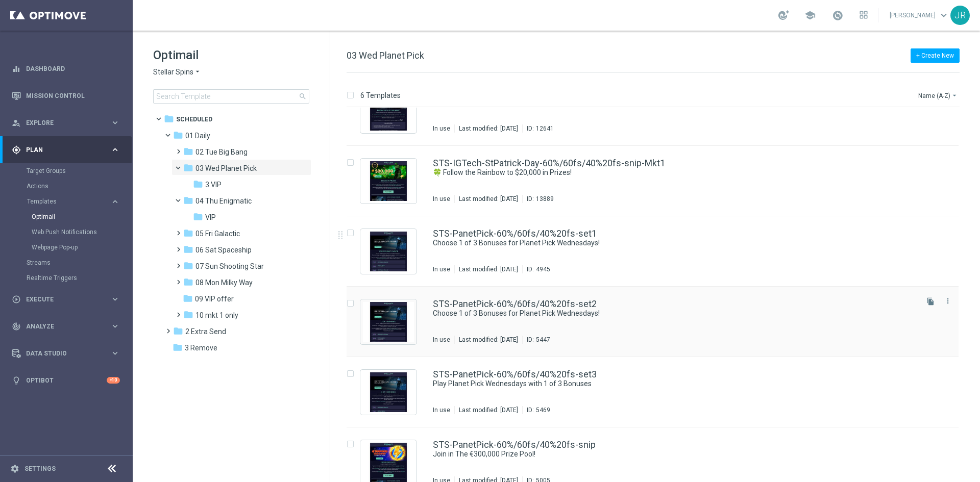
scroll to position [48, 0]
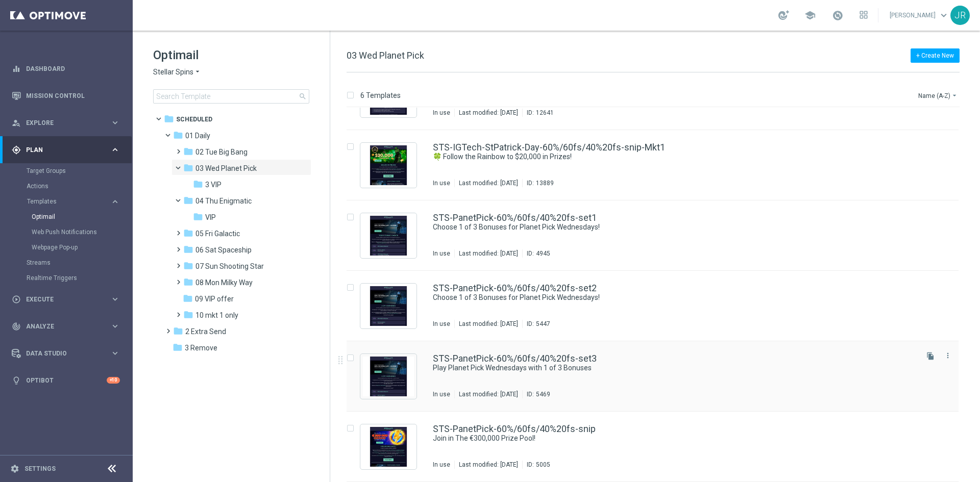
click at [621, 362] on div "STS-PanetPick-60%/60fs/40%20fs-set3" at bounding box center [674, 358] width 483 height 9
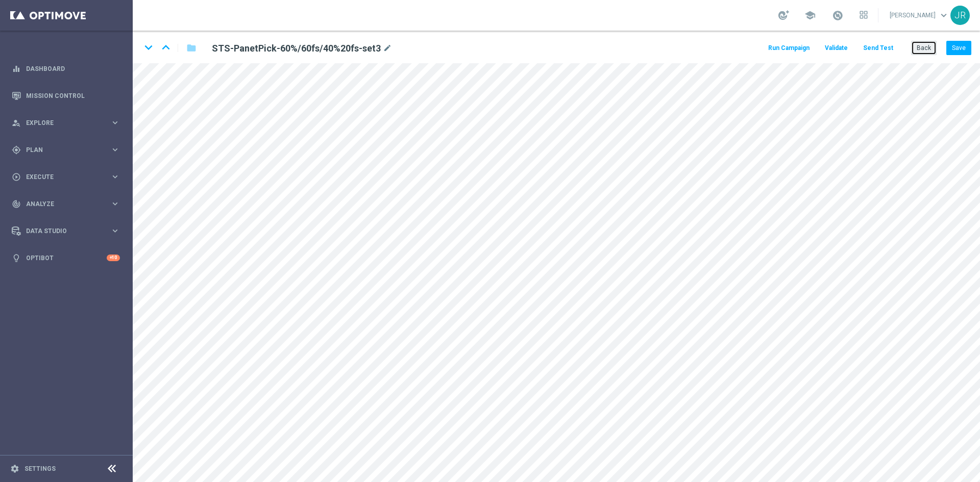
click at [919, 48] on button "Back" at bounding box center [924, 48] width 26 height 14
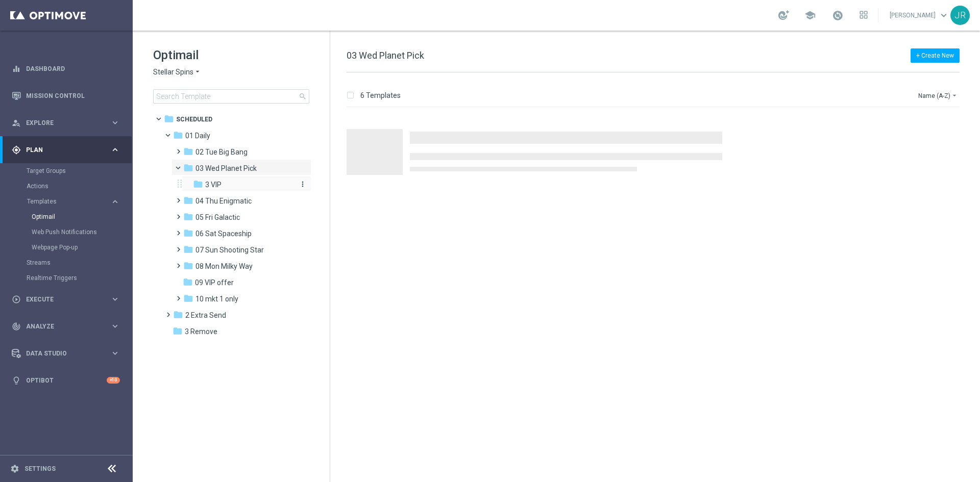
click at [217, 186] on span "3 VIP" at bounding box center [213, 184] width 16 height 9
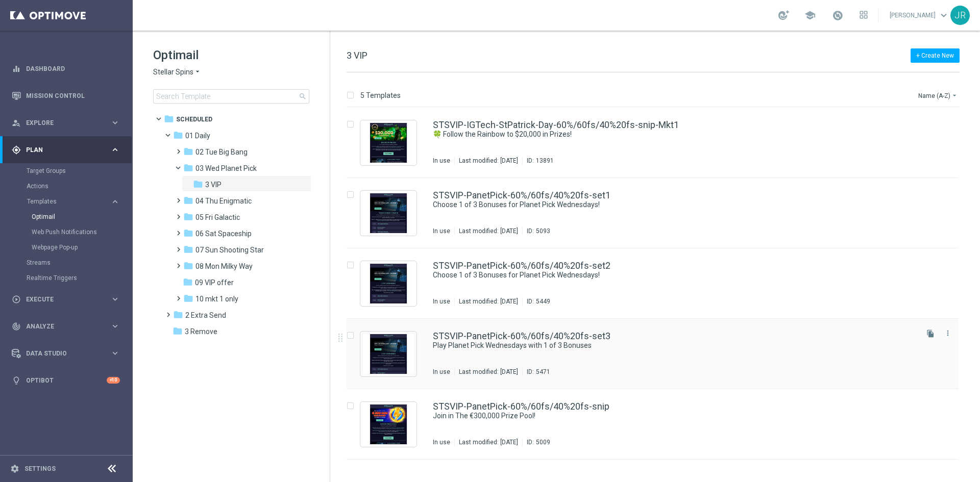
click at [638, 372] on div "In use Last modified: [DATE] ID: 5471" at bounding box center [674, 372] width 483 height 8
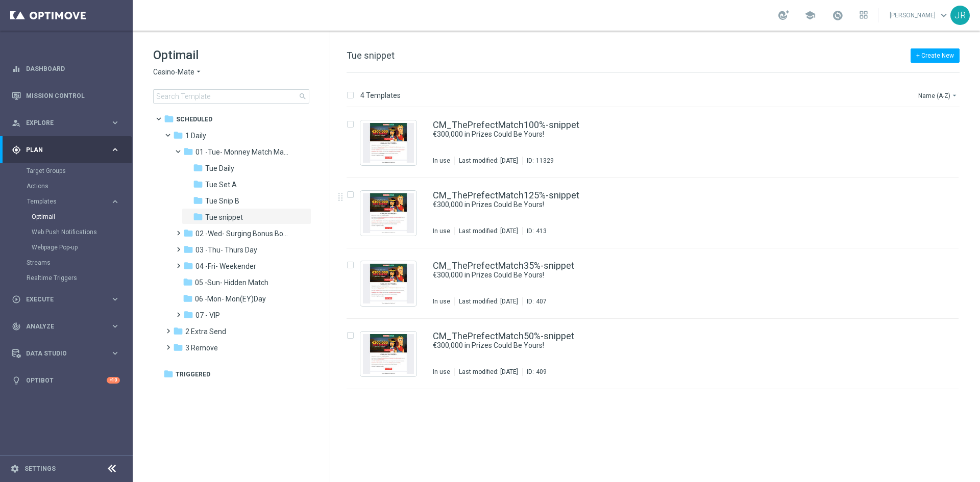
click at [159, 73] on span "Casino-Mate" at bounding box center [173, 72] width 41 height 10
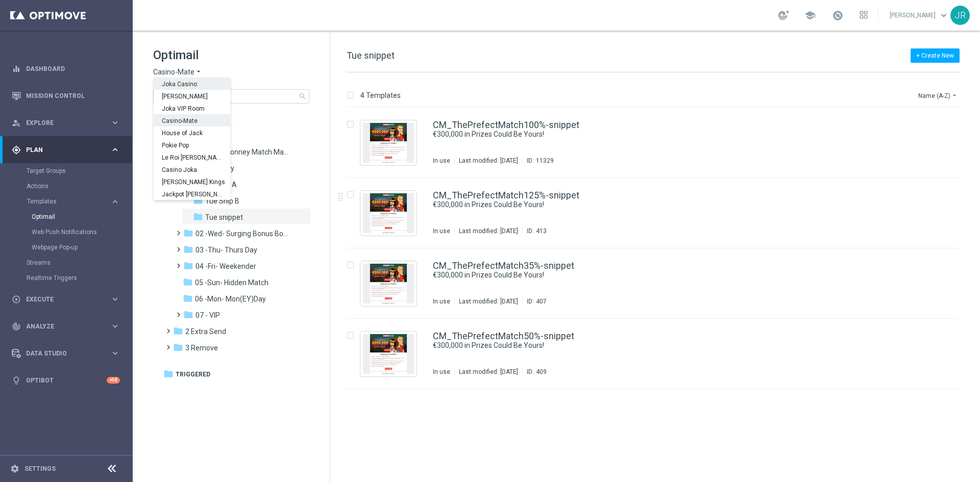
click at [0, 0] on span "Joka Casino" at bounding box center [0, 0] width 0 height 0
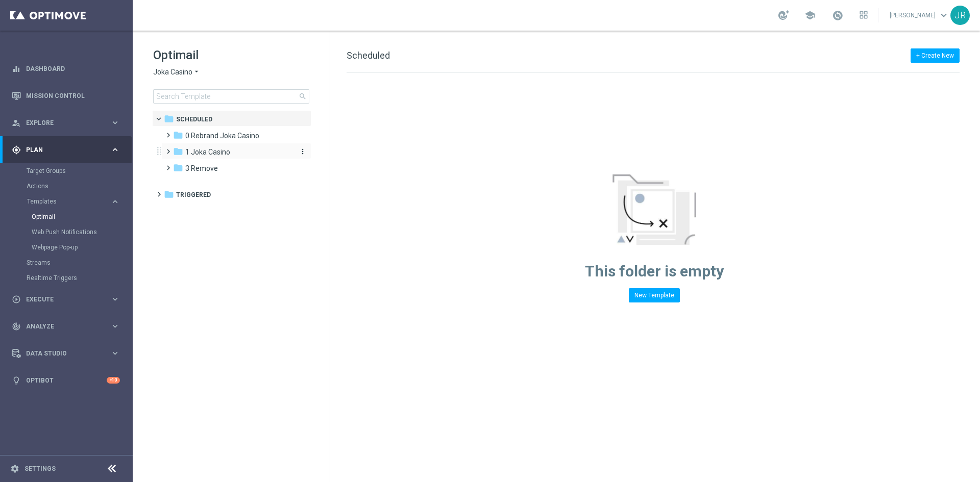
click at [222, 148] on span "1 Joka Casino" at bounding box center [207, 151] width 45 height 9
click at [200, 167] on span "1- Daily" at bounding box center [206, 168] width 23 height 9
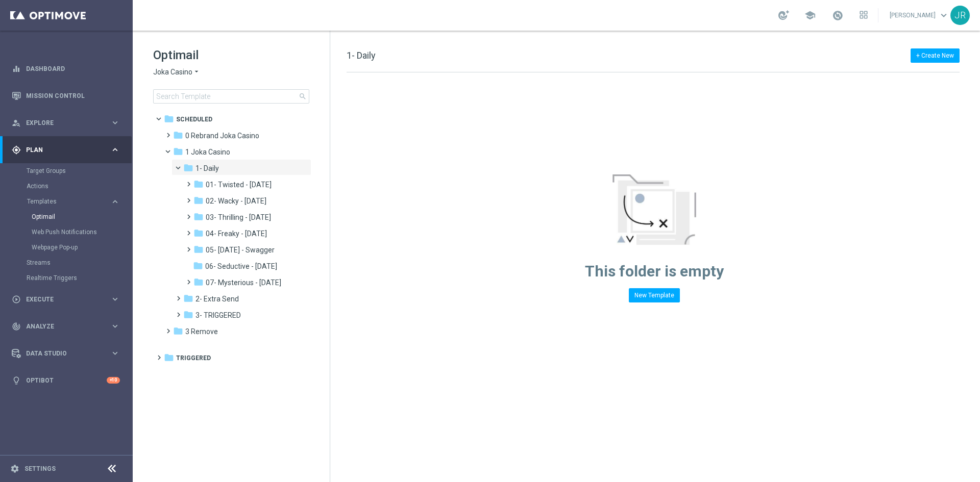
click at [232, 214] on span "03- Thrilling - [DATE]" at bounding box center [238, 217] width 65 height 9
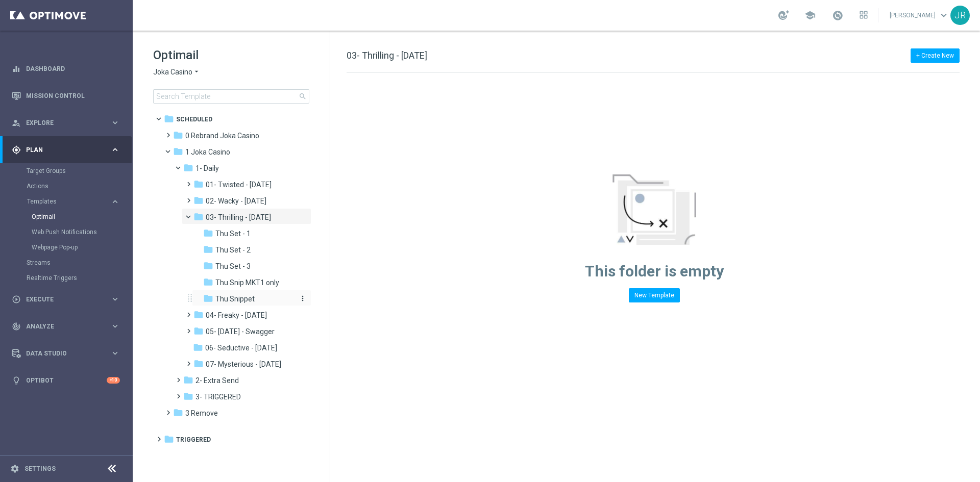
click at [238, 300] on span "Thu Snippet" at bounding box center [234, 298] width 39 height 9
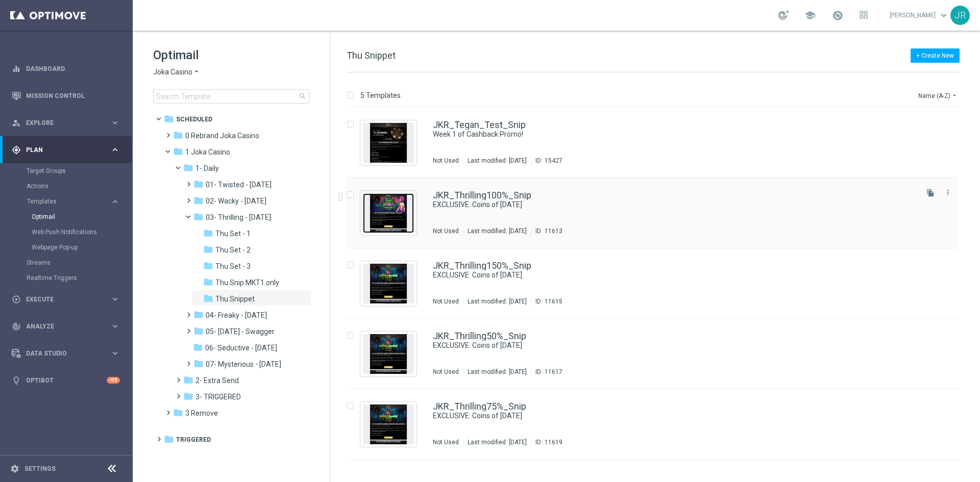
click at [387, 216] on img "Press SPACE to select this row." at bounding box center [388, 213] width 51 height 40
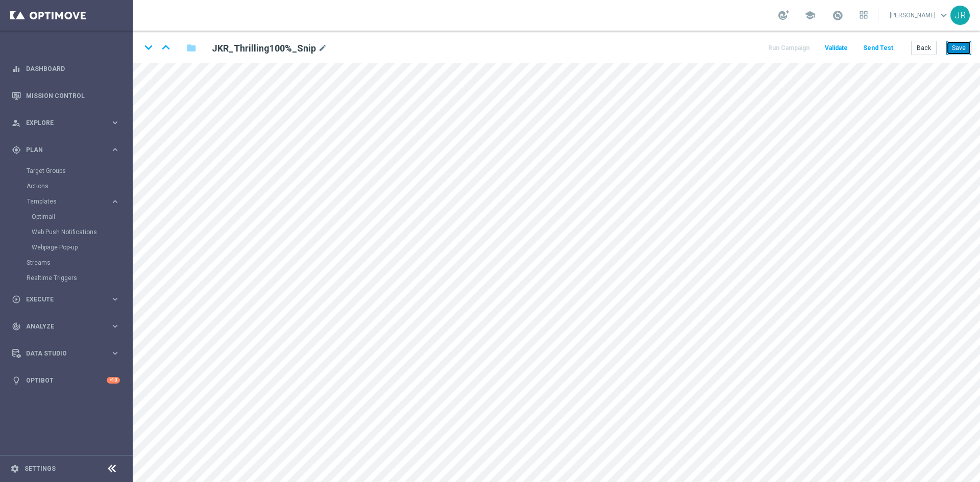
click at [960, 52] on button "Save" at bounding box center [958, 48] width 25 height 14
click at [959, 53] on button "Save" at bounding box center [958, 48] width 25 height 14
click at [960, 51] on button "Save" at bounding box center [958, 48] width 25 height 14
drag, startPoint x: 955, startPoint y: 50, endPoint x: 950, endPoint y: 54, distance: 5.8
click at [954, 50] on button "Save" at bounding box center [958, 48] width 25 height 14
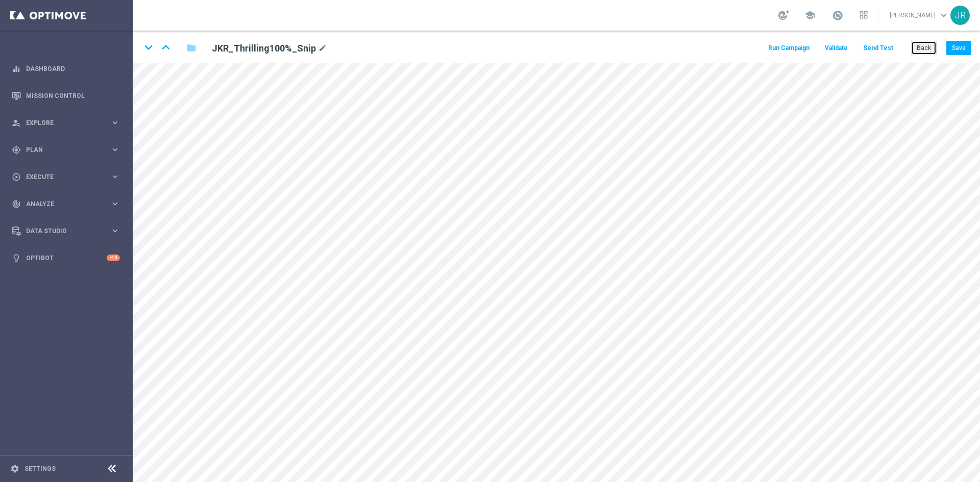
click at [920, 42] on button "Back" at bounding box center [924, 48] width 26 height 14
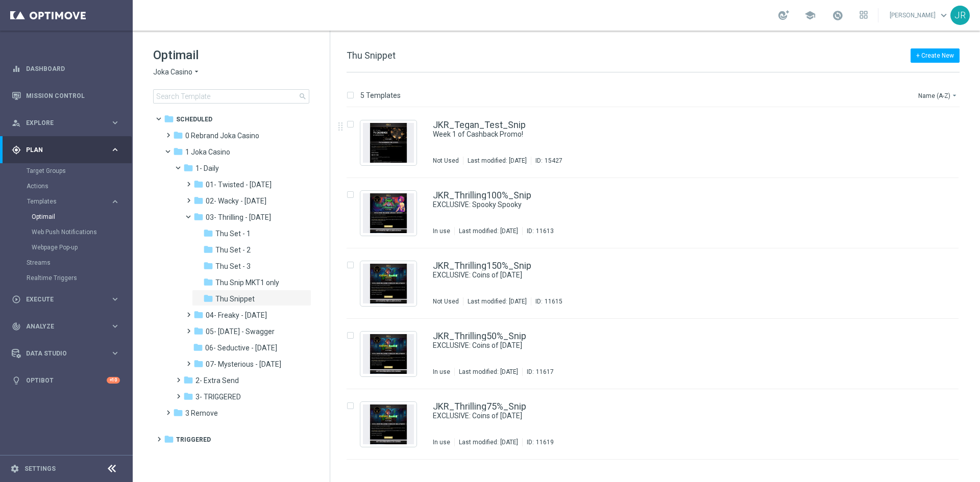
click at [184, 66] on div "Optimail Joka Casino arrow_drop_down × Joka Casino search" at bounding box center [241, 75] width 177 height 57
click at [173, 73] on span "Joka Casino" at bounding box center [172, 72] width 39 height 10
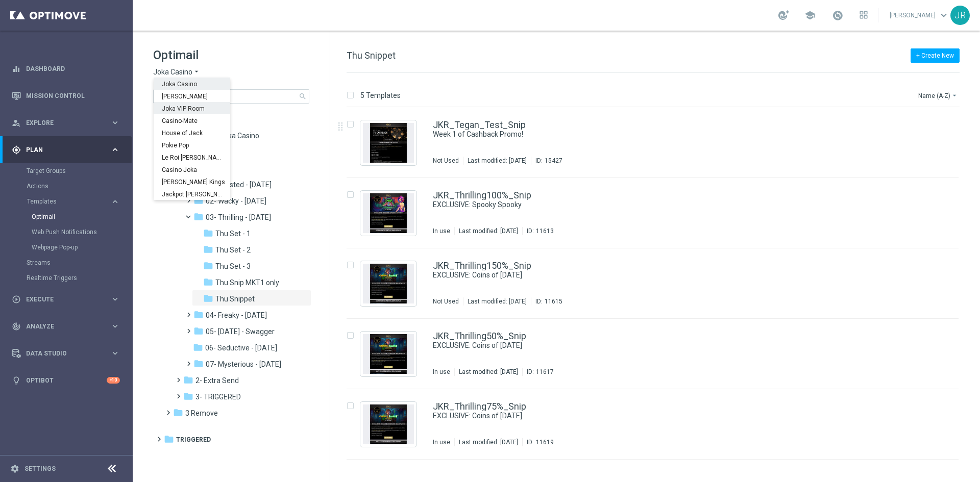
click at [181, 104] on div "Joka VIP Room" at bounding box center [192, 108] width 77 height 12
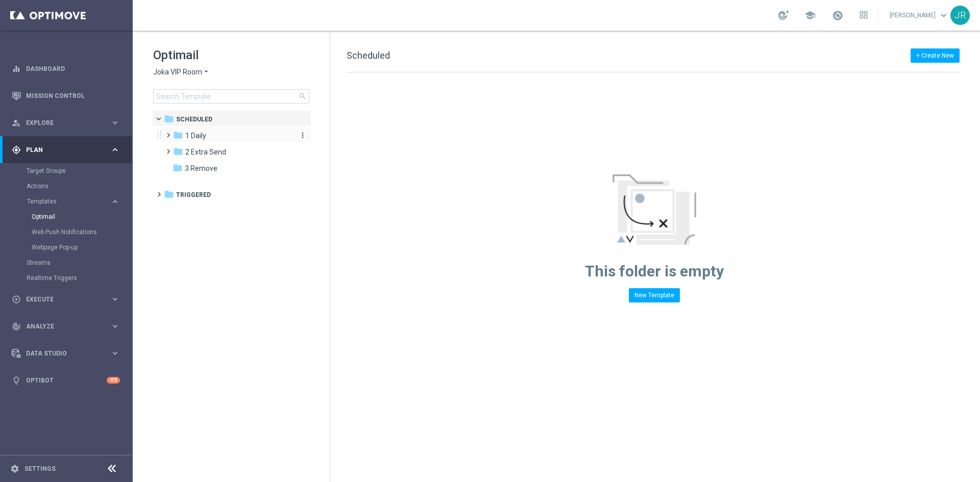
click at [189, 134] on span "1 Daily" at bounding box center [195, 135] width 21 height 9
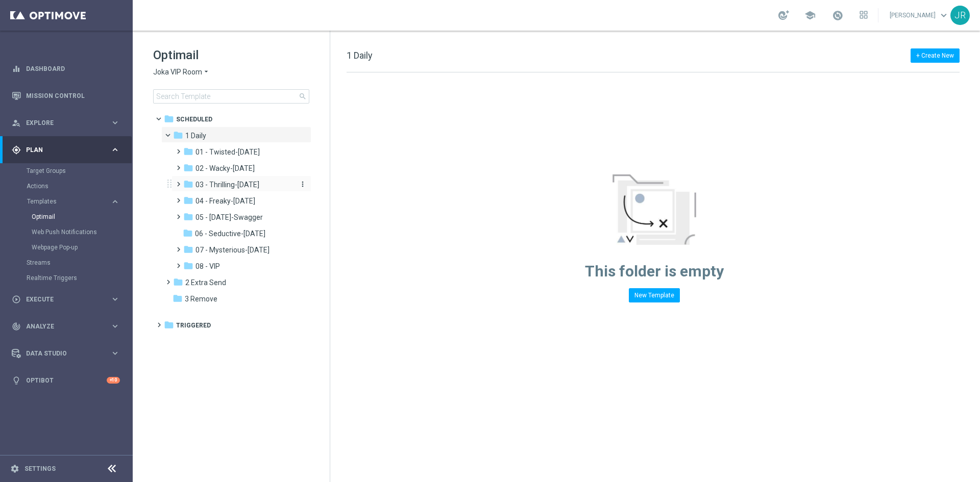
click at [233, 186] on span "03 - Thrilling-Thursday" at bounding box center [227, 184] width 64 height 9
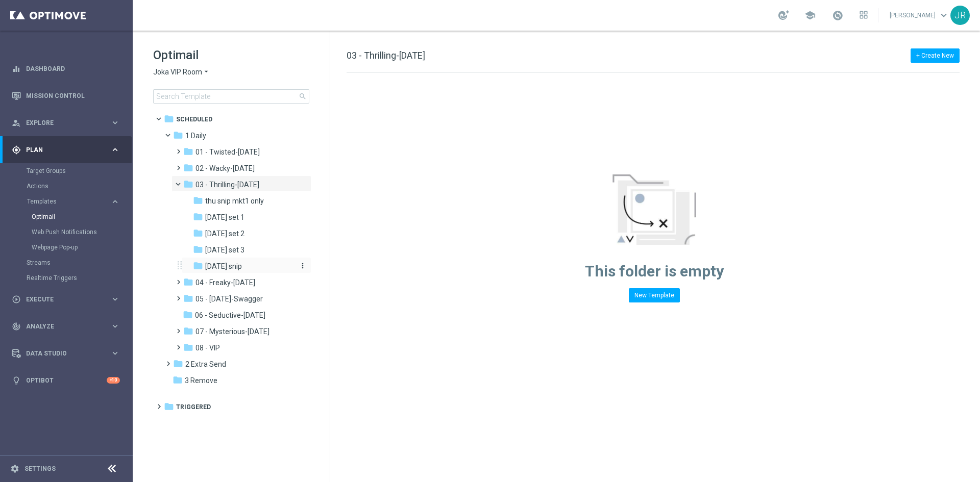
click at [223, 270] on div "folder Thursday snip" at bounding box center [243, 267] width 101 height 12
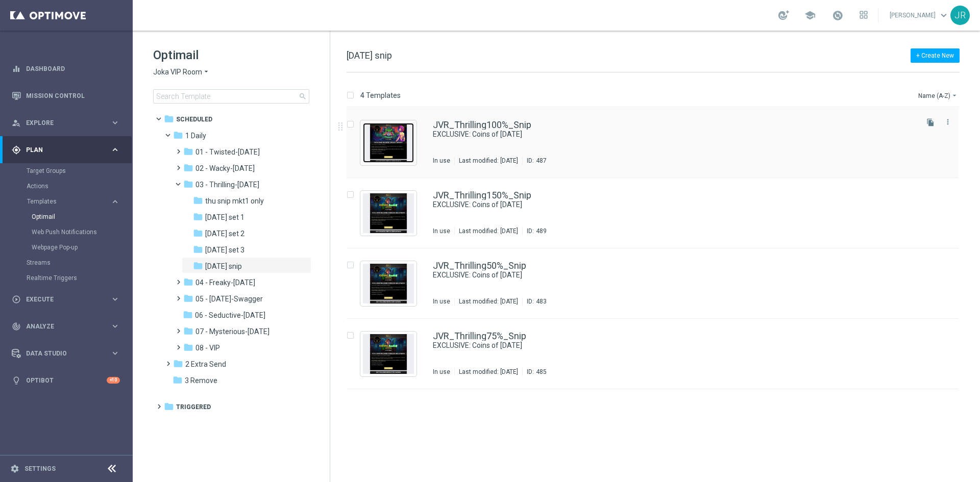
click at [397, 135] on img "Press SPACE to select this row." at bounding box center [388, 143] width 51 height 40
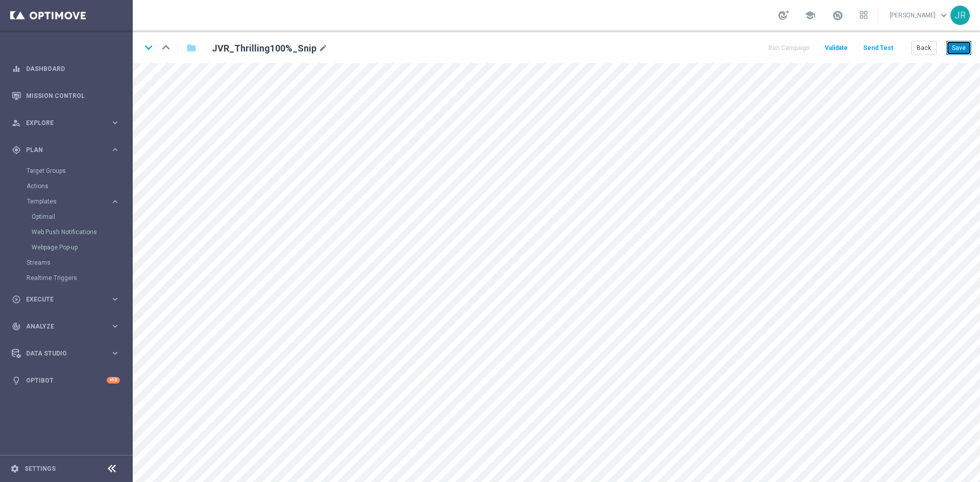
click at [962, 52] on button "Save" at bounding box center [958, 48] width 25 height 14
click at [962, 44] on button "Save" at bounding box center [958, 48] width 25 height 14
click at [957, 43] on button "Save" at bounding box center [958, 48] width 25 height 14
click at [921, 49] on button "Back" at bounding box center [924, 48] width 26 height 14
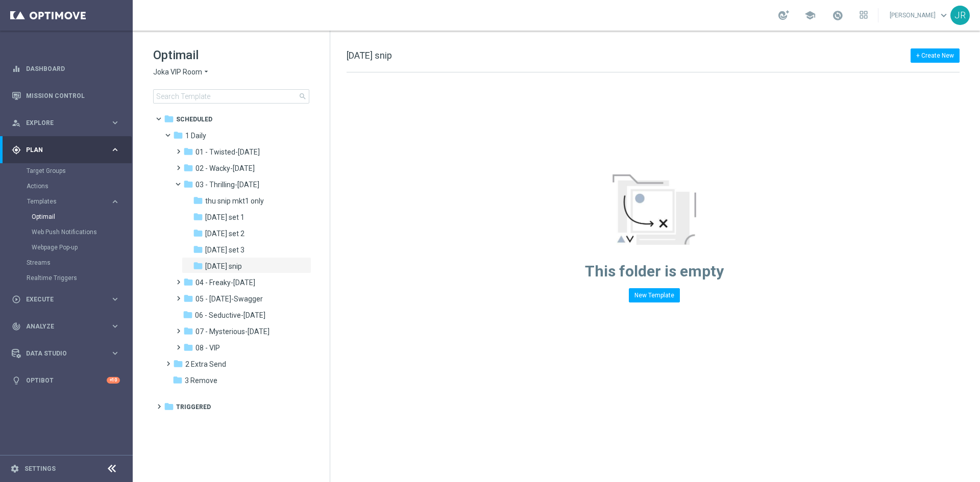
click at [183, 71] on span "Joka VIP Room" at bounding box center [177, 72] width 49 height 10
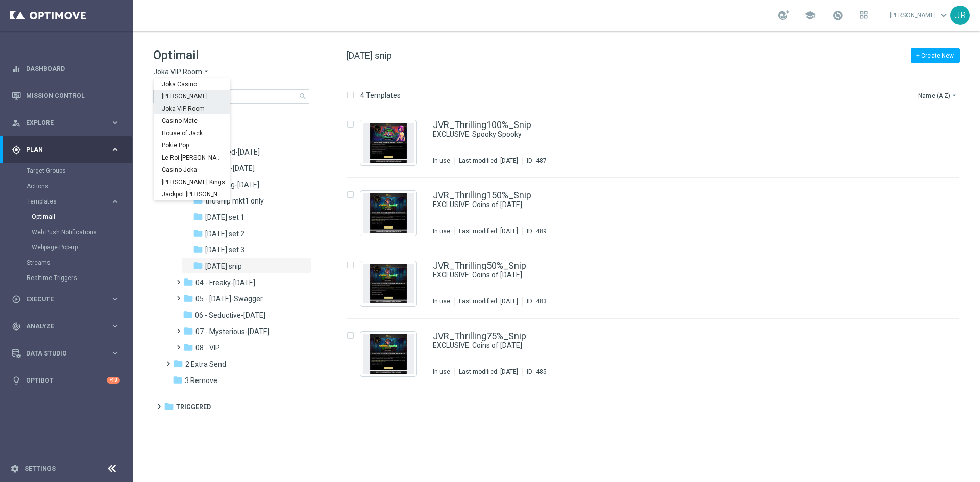
click at [180, 91] on div "[PERSON_NAME]" at bounding box center [192, 96] width 77 height 12
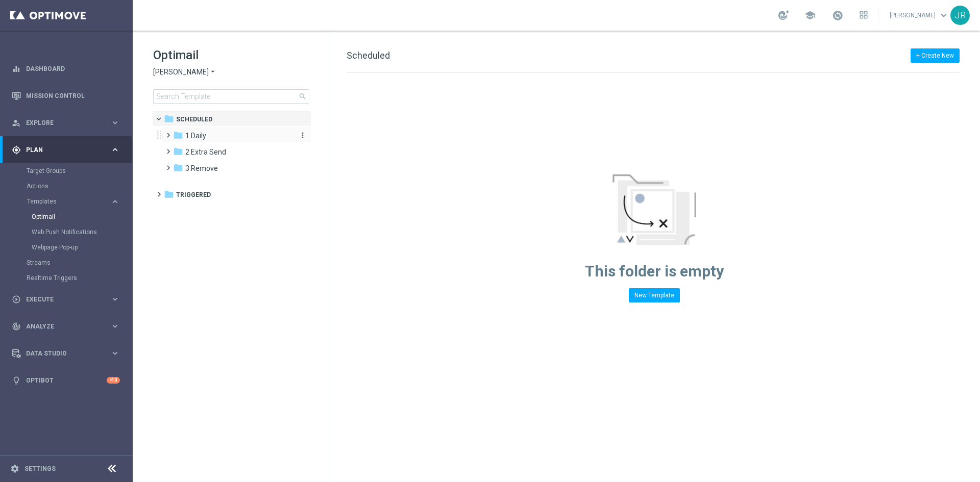
click at [202, 137] on span "1 Daily" at bounding box center [195, 135] width 21 height 9
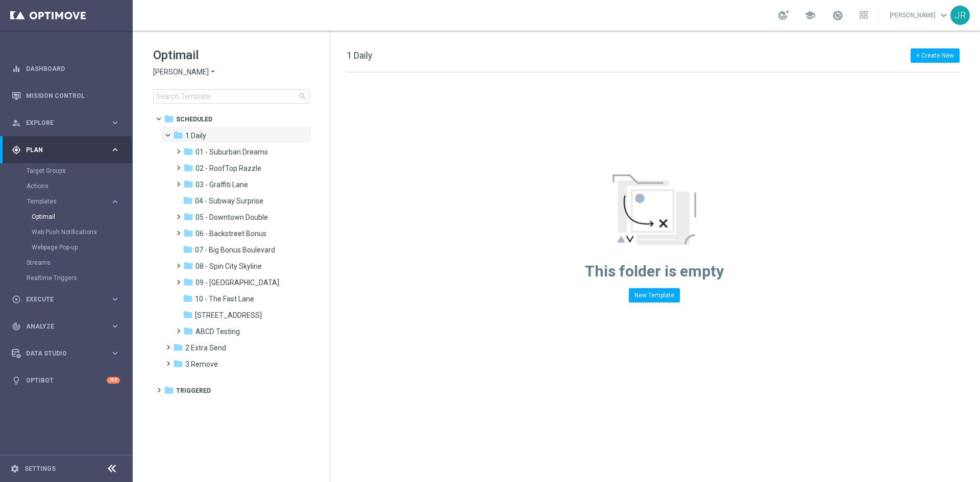
click at [221, 281] on span "09 - [GEOGRAPHIC_DATA]" at bounding box center [237, 282] width 84 height 9
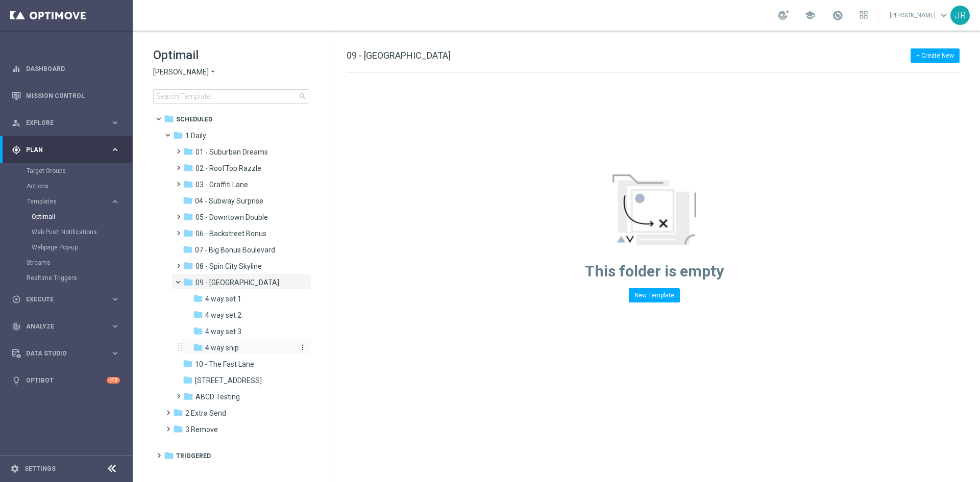
click at [211, 351] on span "4 way snip" at bounding box center [222, 347] width 34 height 9
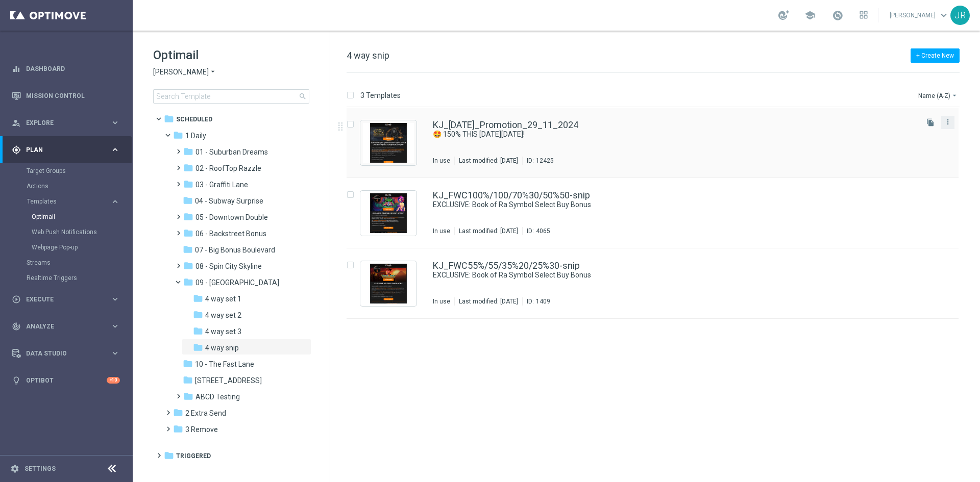
click at [953, 121] on div "more_vert" at bounding box center [947, 122] width 13 height 13
click at [946, 125] on icon "more_vert" at bounding box center [948, 122] width 8 height 8
click at [883, 151] on span "Copy To" at bounding box center [887, 147] width 22 height 7
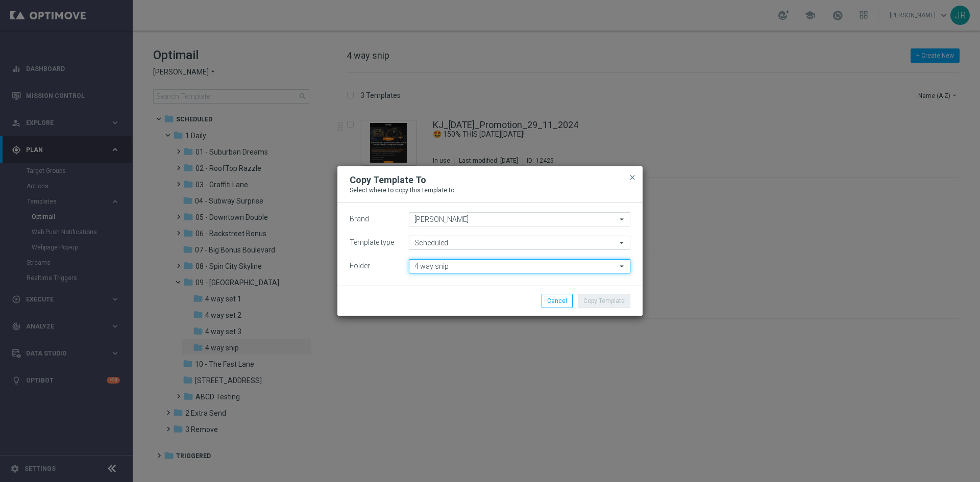
click at [437, 262] on input "4 way snip" at bounding box center [519, 266] width 221 height 14
drag, startPoint x: 431, startPoint y: 265, endPoint x: 402, endPoint y: 264, distance: 29.1
click at [402, 264] on div "Folder rxtr 4 way snip close Drag here to set row groups Drag here to set colum…" at bounding box center [490, 266] width 281 height 14
type input "4 way snip"
drag, startPoint x: 444, startPoint y: 267, endPoint x: 459, endPoint y: 265, distance: 14.9
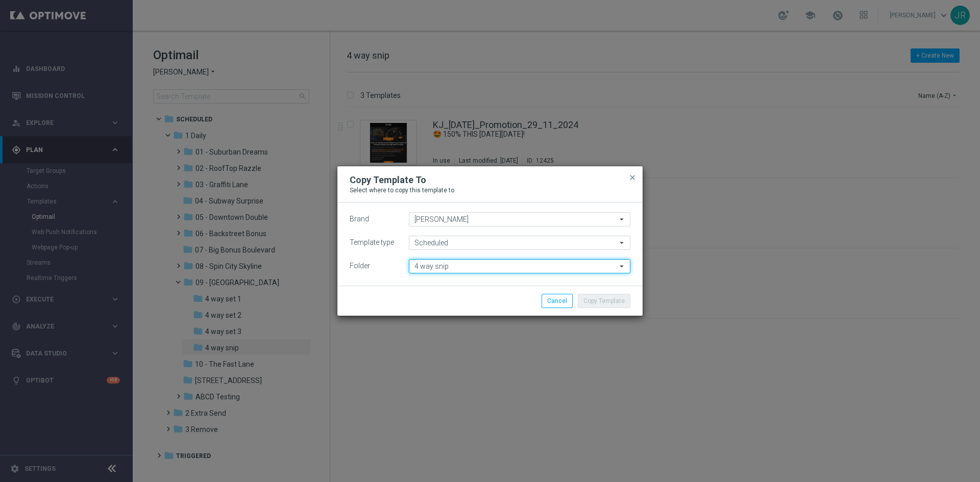
click at [444, 266] on input "4 way snip" at bounding box center [519, 266] width 221 height 14
type input "\"
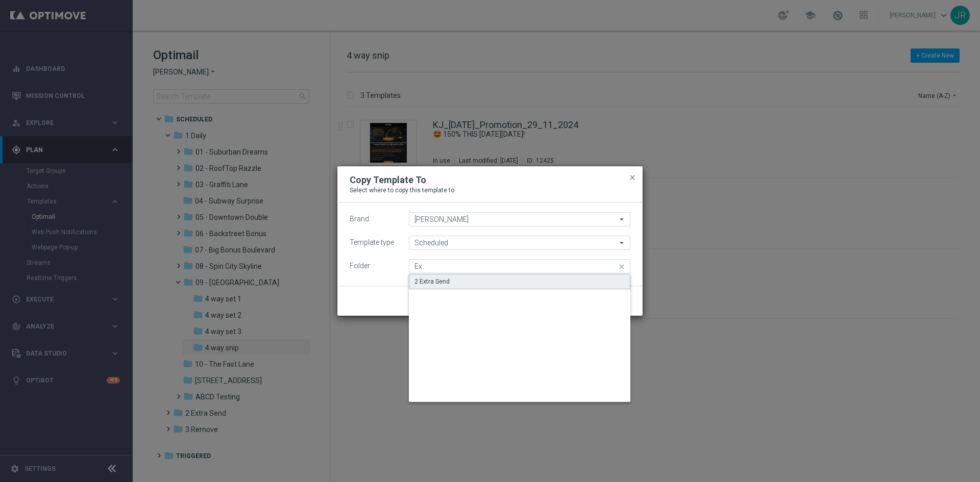
click at [456, 279] on div "2 Extra Send" at bounding box center [519, 281] width 221 height 15
type input "2 Extra Send"
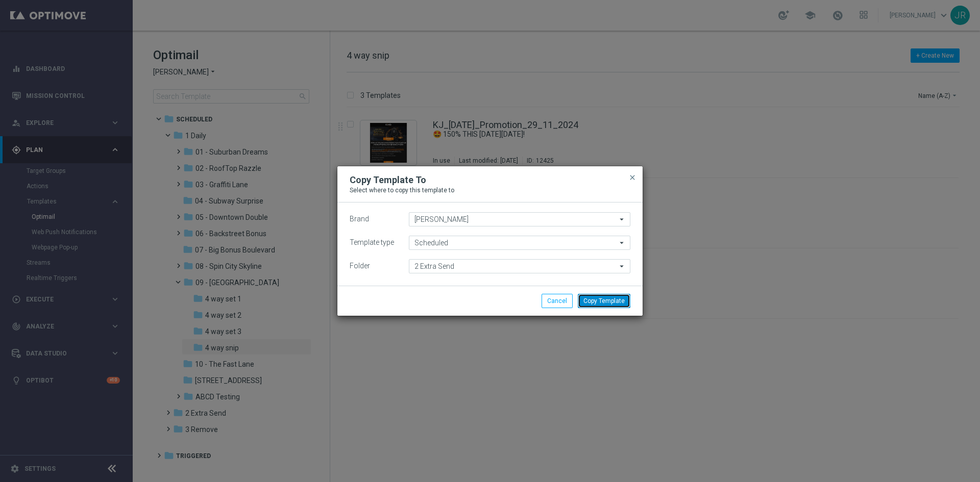
click at [590, 307] on button "Copy Template" at bounding box center [604, 301] width 53 height 14
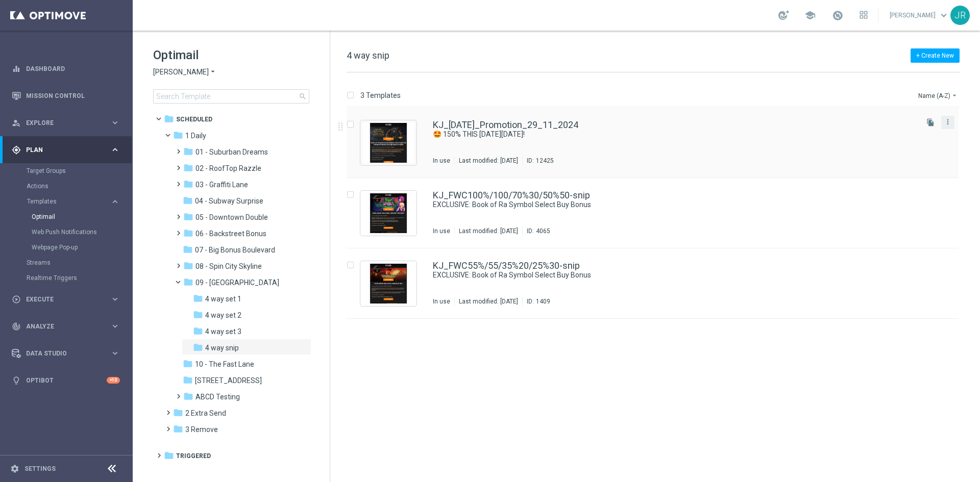
click at [952, 118] on button "more_vert" at bounding box center [948, 122] width 10 height 12
click at [883, 135] on span "Move" at bounding box center [884, 133] width 16 height 7
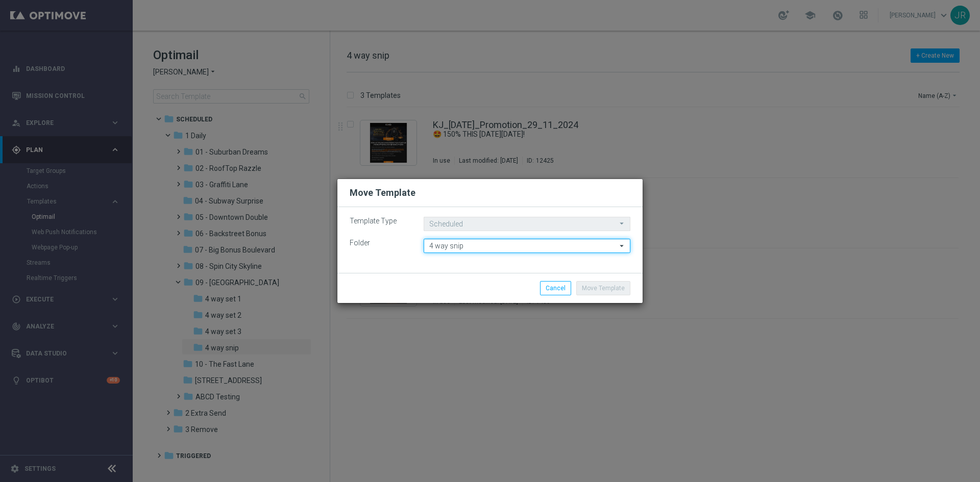
click at [444, 244] on input "4 way snip" at bounding box center [527, 246] width 207 height 14
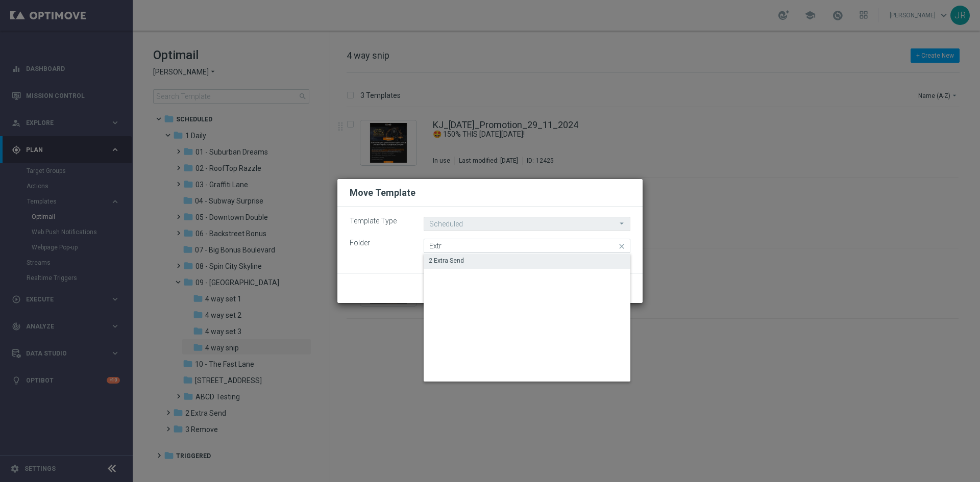
click at [479, 260] on div "2 Extra Send" at bounding box center [527, 261] width 207 height 14
type input "2 Extra Send"
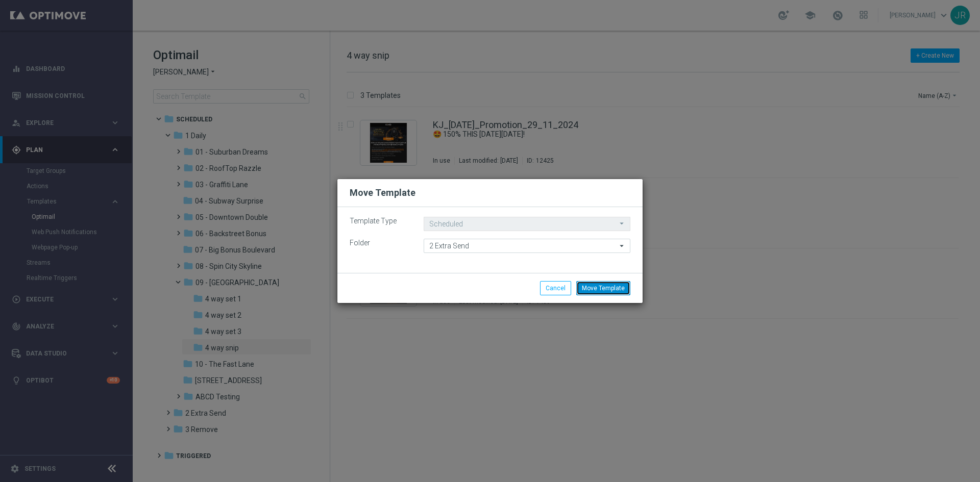
click at [610, 284] on button "Move Template" at bounding box center [603, 288] width 54 height 14
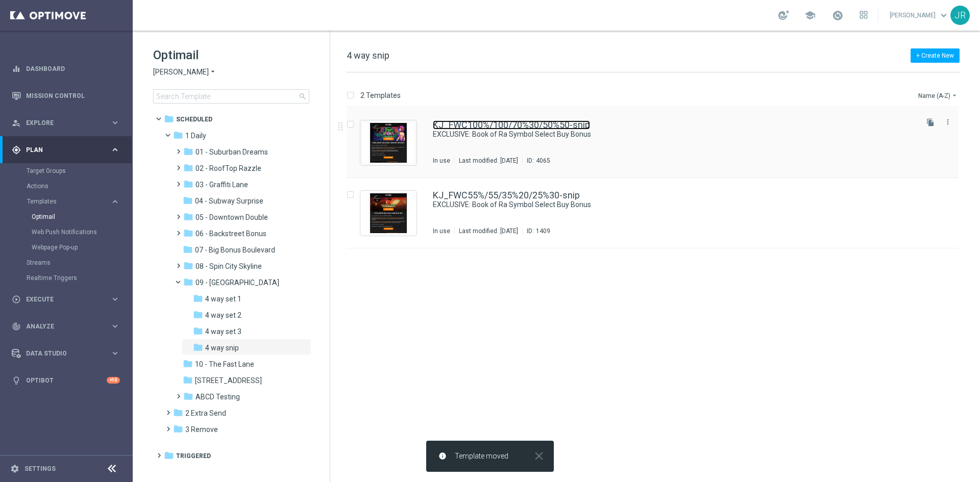
click at [497, 123] on link "KJ_FWC100%/100/70%30/50%50-snip" at bounding box center [511, 124] width 157 height 9
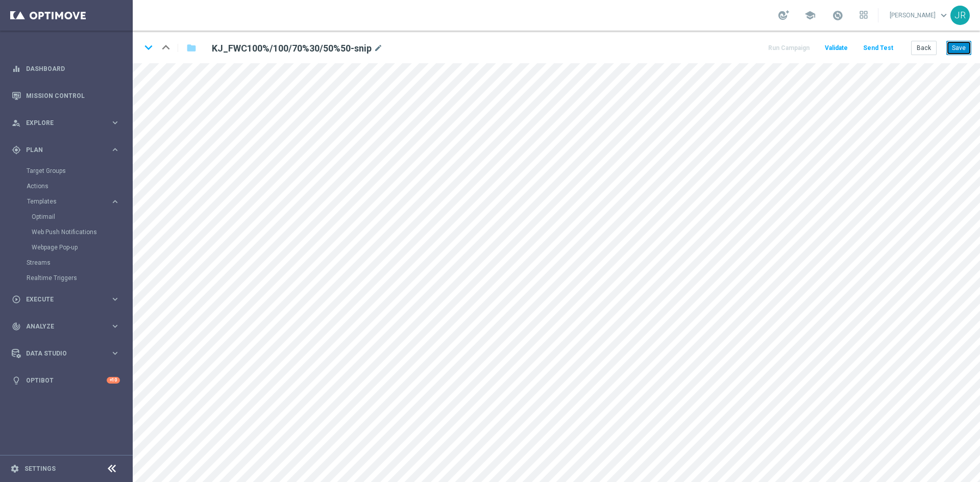
drag, startPoint x: 960, startPoint y: 45, endPoint x: 971, endPoint y: 63, distance: 20.4
click at [960, 46] on button "Save" at bounding box center [958, 48] width 25 height 14
click at [957, 51] on button "Save" at bounding box center [958, 48] width 25 height 14
click at [953, 49] on button "Save" at bounding box center [958, 48] width 25 height 14
click at [924, 50] on button "Back" at bounding box center [924, 48] width 26 height 14
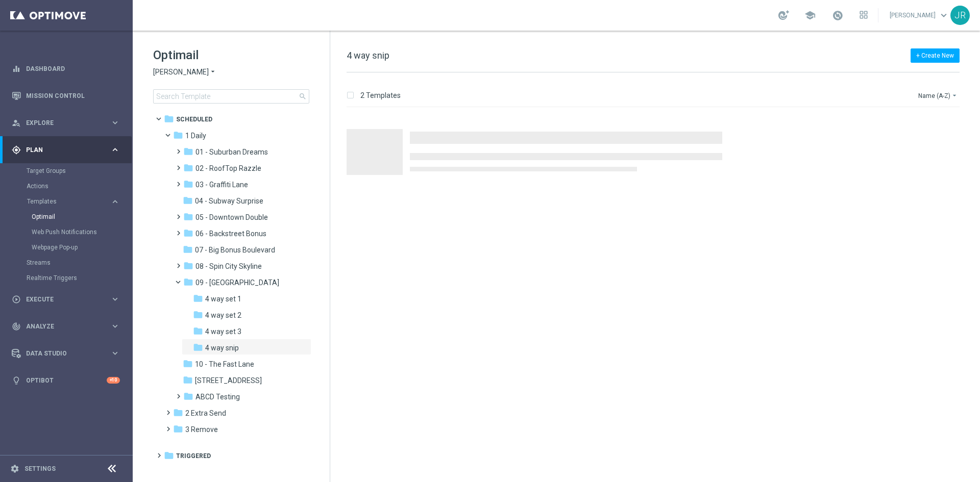
click at [185, 76] on span "[PERSON_NAME]" at bounding box center [181, 72] width 56 height 10
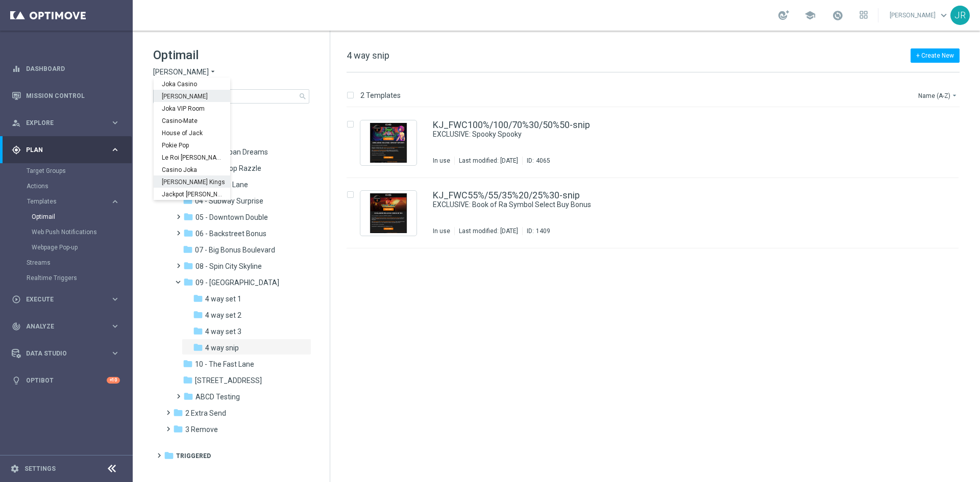
click at [0, 0] on span "[PERSON_NAME] Kings" at bounding box center [0, 0] width 0 height 0
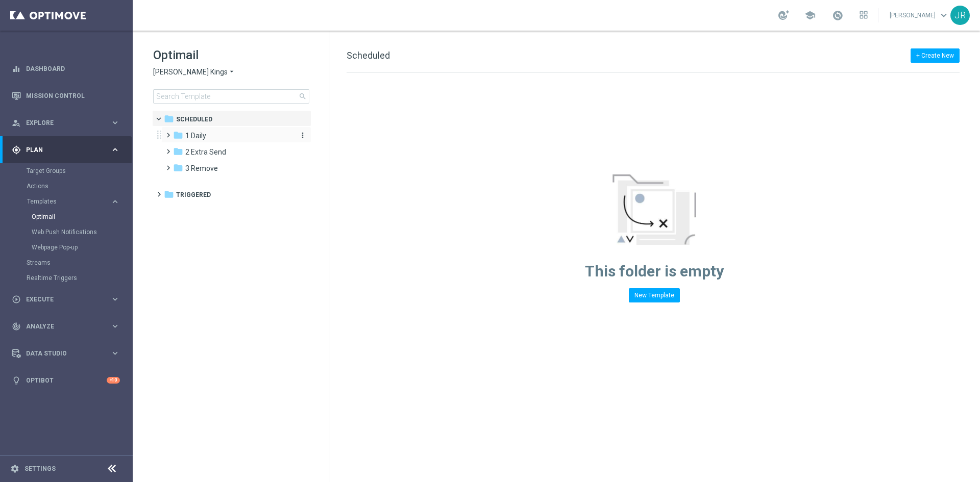
click at [205, 137] on span "1 Daily" at bounding box center [195, 135] width 21 height 9
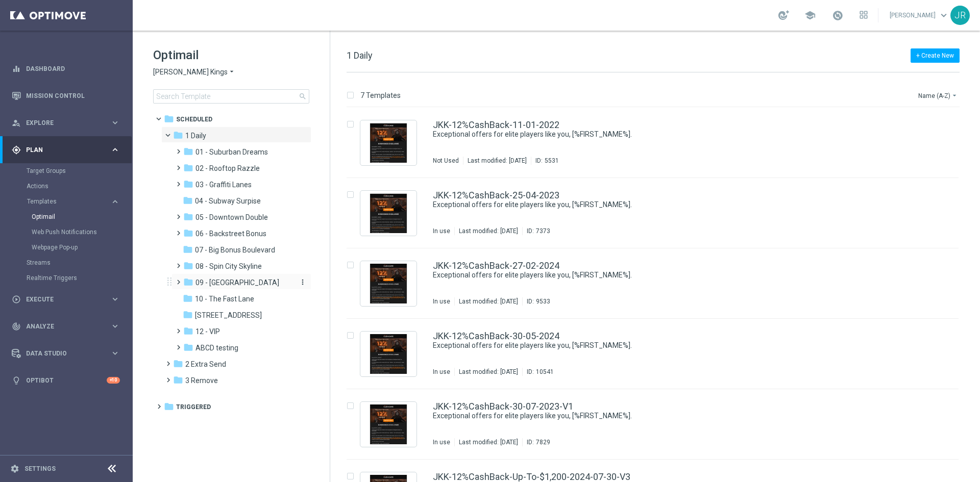
click at [221, 282] on span "09 - [GEOGRAPHIC_DATA]" at bounding box center [237, 282] width 84 height 9
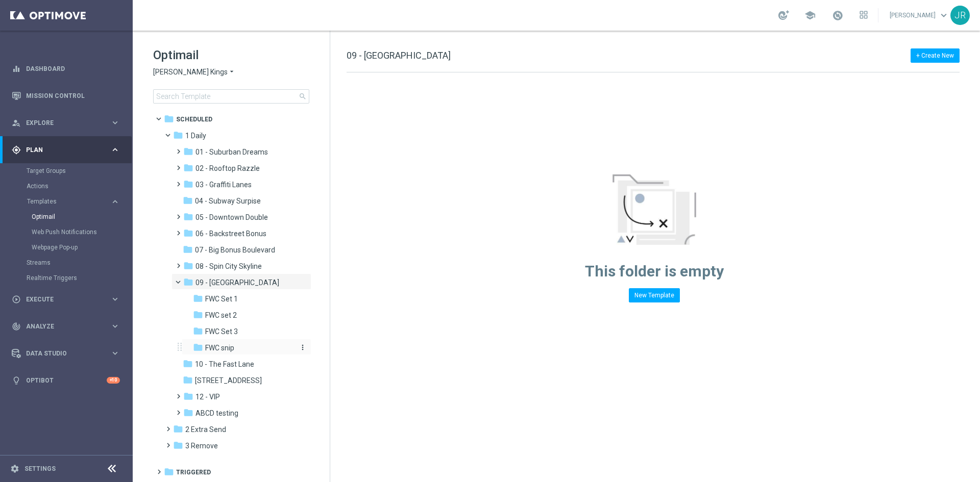
click at [232, 346] on span "FWC snip" at bounding box center [219, 347] width 29 height 9
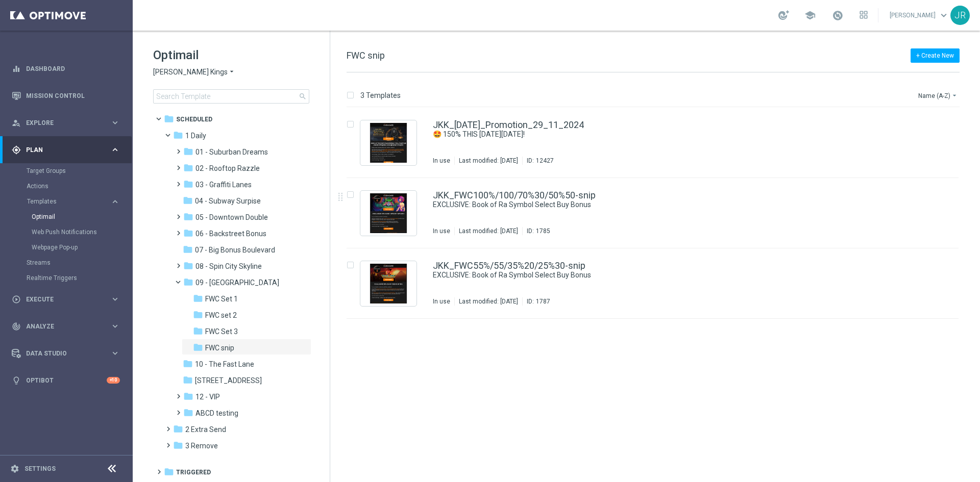
click at [494, 211] on div "JKK_FWC100%/100/70%30/50%50-snip EXCLUSIVE: Book of Ra Symbol Select Buy Bonus …" at bounding box center [674, 213] width 483 height 44
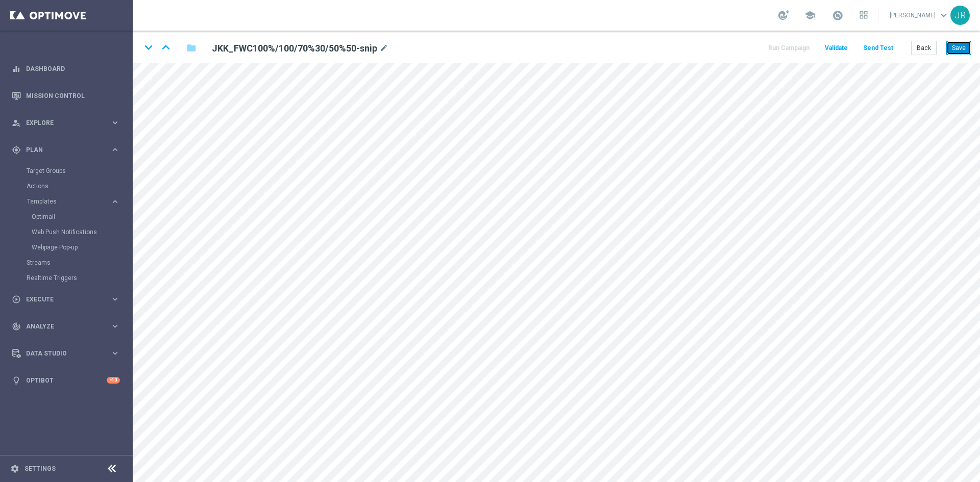
click at [960, 46] on button "Save" at bounding box center [958, 48] width 25 height 14
click at [957, 46] on button "Save" at bounding box center [958, 48] width 25 height 14
click at [956, 53] on button "Save" at bounding box center [958, 48] width 25 height 14
click at [955, 42] on button "Save" at bounding box center [958, 48] width 25 height 14
click at [952, 47] on button "Save" at bounding box center [958, 48] width 25 height 14
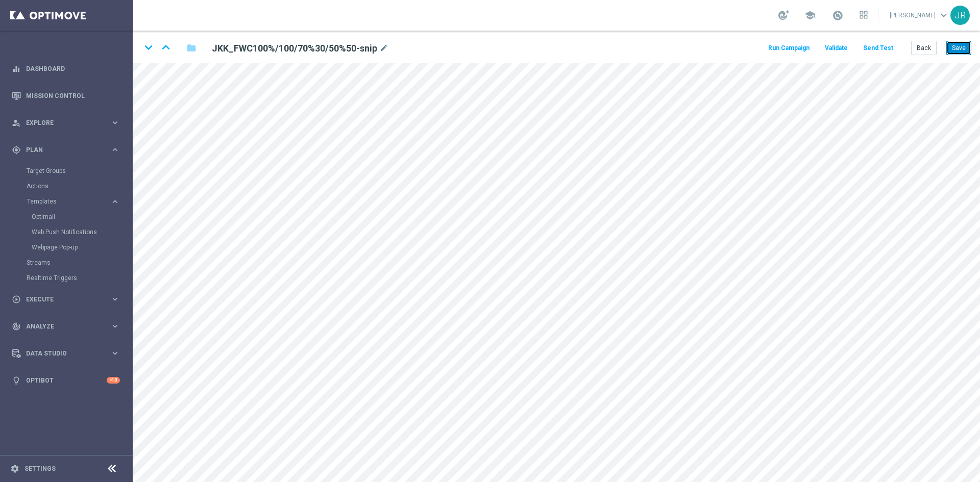
click at [958, 52] on button "Save" at bounding box center [958, 48] width 25 height 14
click at [880, 44] on button "Send Test" at bounding box center [877, 48] width 33 height 14
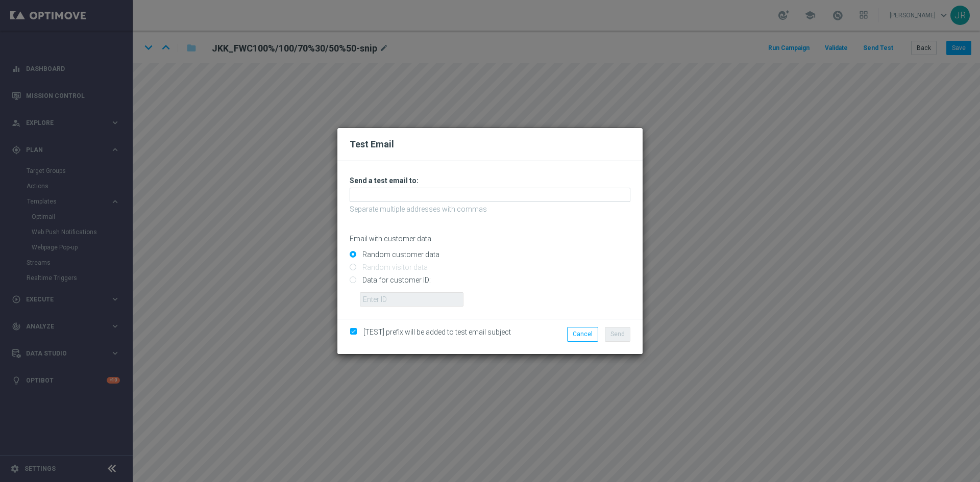
click at [401, 187] on div "Unable to send test email. If this problem persists, contact your CSM for assis…" at bounding box center [490, 241] width 281 height 131
click at [400, 200] on input "text" at bounding box center [490, 195] width 281 height 14
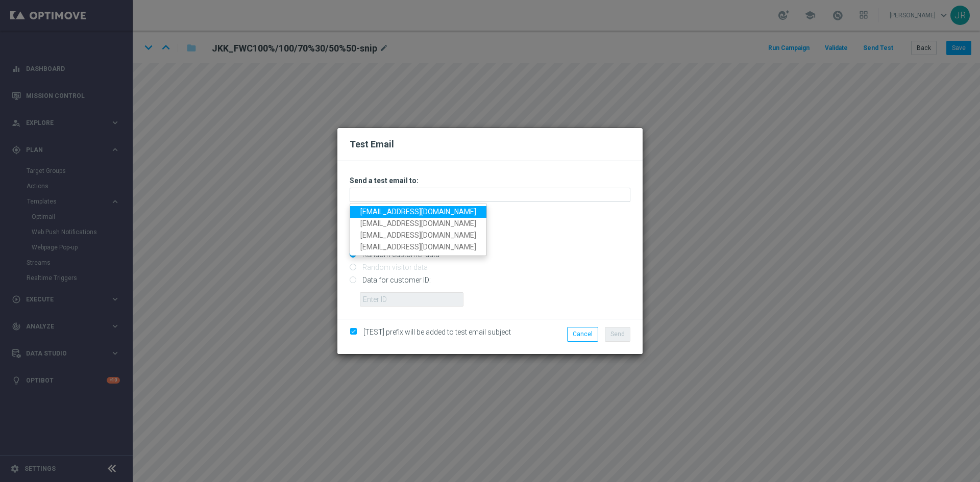
click at [387, 207] on link "[EMAIL_ADDRESS][DOMAIN_NAME]" at bounding box center [418, 212] width 136 height 12
type input "[EMAIL_ADDRESS][DOMAIN_NAME]"
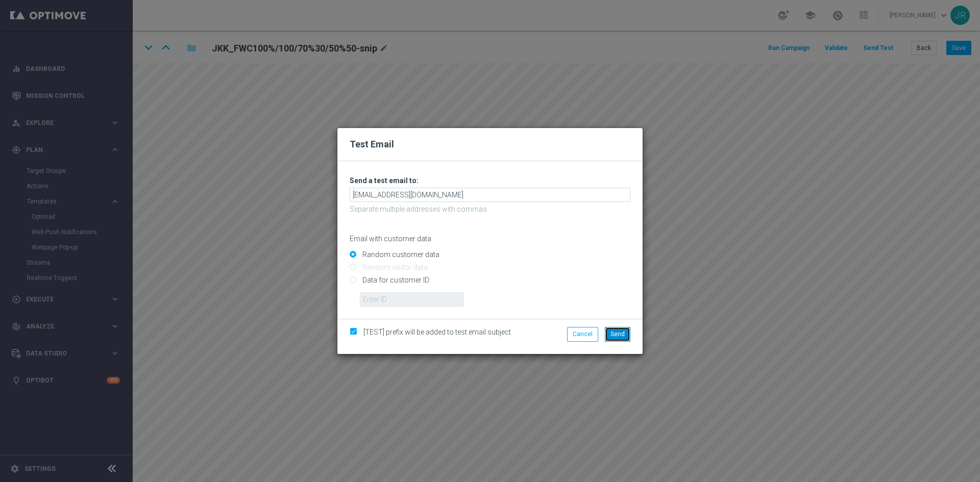
click at [625, 329] on button "Send" at bounding box center [618, 334] width 26 height 14
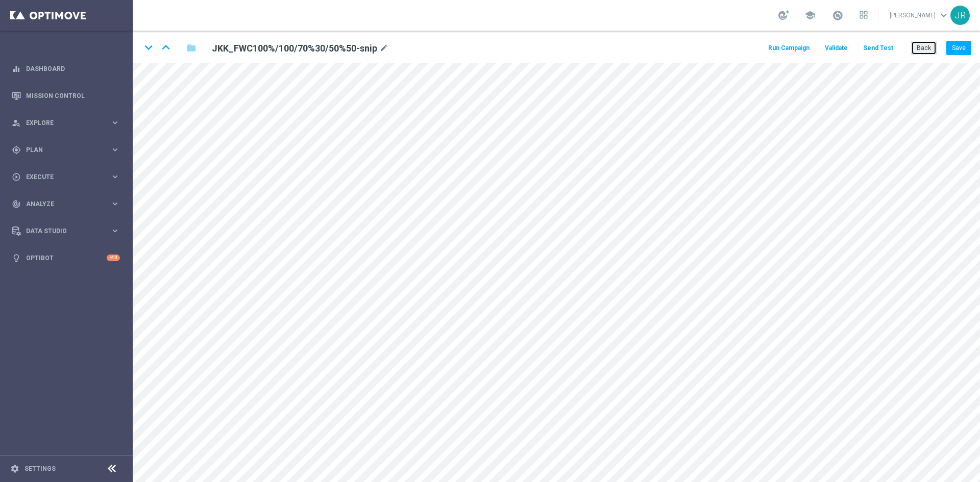
click at [919, 54] on button "Back" at bounding box center [924, 48] width 26 height 14
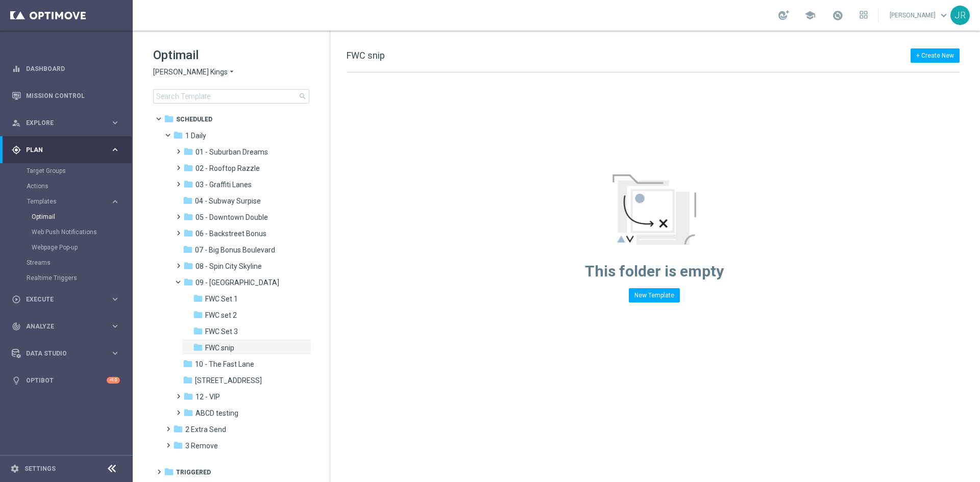
click at [164, 76] on span "[PERSON_NAME] Kings" at bounding box center [190, 72] width 75 height 10
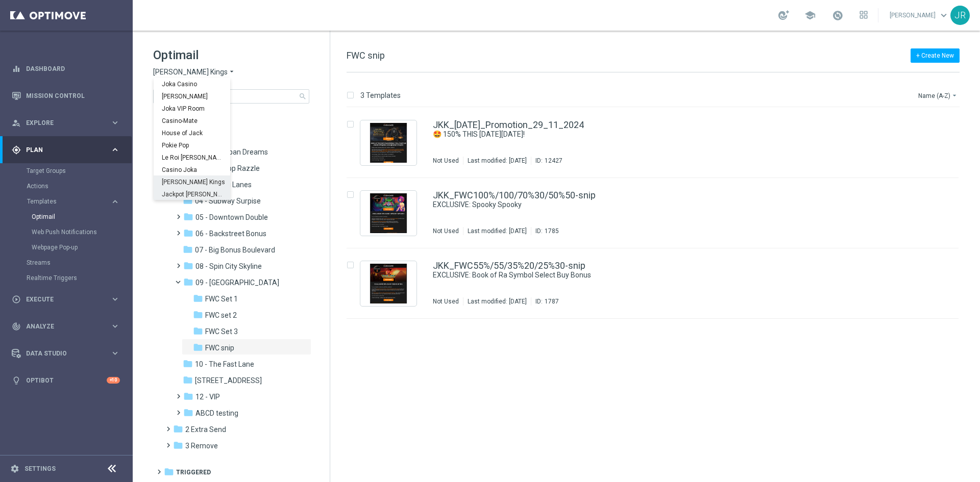
click at [0, 0] on span "Jackpot [PERSON_NAME]" at bounding box center [0, 0] width 0 height 0
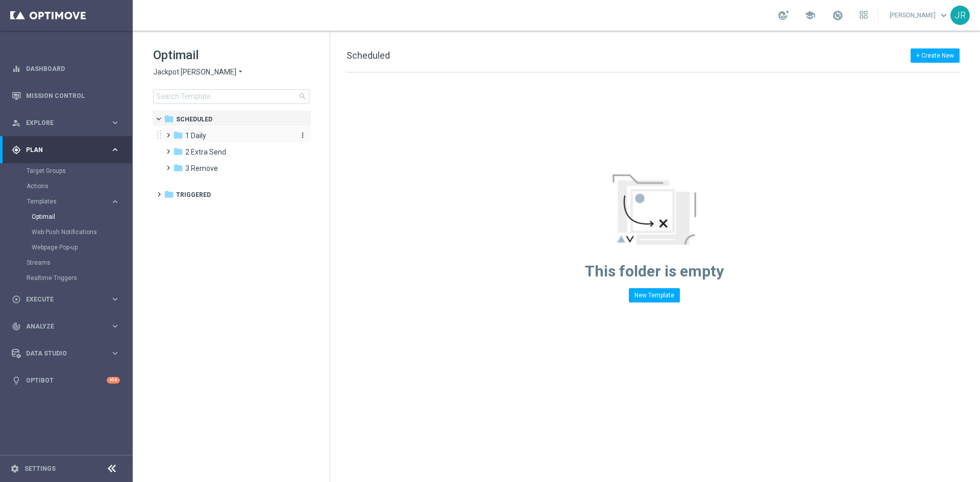
click at [216, 136] on div "folder 1 Daily" at bounding box center [231, 136] width 117 height 12
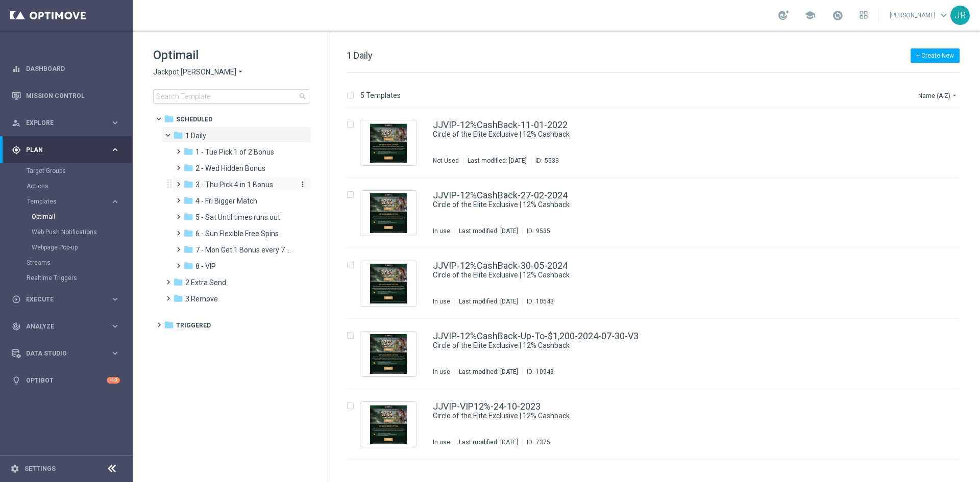
click at [212, 189] on div "folder 3 - Thu Pick 4 in 1 Bonus" at bounding box center [237, 185] width 109 height 12
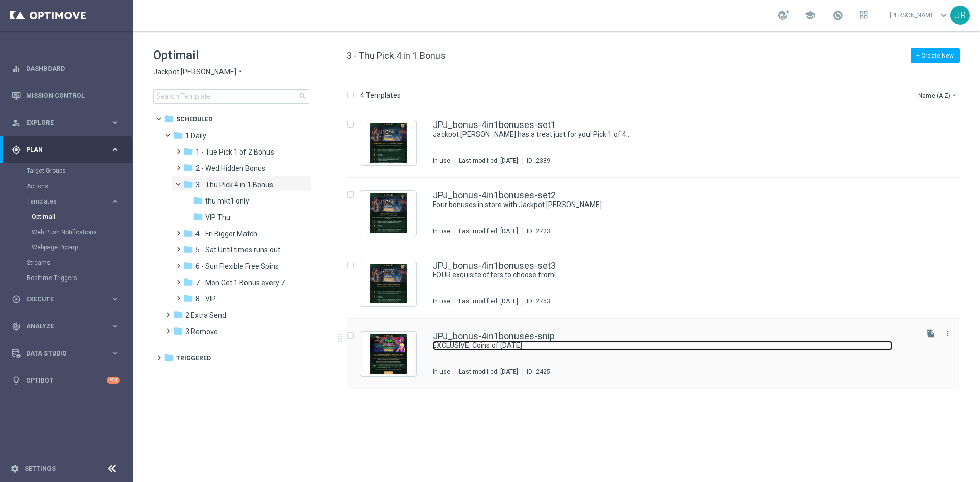
click at [486, 348] on link "EXCLUSIVE: Coins of [DATE]" at bounding box center [662, 346] width 459 height 10
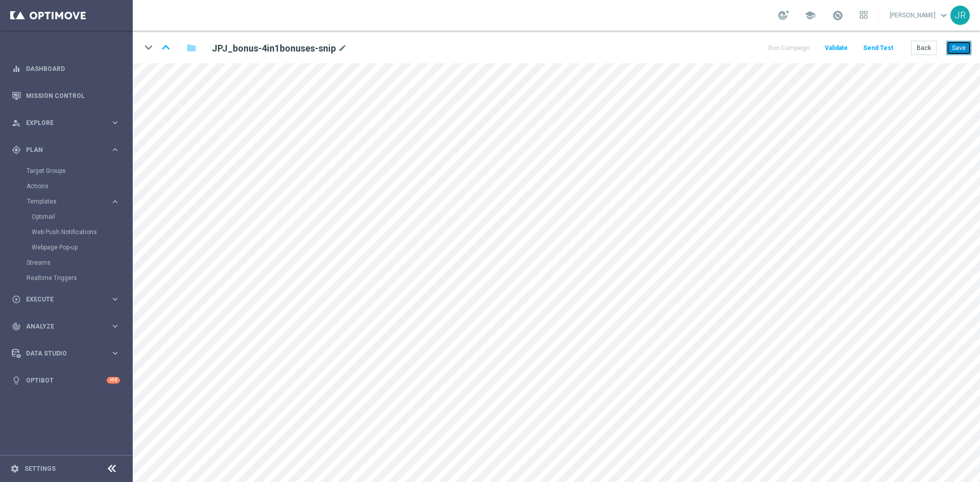
click at [964, 48] on button "Save" at bounding box center [958, 48] width 25 height 14
click at [957, 44] on button "Save" at bounding box center [958, 48] width 25 height 14
click at [962, 46] on button "Save" at bounding box center [958, 48] width 25 height 14
drag, startPoint x: 962, startPoint y: 44, endPoint x: 968, endPoint y: 61, distance: 18.1
click at [962, 46] on button "Save" at bounding box center [958, 48] width 25 height 14
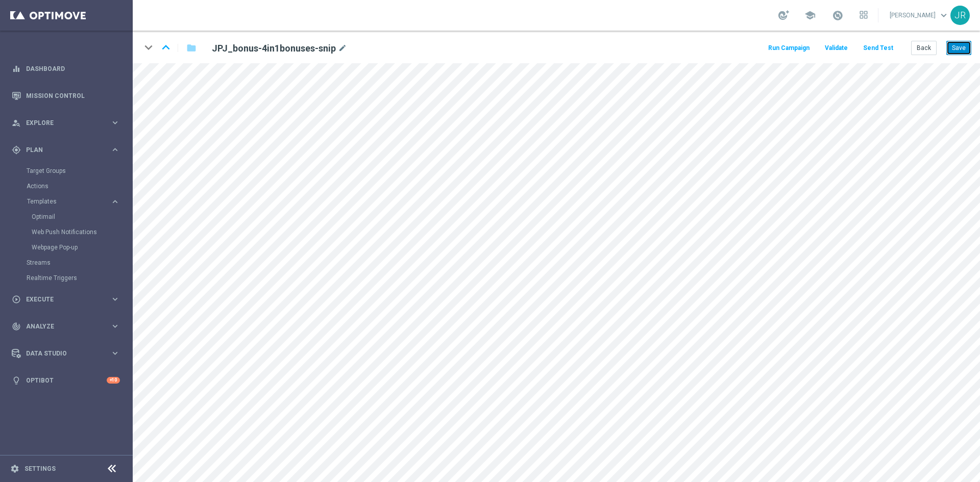
click at [964, 46] on button "Save" at bounding box center [958, 48] width 25 height 14
click at [870, 46] on button "Send Test" at bounding box center [877, 48] width 33 height 14
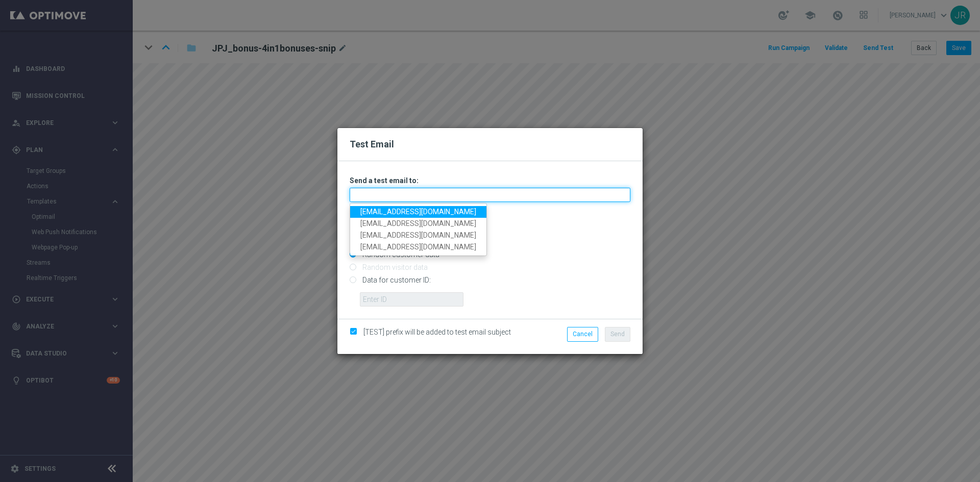
drag, startPoint x: 462, startPoint y: 192, endPoint x: 425, endPoint y: 203, distance: 38.8
click at [462, 192] on input "text" at bounding box center [490, 195] width 281 height 14
drag, startPoint x: 383, startPoint y: 211, endPoint x: 393, endPoint y: 214, distance: 10.8
click at [383, 211] on link "[EMAIL_ADDRESS][DOMAIN_NAME]" at bounding box center [418, 212] width 136 height 12
type input "testingalltesting@gmail.com"
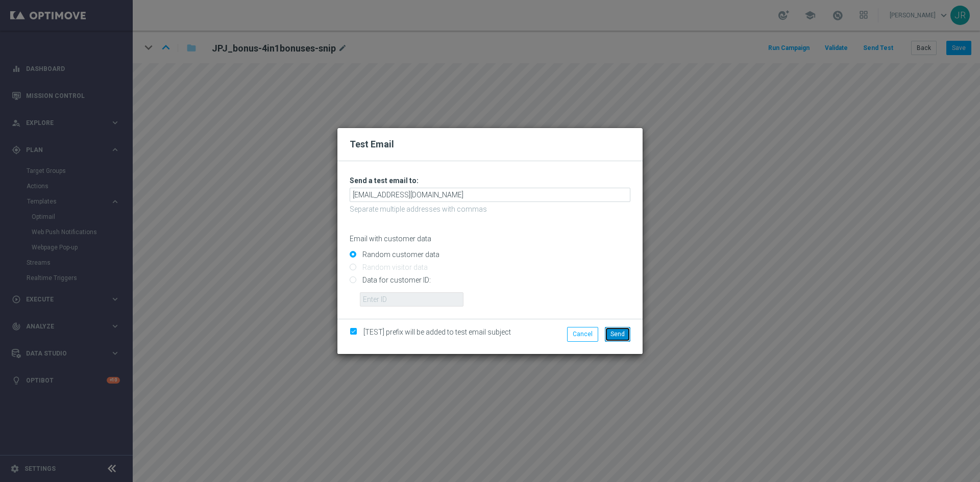
click at [614, 331] on span "Send" at bounding box center [617, 334] width 14 height 7
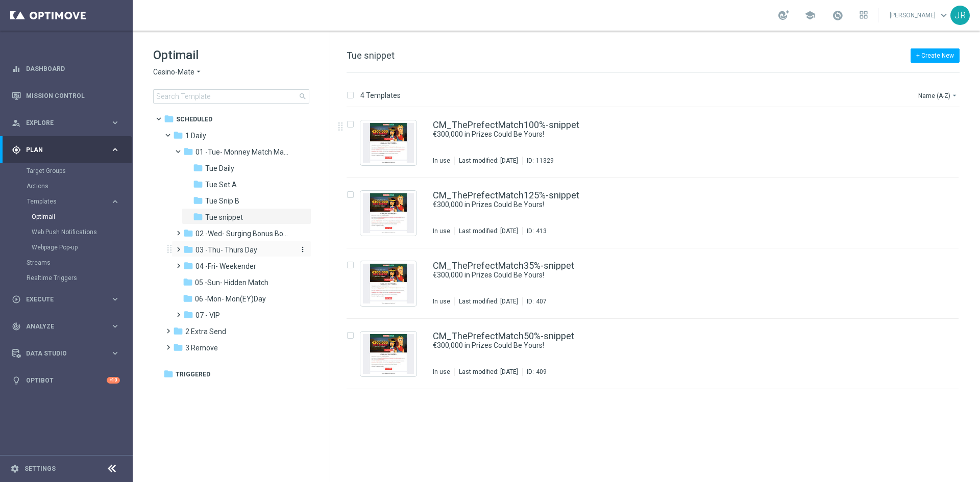
click at [215, 252] on span "03 -Thu- Thurs Day" at bounding box center [226, 249] width 62 height 9
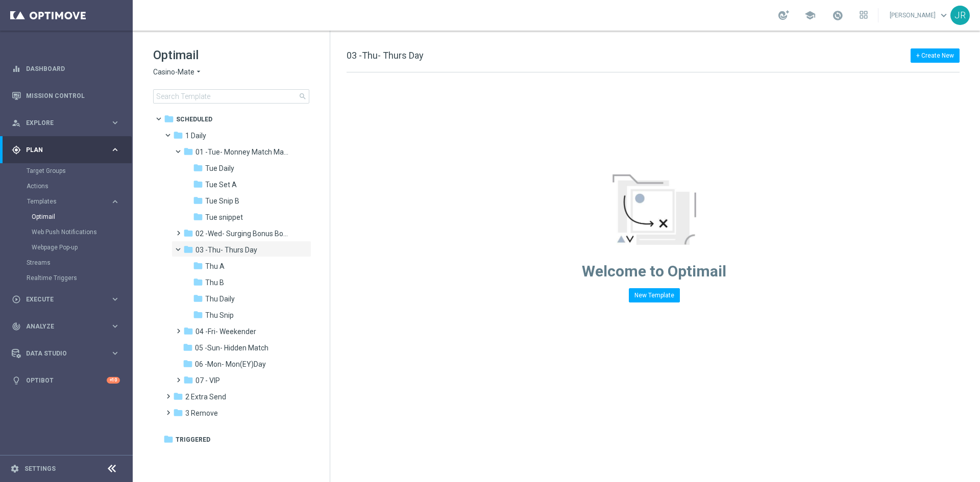
click at [171, 69] on span "Casino-Mate" at bounding box center [173, 72] width 41 height 10
click at [193, 139] on div "Pokie Pop" at bounding box center [192, 145] width 77 height 12
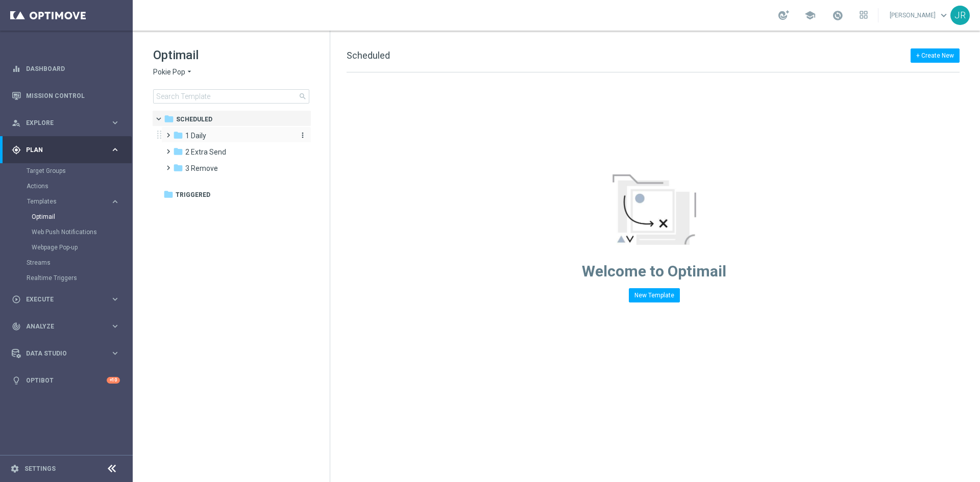
click at [203, 137] on span "1 Daily" at bounding box center [195, 135] width 21 height 9
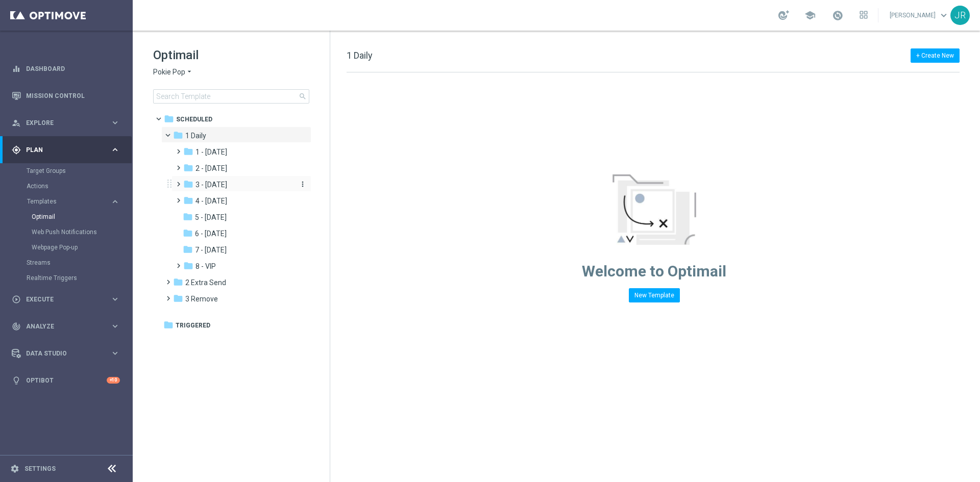
click at [208, 182] on span "3 - Thursday" at bounding box center [211, 184] width 32 height 9
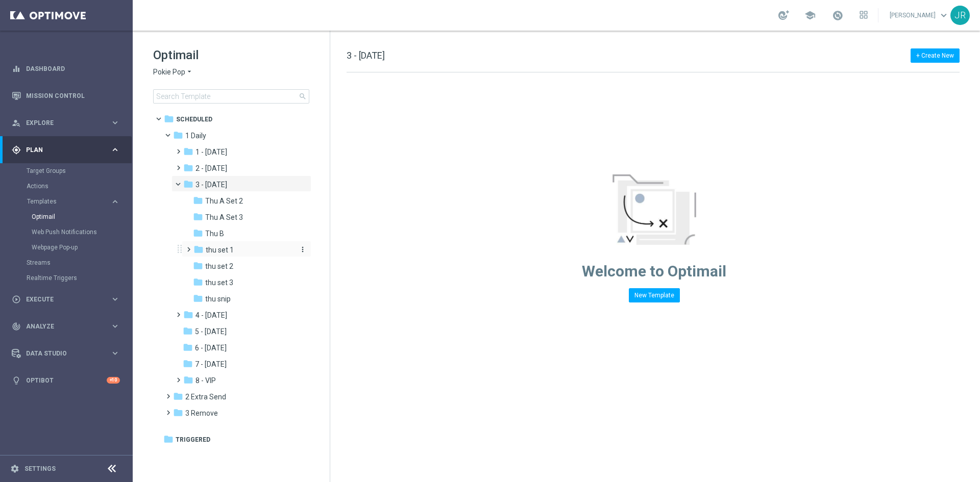
click at [223, 253] on span "thu set 1" at bounding box center [220, 249] width 28 height 9
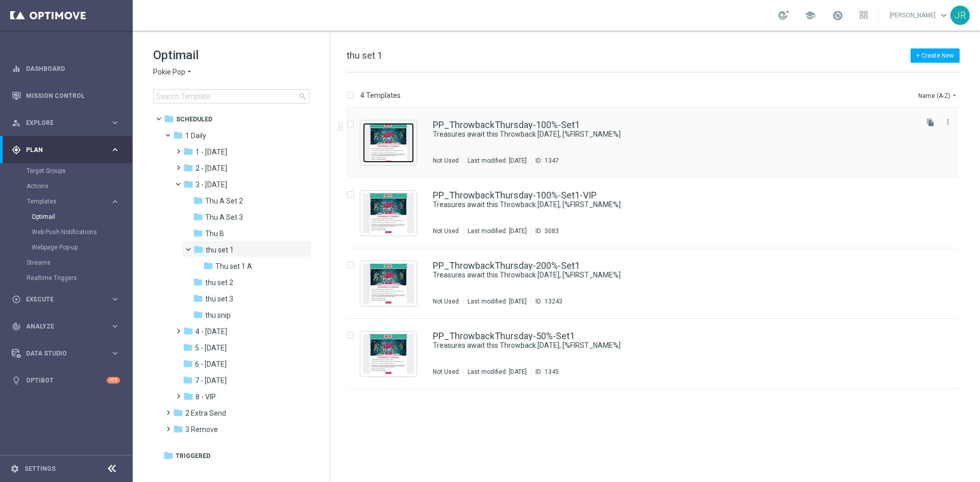
click at [385, 149] on img "Press SPACE to select this row." at bounding box center [388, 143] width 51 height 40
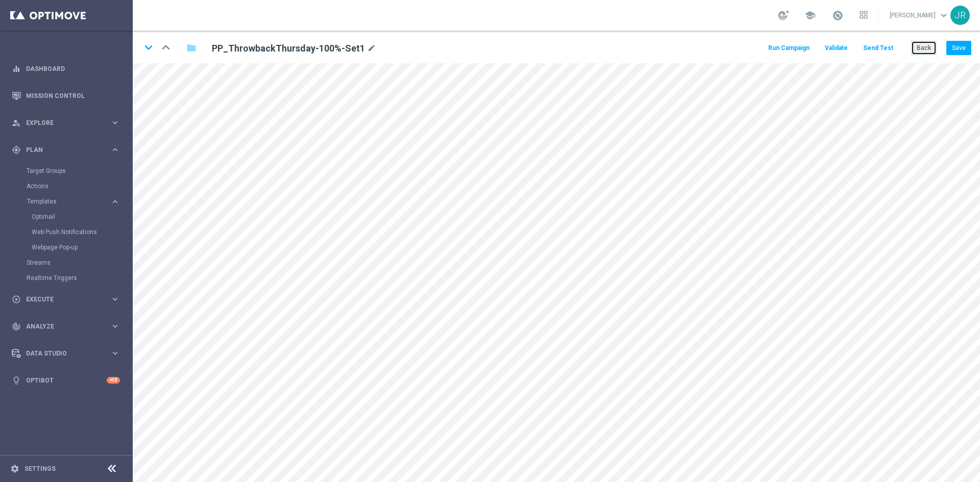
click at [926, 42] on button "Back" at bounding box center [924, 48] width 26 height 14
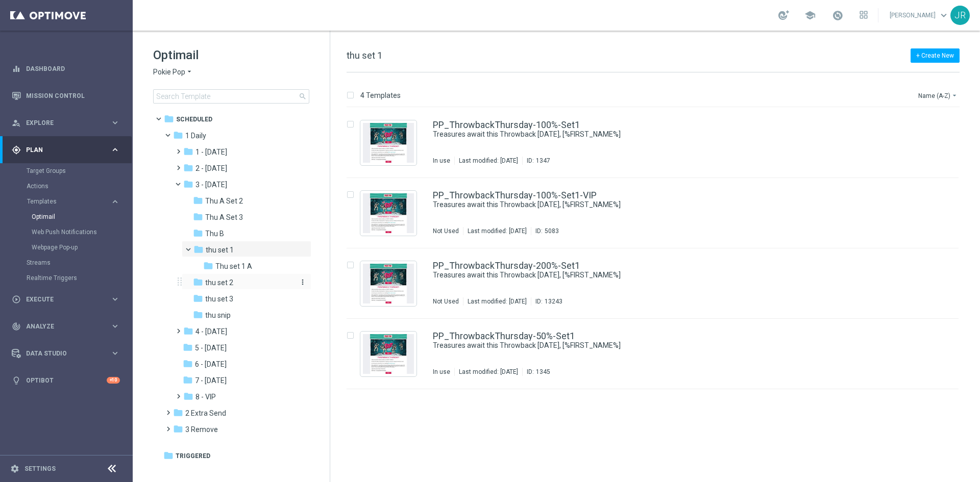
click at [218, 284] on span "thu set 2" at bounding box center [219, 282] width 28 height 9
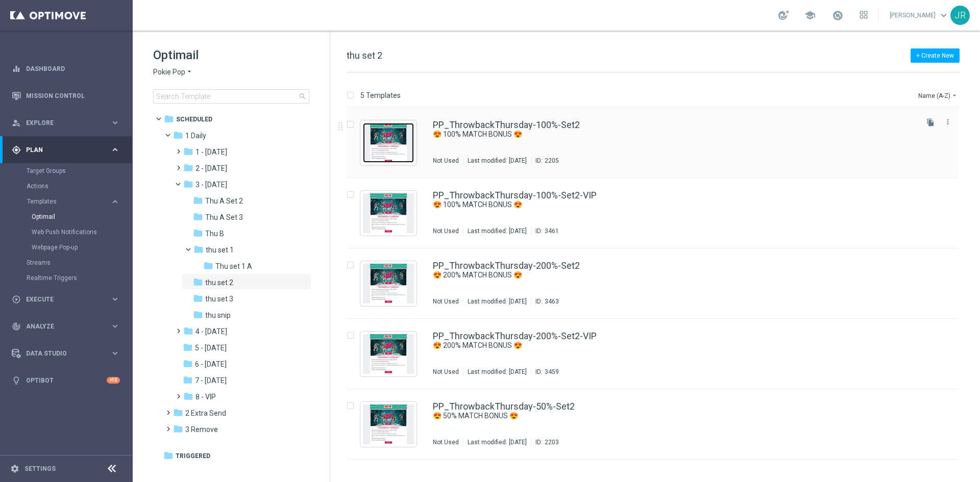
click at [373, 143] on img "Press SPACE to select this row." at bounding box center [388, 143] width 51 height 40
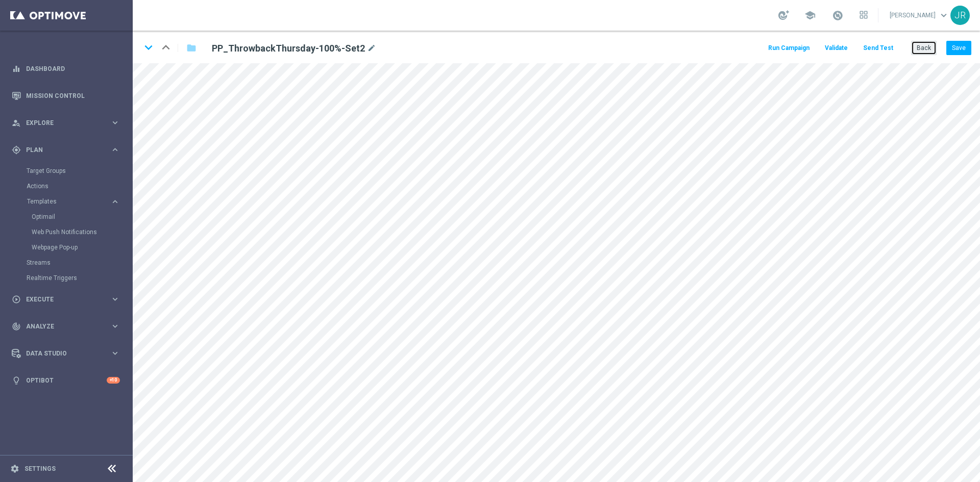
click at [927, 48] on button "Back" at bounding box center [924, 48] width 26 height 14
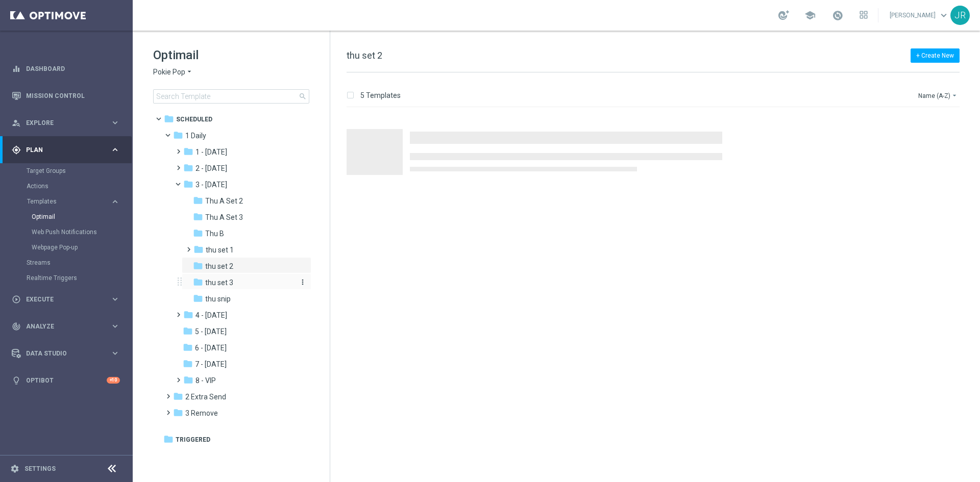
click at [219, 285] on span "thu set 3" at bounding box center [219, 282] width 28 height 9
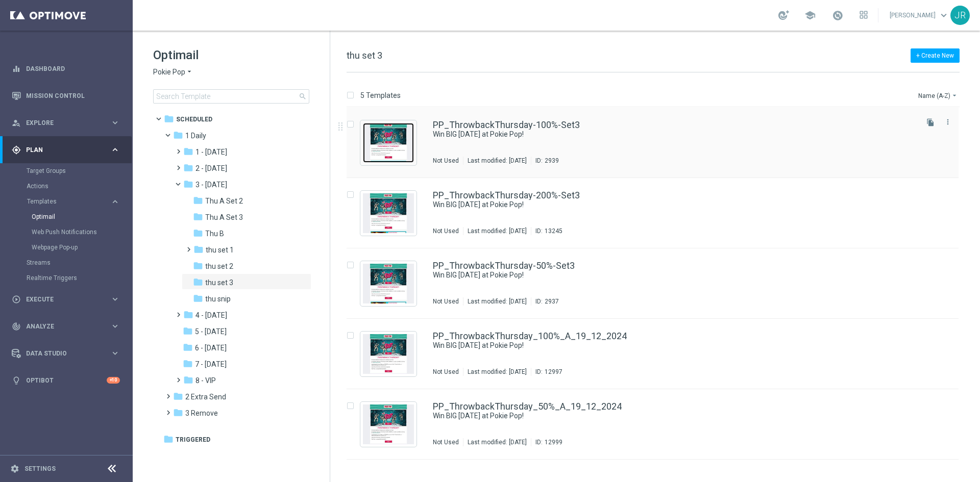
click at [398, 146] on img "Press SPACE to select this row." at bounding box center [388, 143] width 51 height 40
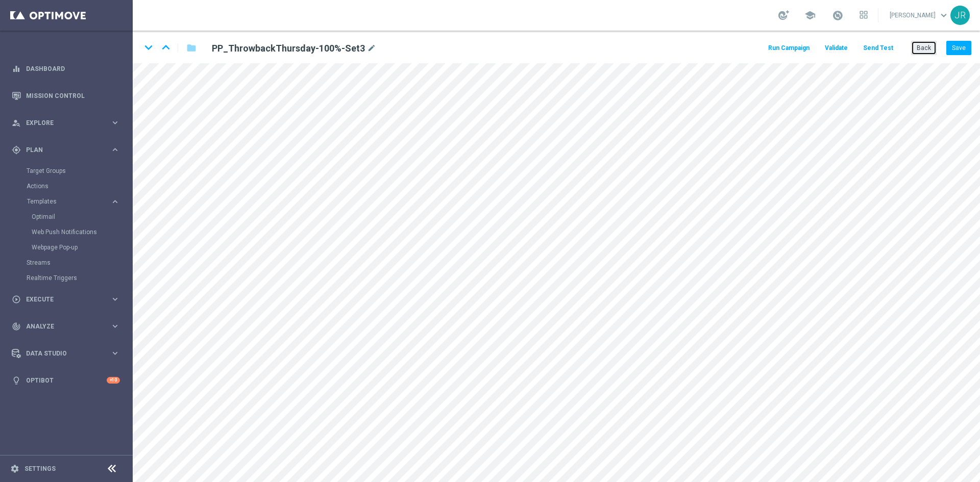
drag, startPoint x: 916, startPoint y: 50, endPoint x: 912, endPoint y: 56, distance: 7.7
click at [916, 52] on button "Back" at bounding box center [924, 48] width 26 height 14
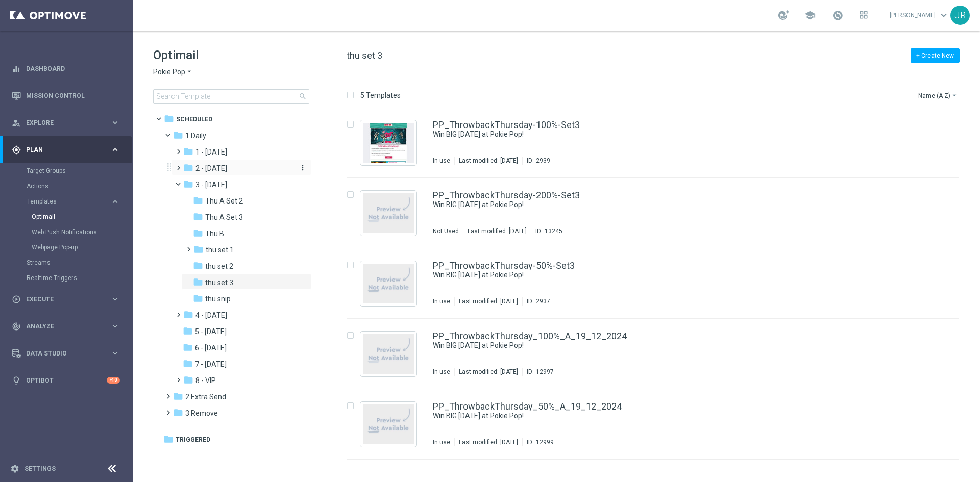
click at [216, 171] on span "2 - Wednesday" at bounding box center [211, 168] width 32 height 9
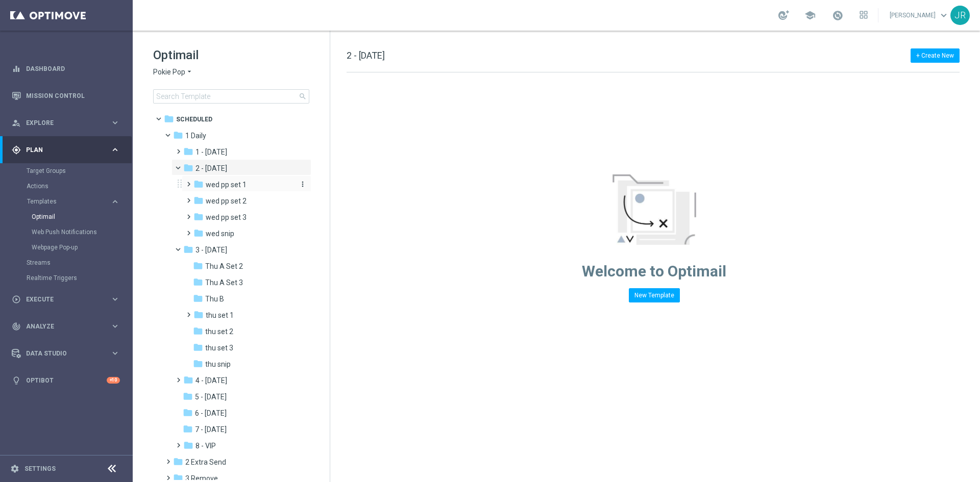
click at [235, 190] on div "folder wed pp set 1" at bounding box center [243, 185] width 100 height 12
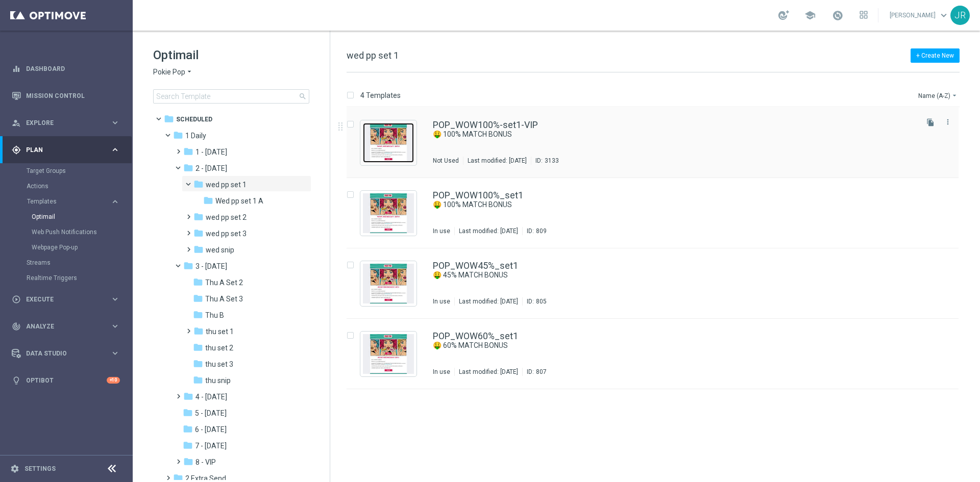
click at [388, 139] on img "Press SPACE to select this row." at bounding box center [388, 143] width 51 height 40
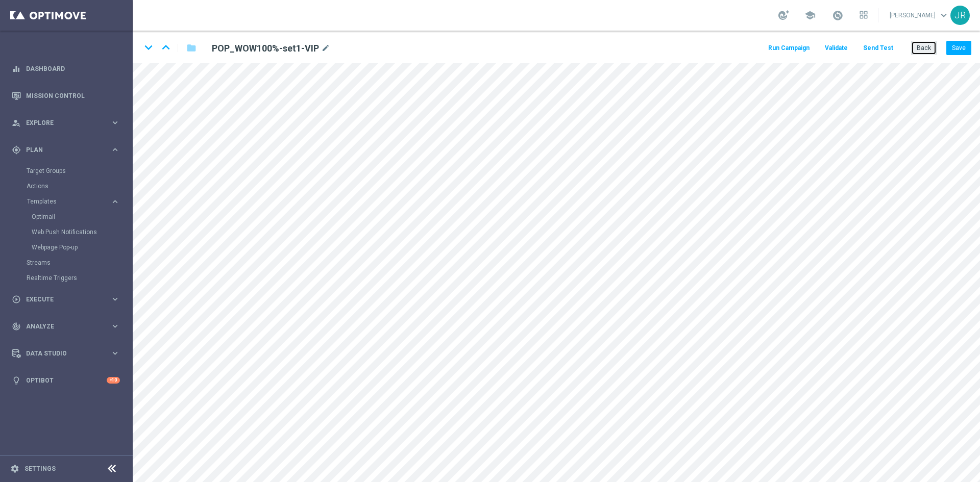
click at [919, 47] on button "Back" at bounding box center [924, 48] width 26 height 14
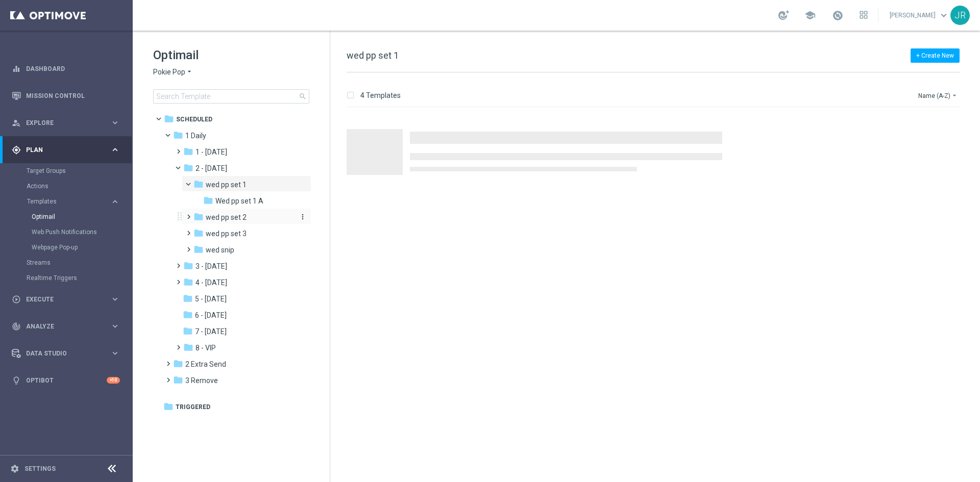
click at [232, 219] on span "wed pp set 2" at bounding box center [226, 217] width 41 height 9
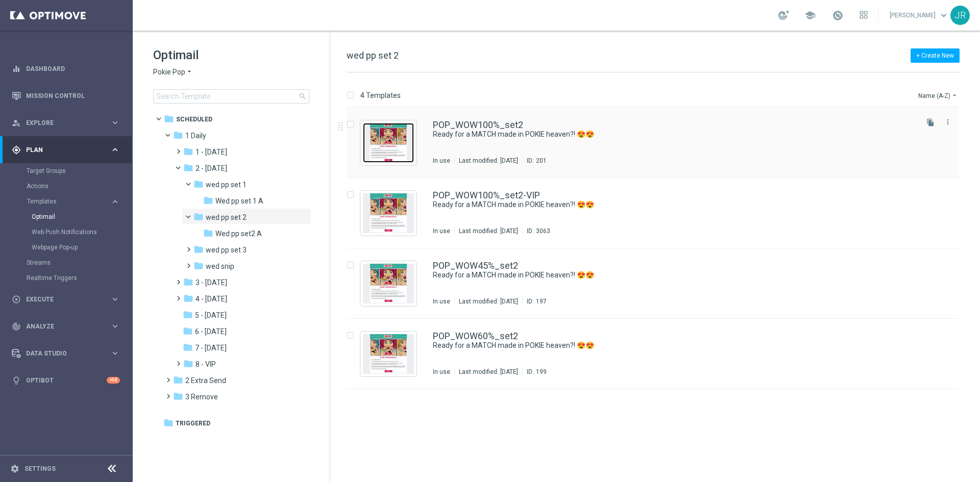
click at [392, 154] on img "Press SPACE to select this row." at bounding box center [388, 143] width 51 height 40
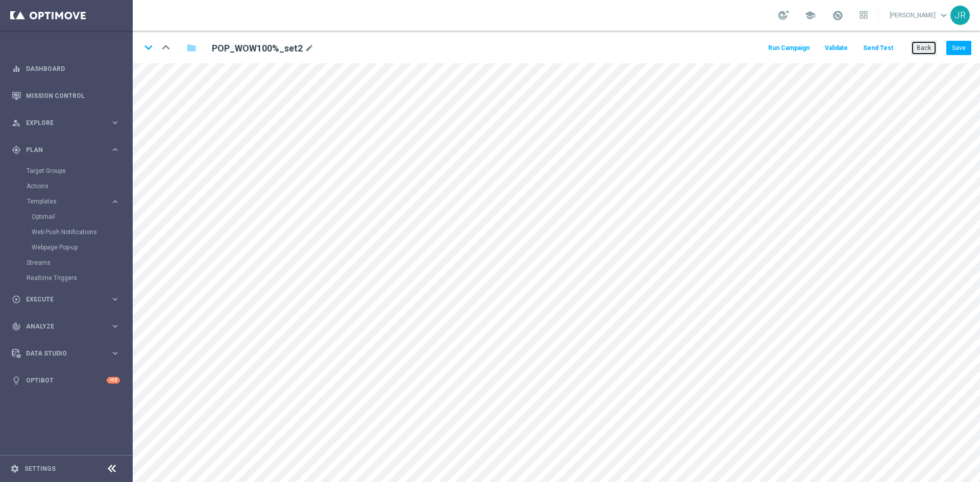
click at [928, 44] on button "Back" at bounding box center [924, 48] width 26 height 14
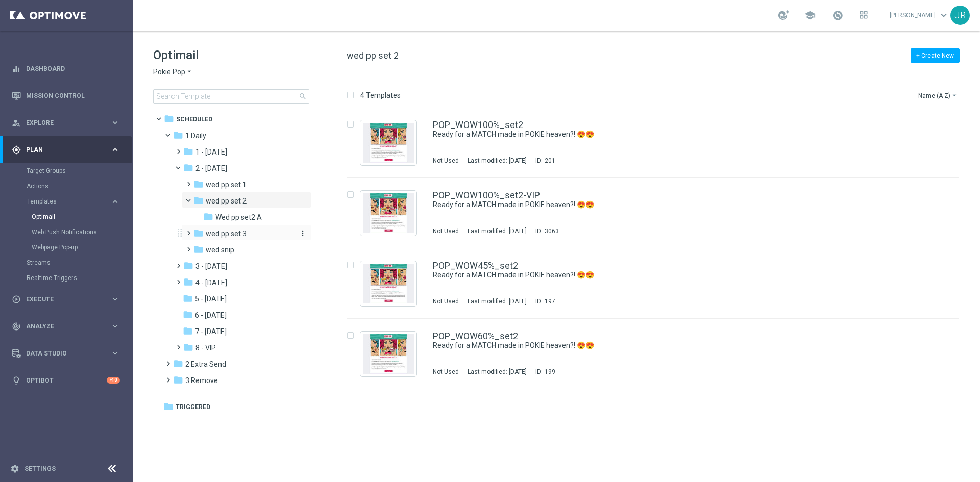
click at [212, 235] on span "wed pp set 3" at bounding box center [226, 233] width 41 height 9
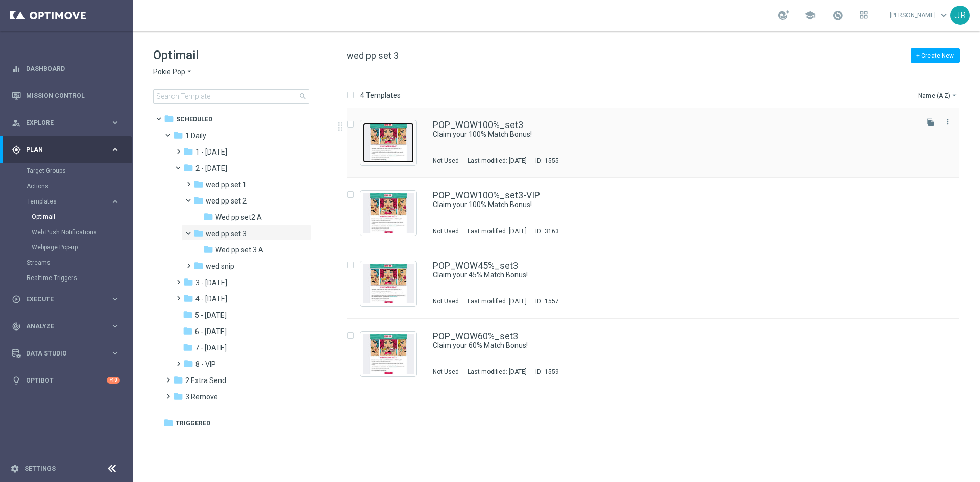
click at [364, 140] on img "Press SPACE to select this row." at bounding box center [388, 143] width 51 height 40
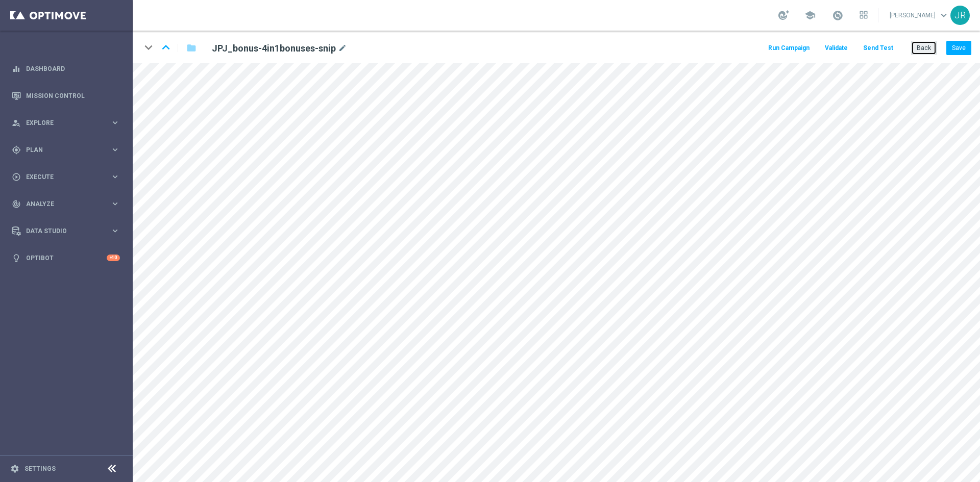
click at [929, 42] on button "Back" at bounding box center [924, 48] width 26 height 14
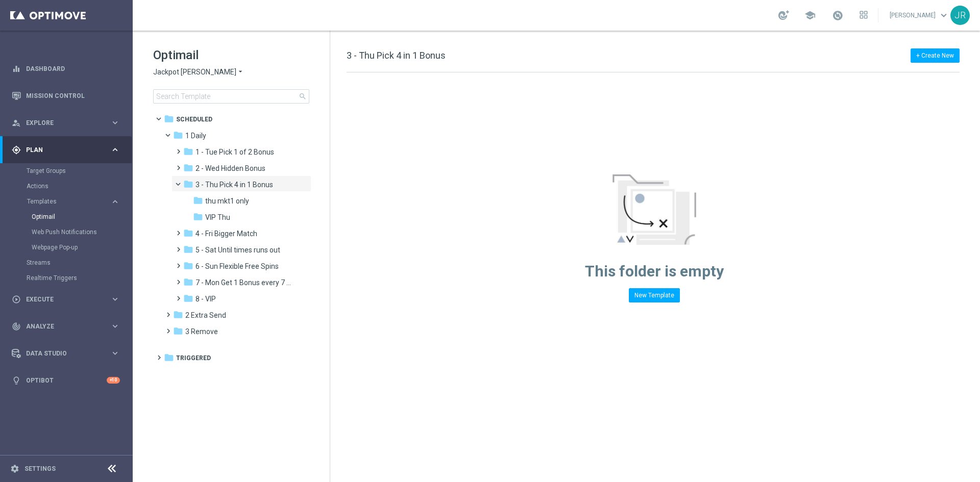
click at [176, 73] on span "Jackpot [PERSON_NAME]" at bounding box center [194, 72] width 83 height 10
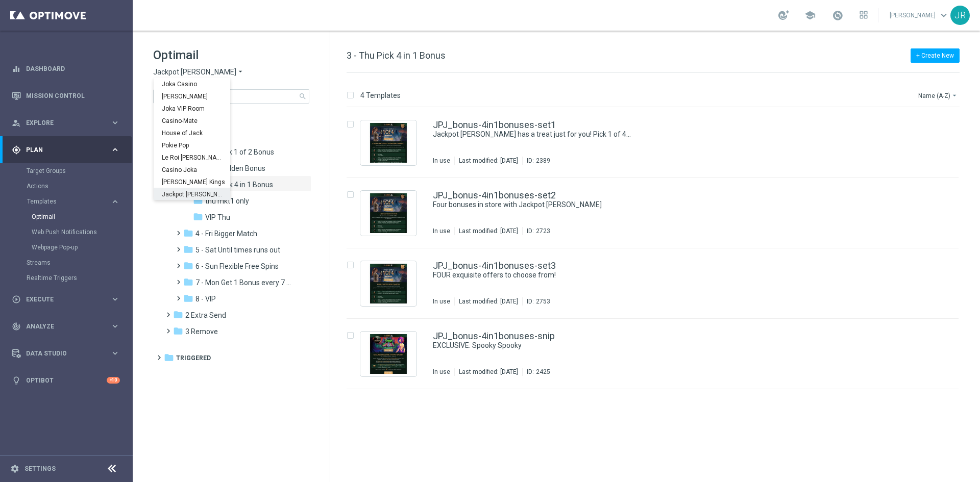
click at [0, 0] on span "Jackpot [PERSON_NAME]" at bounding box center [0, 0] width 0 height 0
click at [168, 74] on span "Jackpot [PERSON_NAME]" at bounding box center [194, 72] width 83 height 10
click at [218, 216] on span "VIP Thu" at bounding box center [217, 217] width 25 height 9
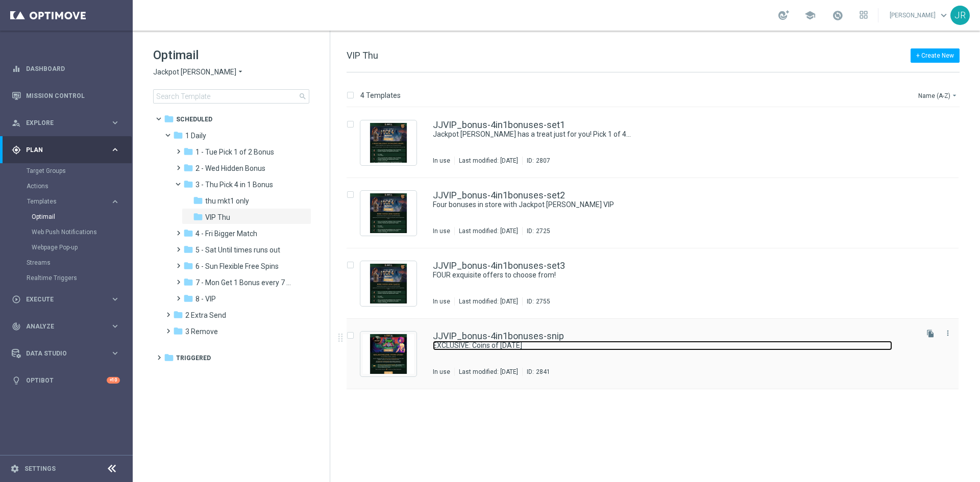
click at [477, 346] on link "EXCLUSIVE: Coins of [DATE]" at bounding box center [662, 346] width 459 height 10
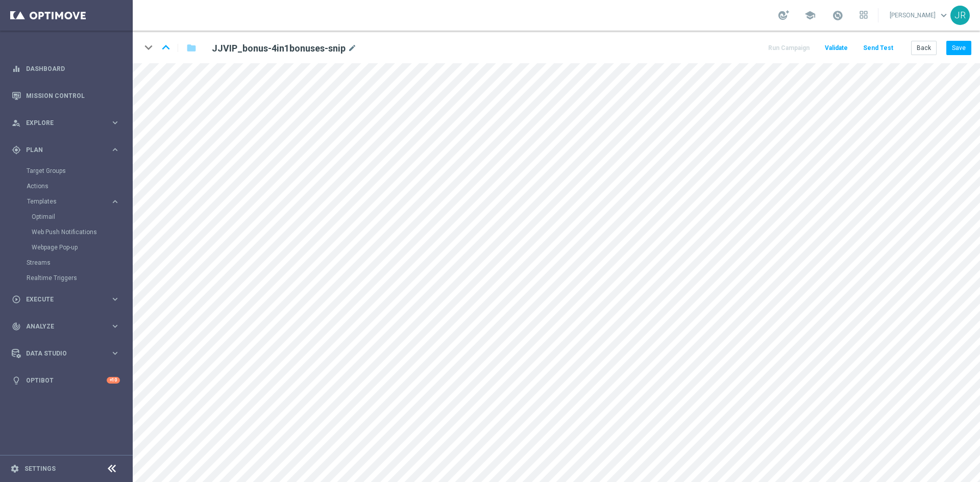
drag, startPoint x: -89, startPoint y: 183, endPoint x: -291, endPoint y: 289, distance: 227.8
click at [0, 289] on html "equalizer Dashboard Mission Control" at bounding box center [490, 241] width 980 height 482
click at [963, 47] on button "Save" at bounding box center [958, 48] width 25 height 14
click at [925, 48] on button "Back" at bounding box center [924, 48] width 26 height 14
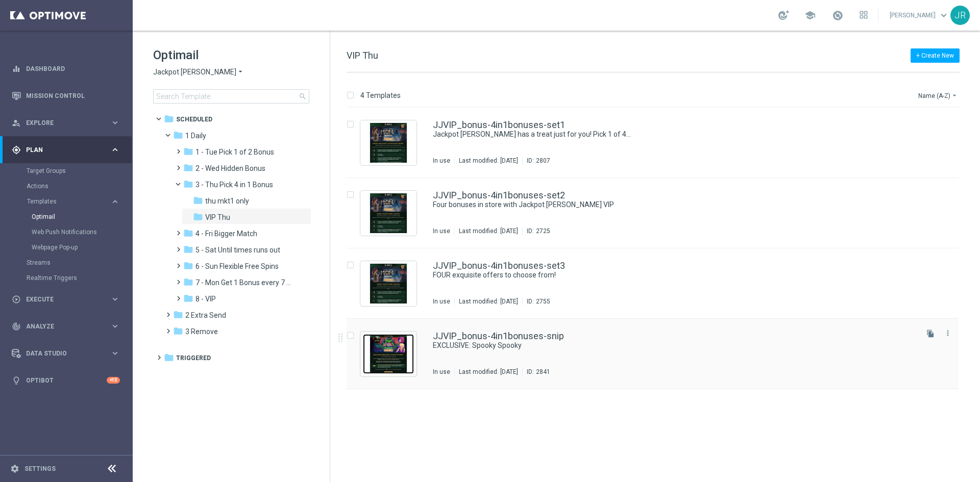
click at [392, 353] on img "Press SPACE to select this row." at bounding box center [388, 354] width 51 height 40
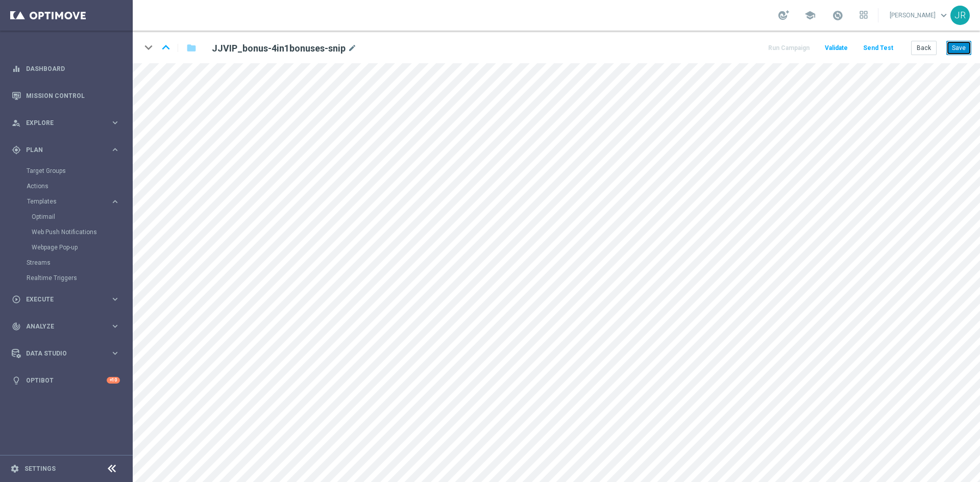
click at [955, 44] on button "Save" at bounding box center [958, 48] width 25 height 14
drag, startPoint x: 968, startPoint y: 39, endPoint x: 967, endPoint y: 44, distance: 5.6
click at [968, 43] on div "keyboard_arrow_down keyboard_arrow_up folder JJVIP_bonus-4in1bonuses-snip mode_…" at bounding box center [556, 47] width 847 height 33
drag, startPoint x: 967, startPoint y: 45, endPoint x: 975, endPoint y: 59, distance: 15.3
click at [967, 46] on button "Save" at bounding box center [958, 48] width 25 height 14
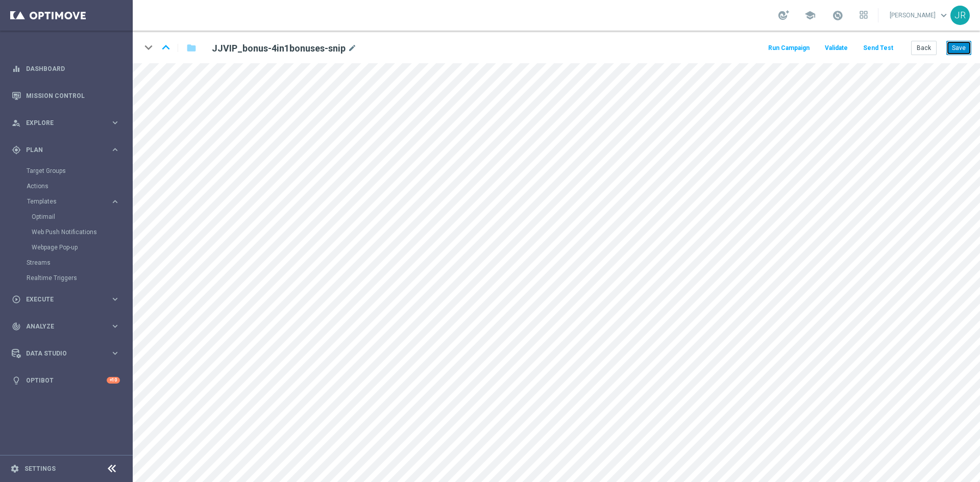
click at [960, 47] on button "Save" at bounding box center [958, 48] width 25 height 14
click at [964, 43] on button "Save" at bounding box center [958, 48] width 25 height 14
click at [880, 48] on button "Send Test" at bounding box center [877, 48] width 33 height 14
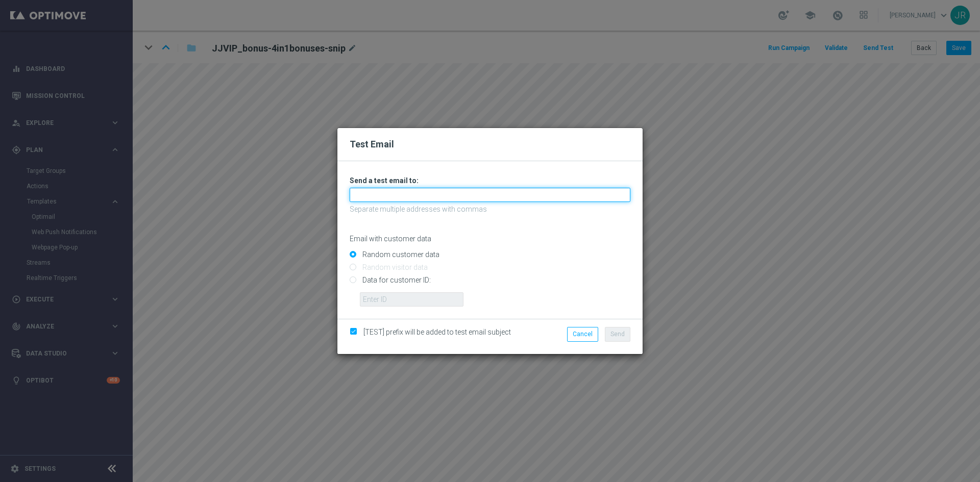
click at [424, 196] on input "text" at bounding box center [490, 195] width 281 height 14
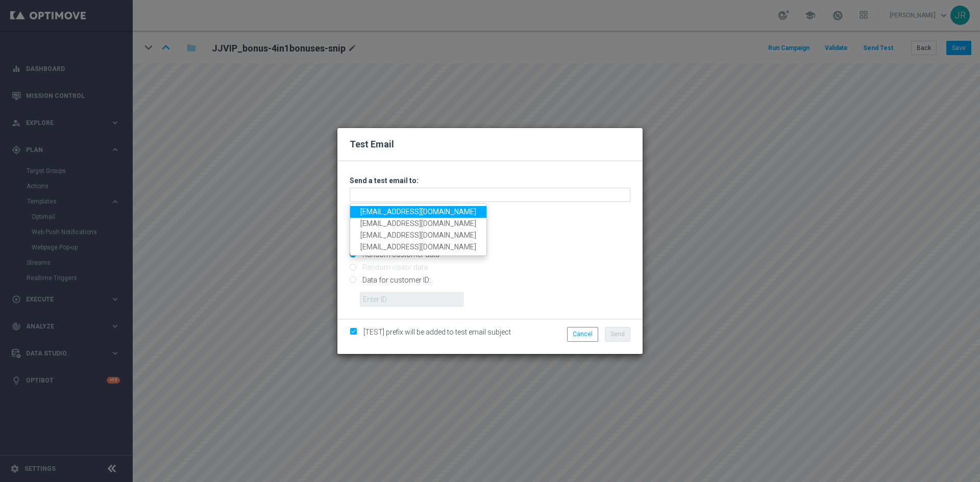
click at [371, 212] on link "[EMAIL_ADDRESS][DOMAIN_NAME]" at bounding box center [418, 212] width 136 height 12
type input "[EMAIL_ADDRESS][DOMAIN_NAME]"
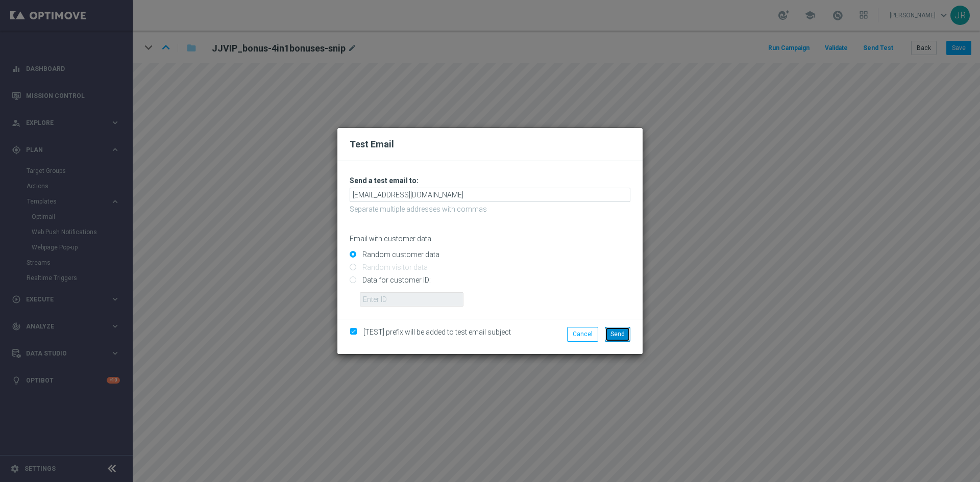
click at [614, 332] on span "Send" at bounding box center [617, 334] width 14 height 7
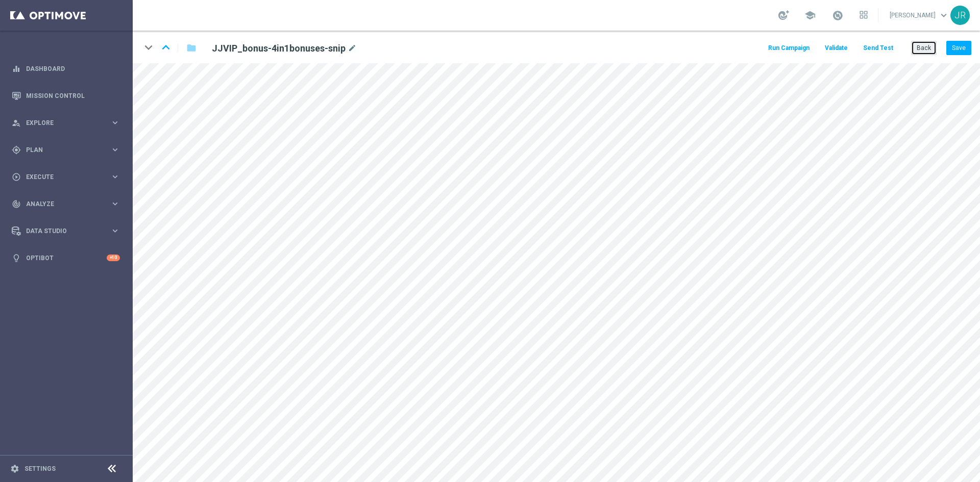
click at [925, 43] on button "Back" at bounding box center [924, 48] width 26 height 14
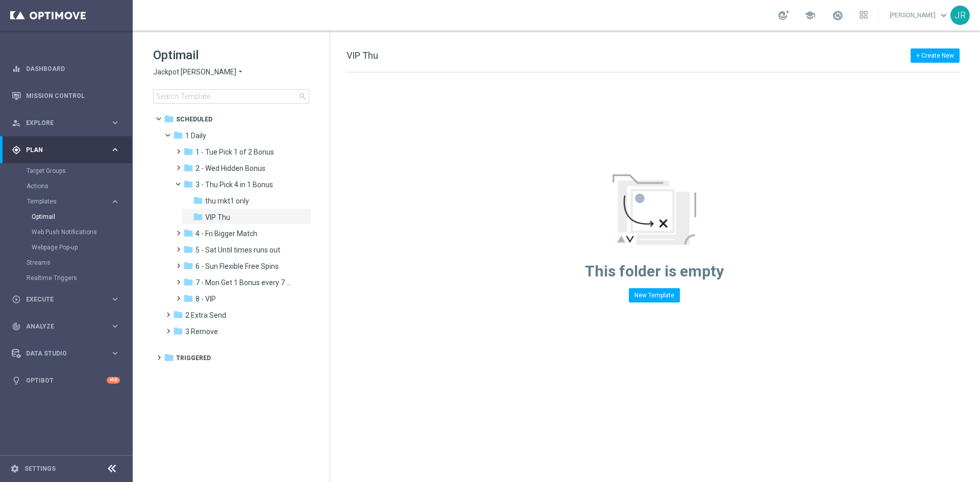
click at [174, 72] on span "Jackpot [PERSON_NAME]" at bounding box center [194, 72] width 83 height 10
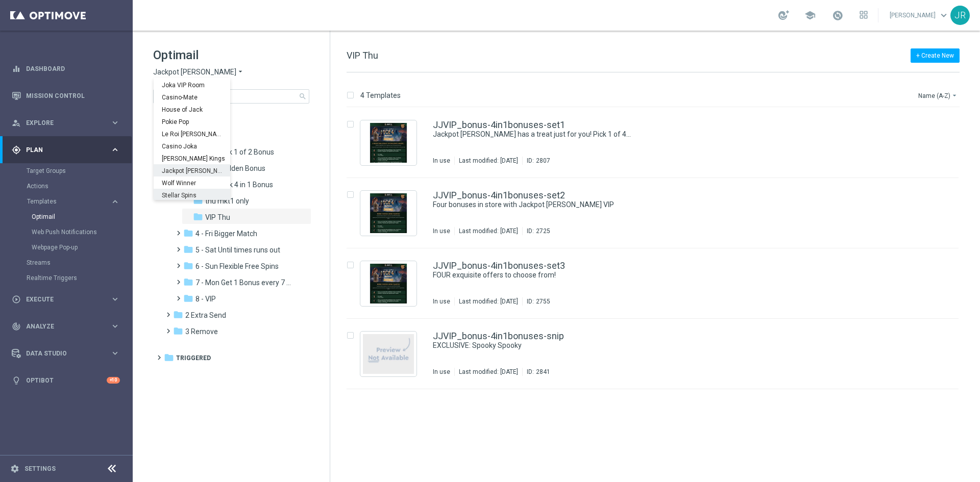
scroll to position [37, 0]
click at [0, 0] on span "Wolf Winner" at bounding box center [0, 0] width 0 height 0
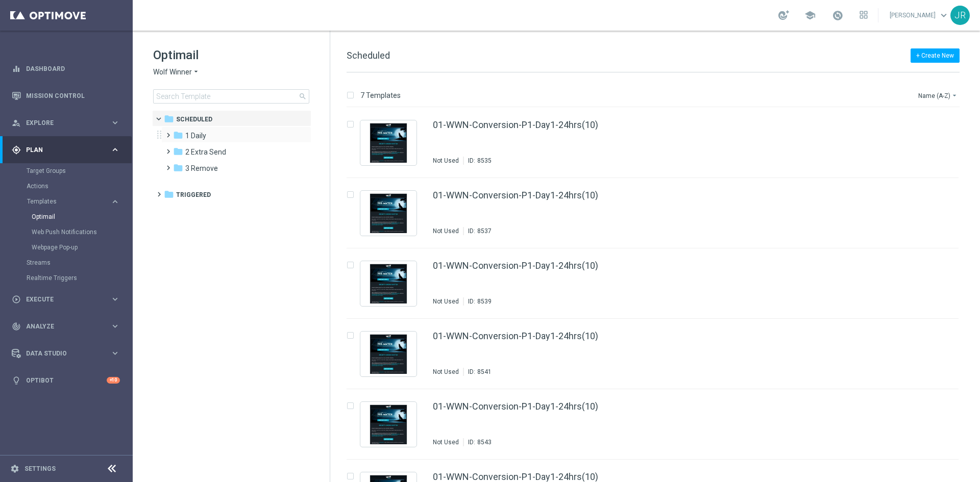
click at [209, 142] on div "folder 1 Daily more_vert" at bounding box center [236, 135] width 150 height 16
click at [219, 138] on div "folder 1 Daily" at bounding box center [231, 136] width 117 height 12
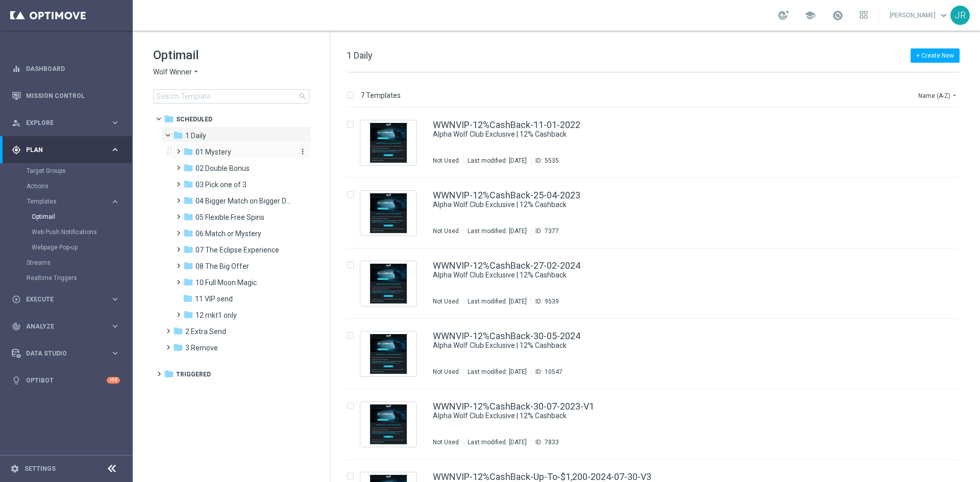
click at [216, 158] on div "folder 01 Mystery" at bounding box center [237, 152] width 109 height 12
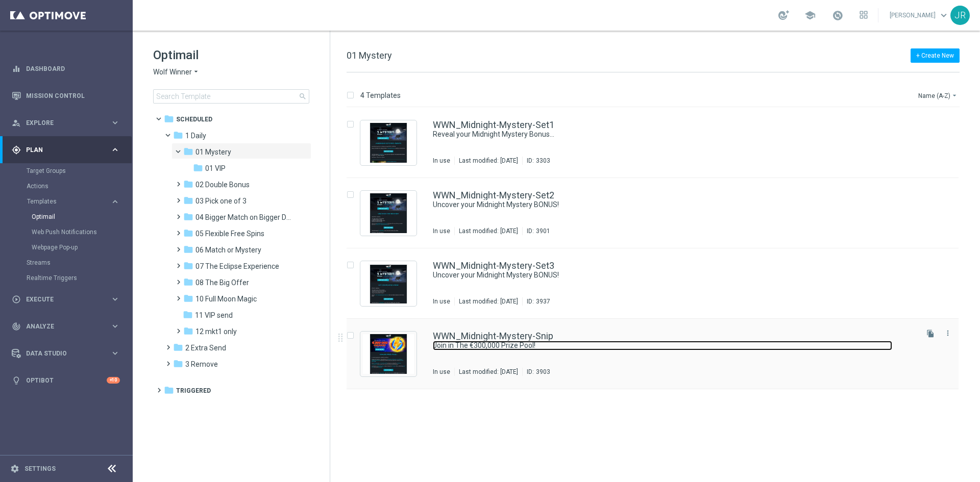
click at [514, 346] on link "Join in The €300,000 Prize Pool!" at bounding box center [662, 346] width 459 height 10
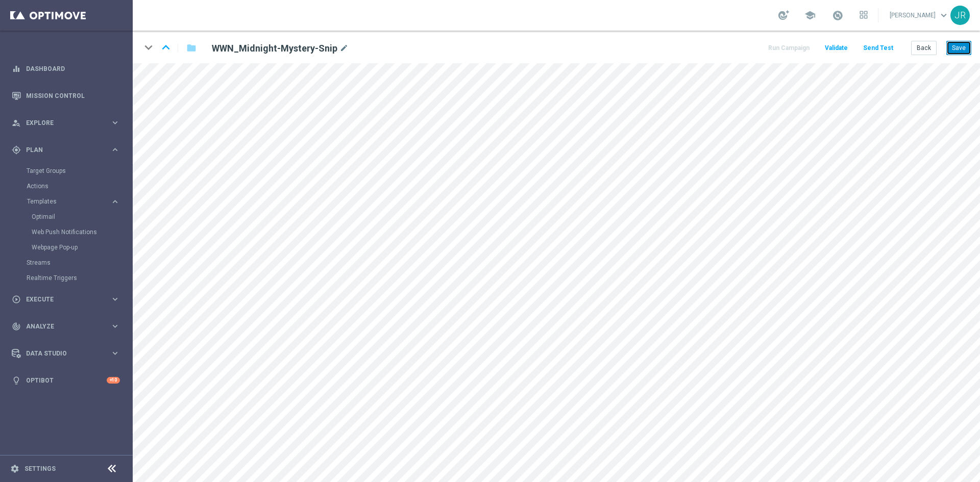
drag, startPoint x: 957, startPoint y: 44, endPoint x: 962, endPoint y: 49, distance: 7.3
click at [957, 44] on button "Save" at bounding box center [958, 48] width 25 height 14
click at [964, 46] on button "Save" at bounding box center [958, 48] width 25 height 14
click at [956, 41] on button "Save" at bounding box center [958, 48] width 25 height 14
drag, startPoint x: 962, startPoint y: 49, endPoint x: 969, endPoint y: 56, distance: 8.7
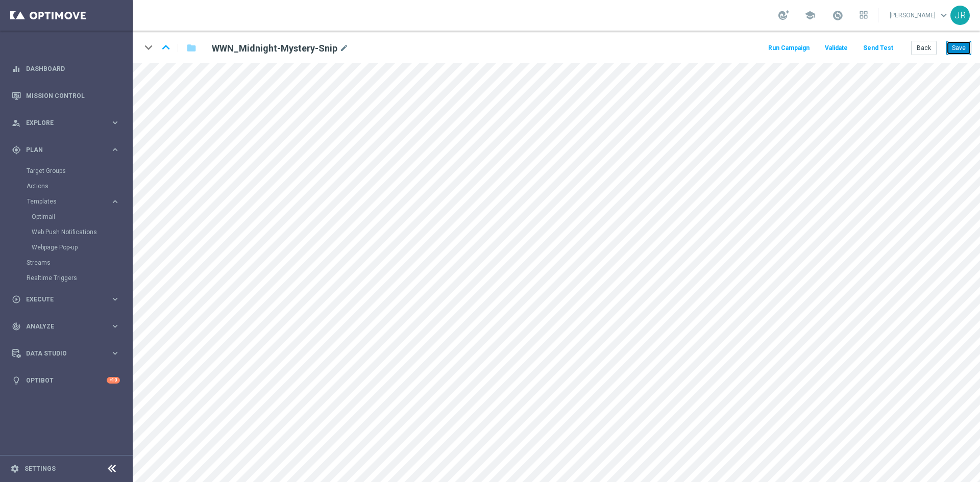
click at [963, 49] on button "Save" at bounding box center [958, 48] width 25 height 14
click at [884, 48] on button "Send Test" at bounding box center [877, 48] width 33 height 14
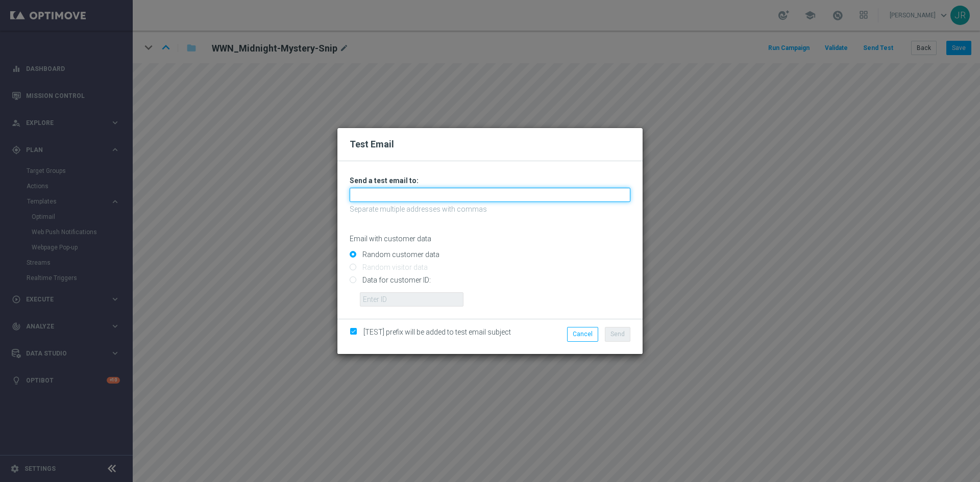
click at [407, 191] on input "text" at bounding box center [490, 195] width 281 height 14
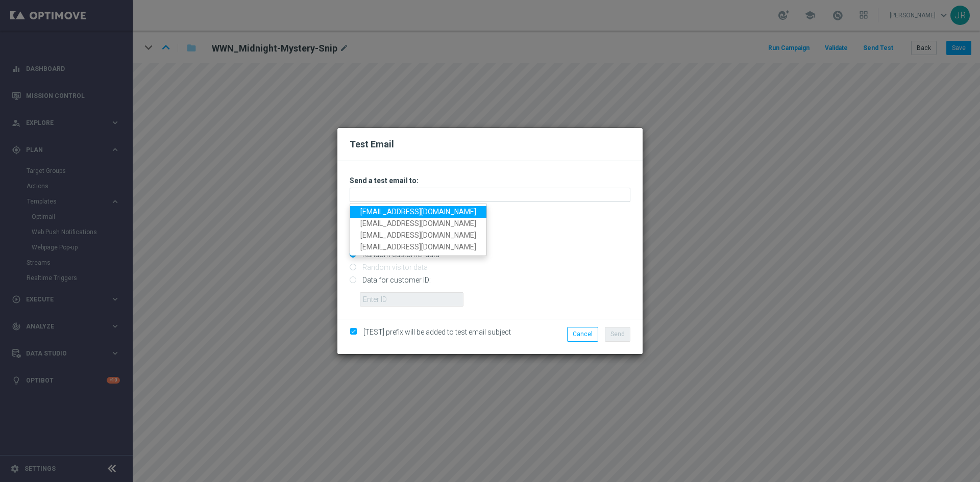
click at [385, 210] on link "[EMAIL_ADDRESS][DOMAIN_NAME]" at bounding box center [418, 212] width 136 height 12
type input "[EMAIL_ADDRESS][DOMAIN_NAME]"
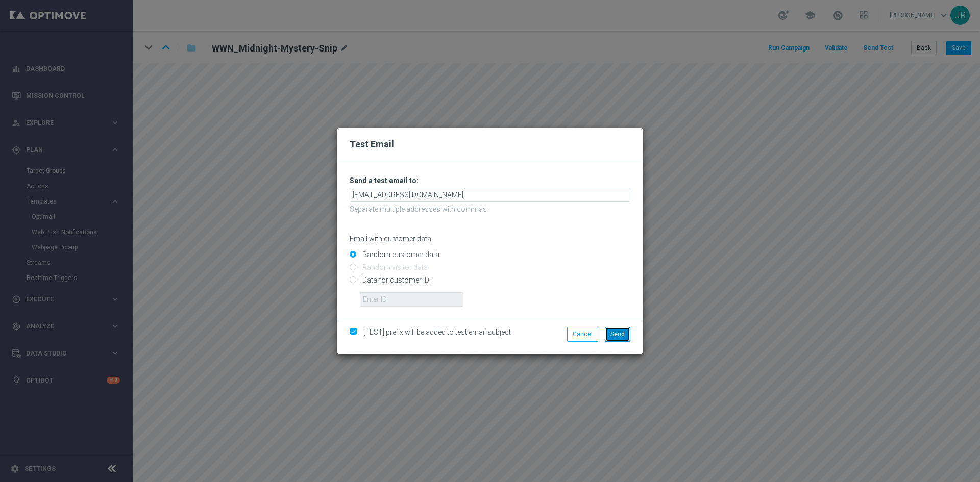
click at [614, 332] on span "Send" at bounding box center [617, 334] width 14 height 7
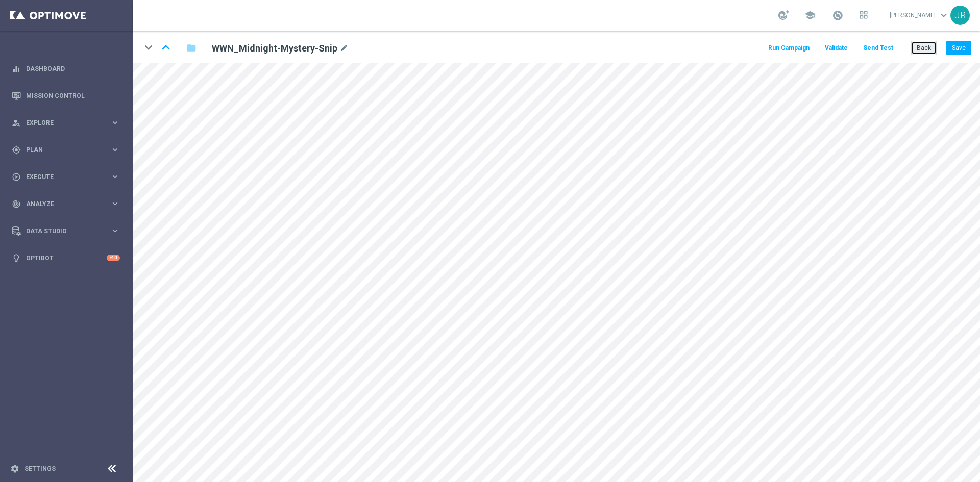
click at [920, 52] on button "Back" at bounding box center [924, 48] width 26 height 14
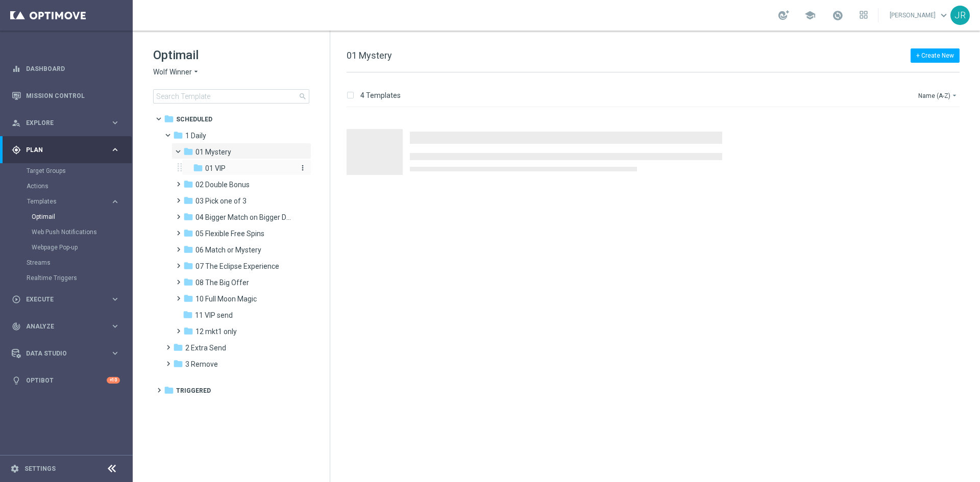
click at [221, 170] on span "01 VIP" at bounding box center [215, 168] width 20 height 9
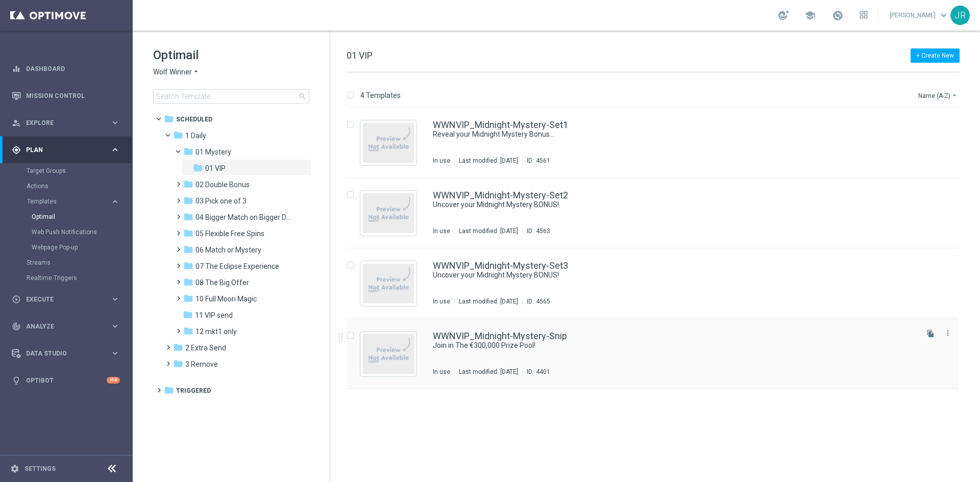
click at [509, 351] on div "WWNVIP_Midnight-Mystery-Snip Join in The €300,000 Prize Pool! In use Last modif…" at bounding box center [674, 354] width 483 height 44
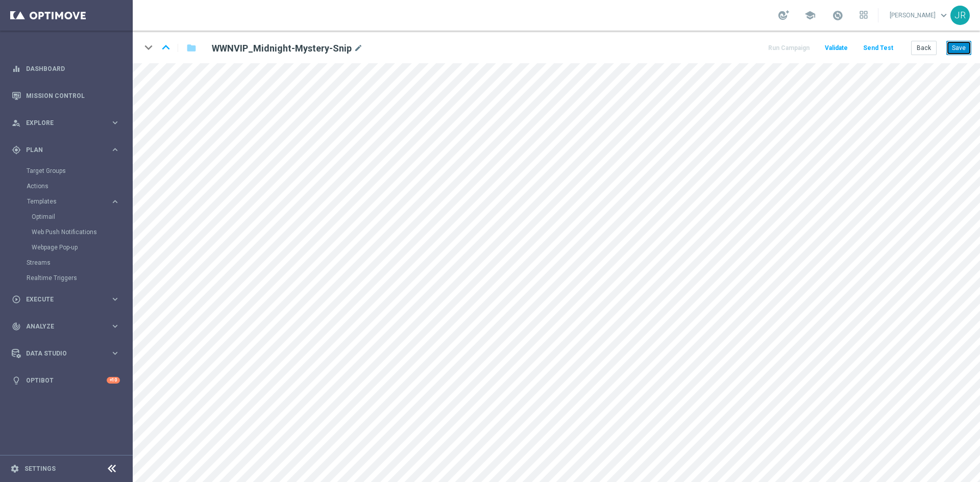
drag, startPoint x: 962, startPoint y: 42, endPoint x: 963, endPoint y: 50, distance: 8.2
click at [961, 42] on button "Save" at bounding box center [958, 48] width 25 height 14
click at [955, 49] on button "Save" at bounding box center [958, 48] width 25 height 14
click at [959, 50] on button "Save" at bounding box center [958, 48] width 25 height 14
click at [962, 43] on button "Save" at bounding box center [958, 48] width 25 height 14
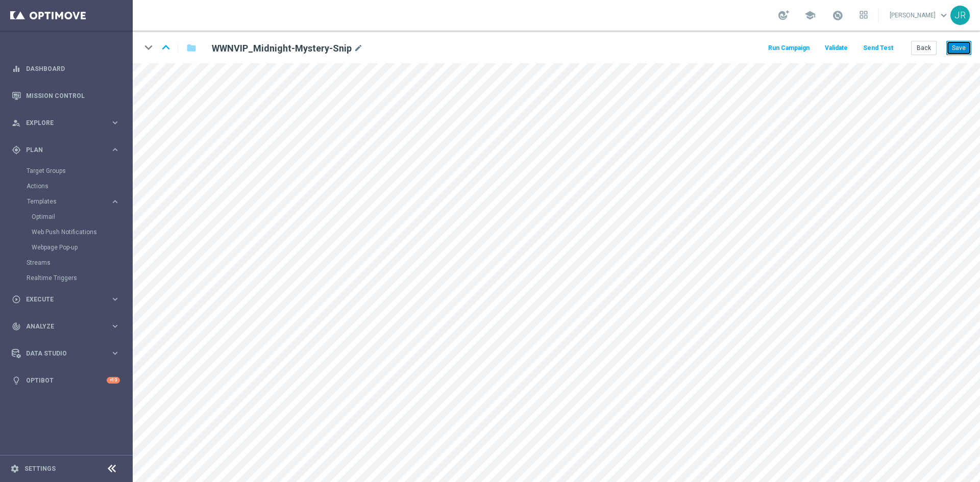
click at [956, 51] on button "Save" at bounding box center [958, 48] width 25 height 14
click at [880, 43] on button "Send Test" at bounding box center [877, 48] width 33 height 14
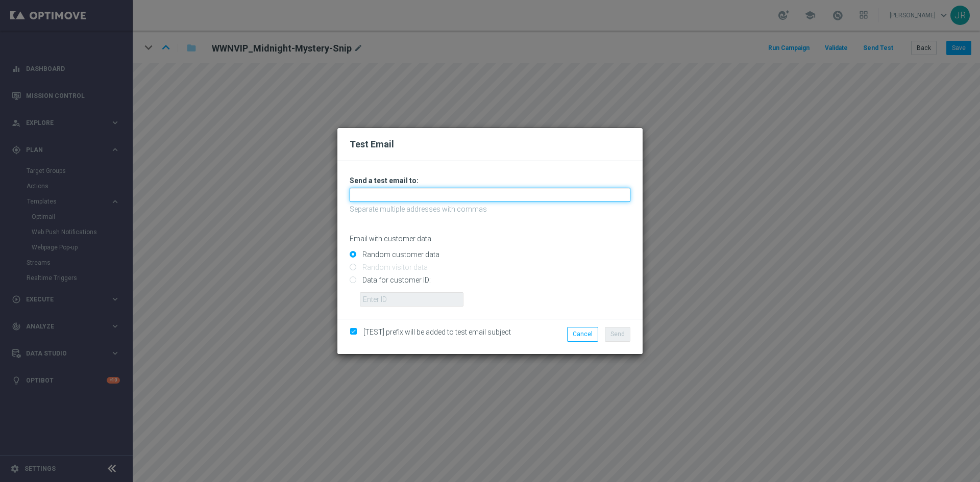
click at [363, 192] on input "text" at bounding box center [490, 195] width 281 height 14
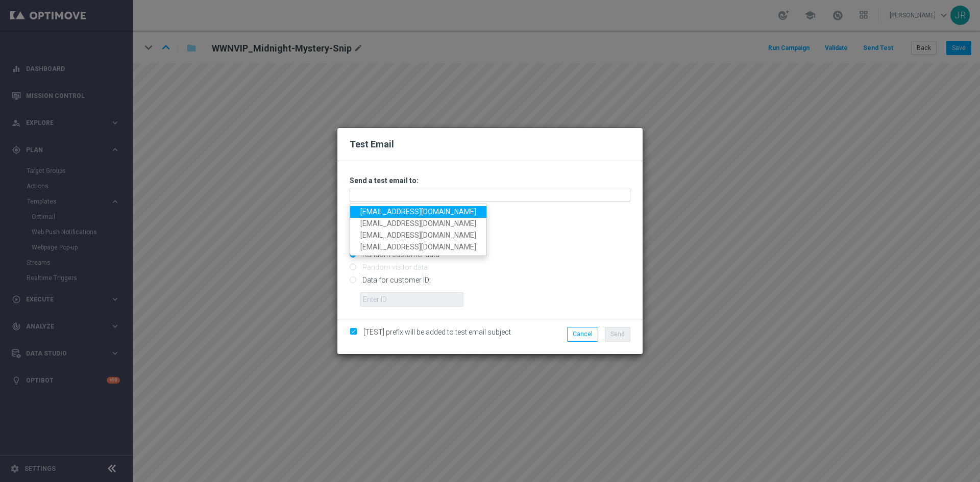
click at [367, 213] on link "[EMAIL_ADDRESS][DOMAIN_NAME]" at bounding box center [418, 212] width 136 height 12
type input "[EMAIL_ADDRESS][DOMAIN_NAME]"
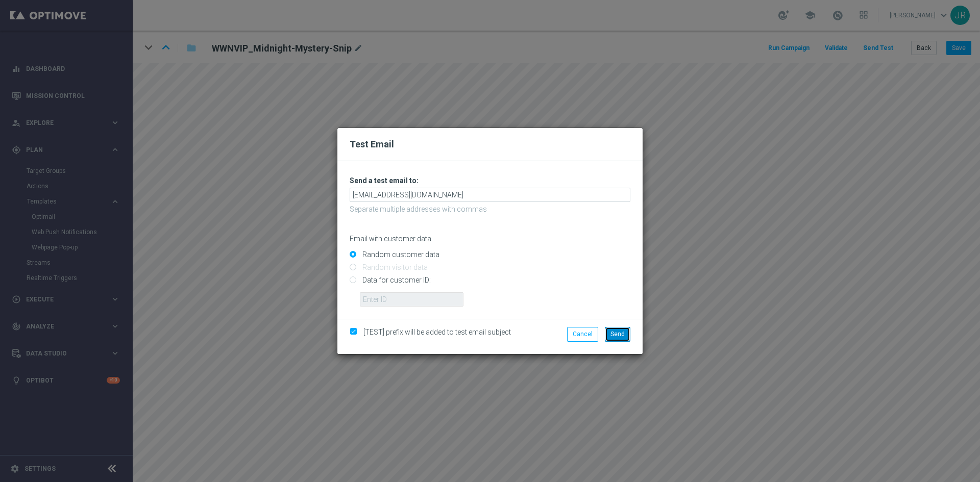
click at [612, 333] on span "Send" at bounding box center [617, 334] width 14 height 7
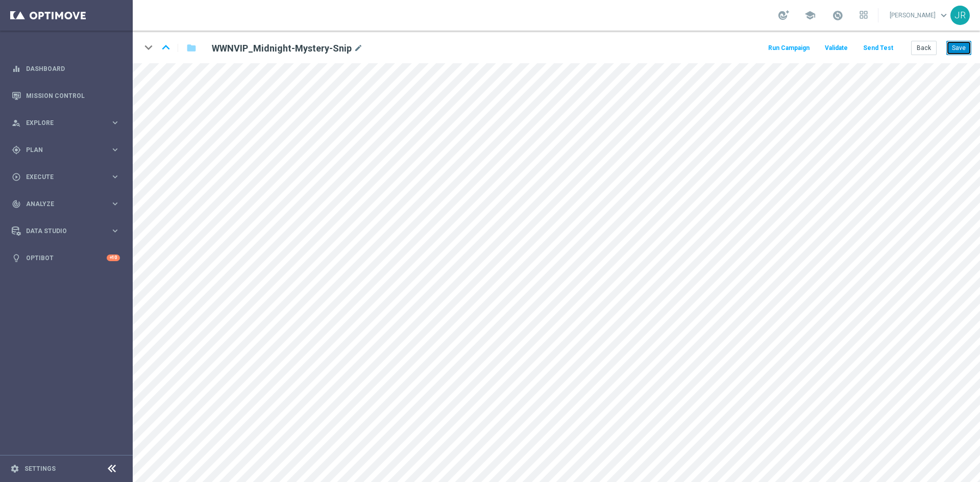
click at [964, 49] on button "Save" at bounding box center [958, 48] width 25 height 14
click at [961, 44] on button "Save" at bounding box center [958, 48] width 25 height 14
click at [877, 47] on button "Send Test" at bounding box center [877, 48] width 33 height 14
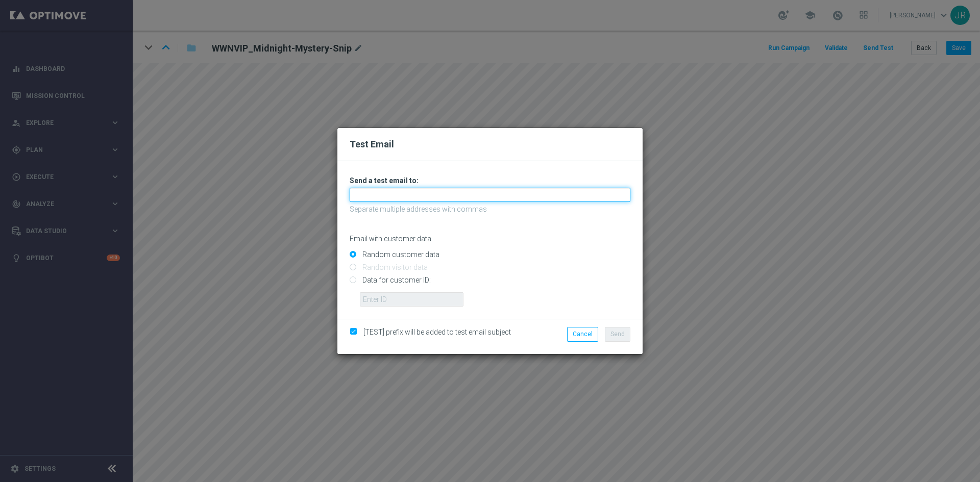
drag, startPoint x: 366, startPoint y: 197, endPoint x: 370, endPoint y: 204, distance: 7.4
click at [366, 197] on input "text" at bounding box center [490, 195] width 281 height 14
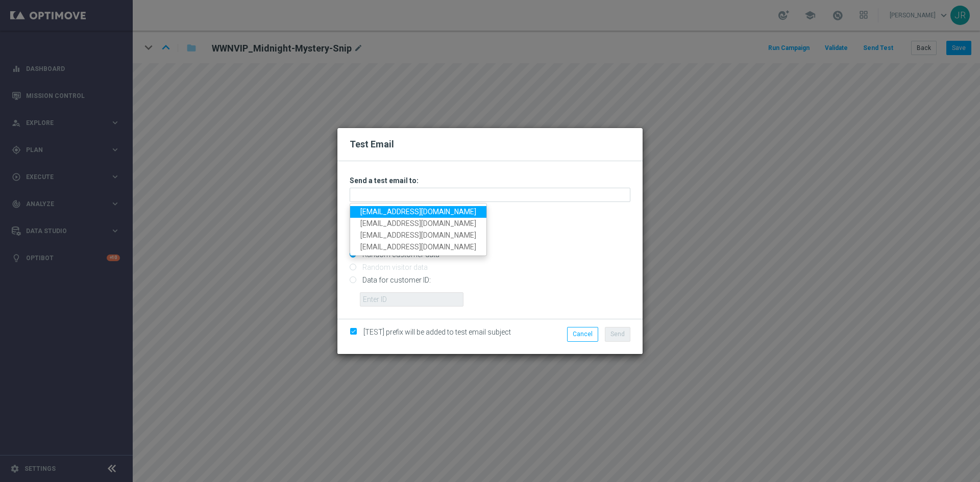
click at [374, 207] on link "[EMAIL_ADDRESS][DOMAIN_NAME]" at bounding box center [418, 212] width 136 height 12
type input "[EMAIL_ADDRESS][DOMAIN_NAME]"
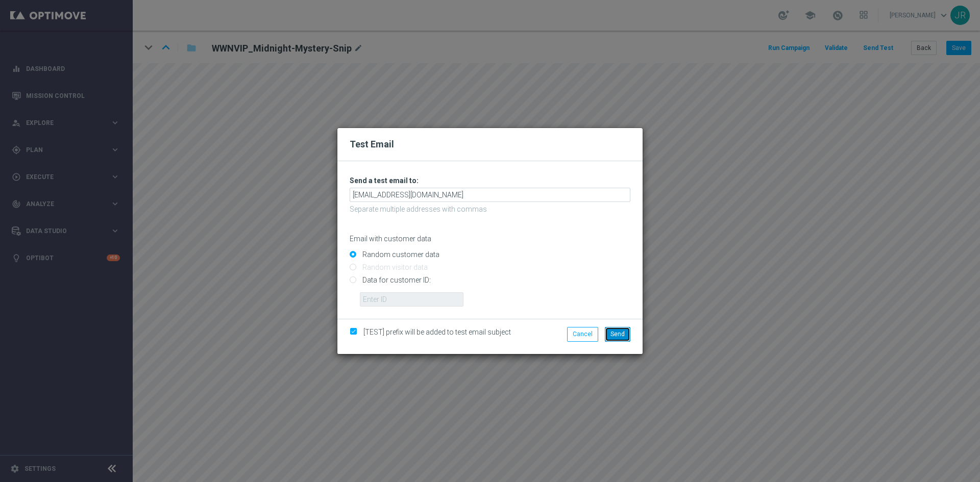
drag, startPoint x: 615, startPoint y: 329, endPoint x: 727, endPoint y: 357, distance: 115.6
click at [616, 329] on button "Send" at bounding box center [618, 334] width 26 height 14
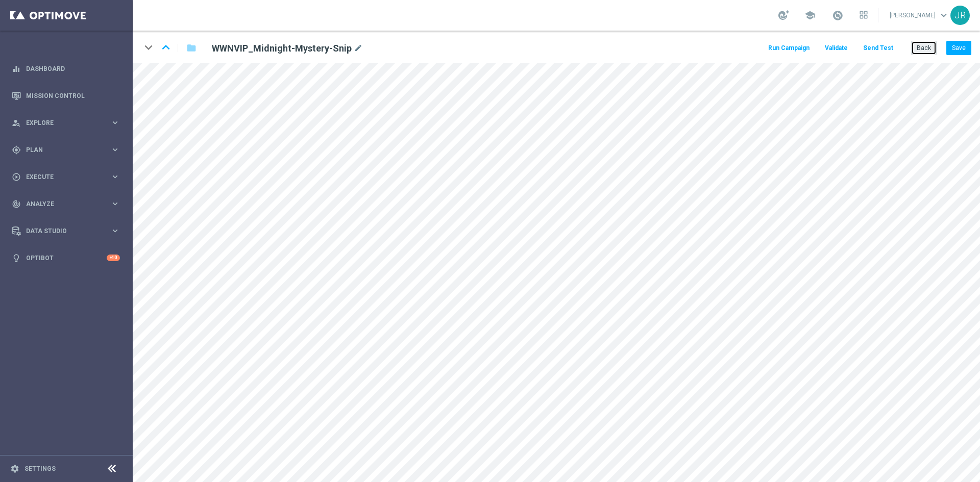
click at [913, 46] on button "Back" at bounding box center [924, 48] width 26 height 14
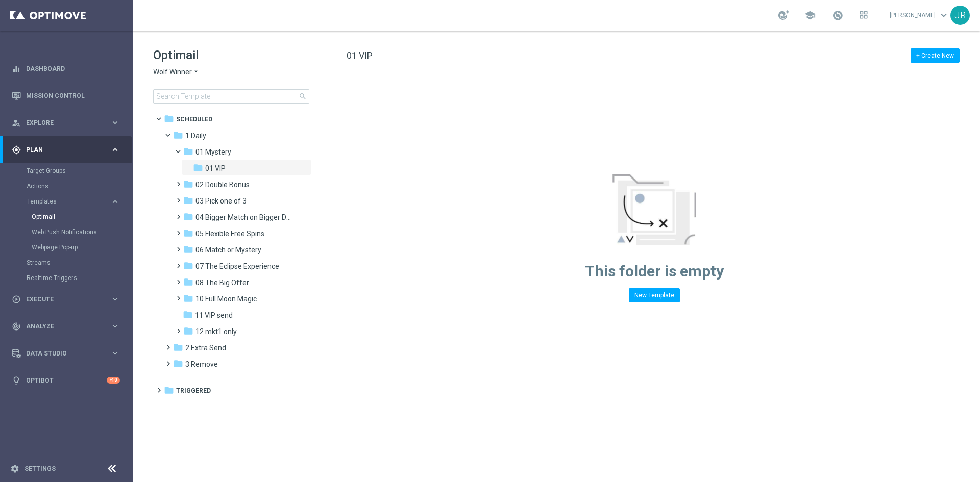
click at [173, 69] on span "Wolf Winner" at bounding box center [172, 72] width 39 height 10
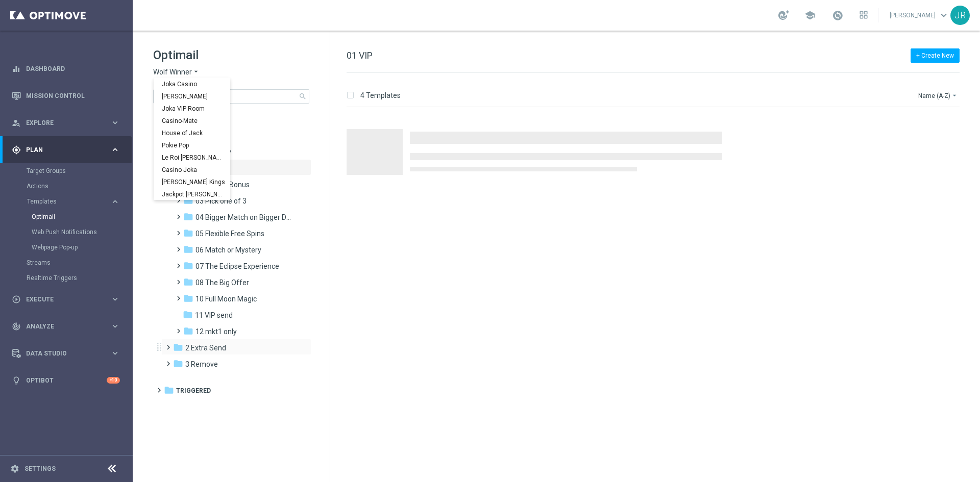
scroll to position [37, 0]
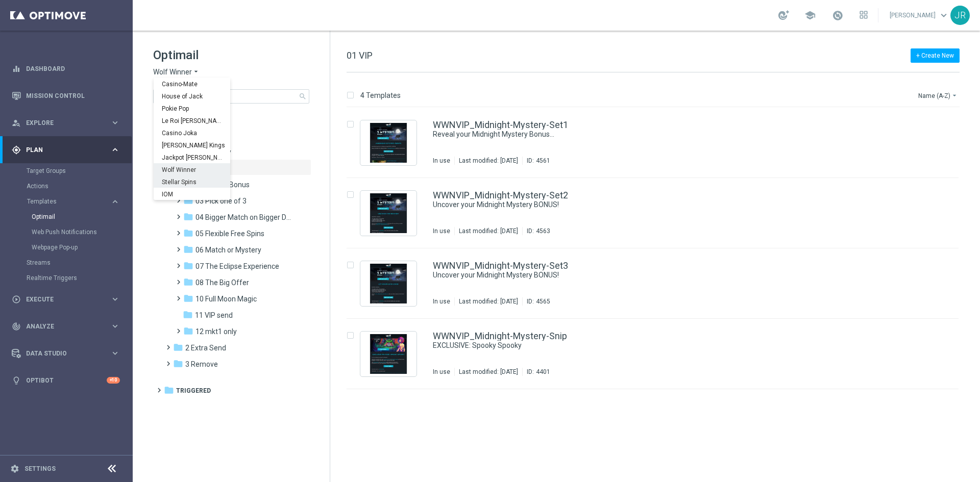
click at [0, 0] on span "Stellar Spins" at bounding box center [0, 0] width 0 height 0
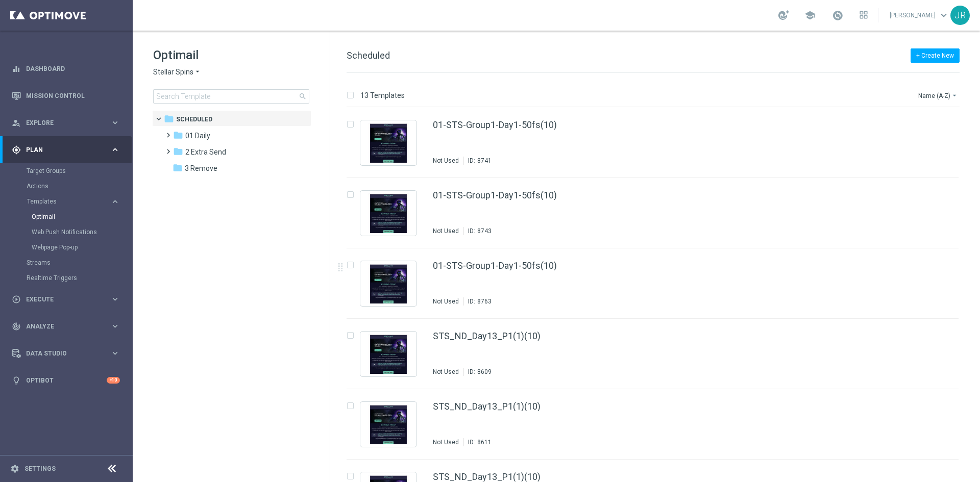
drag, startPoint x: 211, startPoint y: 134, endPoint x: 424, endPoint y: 271, distance: 252.8
click at [212, 134] on div "folder 01 Daily" at bounding box center [231, 136] width 117 height 12
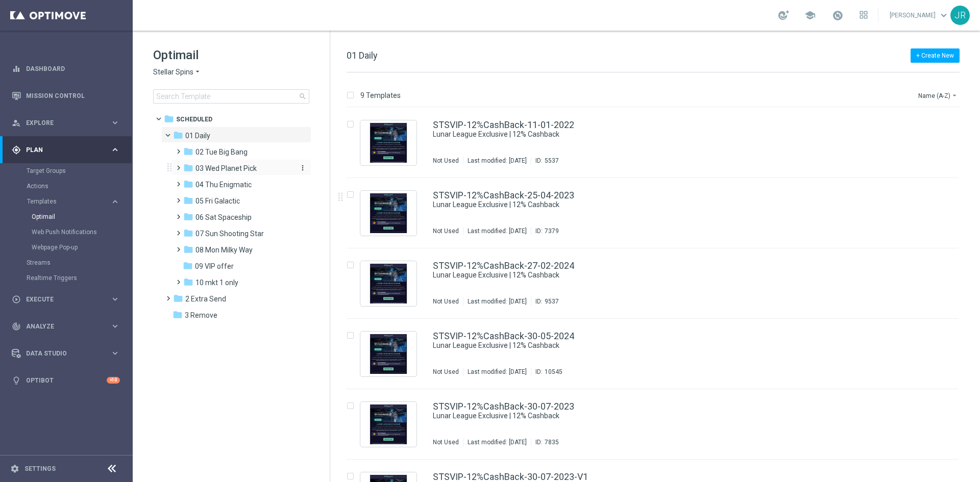
click at [227, 166] on span "03 Wed Planet Pick" at bounding box center [225, 168] width 61 height 9
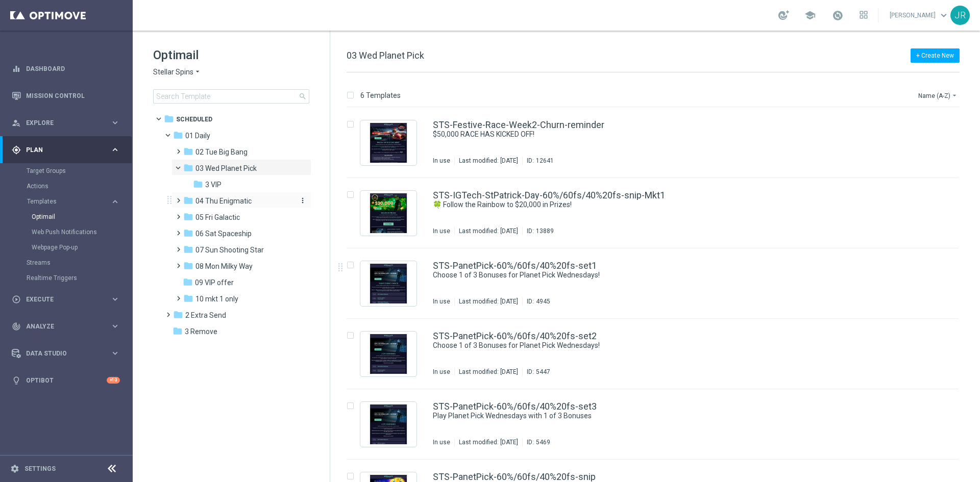
click at [213, 199] on span "04 Thu Enigmatic" at bounding box center [223, 200] width 56 height 9
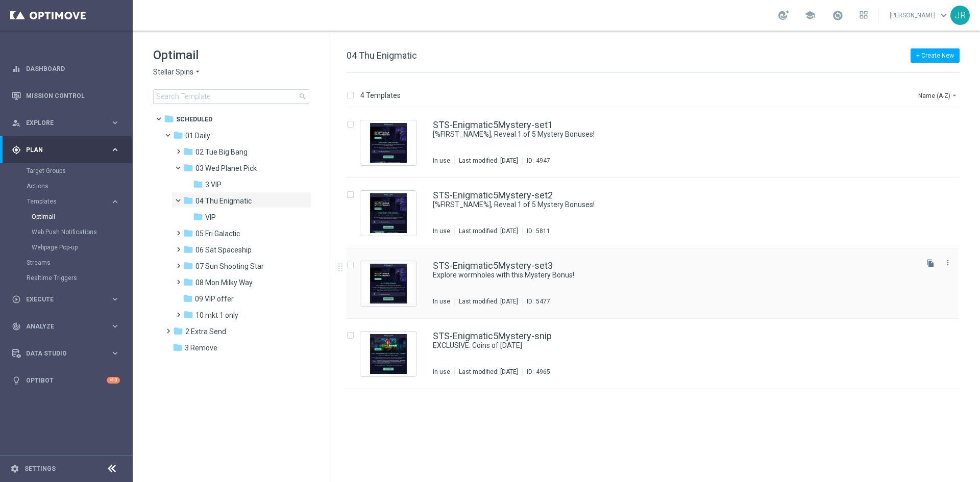
click at [517, 284] on div "STS-Enigmatic5Mystery-set3 Explore wormholes with this Mystery Bonus! In use La…" at bounding box center [674, 283] width 483 height 44
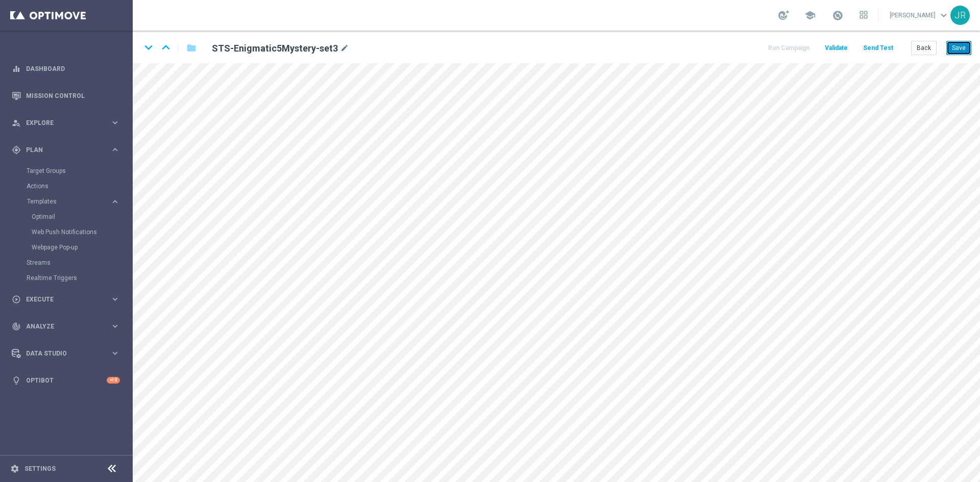
click at [960, 46] on button "Save" at bounding box center [958, 48] width 25 height 14
click at [961, 49] on button "Save" at bounding box center [958, 48] width 25 height 14
click at [952, 50] on button "Save" at bounding box center [958, 48] width 25 height 14
click at [959, 46] on button "Save" at bounding box center [958, 48] width 25 height 14
click at [959, 43] on button "Save" at bounding box center [958, 48] width 25 height 14
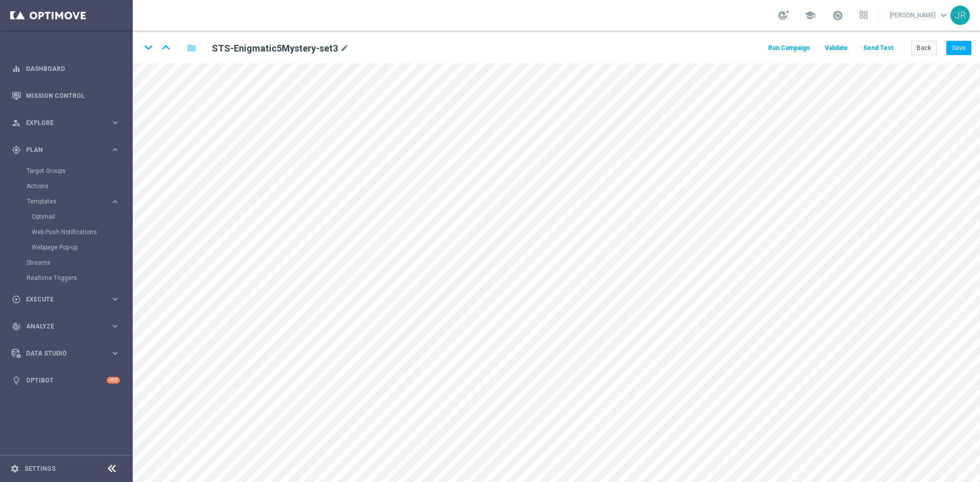
click at [876, 52] on button "Send Test" at bounding box center [877, 48] width 33 height 14
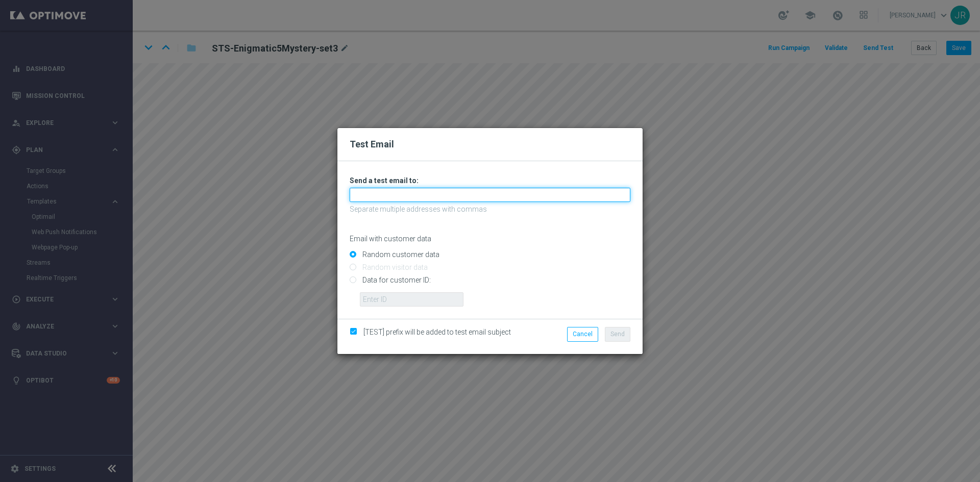
click at [366, 199] on input "text" at bounding box center [490, 195] width 281 height 14
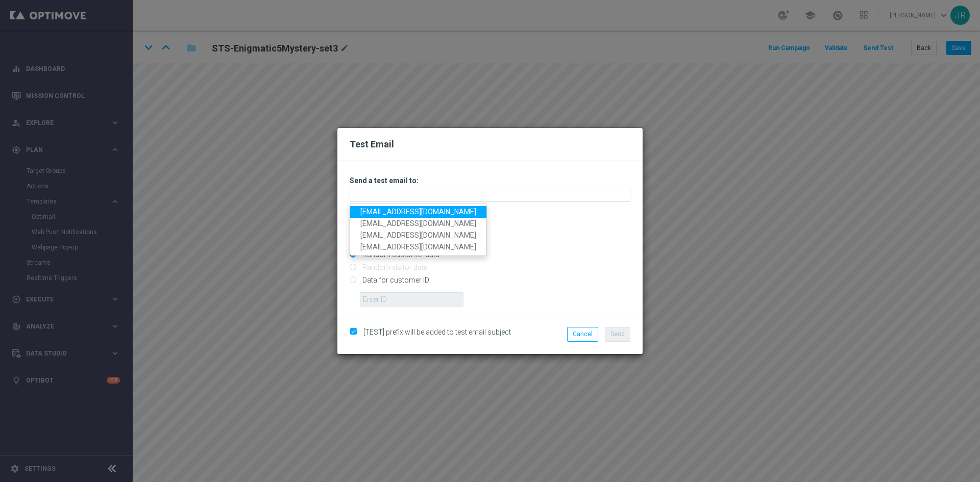
click at [371, 211] on link "[EMAIL_ADDRESS][DOMAIN_NAME]" at bounding box center [418, 212] width 136 height 12
type input "[EMAIL_ADDRESS][DOMAIN_NAME]"
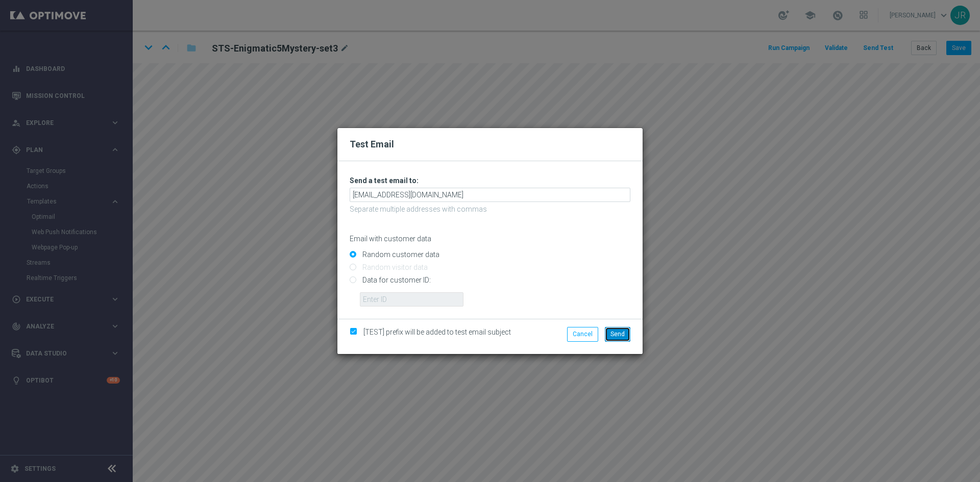
click at [616, 331] on span "Send" at bounding box center [617, 334] width 14 height 7
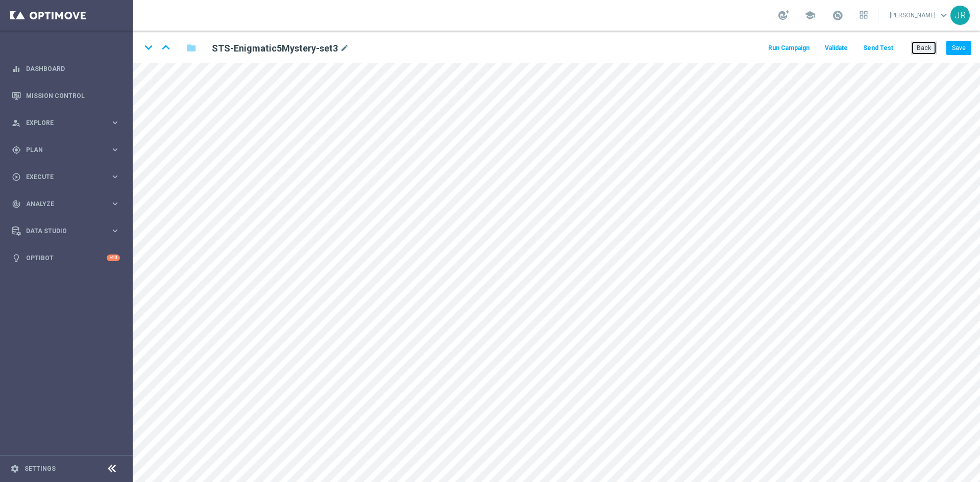
click at [921, 50] on button "Back" at bounding box center [924, 48] width 26 height 14
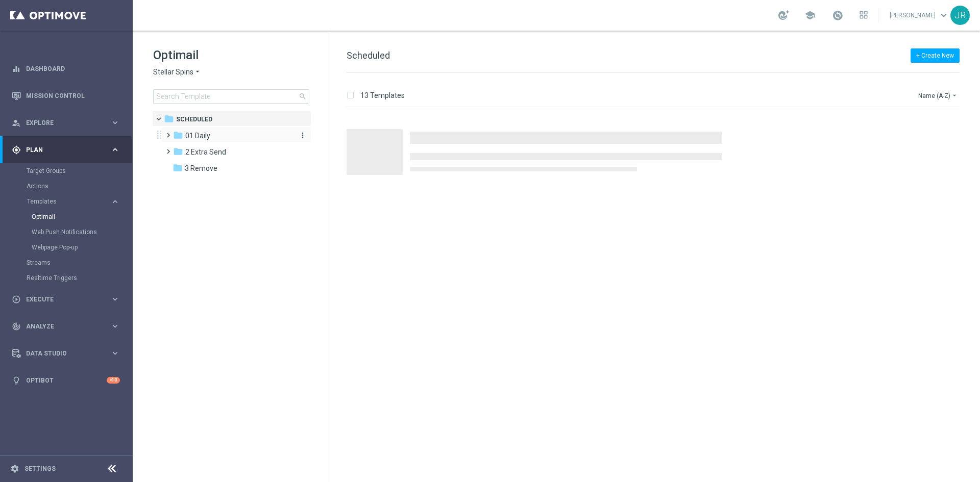
click at [216, 132] on div "folder 01 Daily" at bounding box center [231, 136] width 117 height 12
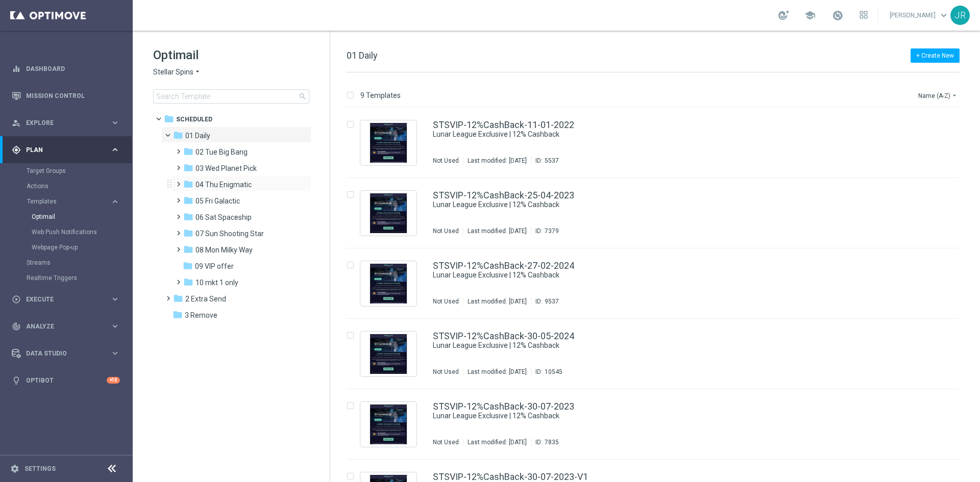
click at [220, 177] on div "folder 04 Thu Enigmatic more_vert" at bounding box center [241, 184] width 140 height 16
click at [226, 179] on div "folder 04 Thu Enigmatic more_vert" at bounding box center [241, 184] width 140 height 16
click at [249, 178] on div "folder 04 Thu Enigmatic more_vert" at bounding box center [241, 184] width 140 height 16
click at [251, 186] on span "04 Thu Enigmatic" at bounding box center [223, 184] width 56 height 9
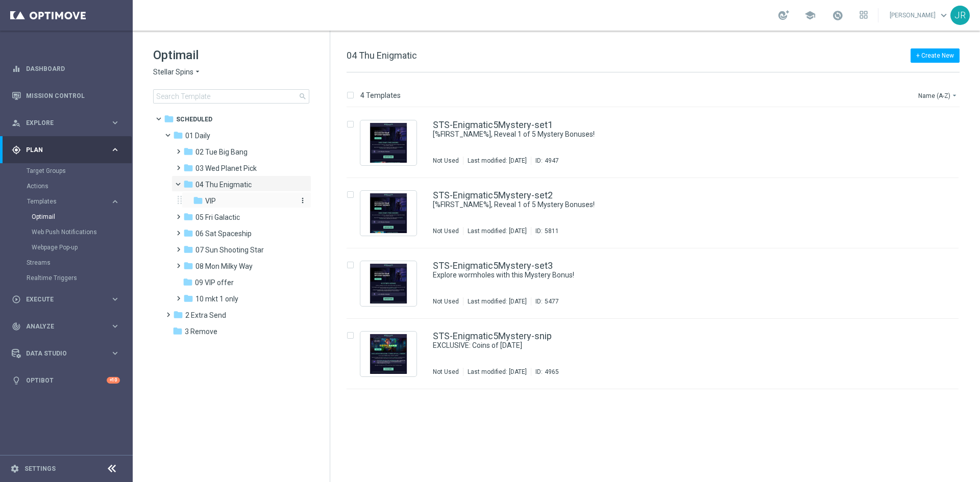
click at [245, 200] on div "folder VIP" at bounding box center [243, 201] width 101 height 12
click at [711, 299] on div "In use Last modified: [DATE] ID: 5475" at bounding box center [674, 302] width 483 height 8
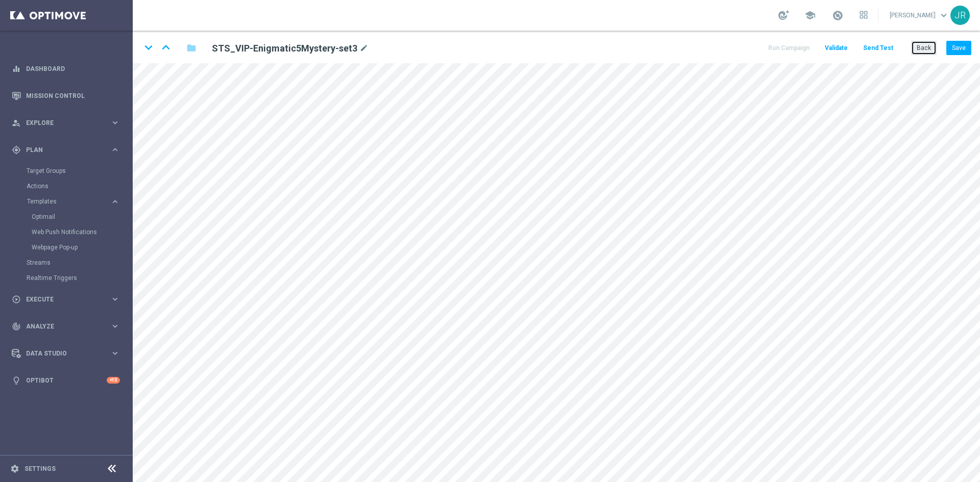
click at [921, 49] on button "Back" at bounding box center [924, 48] width 26 height 14
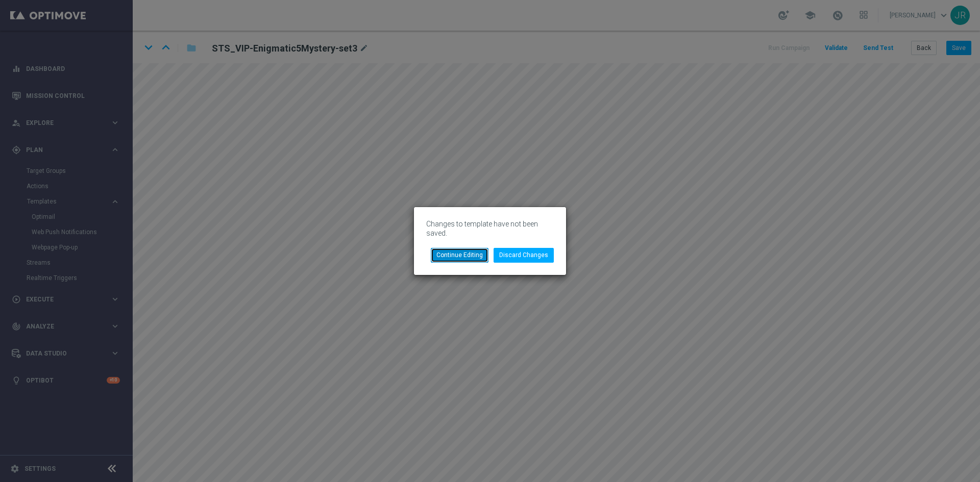
click at [447, 255] on button "Continue Editing" at bounding box center [460, 255] width 58 height 14
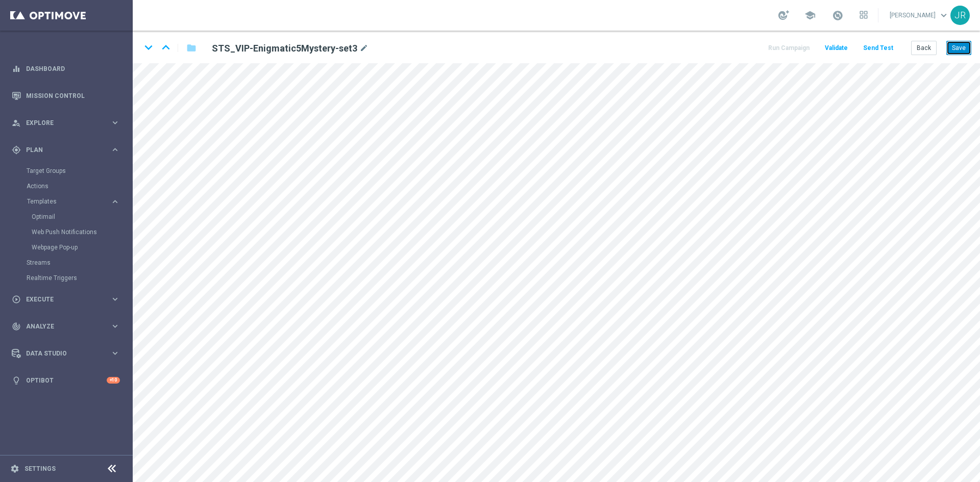
click at [963, 49] on button "Save" at bounding box center [958, 48] width 25 height 14
click at [961, 48] on button "Save" at bounding box center [958, 48] width 25 height 14
click at [959, 41] on button "Save" at bounding box center [958, 48] width 25 height 14
click at [882, 49] on button "Send Test" at bounding box center [877, 48] width 33 height 14
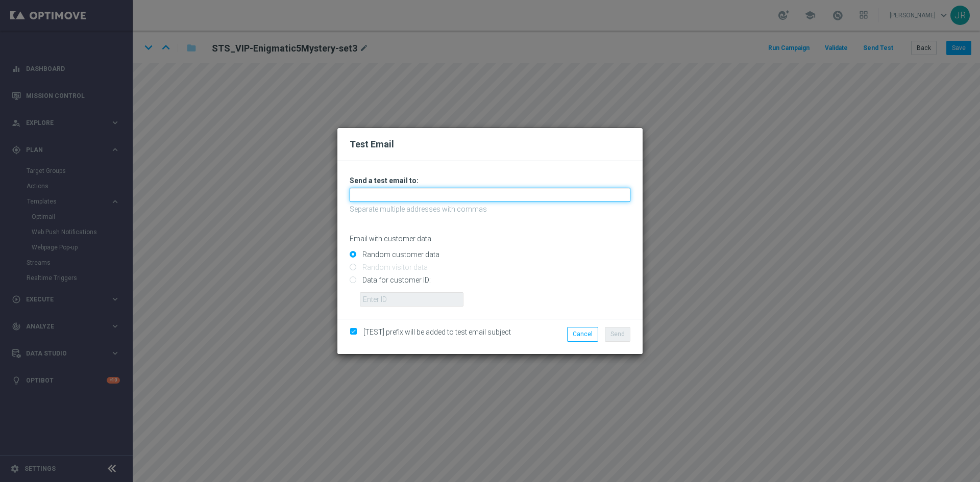
drag, startPoint x: 441, startPoint y: 195, endPoint x: 427, endPoint y: 202, distance: 15.8
click at [441, 195] on input "text" at bounding box center [490, 195] width 281 height 14
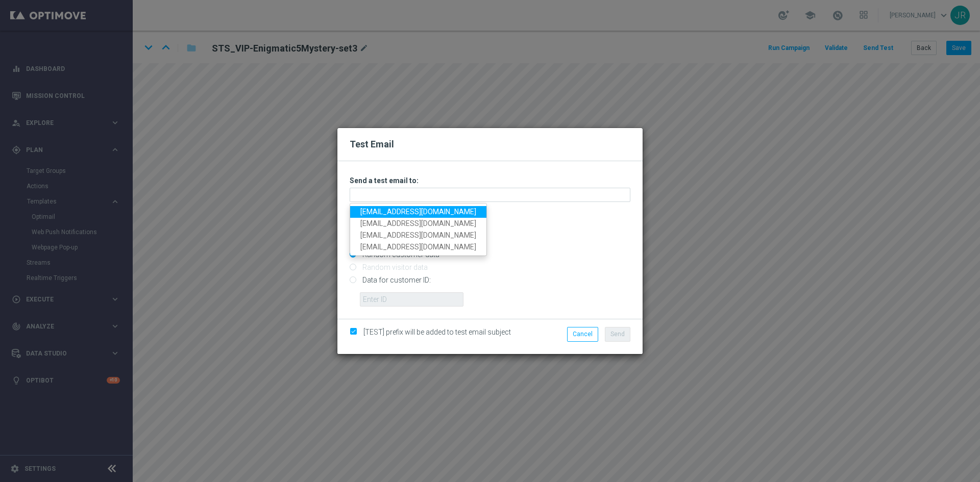
click at [373, 211] on link "[EMAIL_ADDRESS][DOMAIN_NAME]" at bounding box center [418, 212] width 136 height 12
type input "[EMAIL_ADDRESS][DOMAIN_NAME]"
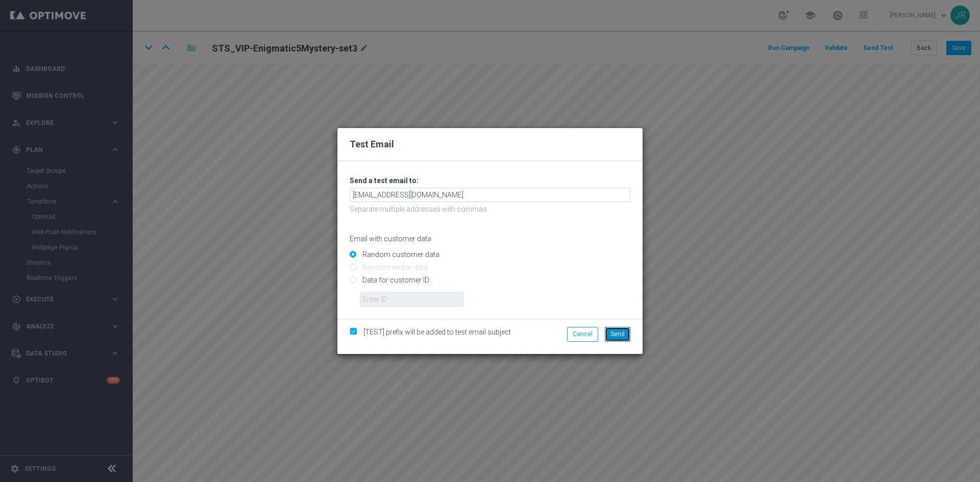
click at [617, 332] on span "Send" at bounding box center [617, 334] width 14 height 7
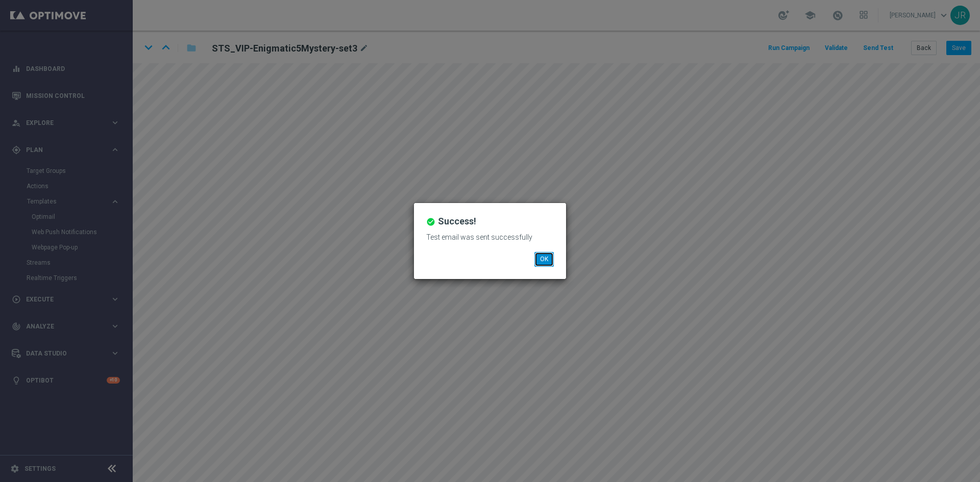
click at [539, 257] on button "OK" at bounding box center [543, 259] width 19 height 14
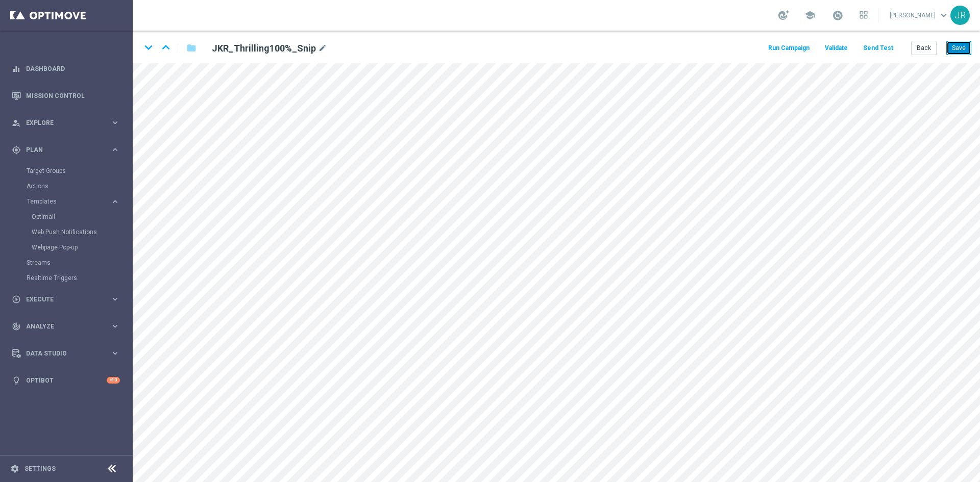
click at [960, 51] on button "Save" at bounding box center [958, 48] width 25 height 14
click at [956, 47] on button "Save" at bounding box center [958, 48] width 25 height 14
click at [953, 48] on button "Save" at bounding box center [958, 48] width 25 height 14
click at [873, 49] on button "Send Test" at bounding box center [877, 48] width 33 height 14
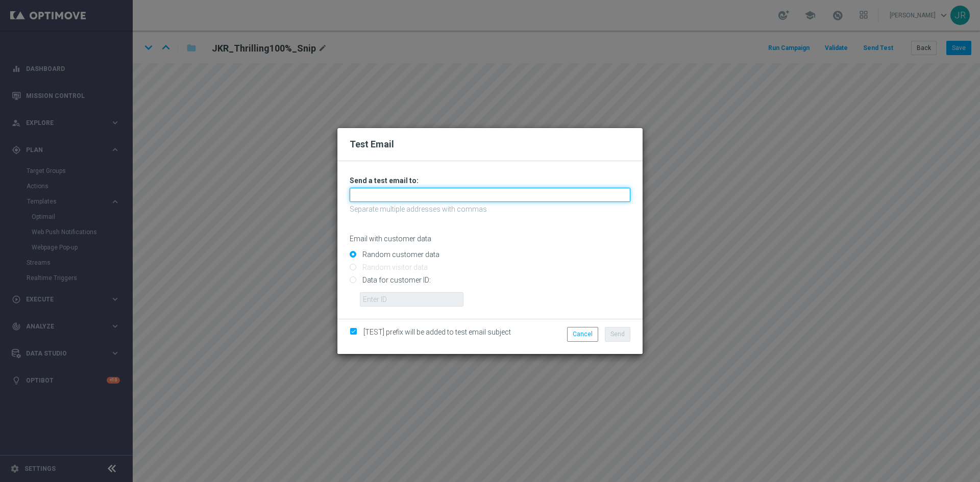
click at [362, 197] on input "text" at bounding box center [490, 195] width 281 height 14
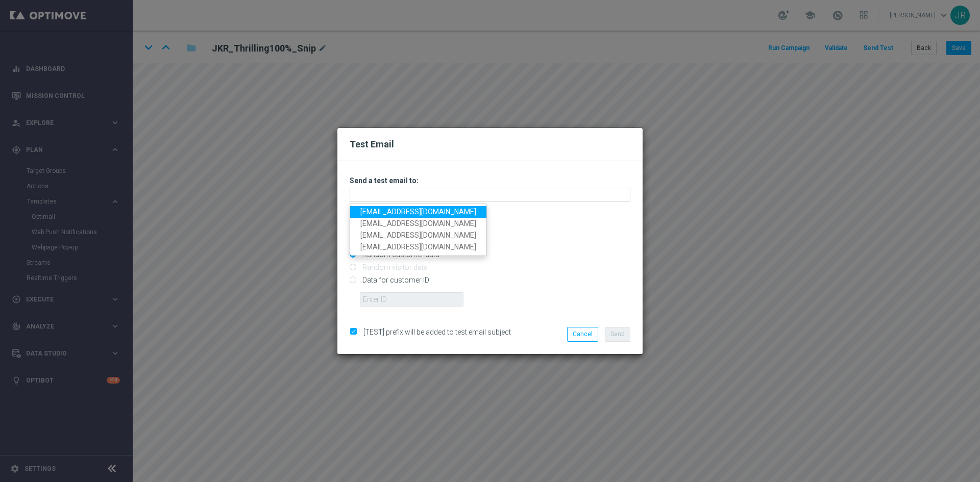
click at [366, 211] on link "[EMAIL_ADDRESS][DOMAIN_NAME]" at bounding box center [418, 212] width 136 height 12
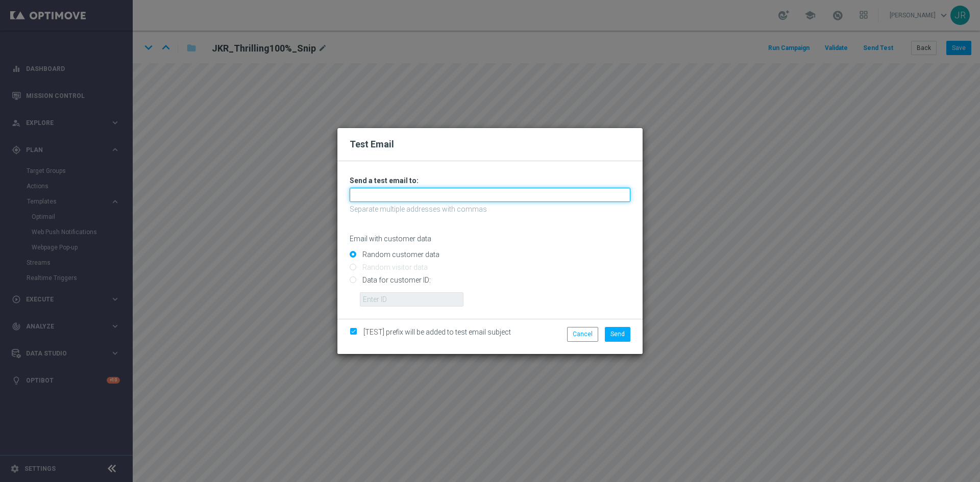
type input "[EMAIL_ADDRESS][DOMAIN_NAME]"
drag, startPoint x: 616, startPoint y: 331, endPoint x: 661, endPoint y: 348, distance: 47.8
click at [617, 332] on span "Send" at bounding box center [617, 334] width 14 height 7
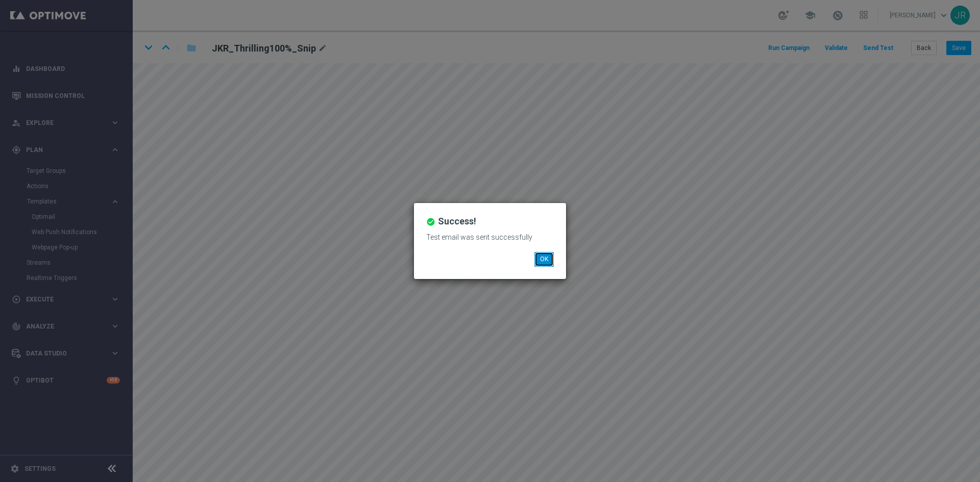
click at [542, 261] on button "OK" at bounding box center [543, 259] width 19 height 14
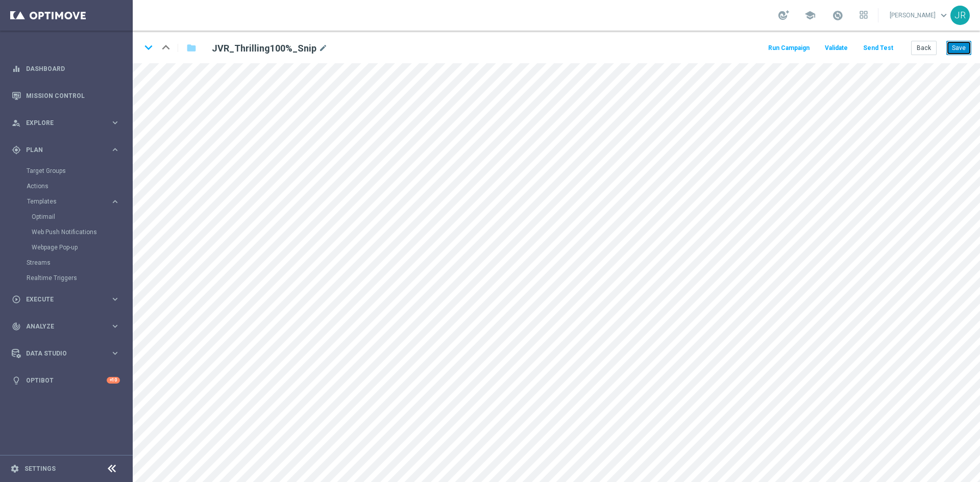
click at [948, 51] on button "Save" at bounding box center [958, 48] width 25 height 14
click at [877, 42] on button "Send Test" at bounding box center [877, 48] width 33 height 14
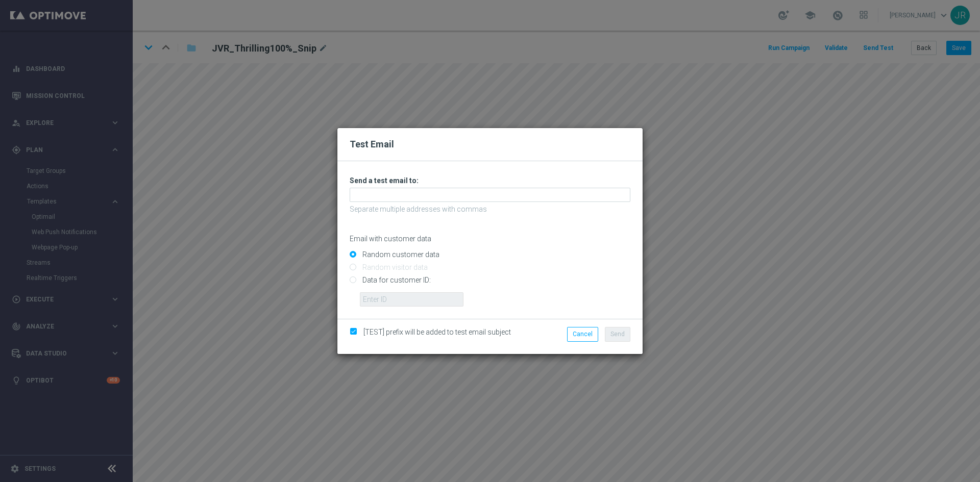
click at [431, 208] on p "Separate multiple addresses with commas" at bounding box center [490, 209] width 281 height 9
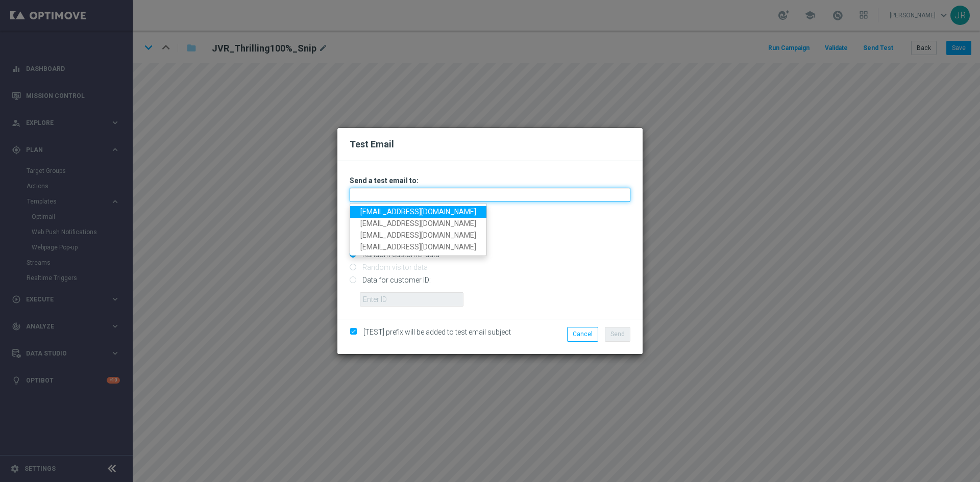
click at [419, 201] on input "text" at bounding box center [490, 195] width 281 height 14
click at [386, 213] on link "[EMAIL_ADDRESS][DOMAIN_NAME]" at bounding box center [418, 212] width 136 height 12
type input "[EMAIL_ADDRESS][DOMAIN_NAME]"
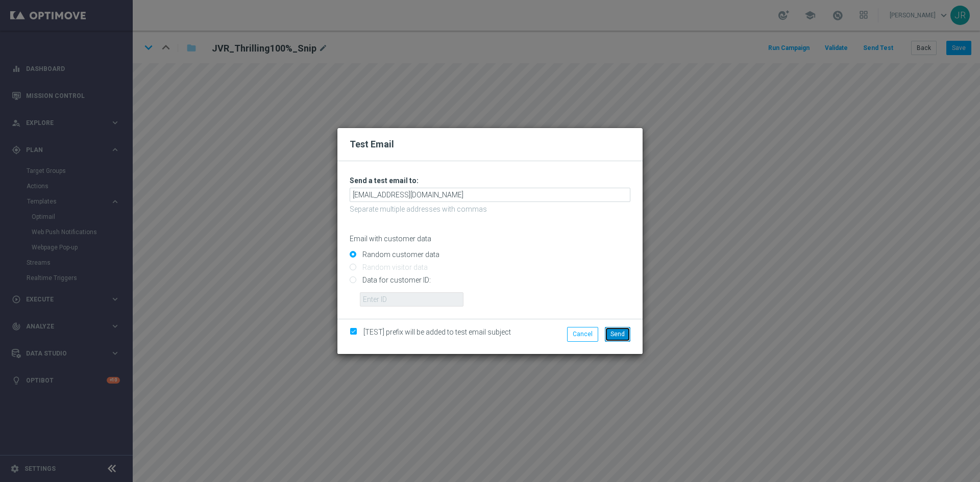
click at [623, 337] on span "Send" at bounding box center [617, 334] width 14 height 7
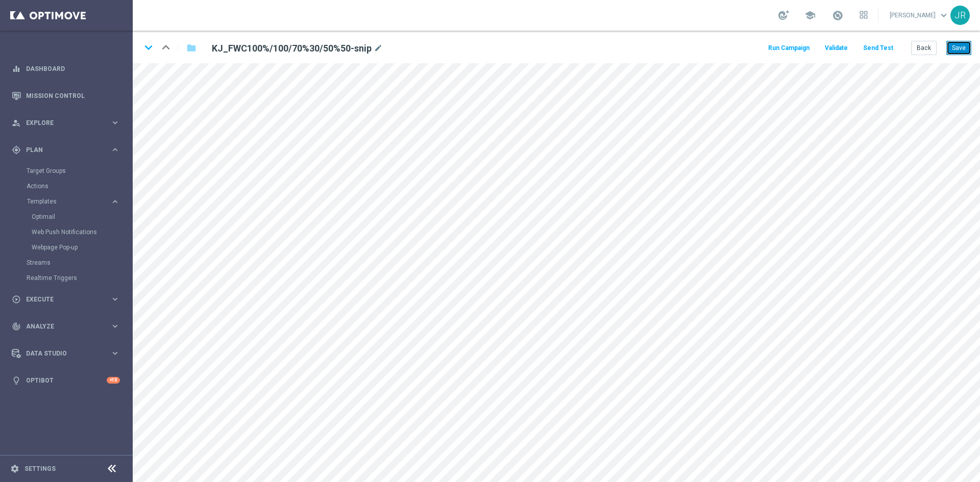
click at [958, 43] on button "Save" at bounding box center [958, 48] width 25 height 14
click at [951, 47] on button "Save" at bounding box center [958, 48] width 25 height 14
click at [878, 46] on button "Send Test" at bounding box center [877, 48] width 33 height 14
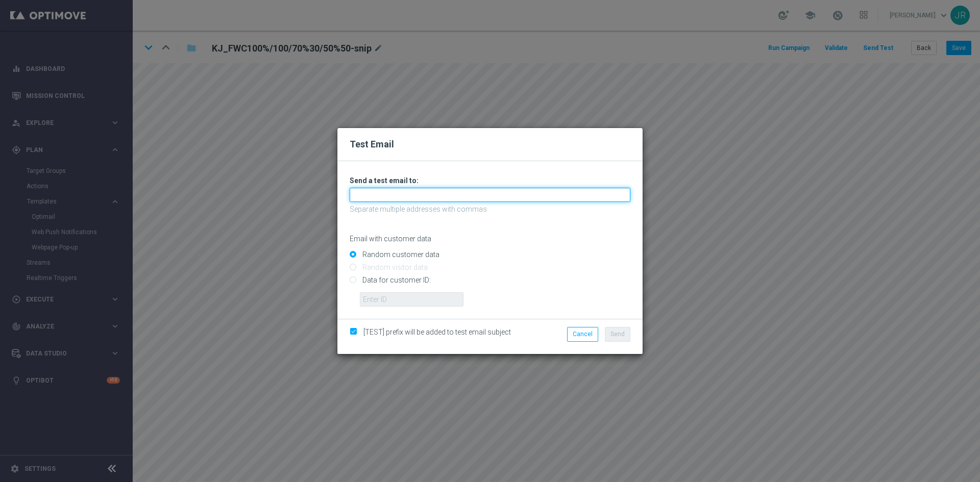
click at [423, 193] on input "text" at bounding box center [490, 195] width 281 height 14
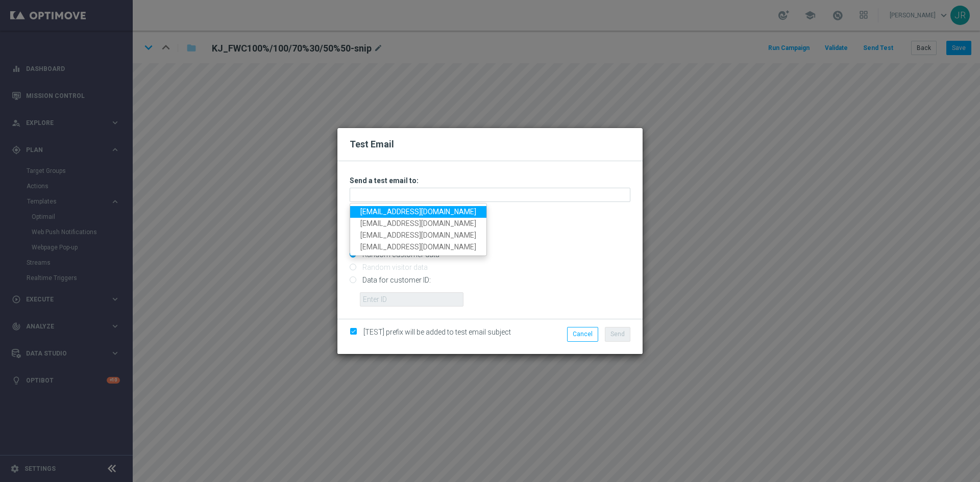
click at [370, 208] on link "[EMAIL_ADDRESS][DOMAIN_NAME]" at bounding box center [418, 212] width 136 height 12
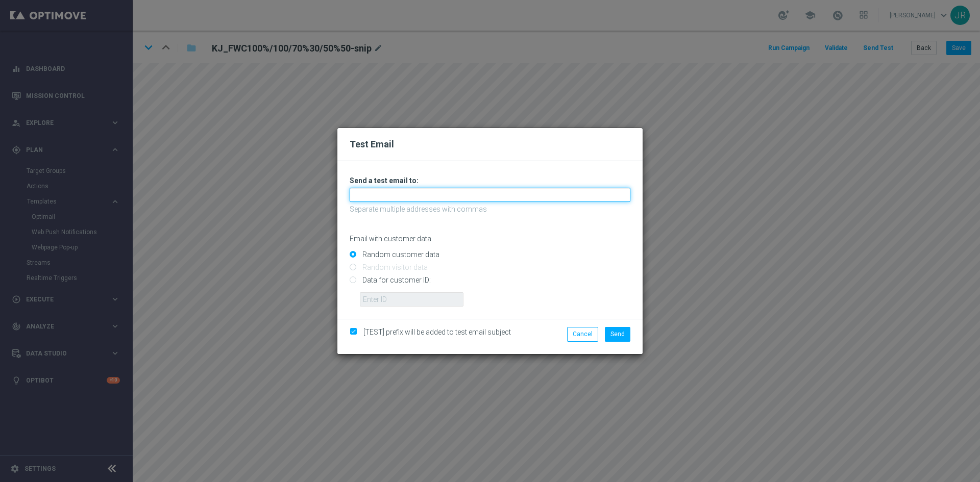
type input "[EMAIL_ADDRESS][DOMAIN_NAME]"
click at [621, 333] on span "Send" at bounding box center [617, 334] width 14 height 7
